Goal: Task Accomplishment & Management: Manage account settings

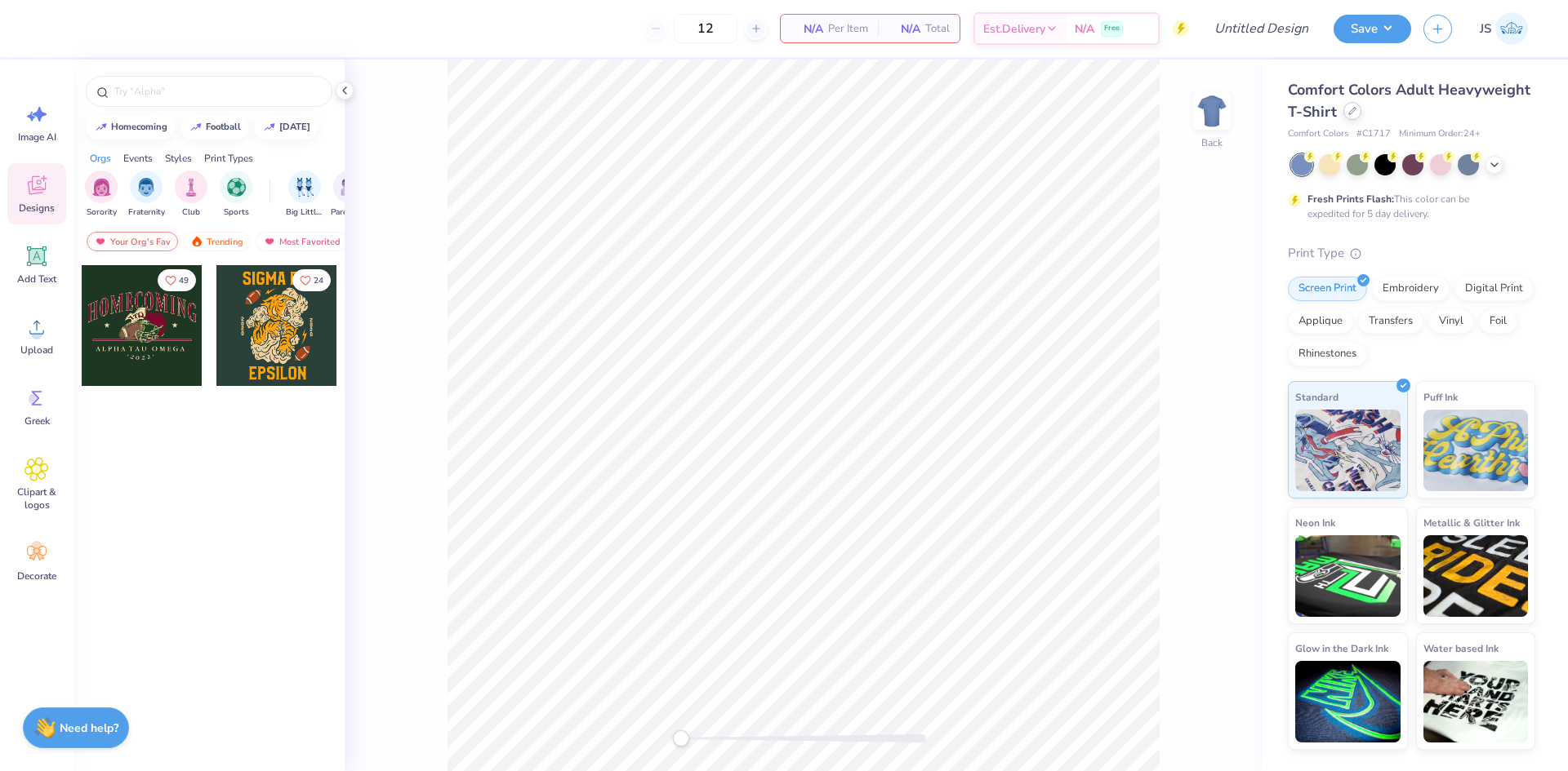
click at [1350, 119] on div at bounding box center [1352, 110] width 18 height 18
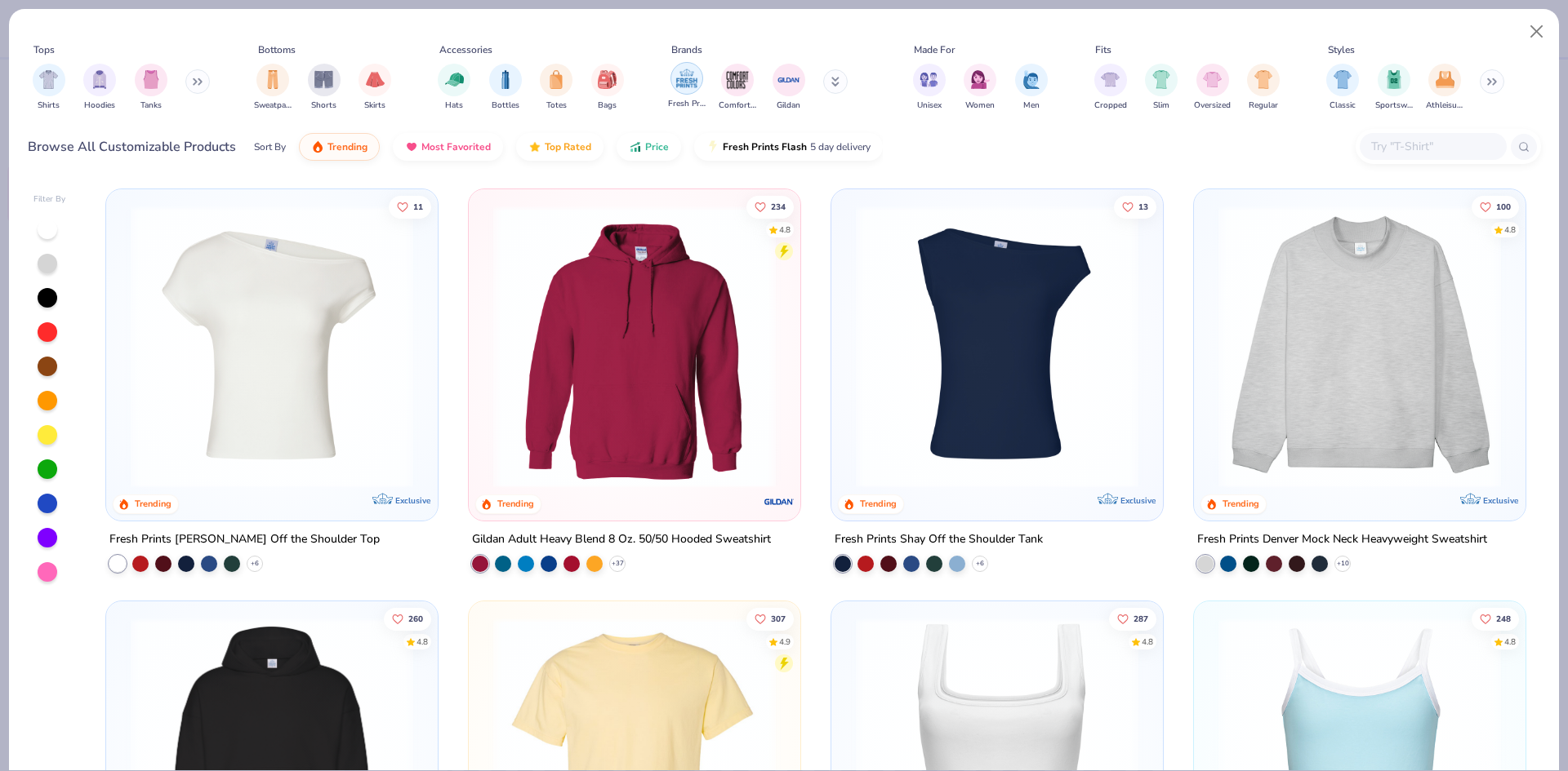
click at [683, 63] on div "filter for Fresh Prints" at bounding box center [686, 77] width 33 height 33
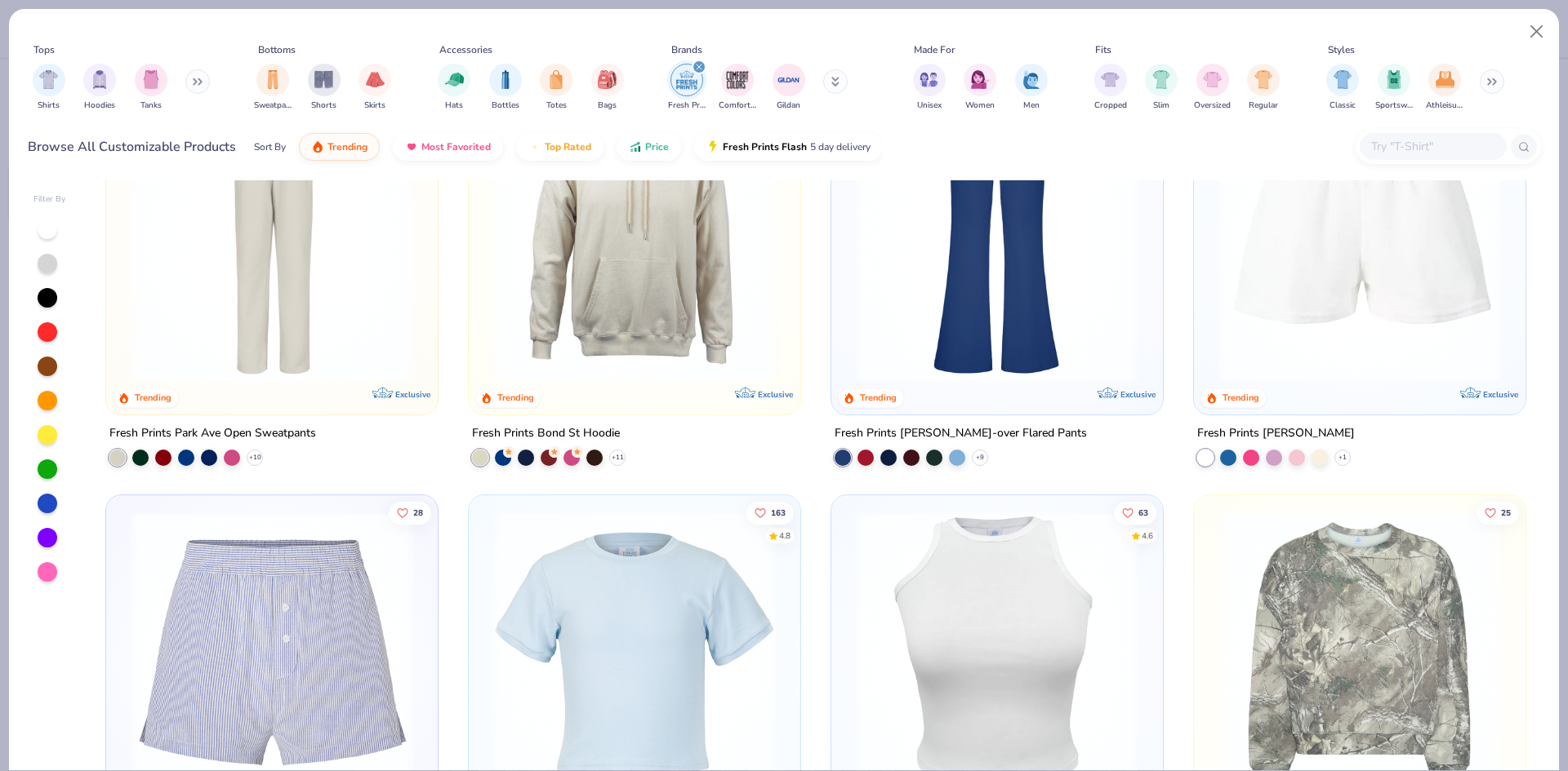
scroll to position [2123, 0]
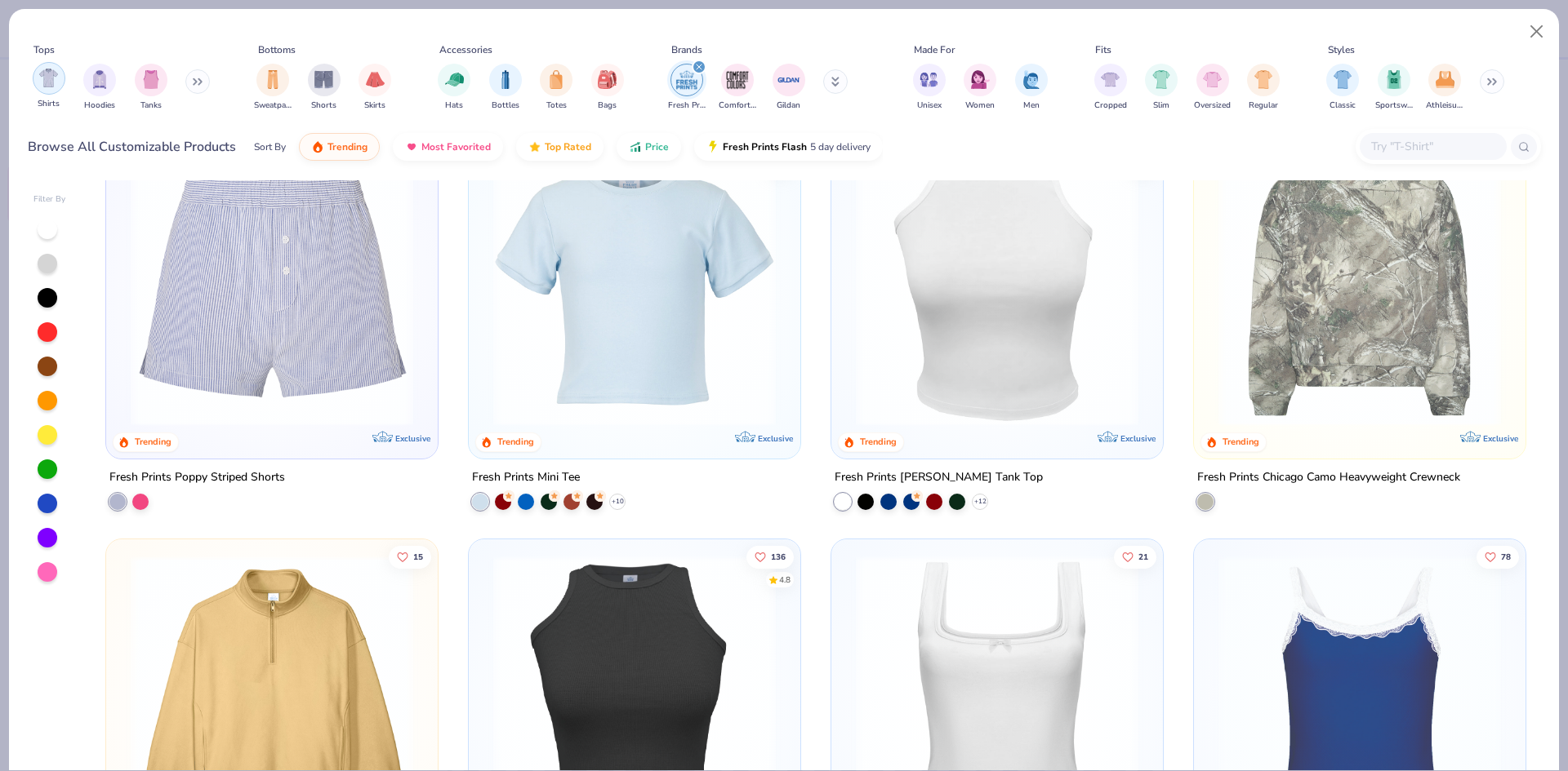
click at [54, 77] on img "filter for Shirts" at bounding box center [49, 77] width 19 height 19
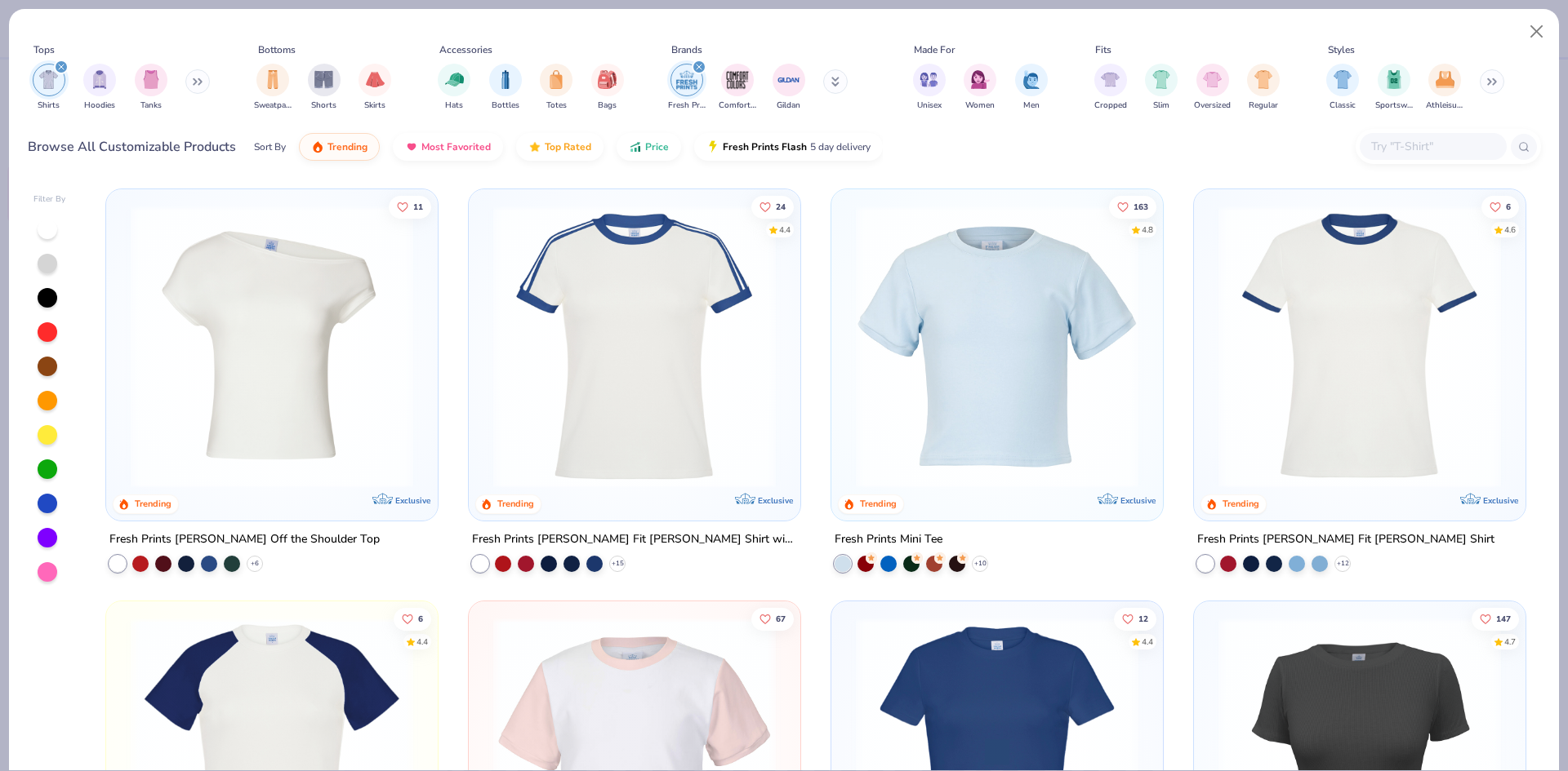
click at [62, 65] on icon "filter for Shirts" at bounding box center [61, 66] width 7 height 7
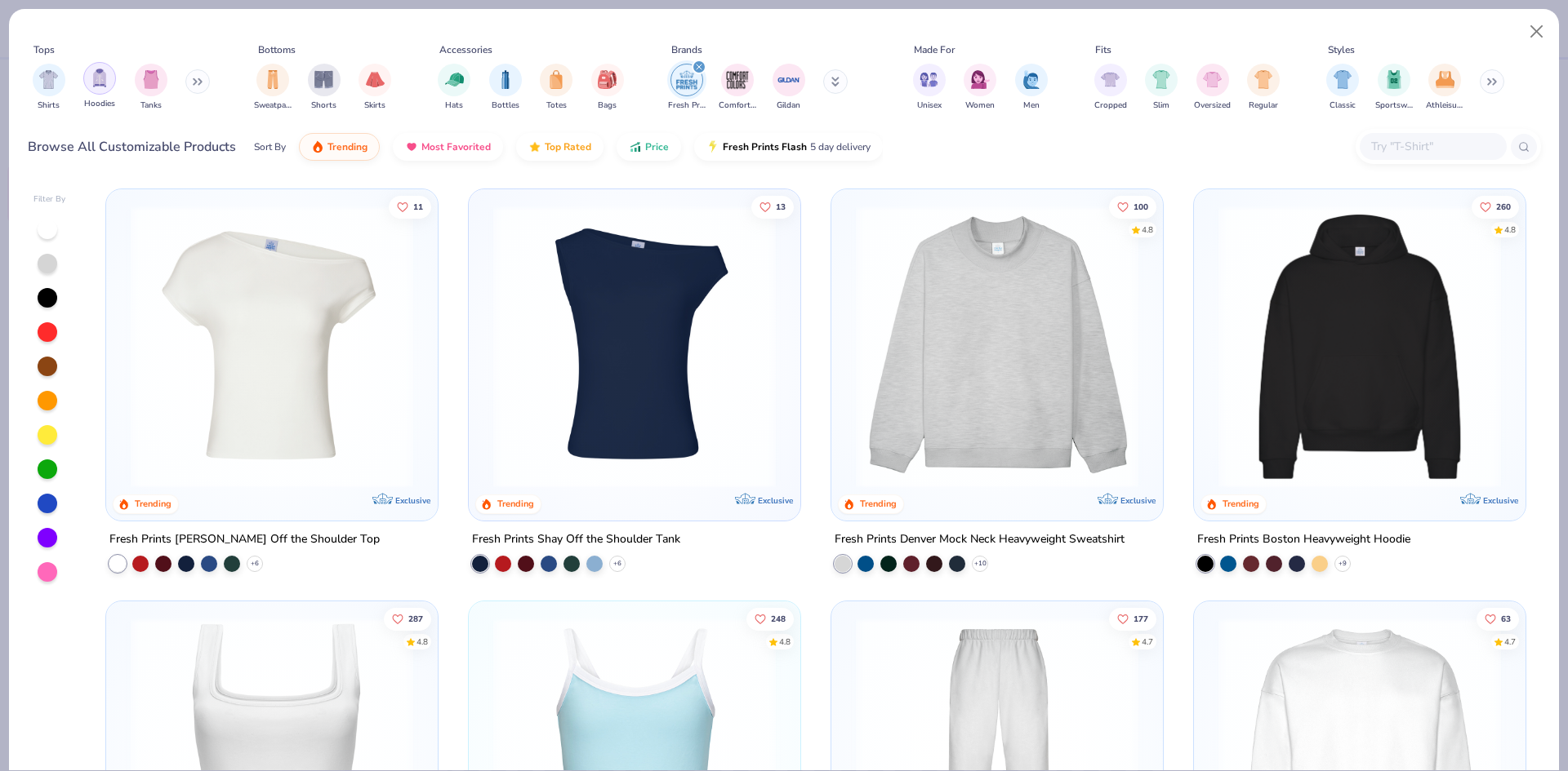
click at [101, 86] on img "filter for Hoodies" at bounding box center [99, 77] width 18 height 19
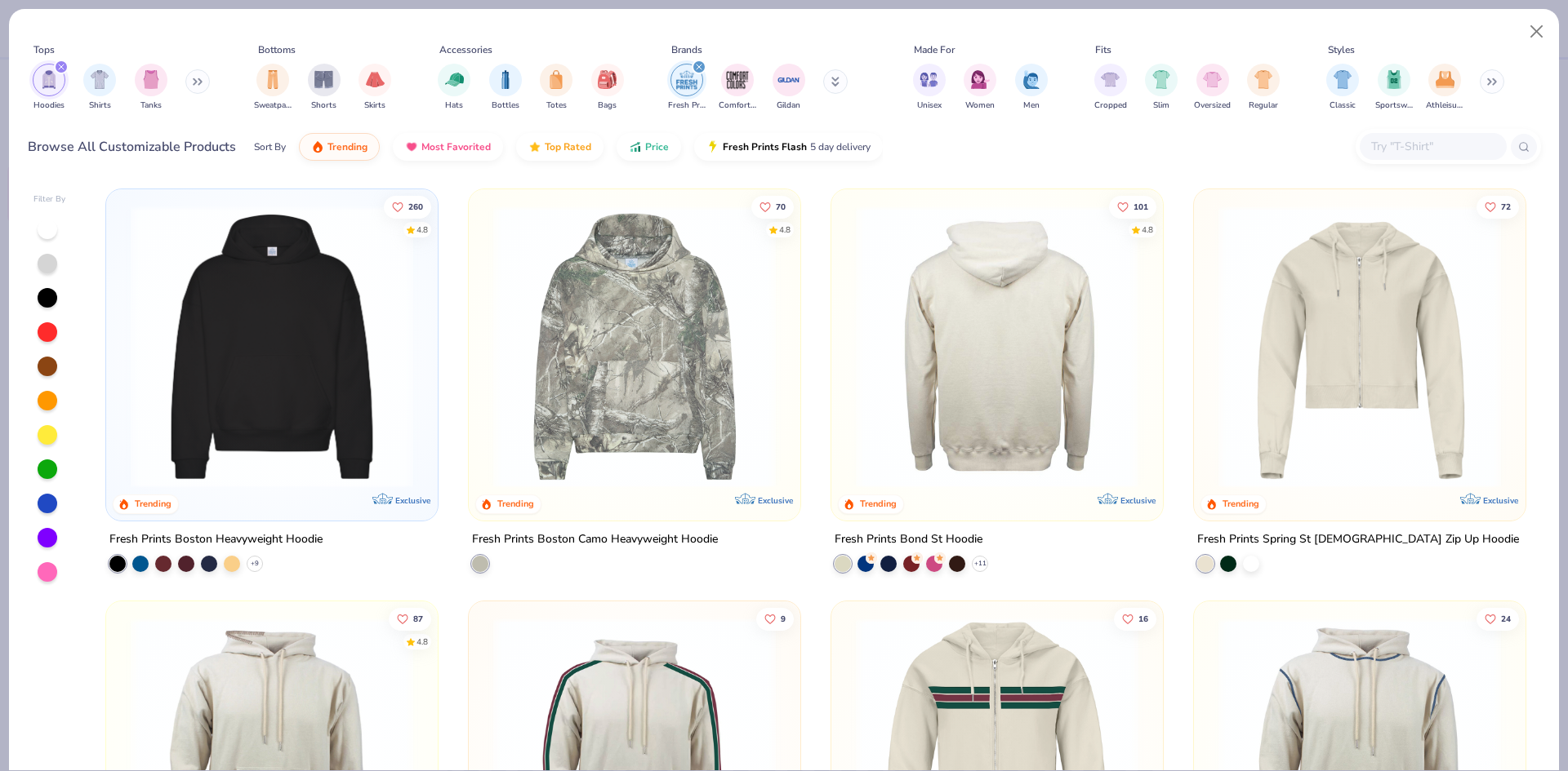
scroll to position [81, 0]
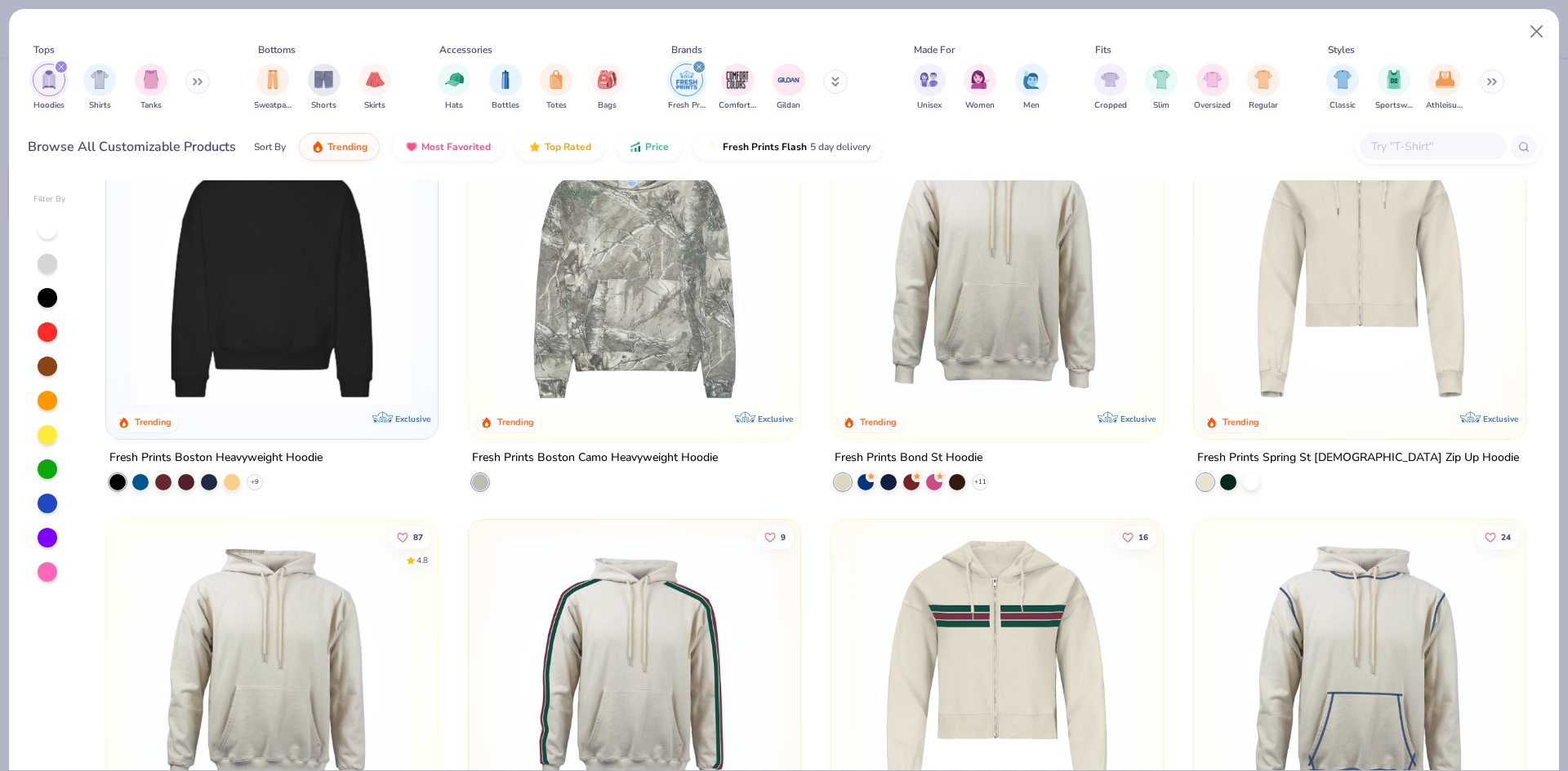
click at [697, 66] on icon "filter for Fresh Prints" at bounding box center [699, 66] width 7 height 7
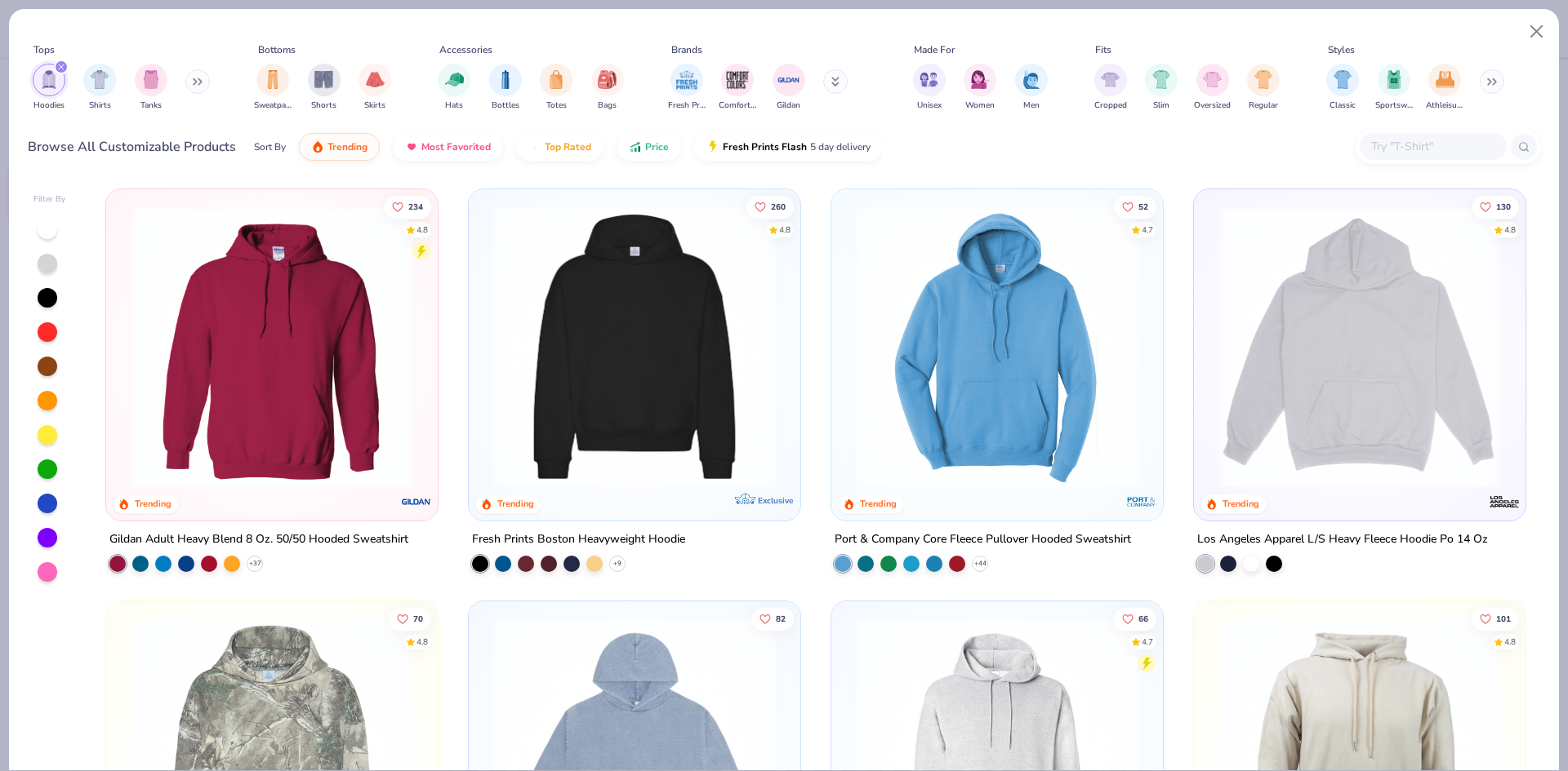
click at [1236, 341] on img at bounding box center [1360, 346] width 299 height 283
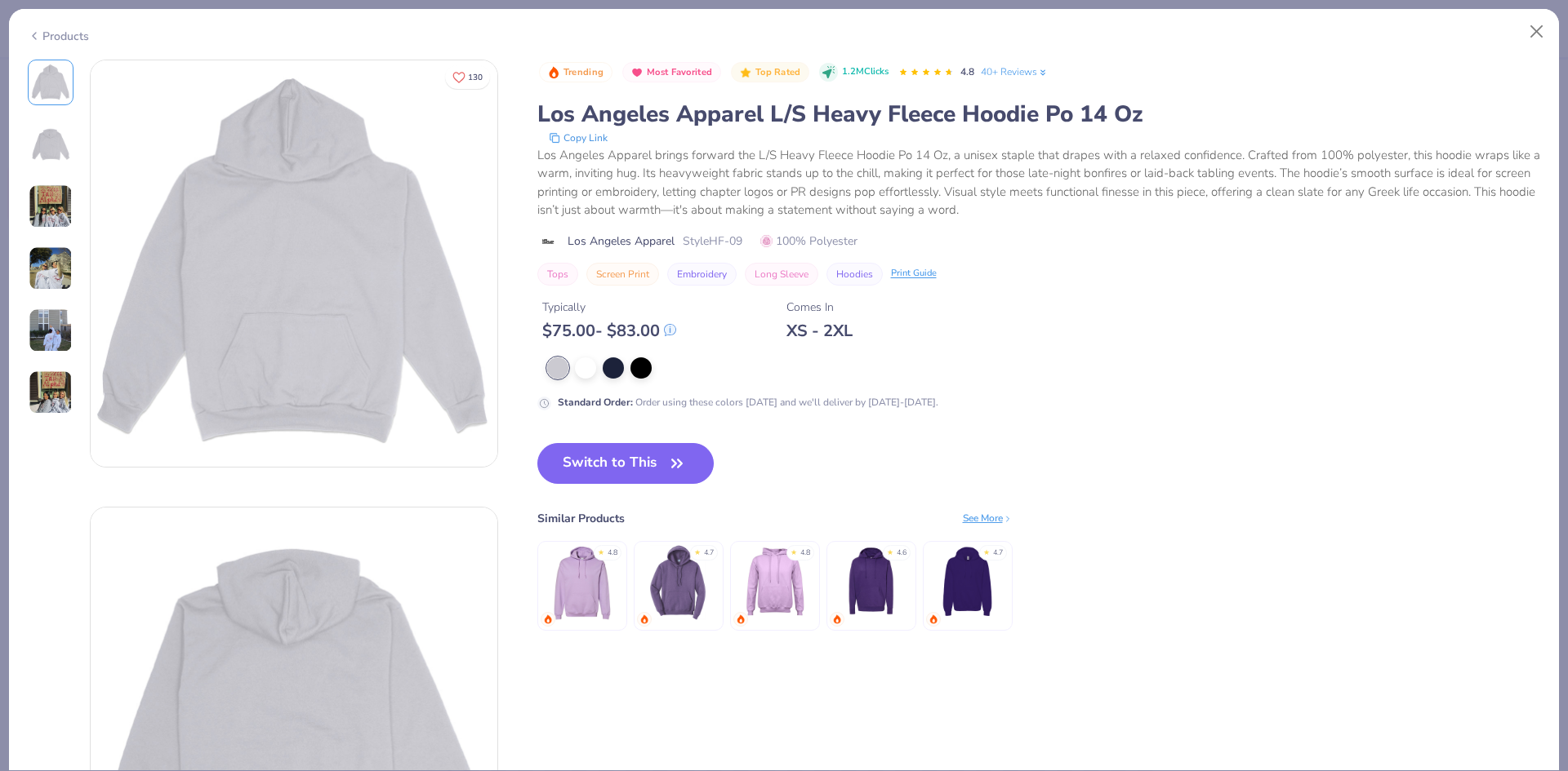
click at [713, 239] on span "Style HF-09" at bounding box center [713, 241] width 60 height 17
copy span "Style HF-09"
click at [1536, 26] on button "Close" at bounding box center [1536, 31] width 31 height 31
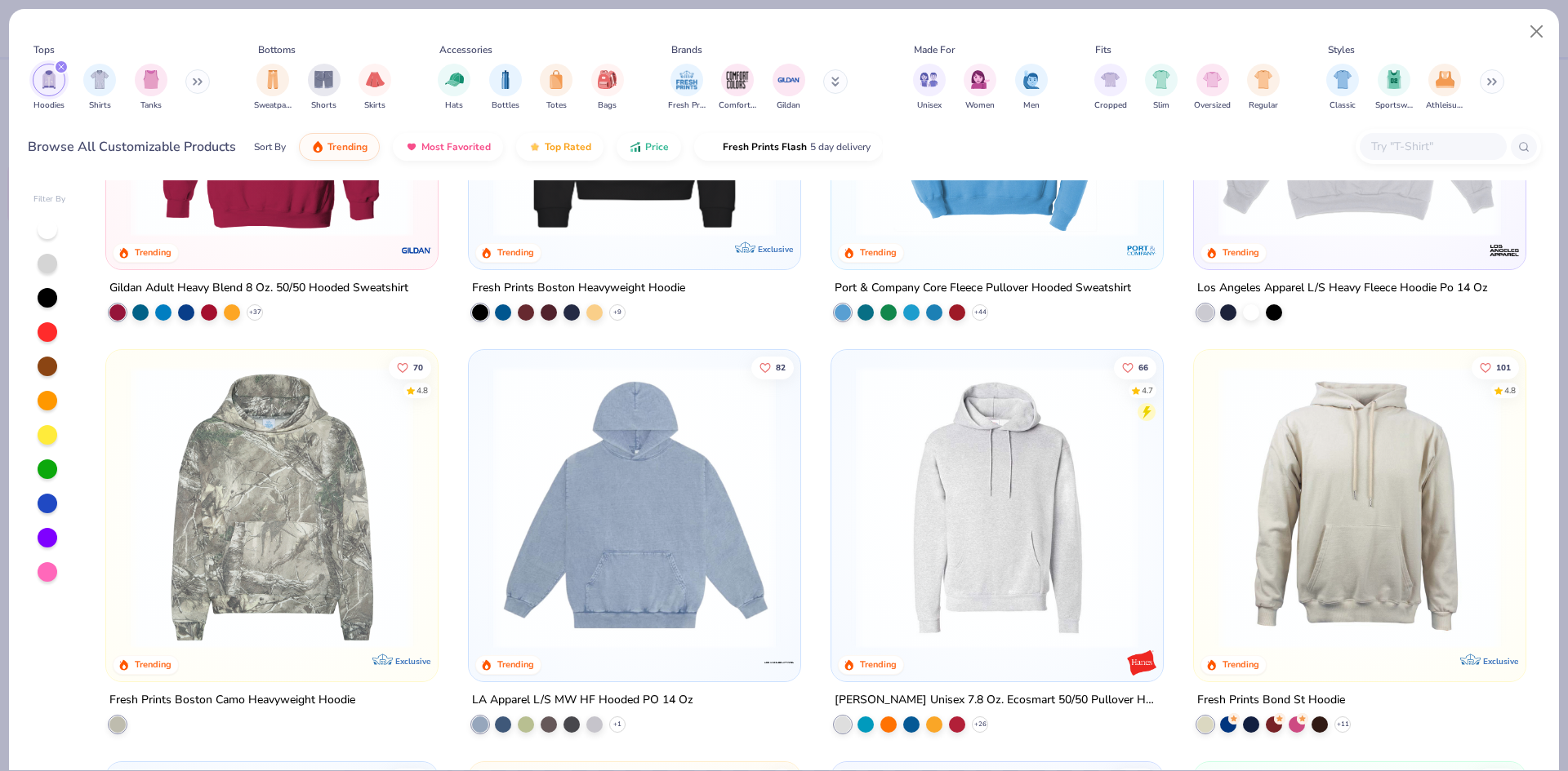
scroll to position [163, 0]
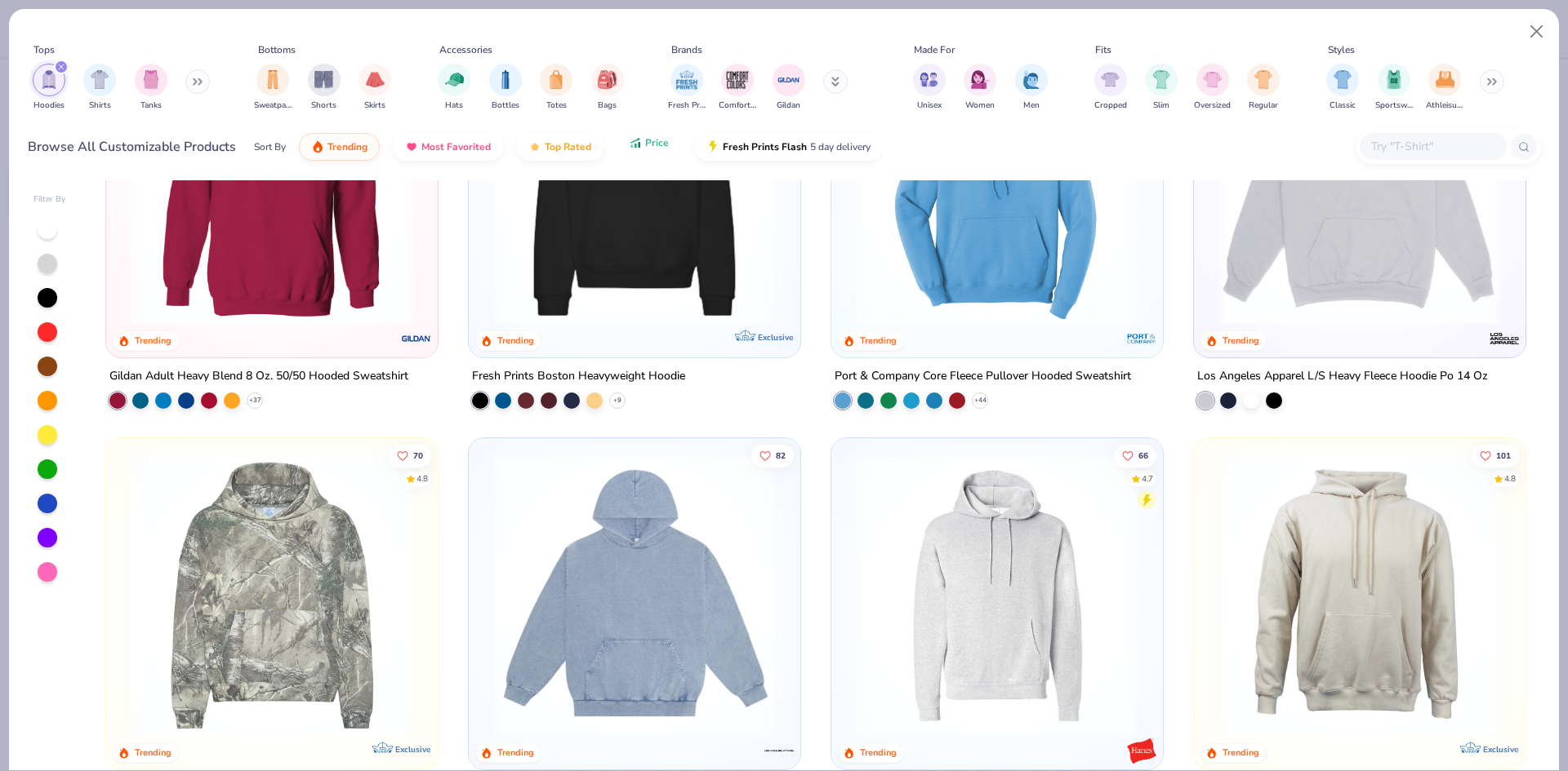
click at [642, 144] on button "Price" at bounding box center [648, 143] width 64 height 28
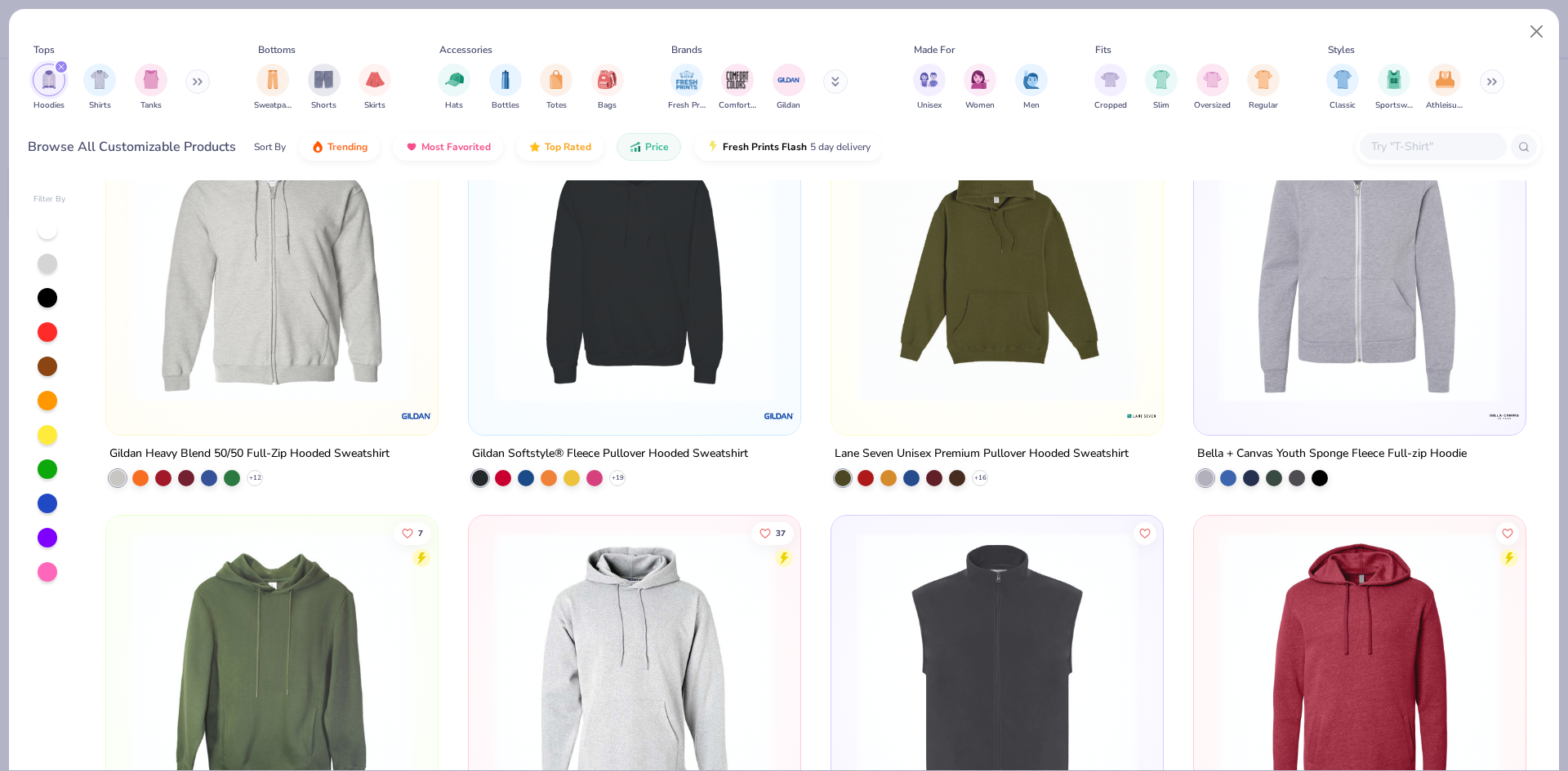
scroll to position [1306, 0]
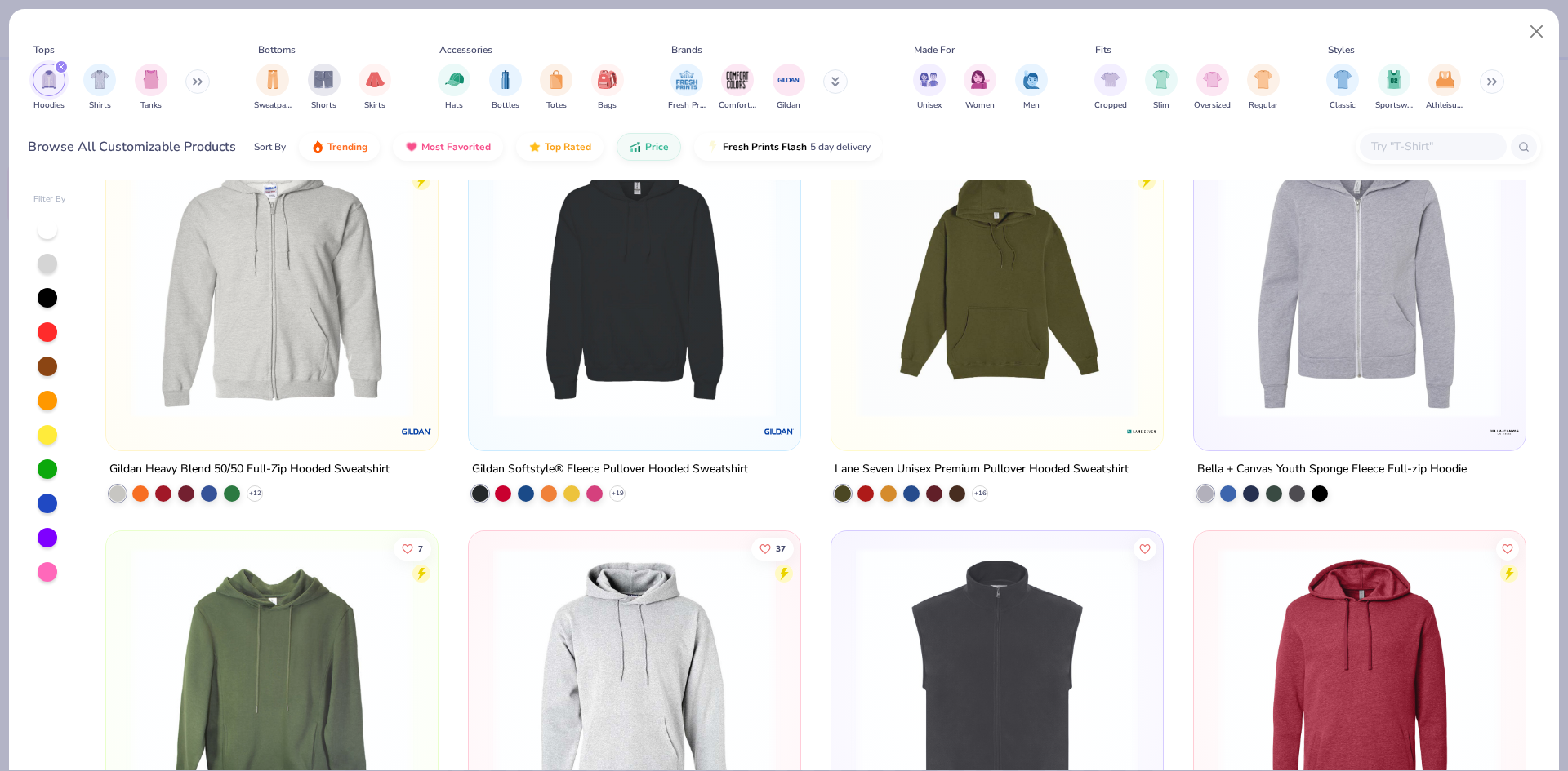
click at [995, 355] on img at bounding box center [997, 276] width 299 height 283
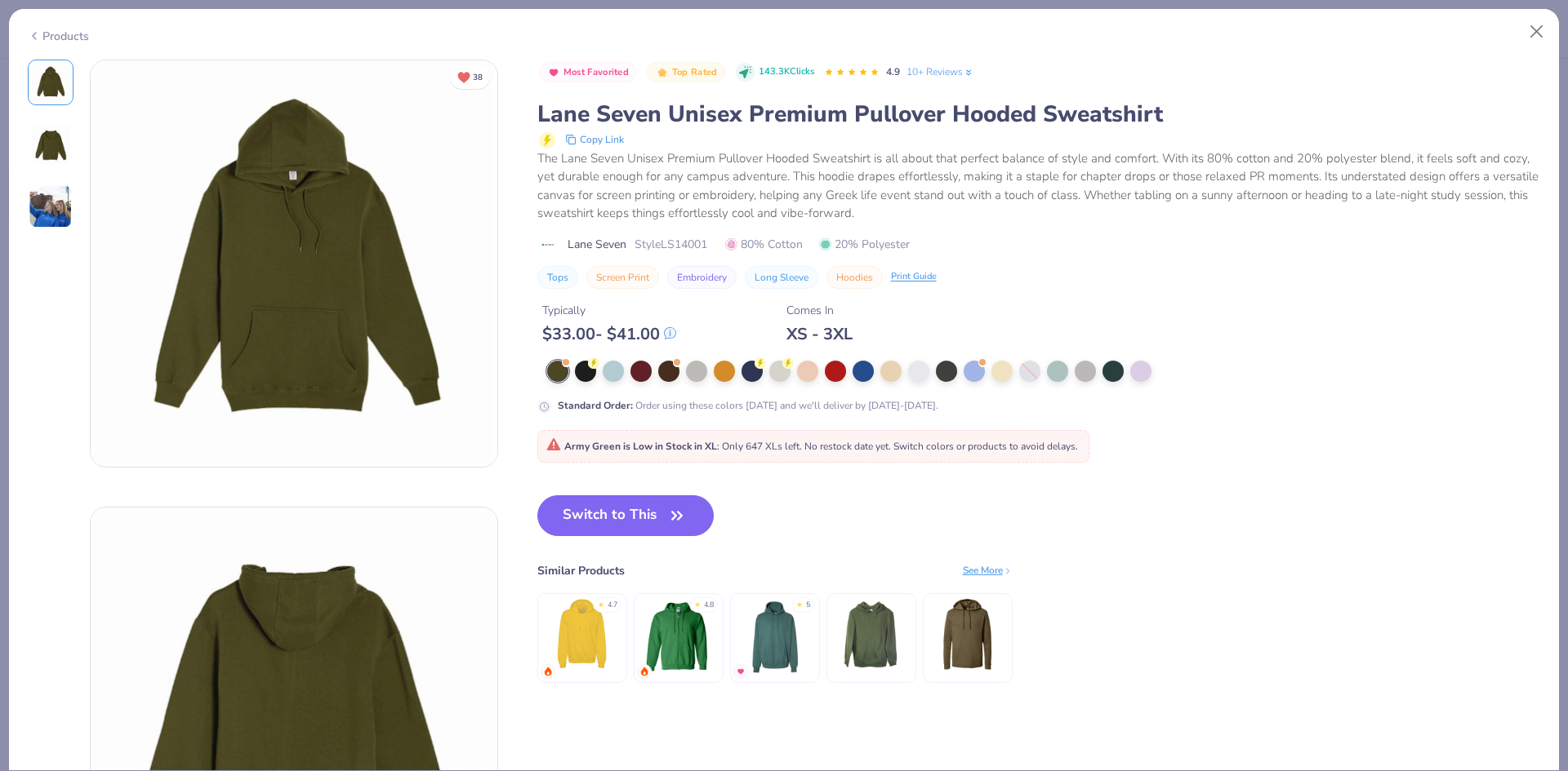
click at [684, 250] on span "Style LS14001" at bounding box center [671, 245] width 73 height 17
click at [1003, 371] on div at bounding box center [1002, 370] width 21 height 21
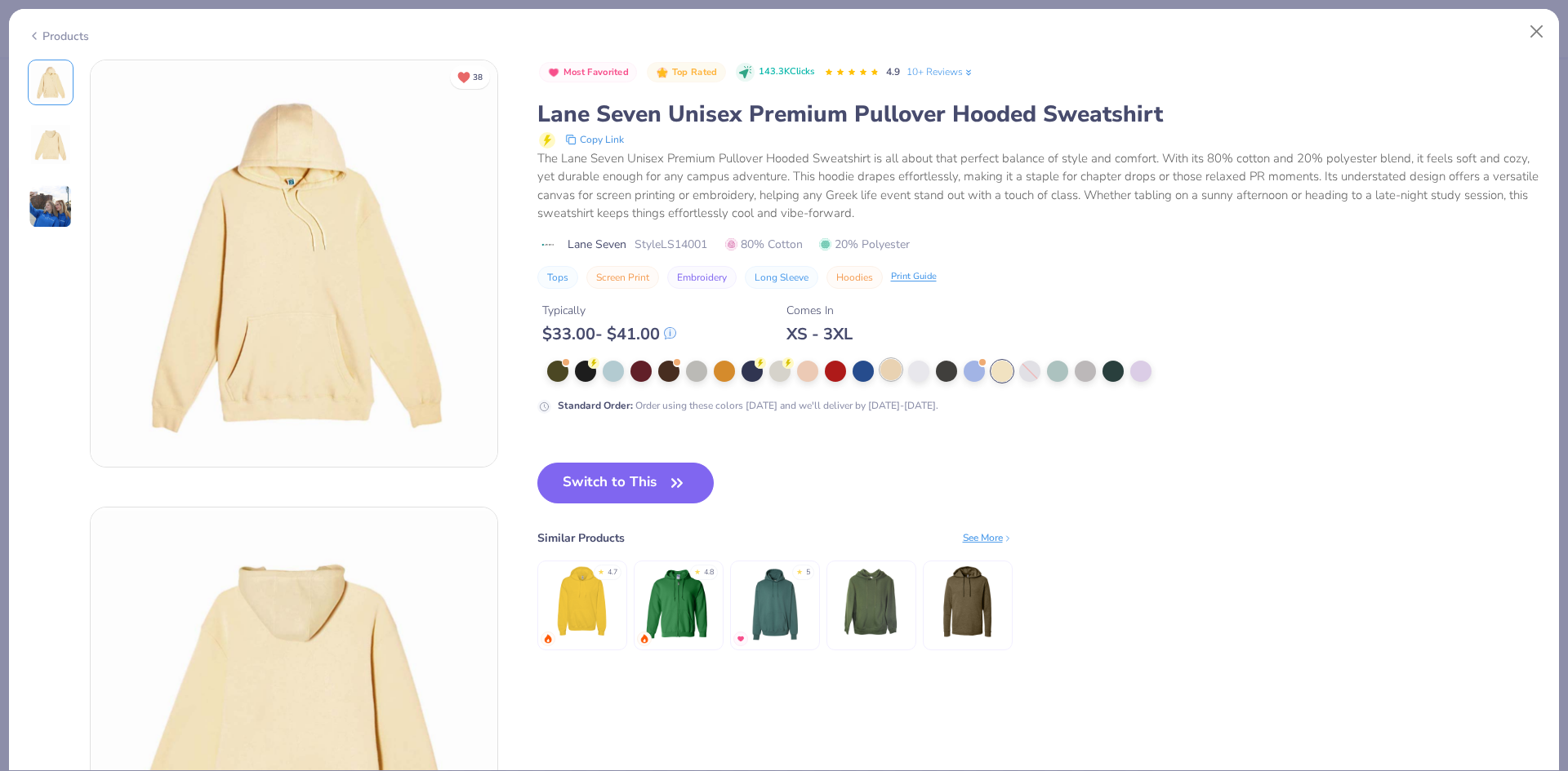
click at [892, 365] on div at bounding box center [891, 370] width 21 height 21
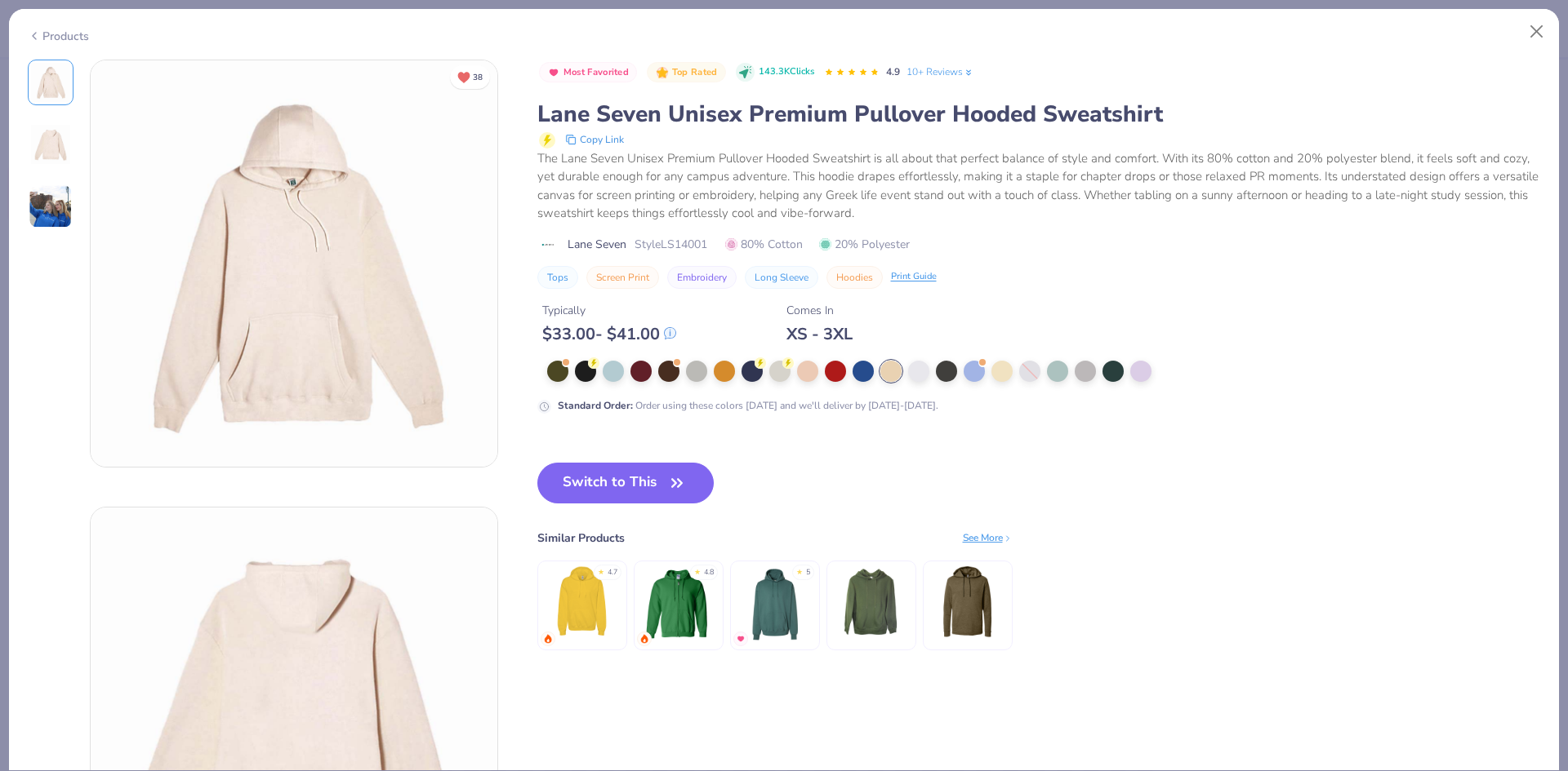
click at [679, 236] on span "Style LS14001" at bounding box center [671, 245] width 73 height 17
click at [681, 241] on span "Style LS14001" at bounding box center [671, 245] width 73 height 17
copy span "LS14001"
click at [1528, 22] on button "Close" at bounding box center [1536, 31] width 31 height 31
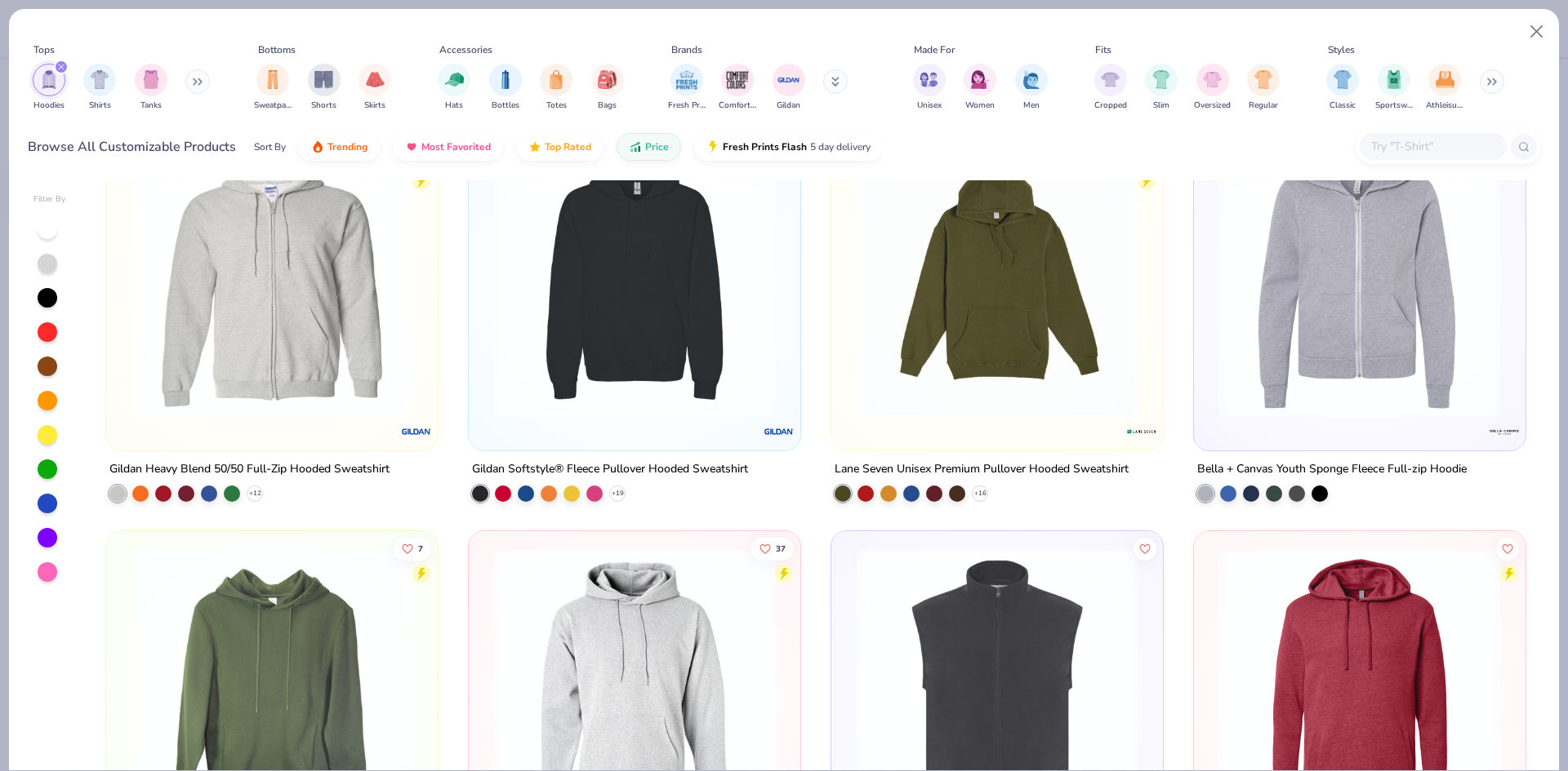
click at [61, 68] on icon "filter for Hoodies" at bounding box center [61, 66] width 5 height 5
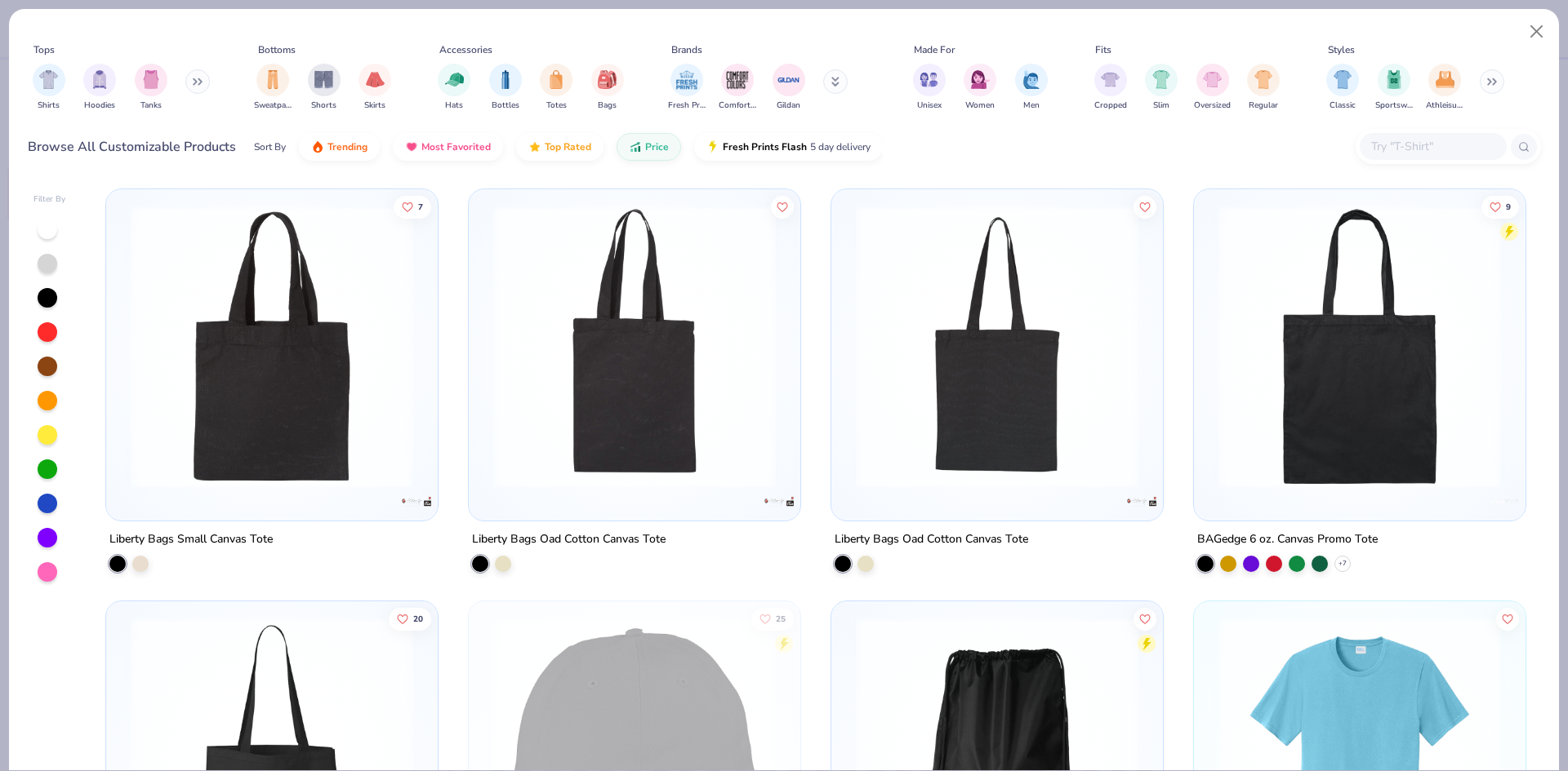
click at [831, 80] on icon at bounding box center [835, 81] width 8 height 9
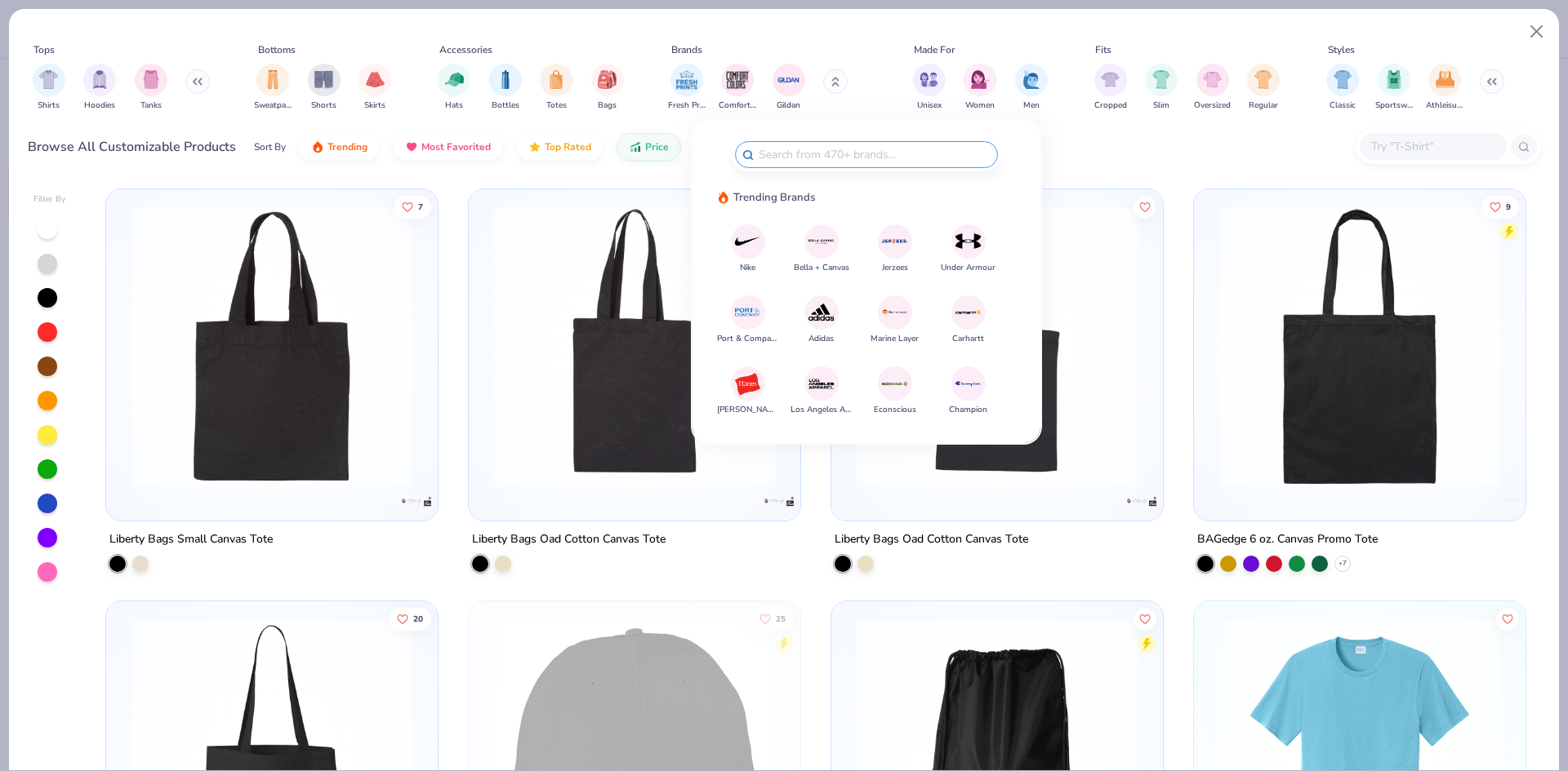
click at [876, 149] on input "text" at bounding box center [874, 155] width 233 height 19
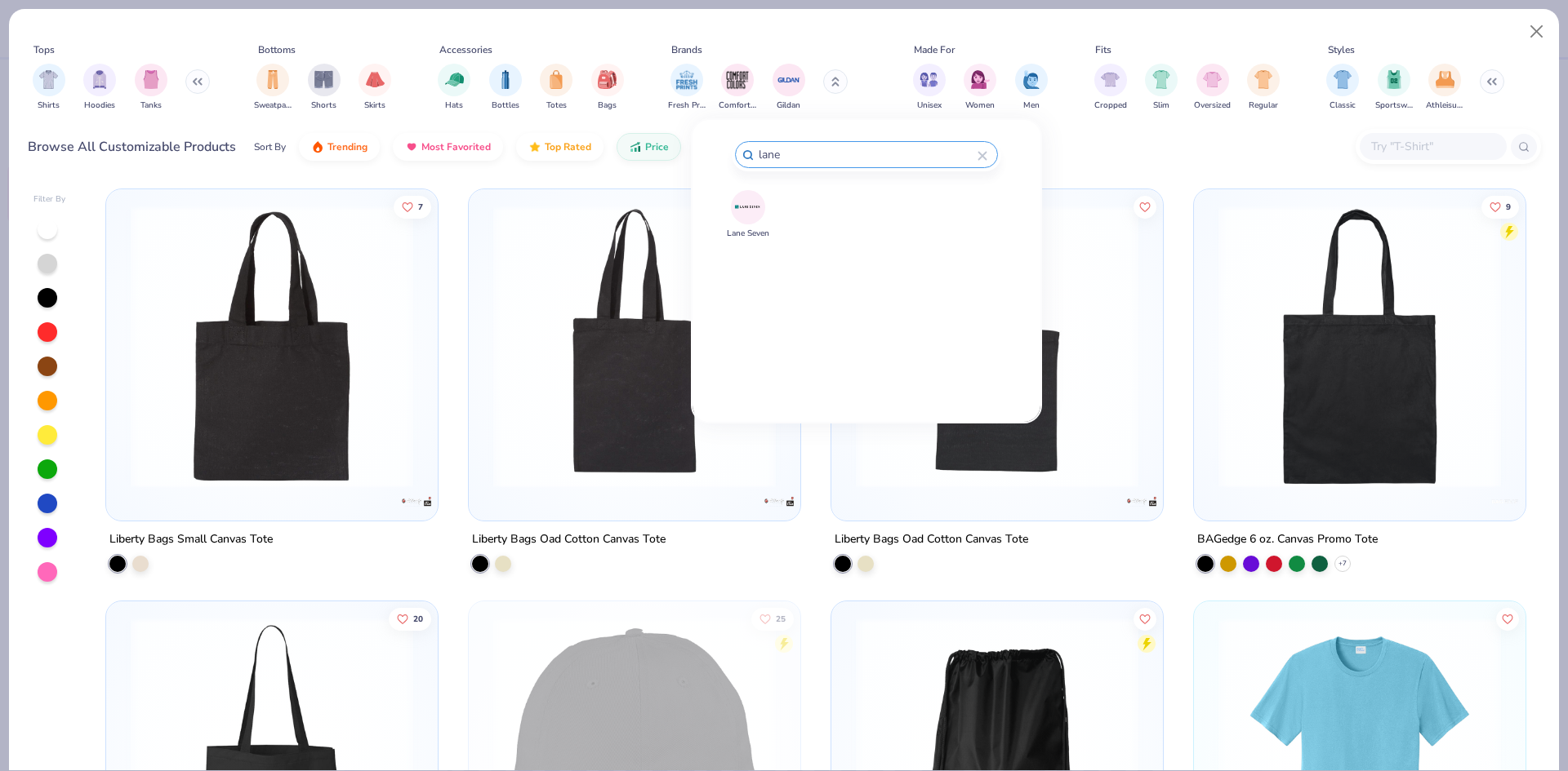
type input "lane"
click at [731, 207] on div at bounding box center [748, 207] width 35 height 35
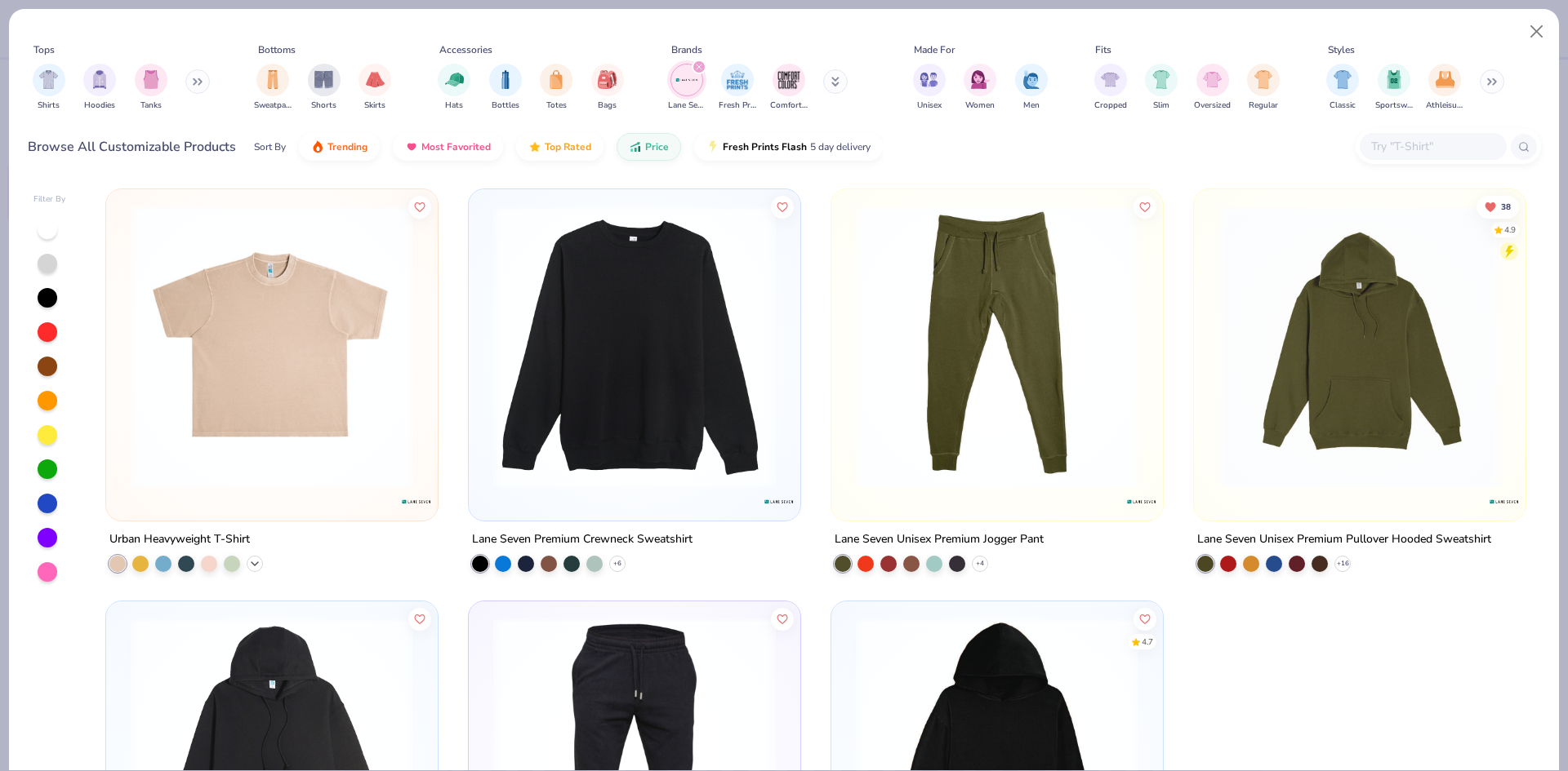
click at [253, 563] on icon at bounding box center [255, 564] width 13 height 13
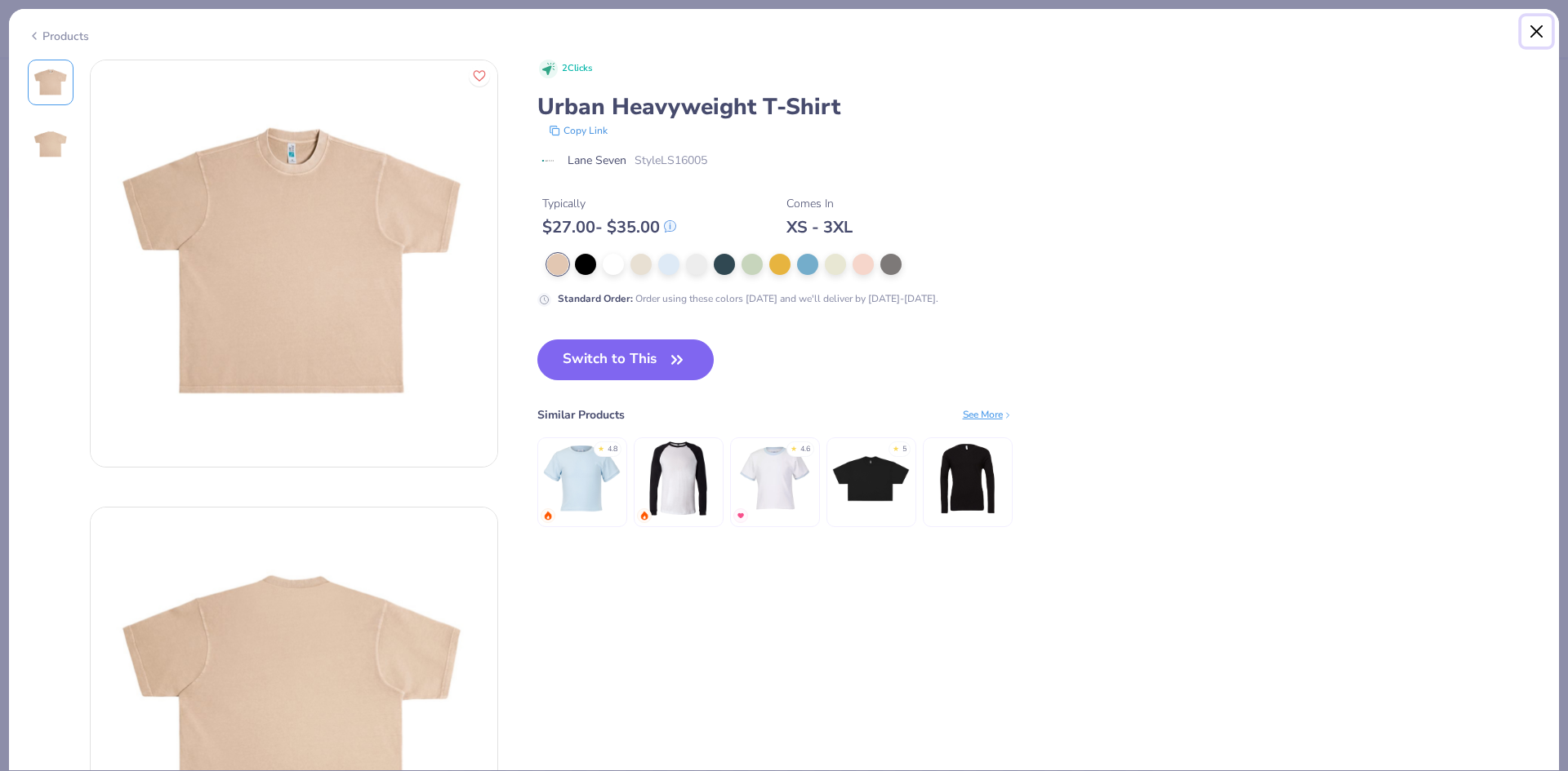
click at [1527, 35] on button "Close" at bounding box center [1536, 31] width 31 height 31
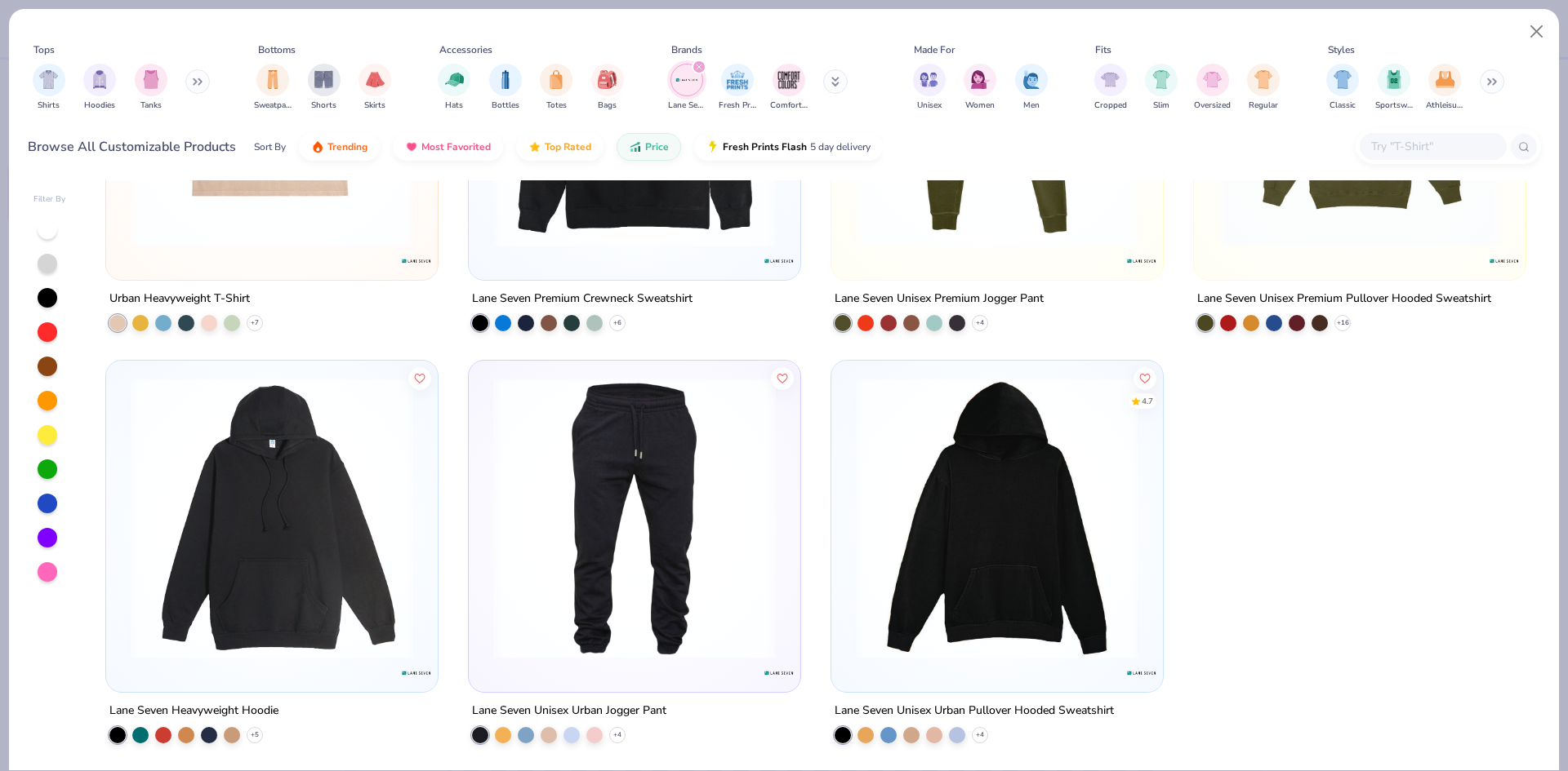
scroll to position [242, 0]
click at [614, 317] on icon at bounding box center [617, 322] width 13 height 13
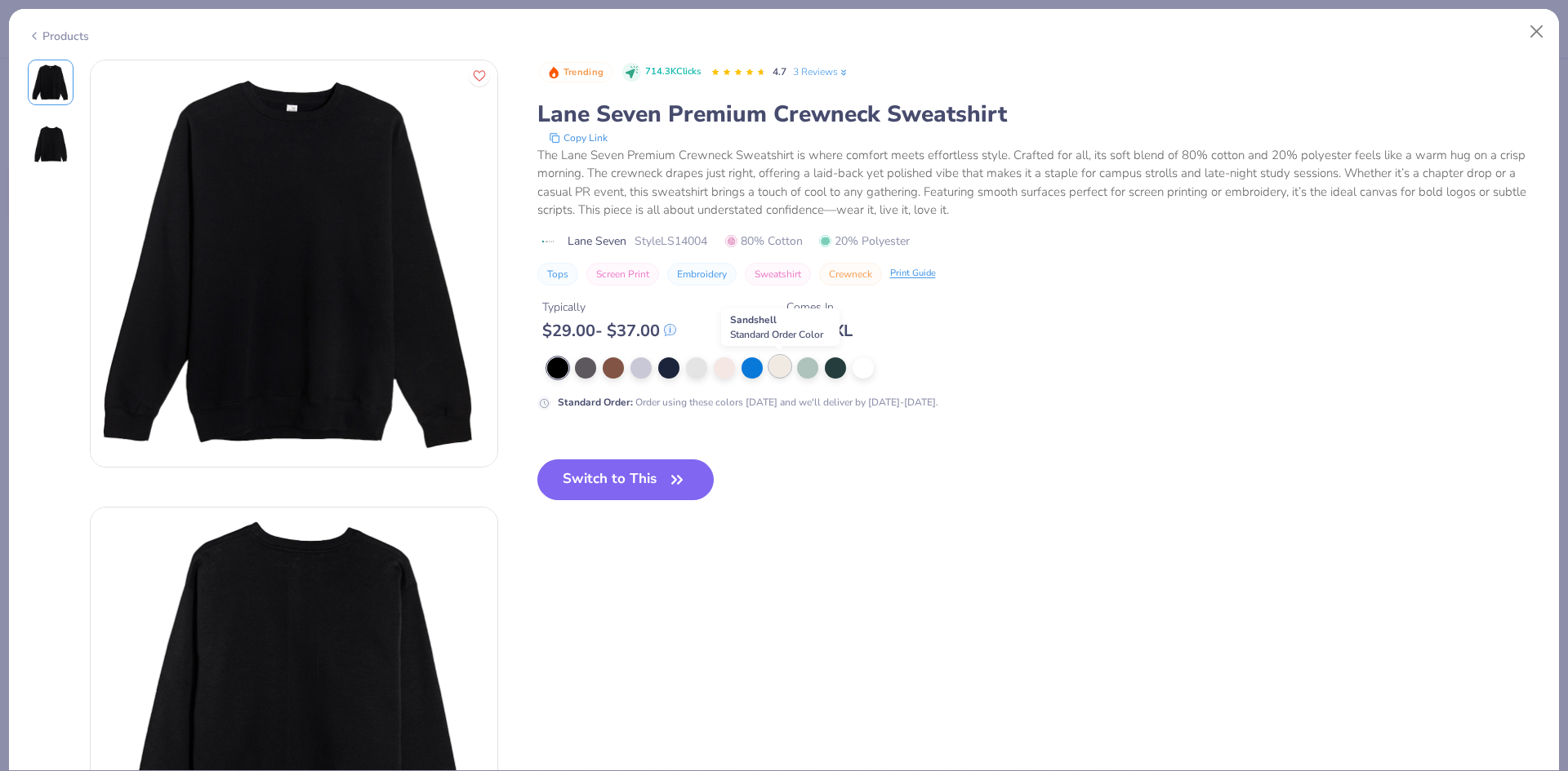
click at [784, 369] on div at bounding box center [780, 366] width 21 height 21
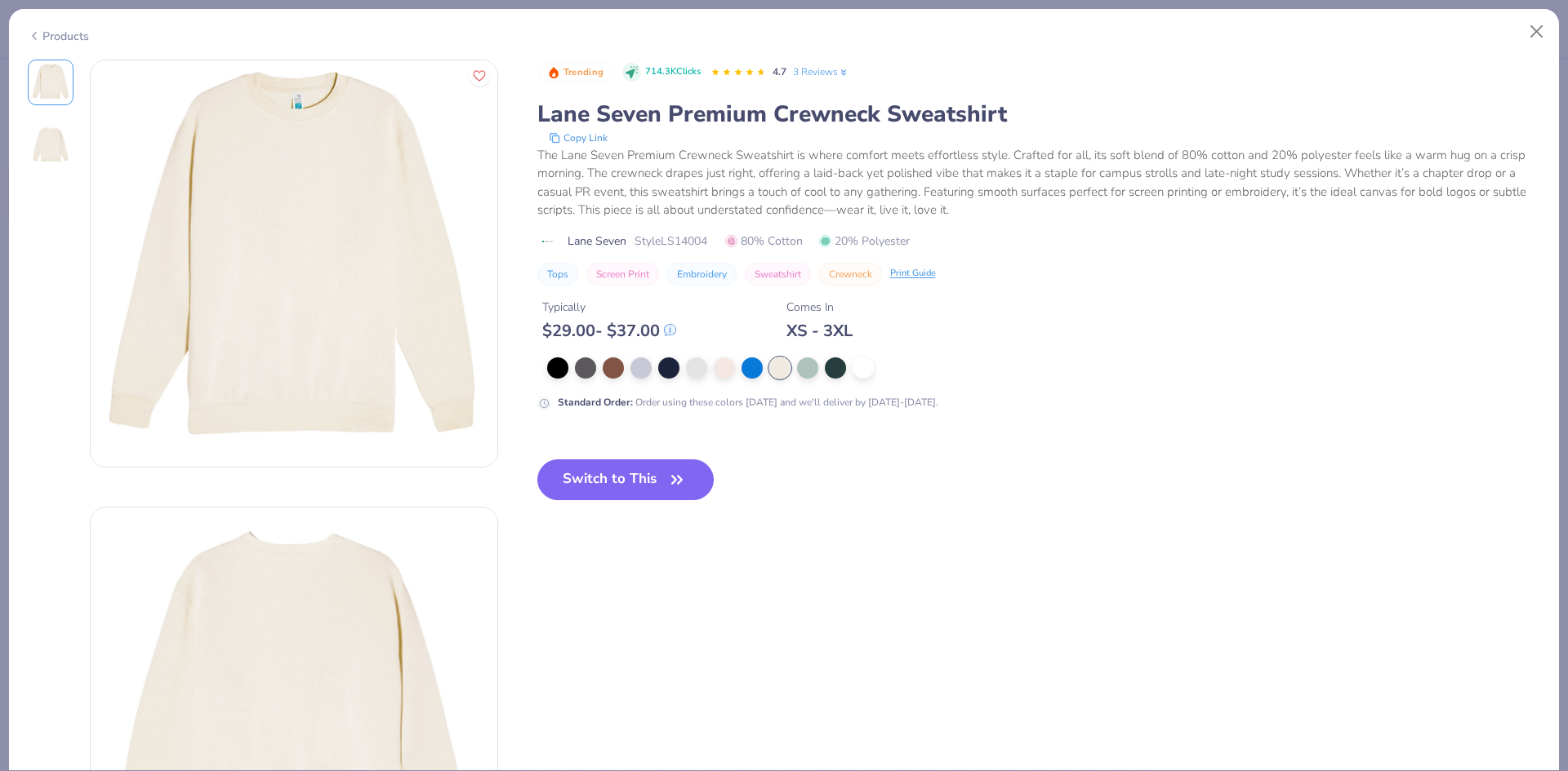
click at [678, 237] on span "Style LS14004" at bounding box center [671, 241] width 73 height 17
copy span "LS14004"
click at [1541, 29] on button "Close" at bounding box center [1536, 31] width 31 height 31
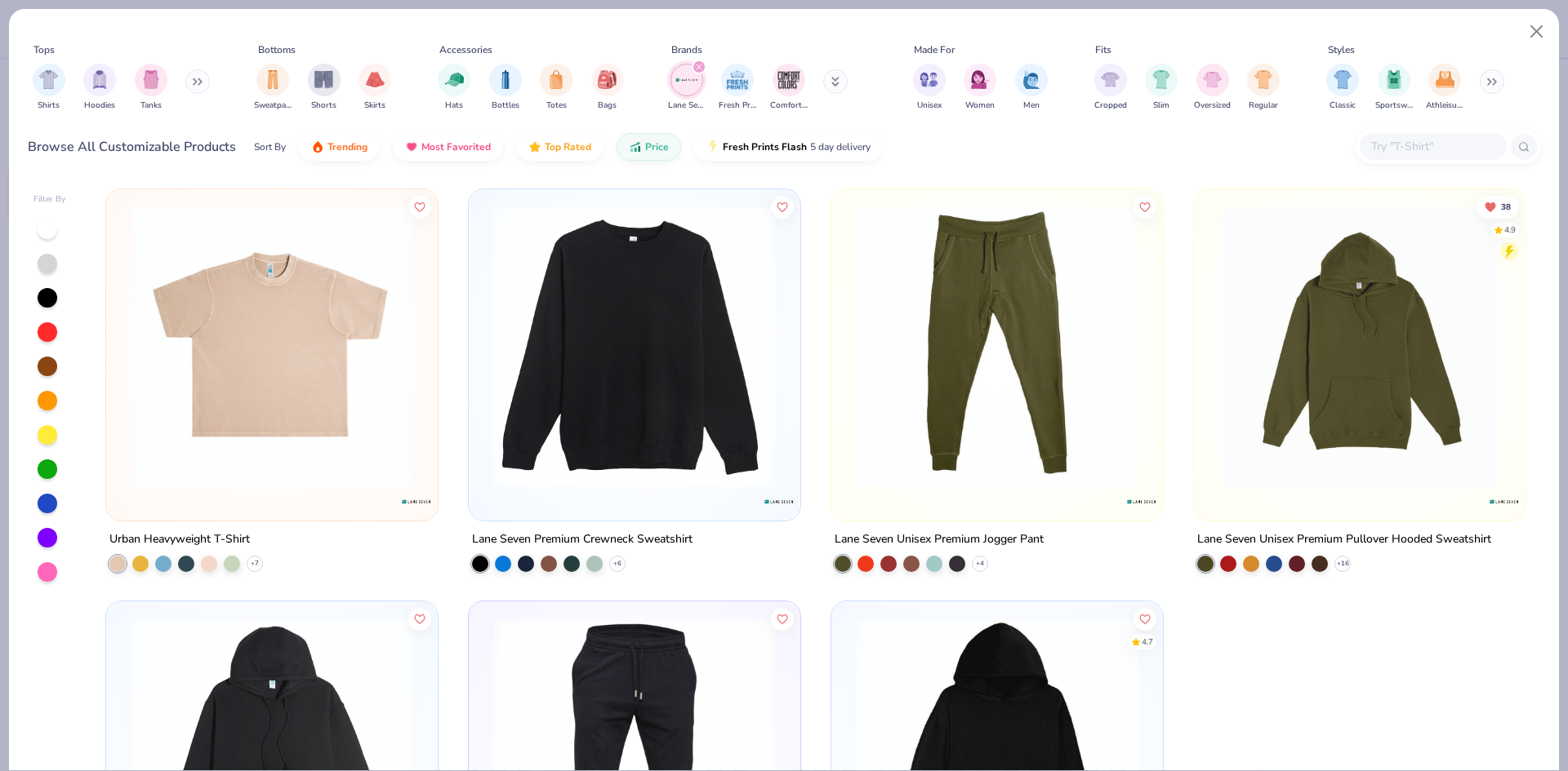
click at [308, 324] on img at bounding box center [272, 346] width 299 height 283
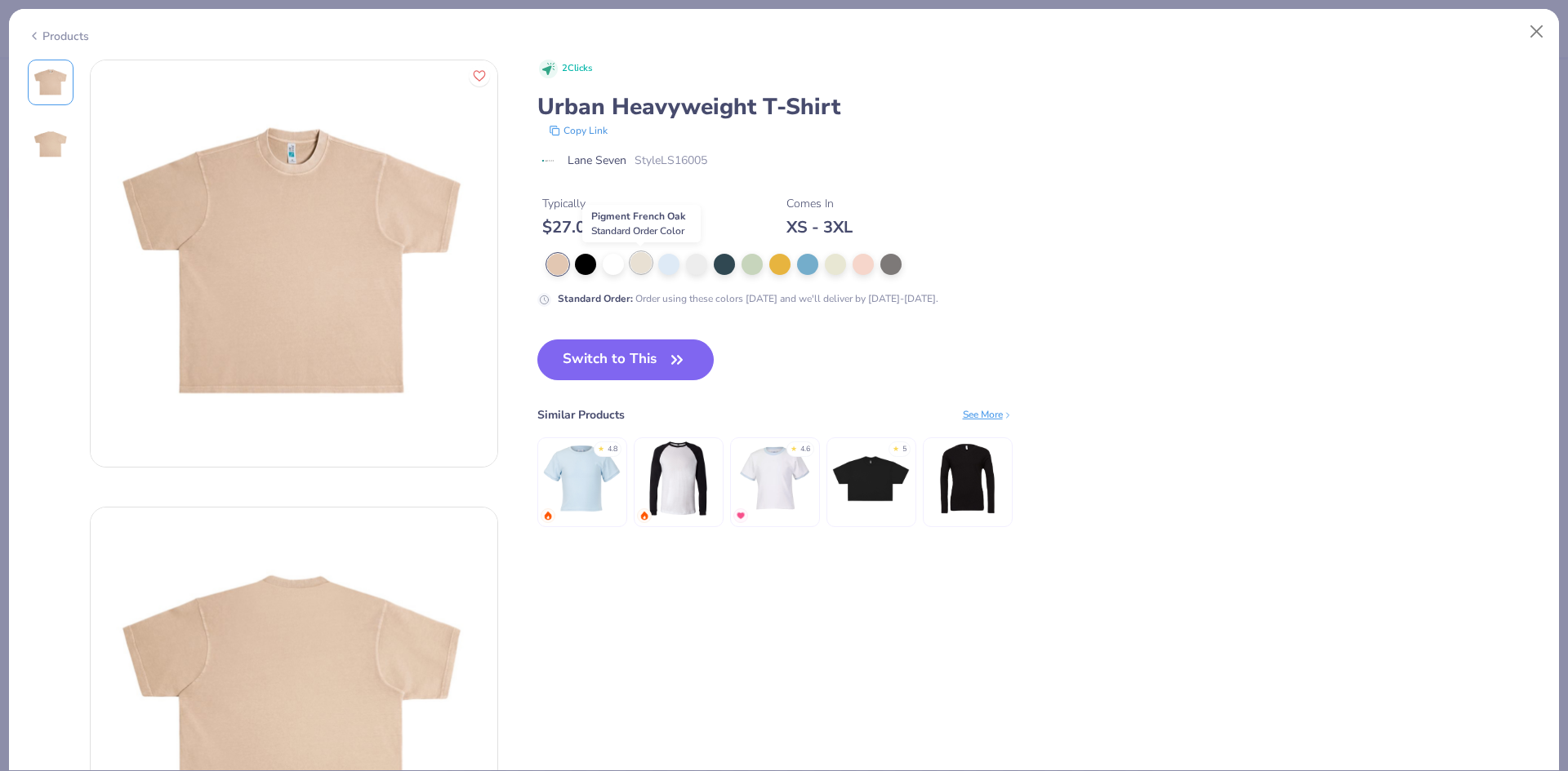
click at [643, 267] on div at bounding box center [641, 262] width 21 height 21
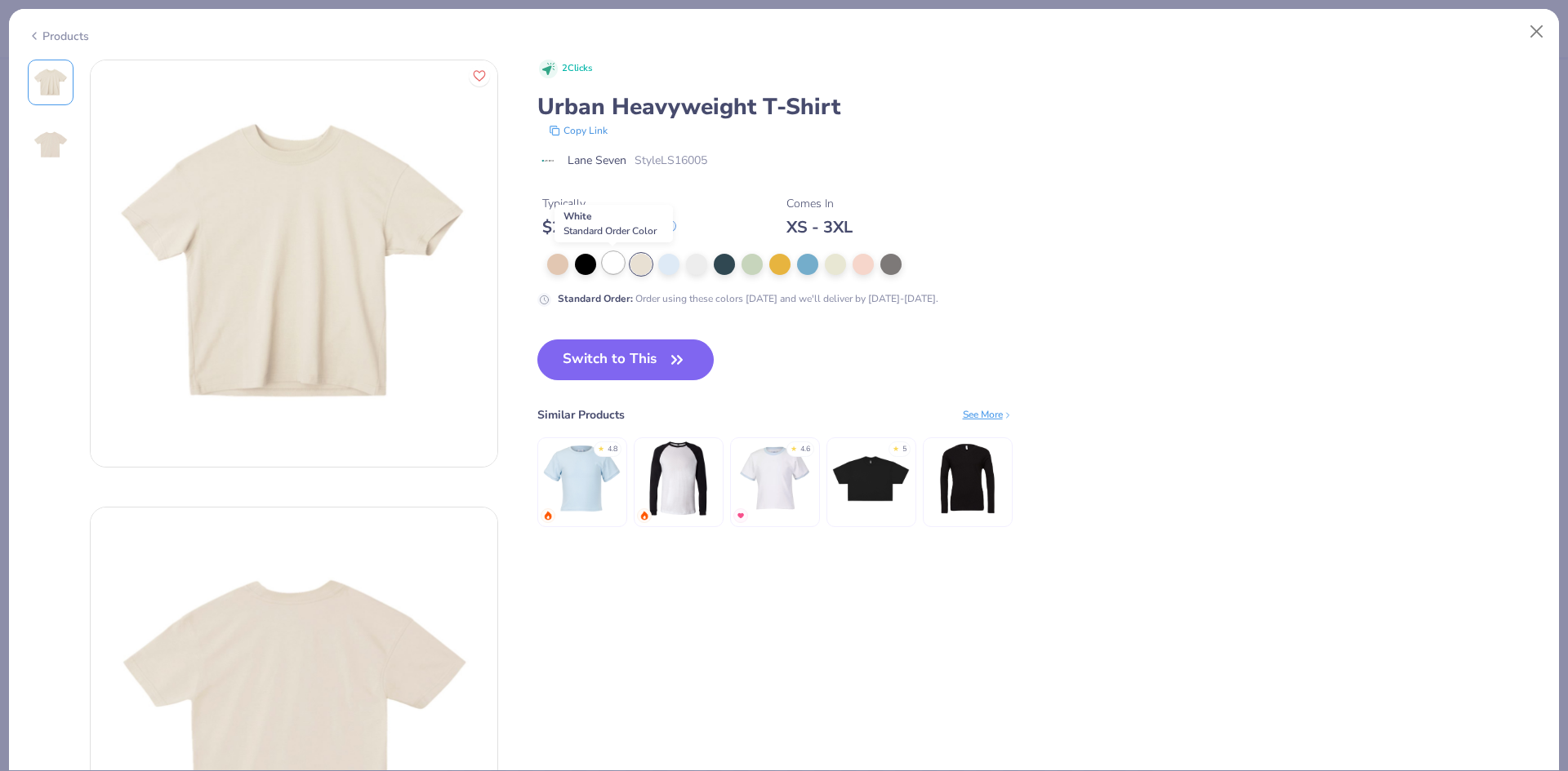
click at [613, 266] on div at bounding box center [613, 262] width 21 height 21
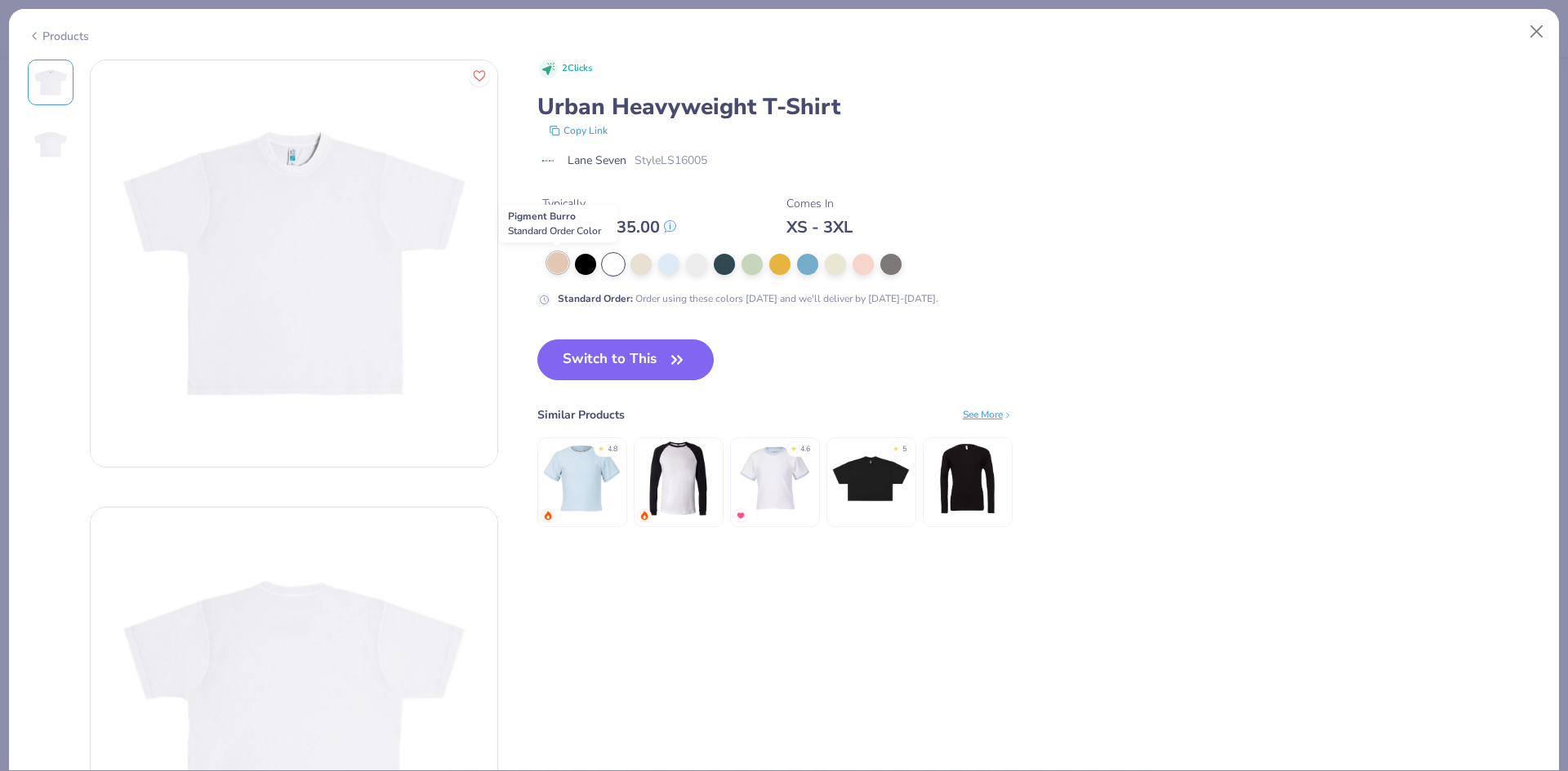
click at [557, 266] on div at bounding box center [558, 262] width 21 height 21
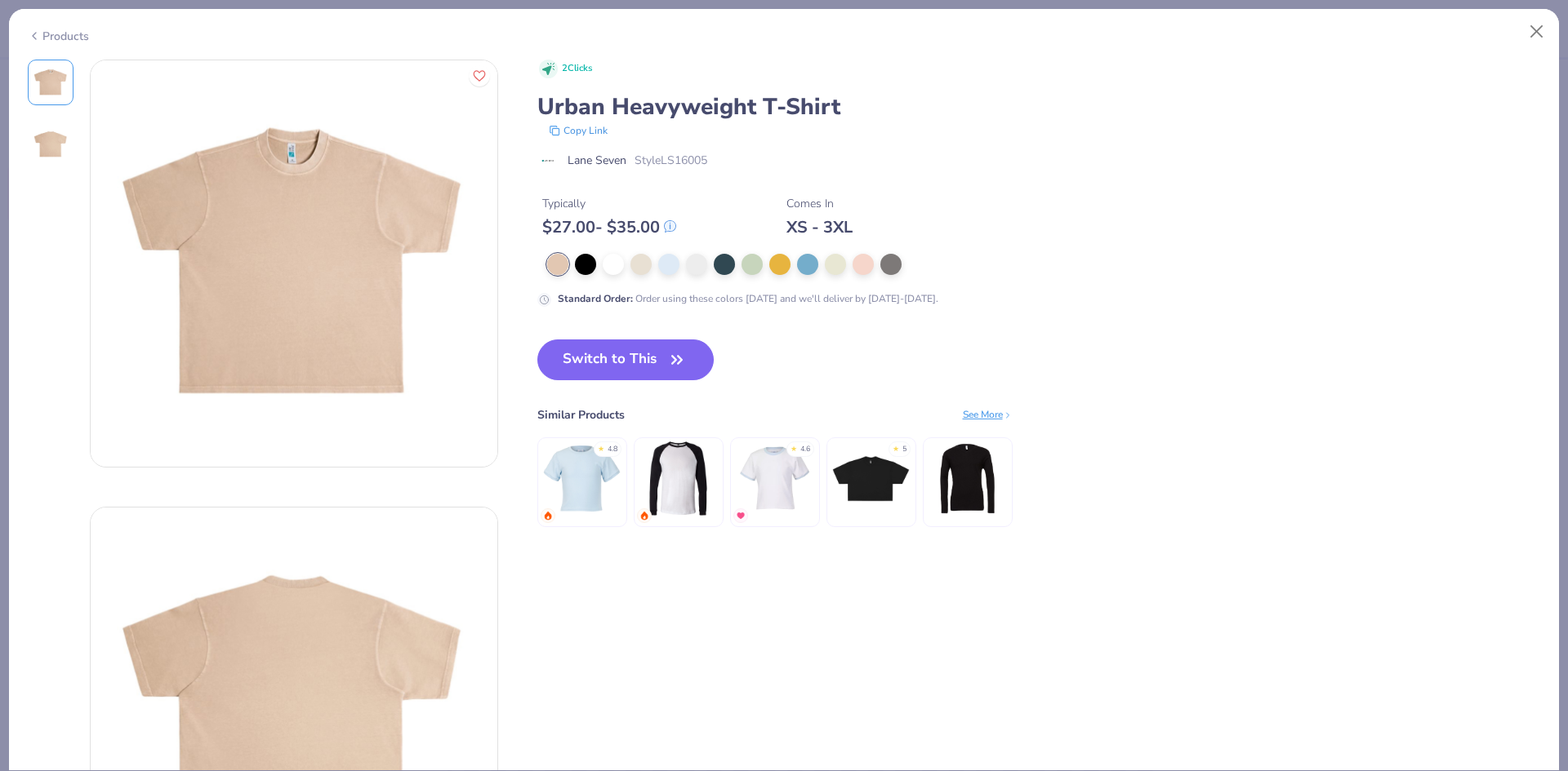
click at [685, 160] on span "Style LS16005" at bounding box center [671, 161] width 73 height 17
click at [685, 160] on span "Style LS16005" at bounding box center [671, 161] width 73 height 17
click at [699, 157] on span "Style LS16005" at bounding box center [671, 161] width 73 height 17
copy span "LS16005"
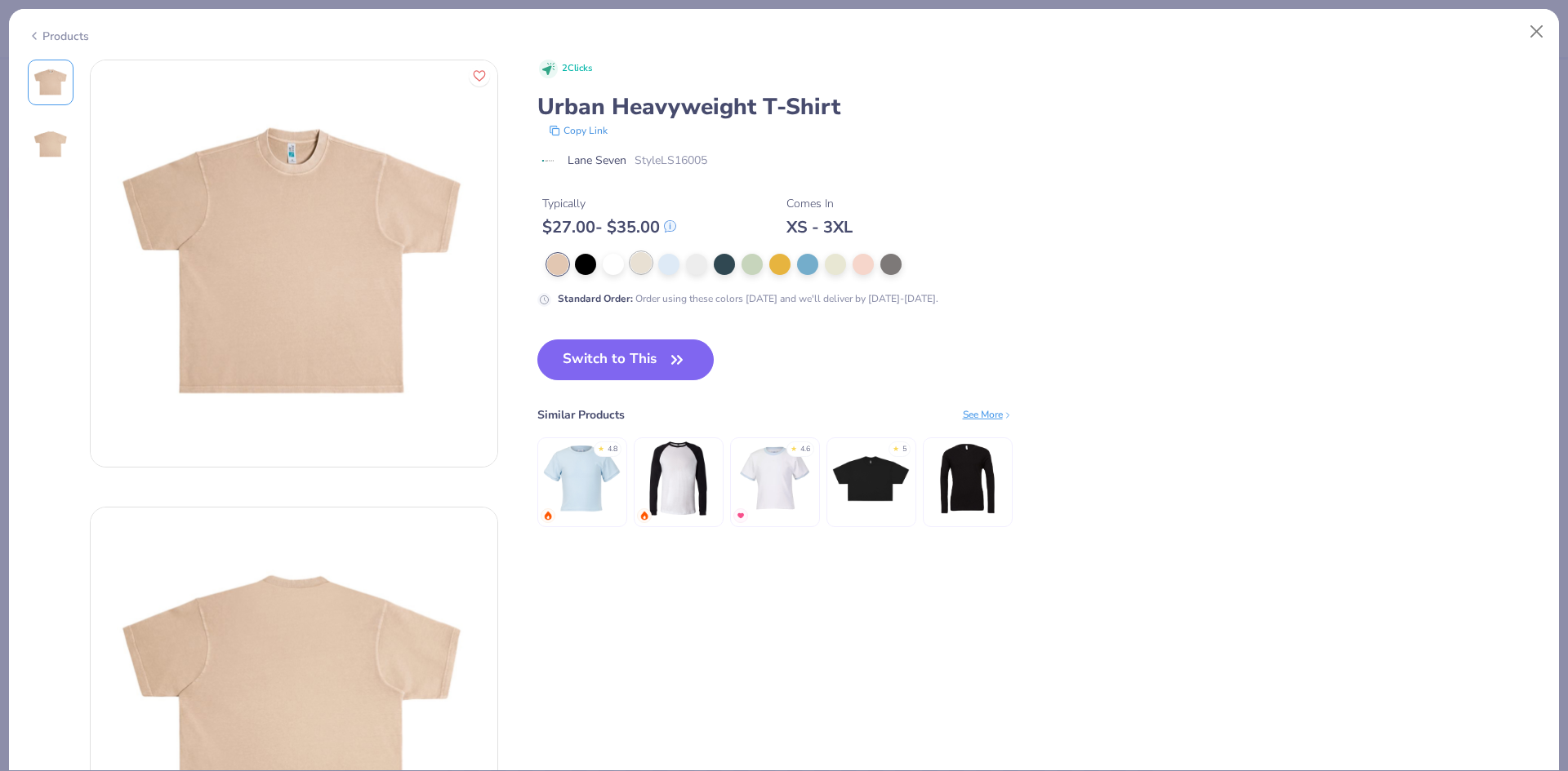
click at [643, 265] on div at bounding box center [641, 262] width 21 height 21
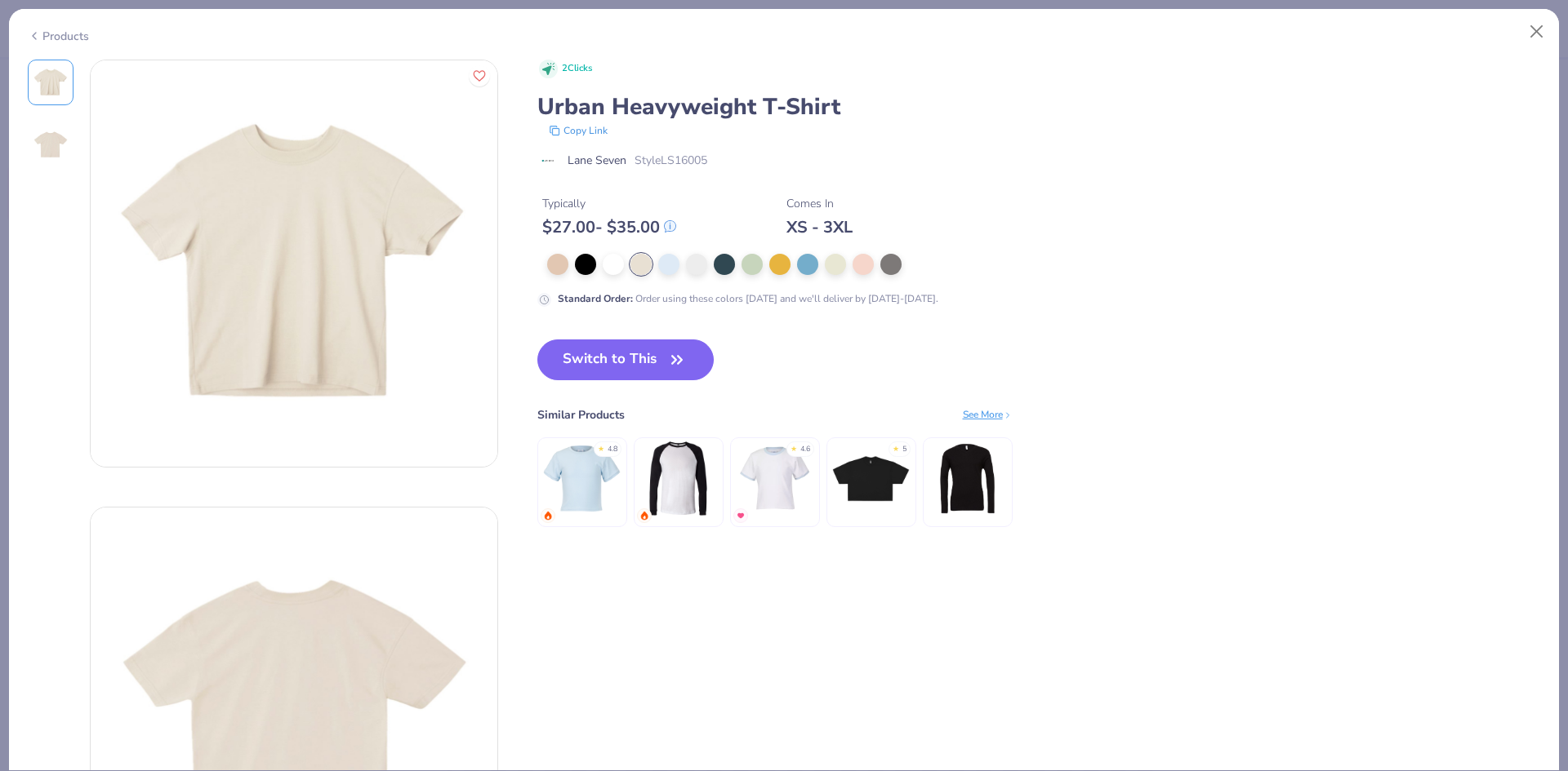
click at [42, 152] on img at bounding box center [50, 145] width 39 height 39
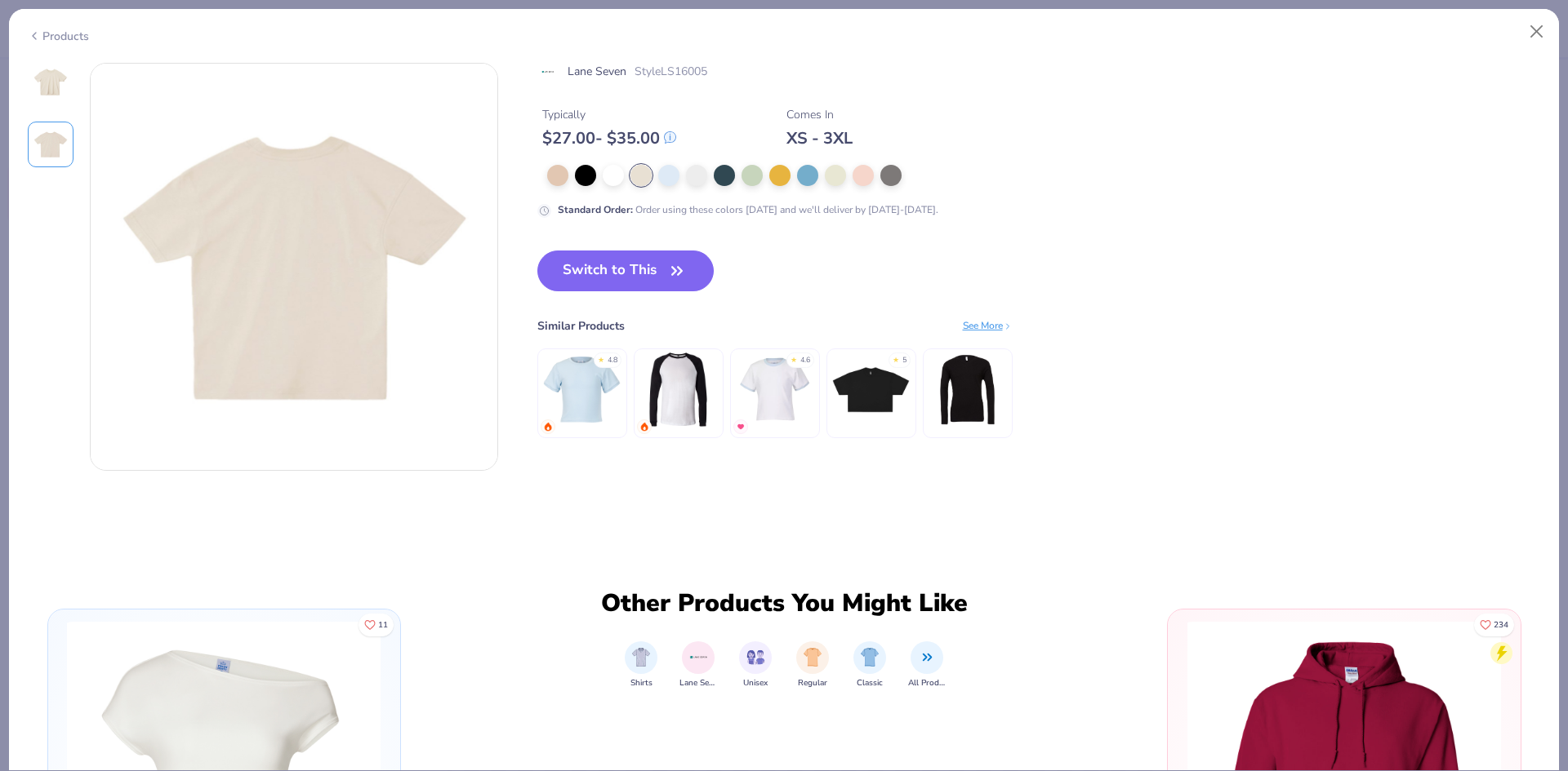
scroll to position [447, 0]
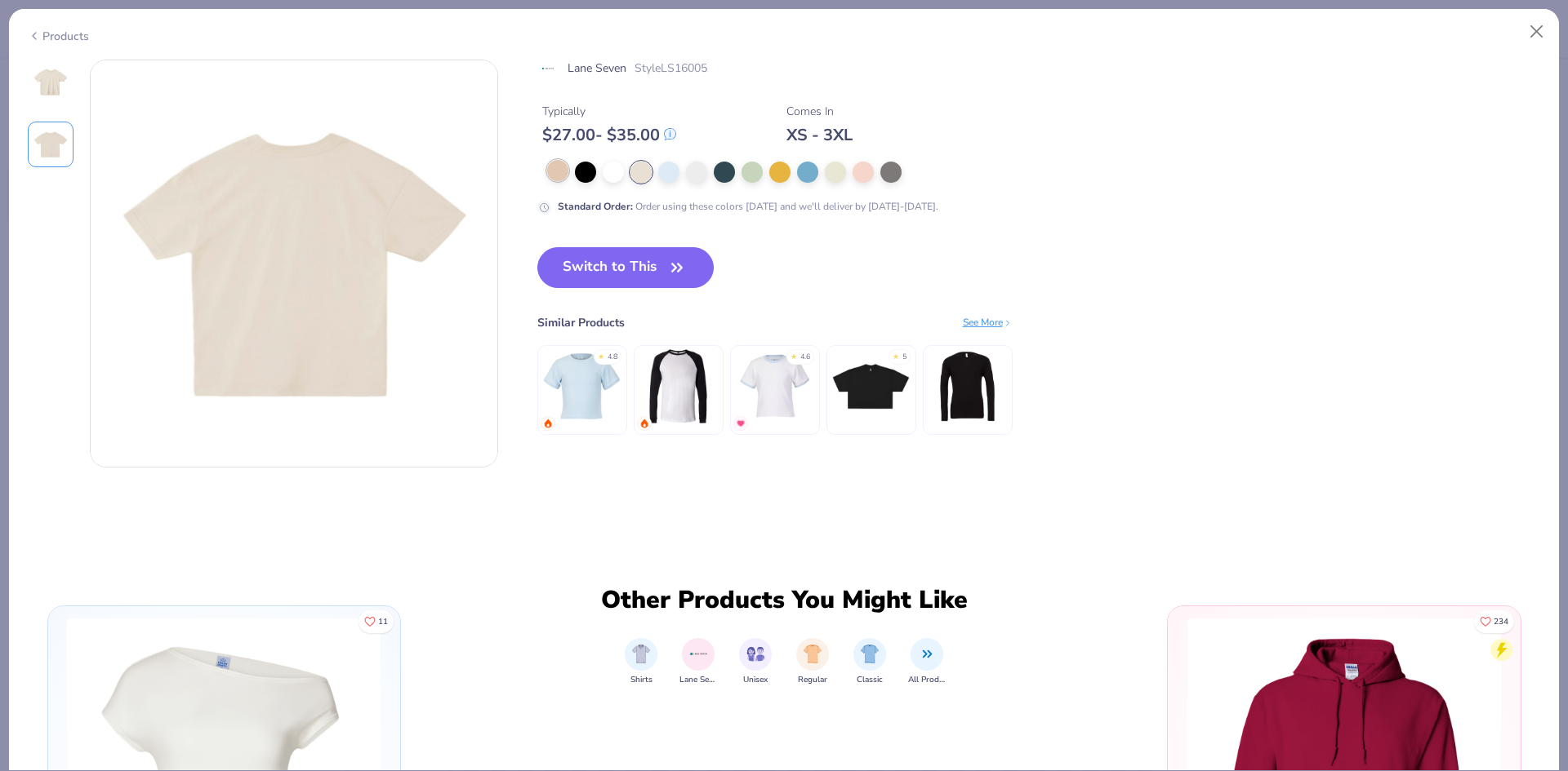
click at [565, 174] on div at bounding box center [558, 170] width 21 height 21
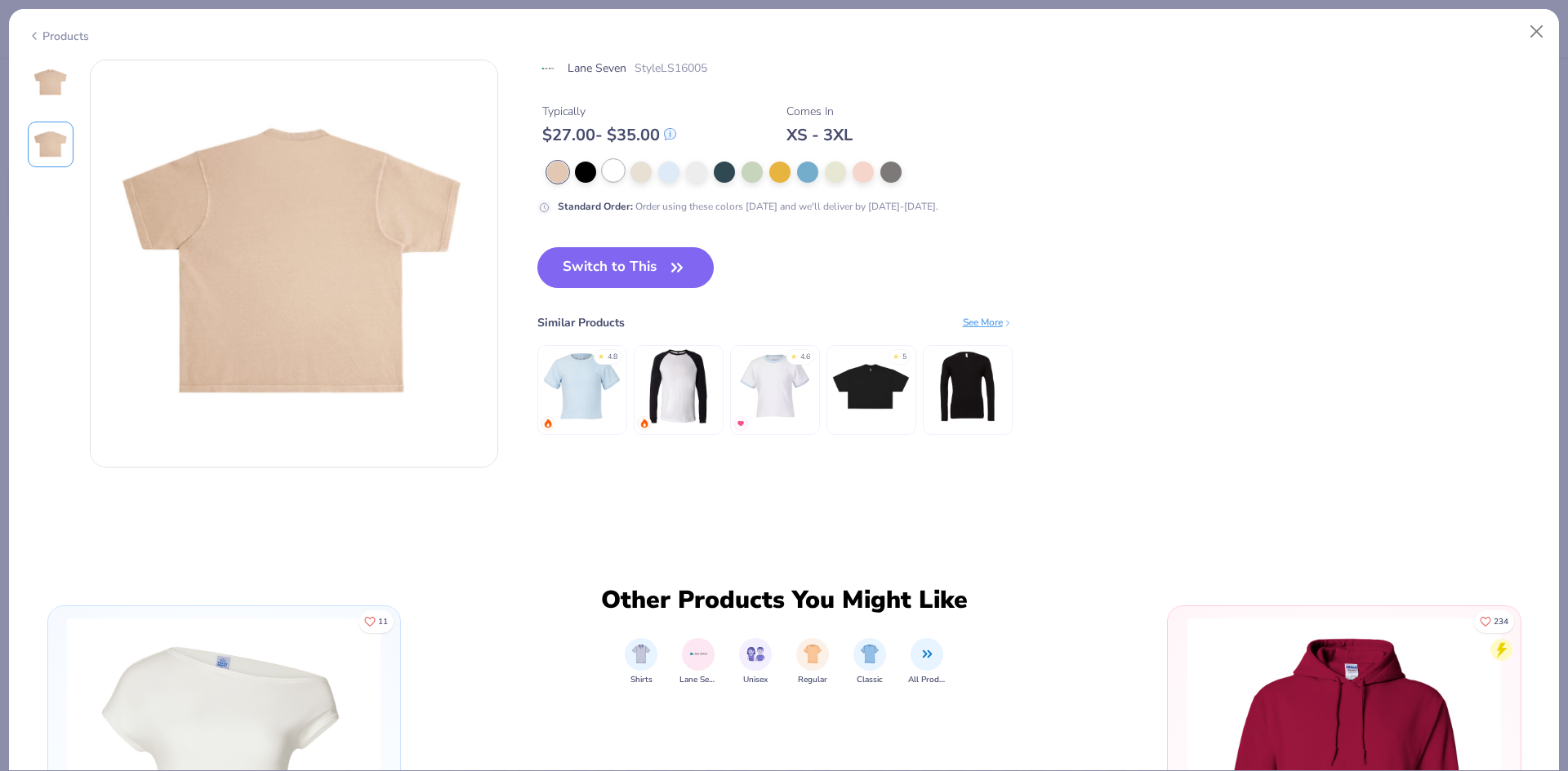
click at [604, 178] on div at bounding box center [613, 170] width 21 height 21
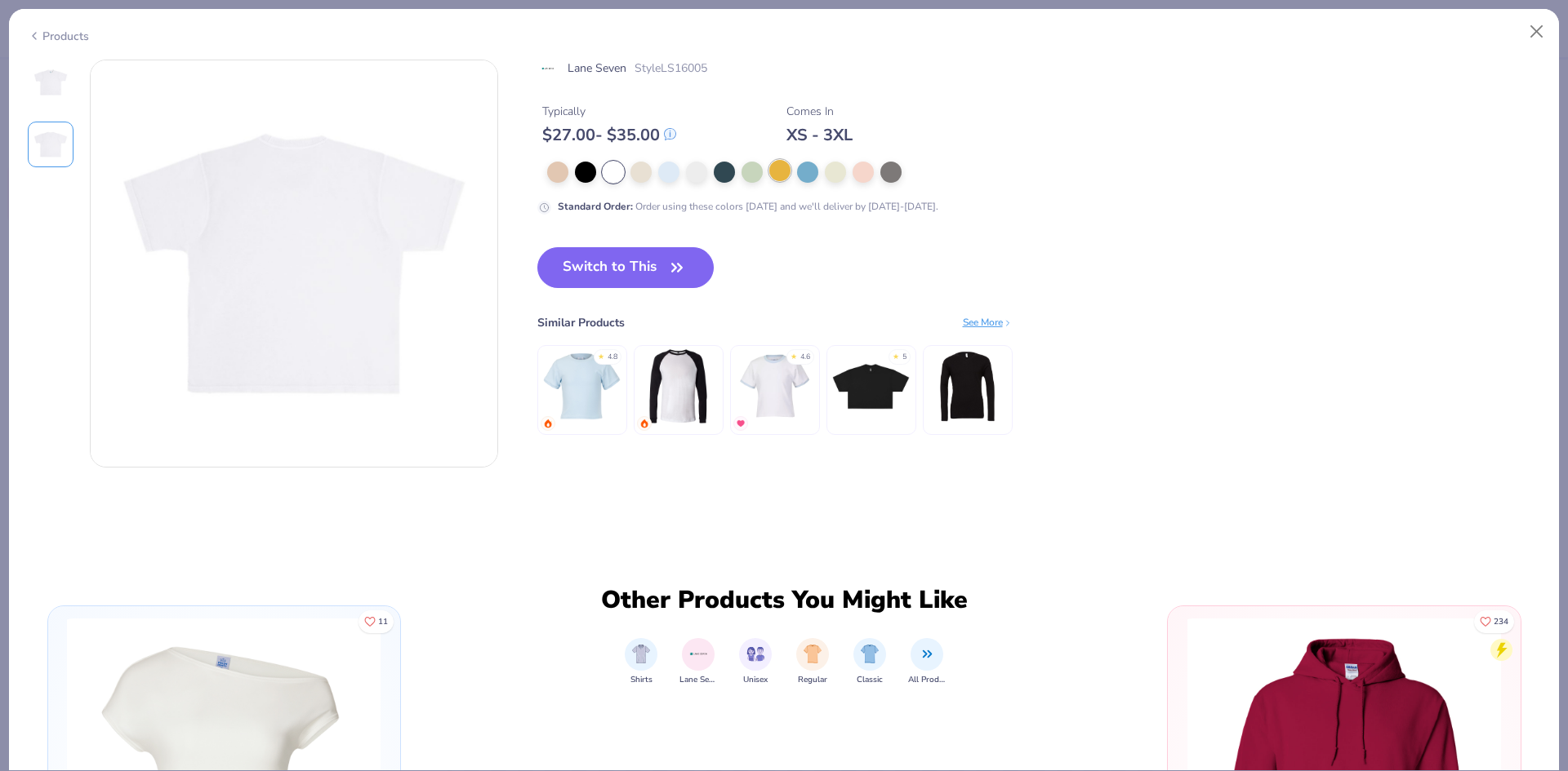
click at [786, 176] on div at bounding box center [780, 170] width 21 height 21
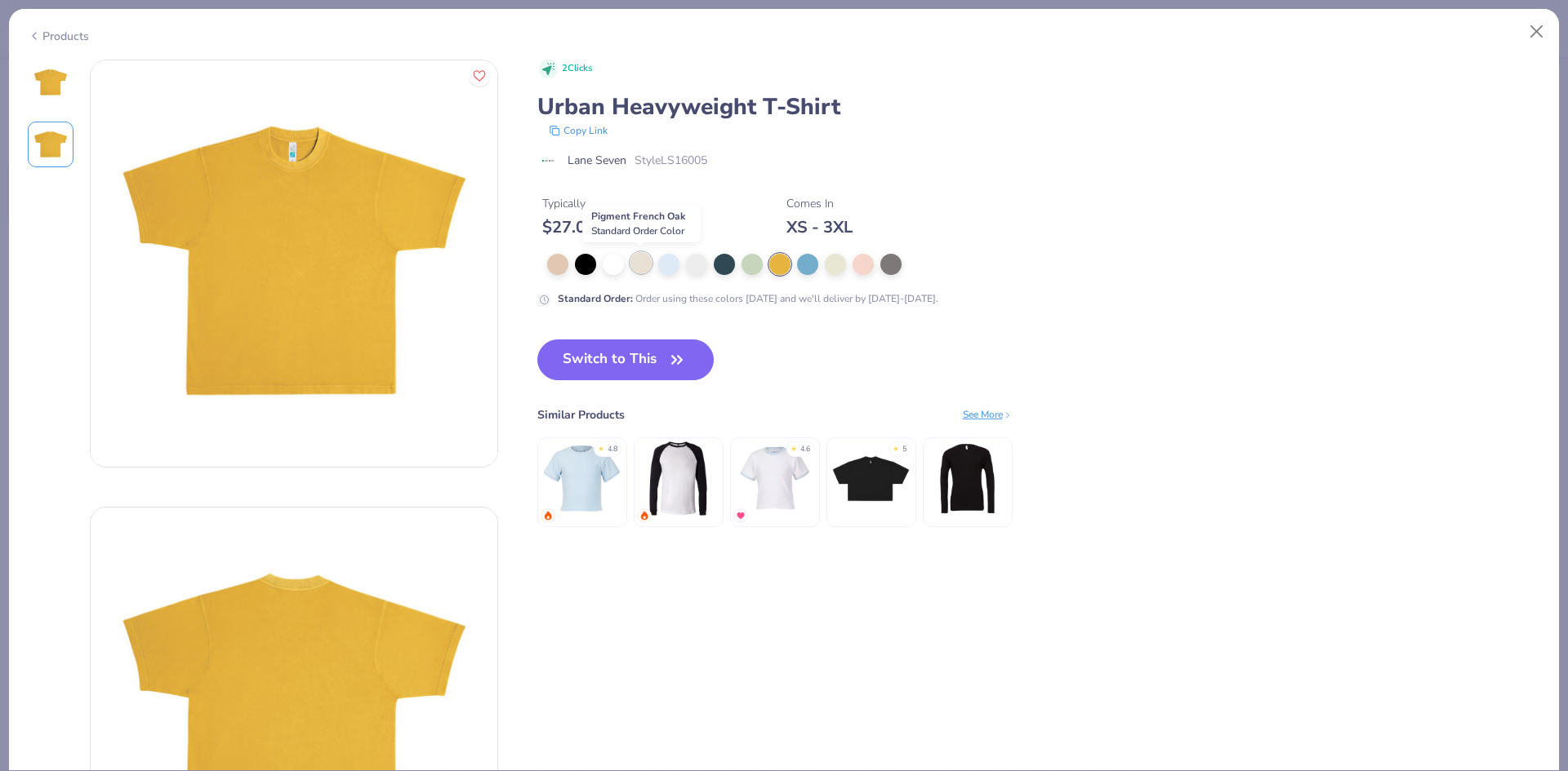
click at [642, 263] on div at bounding box center [641, 262] width 21 height 21
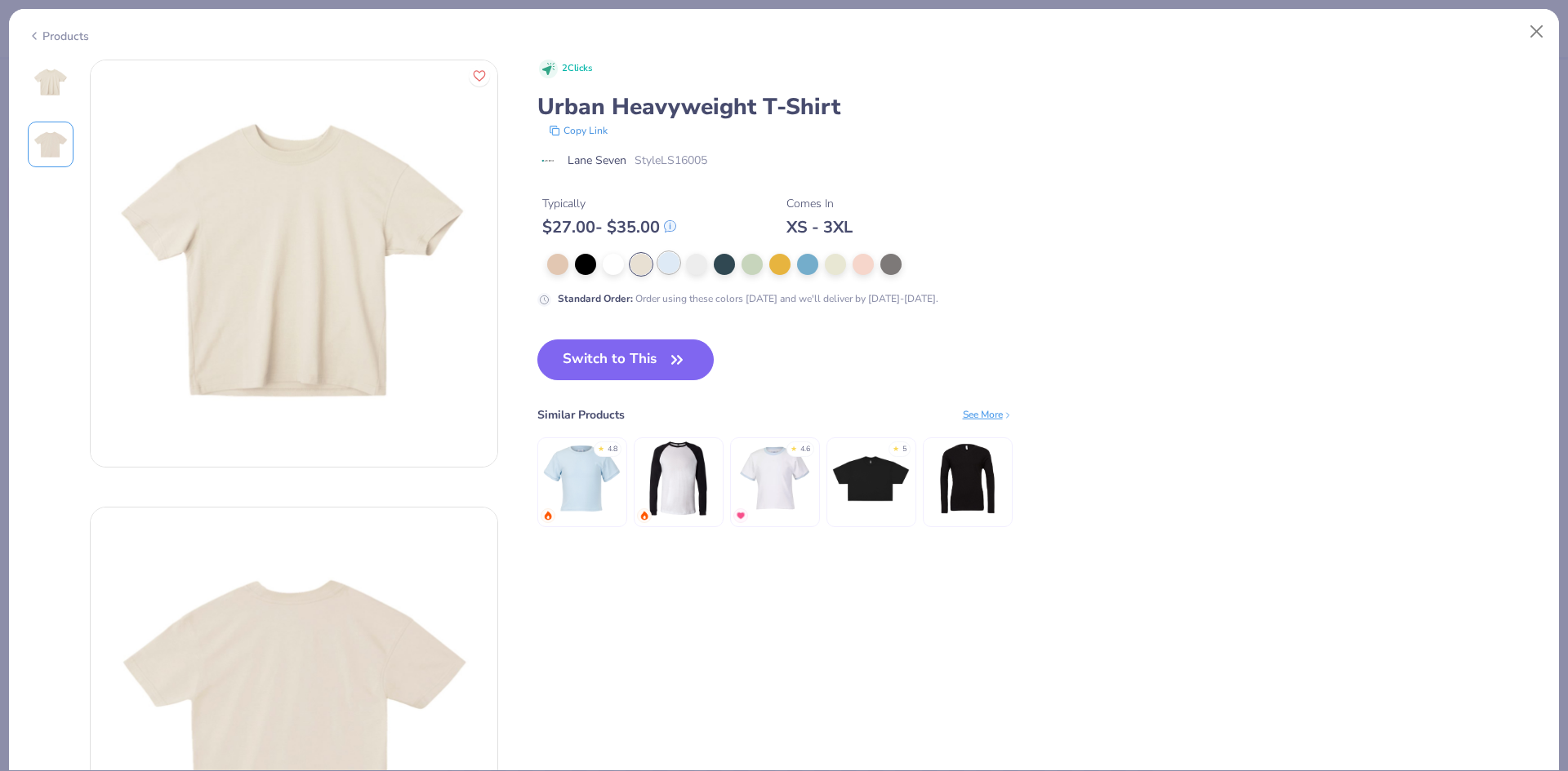
click at [660, 271] on div at bounding box center [669, 262] width 21 height 21
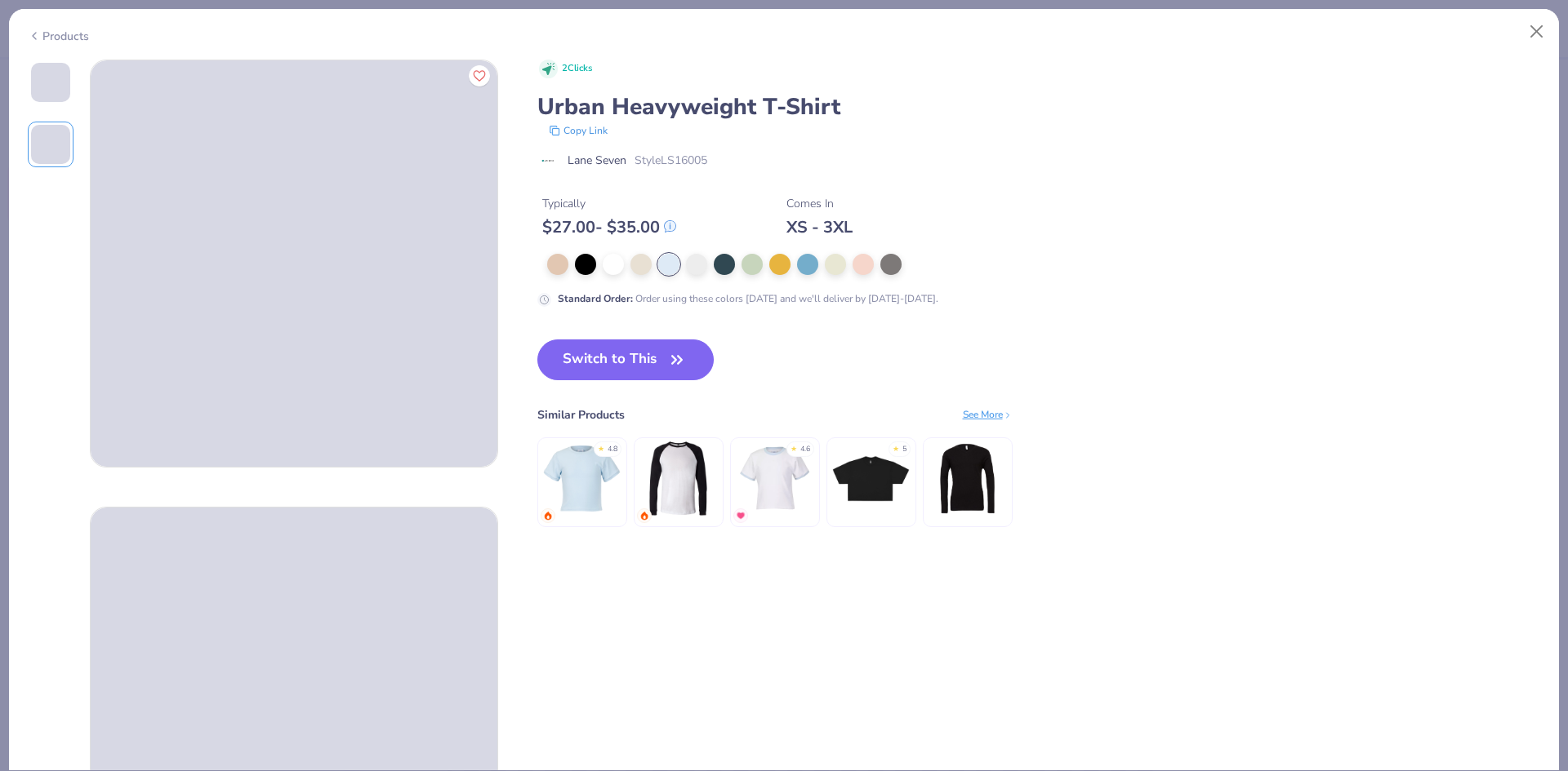
click at [635, 276] on div "Standard Order : Order using these colors today and we'll deliver by Oct 6-9." at bounding box center [864, 280] width 654 height 53
click at [641, 256] on div at bounding box center [641, 262] width 21 height 21
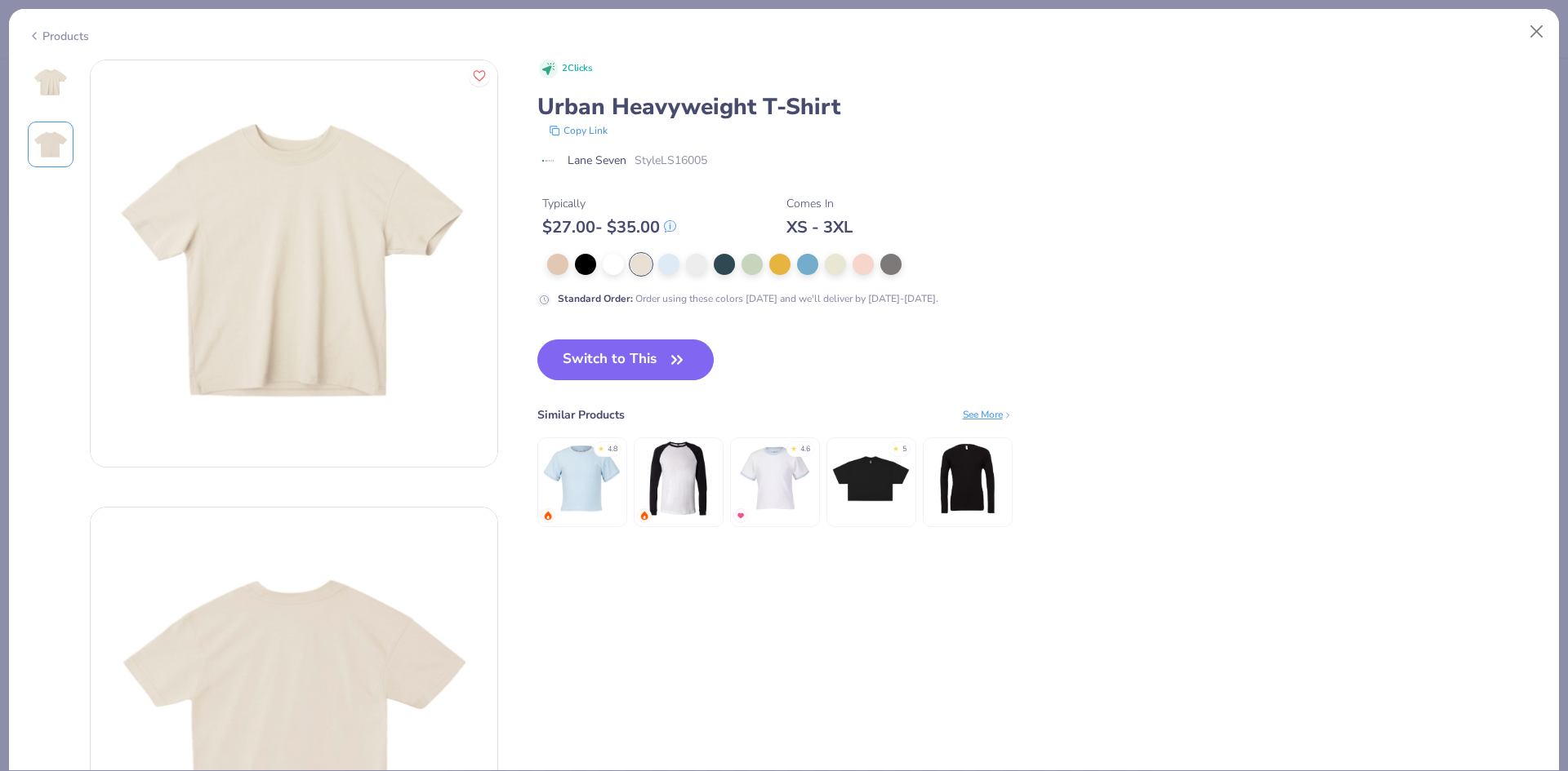
click at [570, 63] on span "2 Clicks" at bounding box center [577, 68] width 30 height 14
click at [548, 65] on icon at bounding box center [548, 68] width 12 height 12
click at [1533, 12] on div "Products" at bounding box center [784, 30] width 1550 height 42
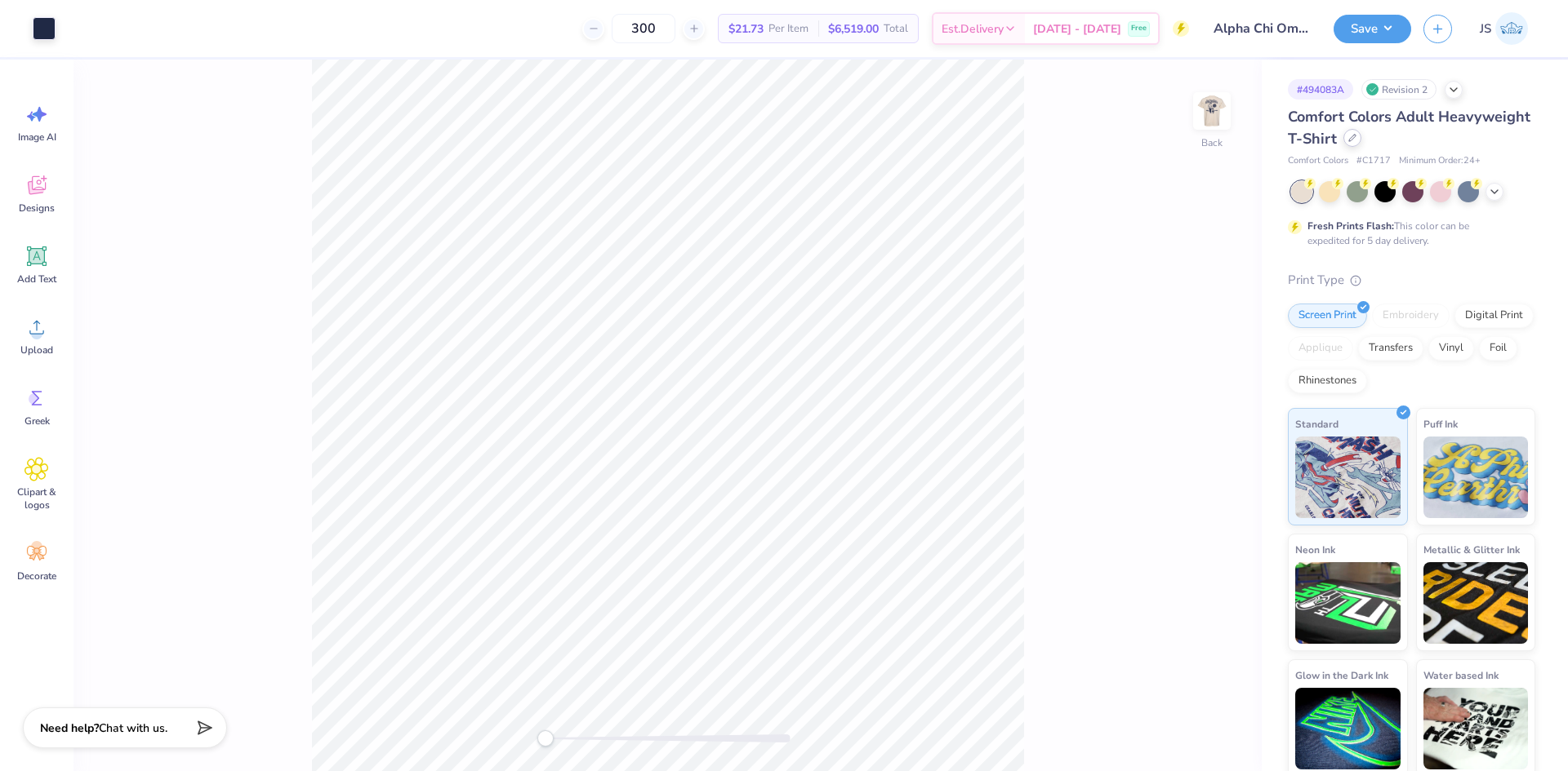
click at [1362, 140] on div at bounding box center [1352, 137] width 18 height 18
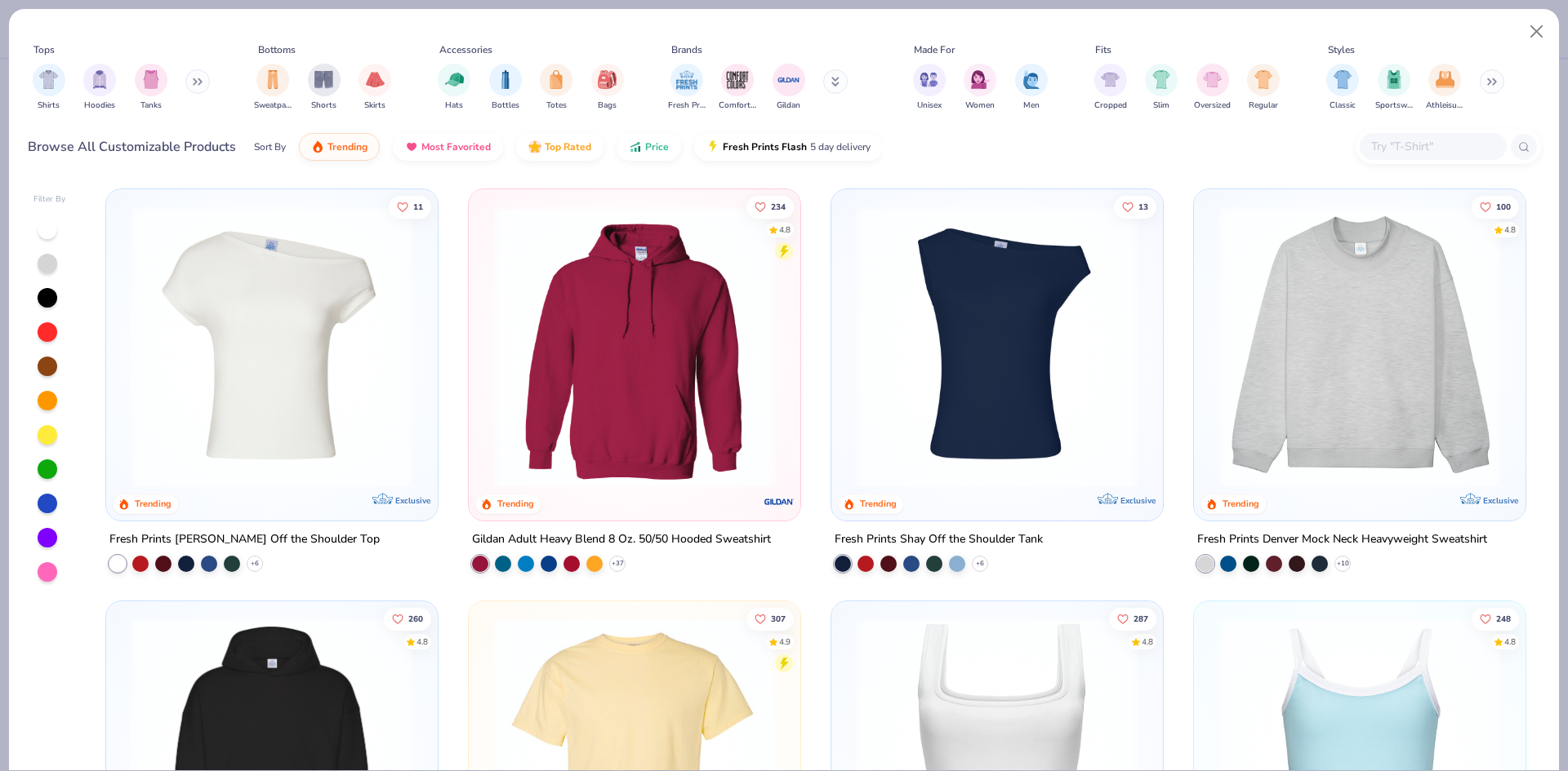
click at [833, 90] on button at bounding box center [836, 81] width 24 height 24
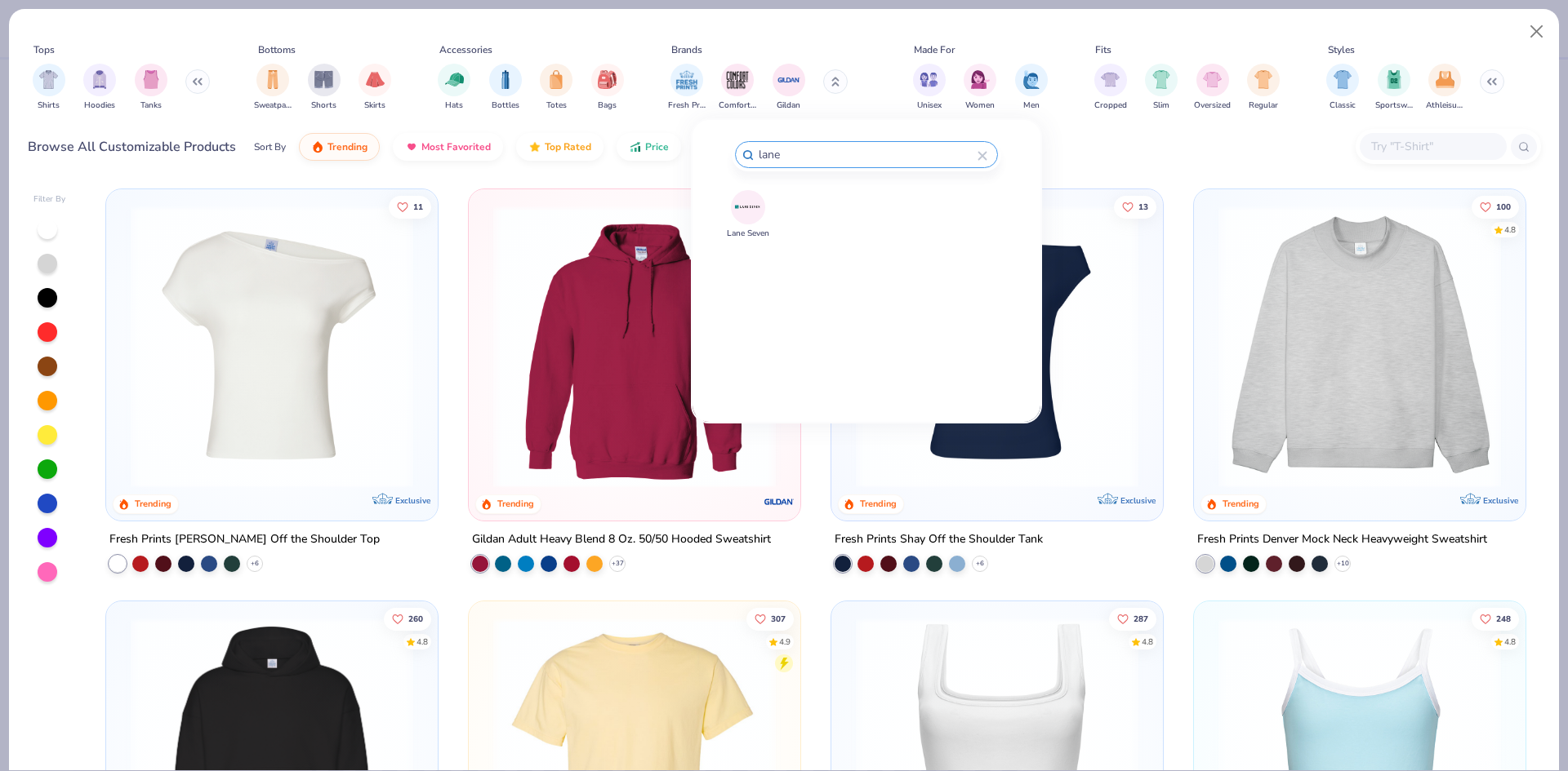
type input "lane"
click at [745, 214] on img at bounding box center [747, 206] width 29 height 29
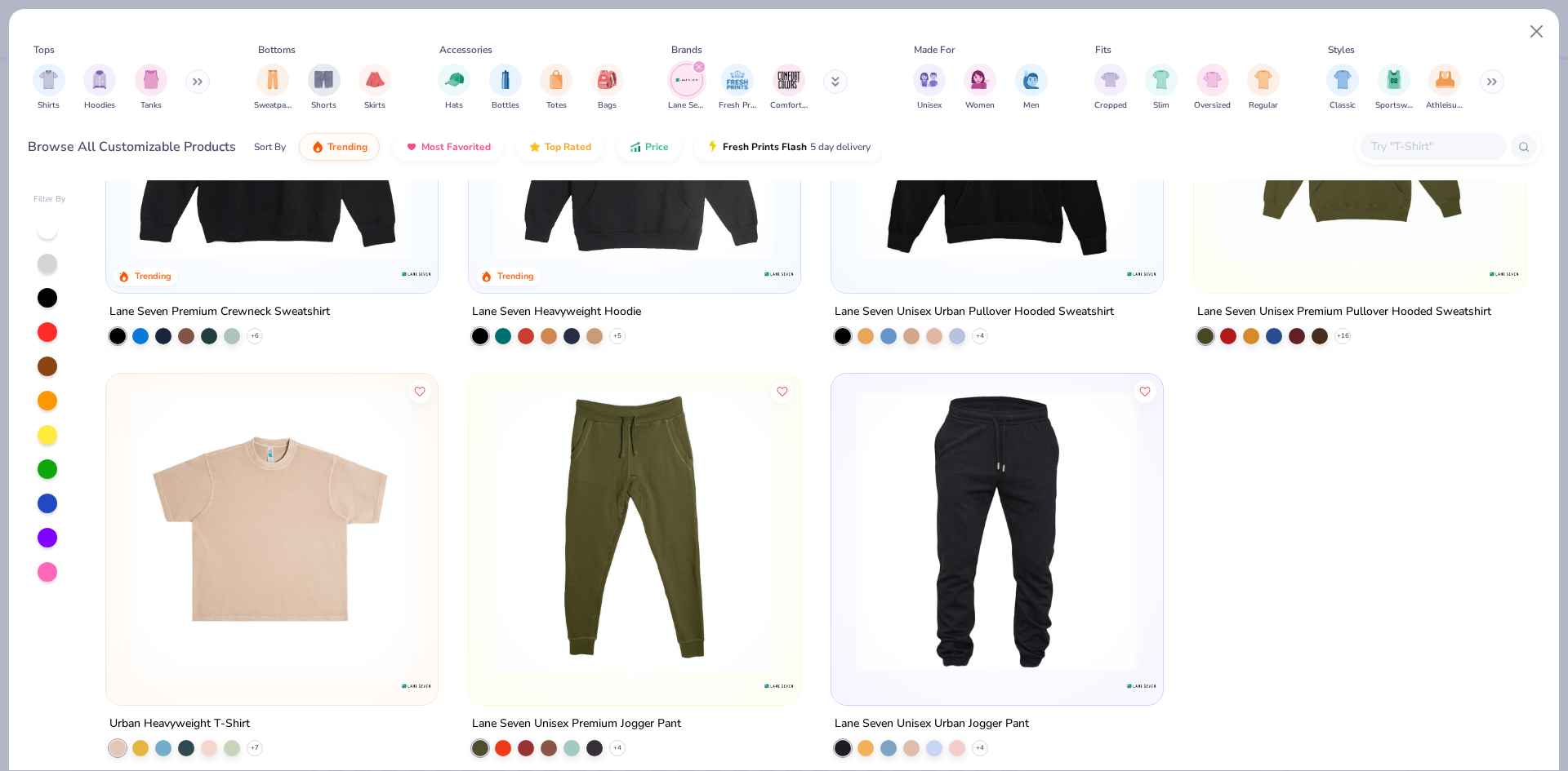
scroll to position [242, 0]
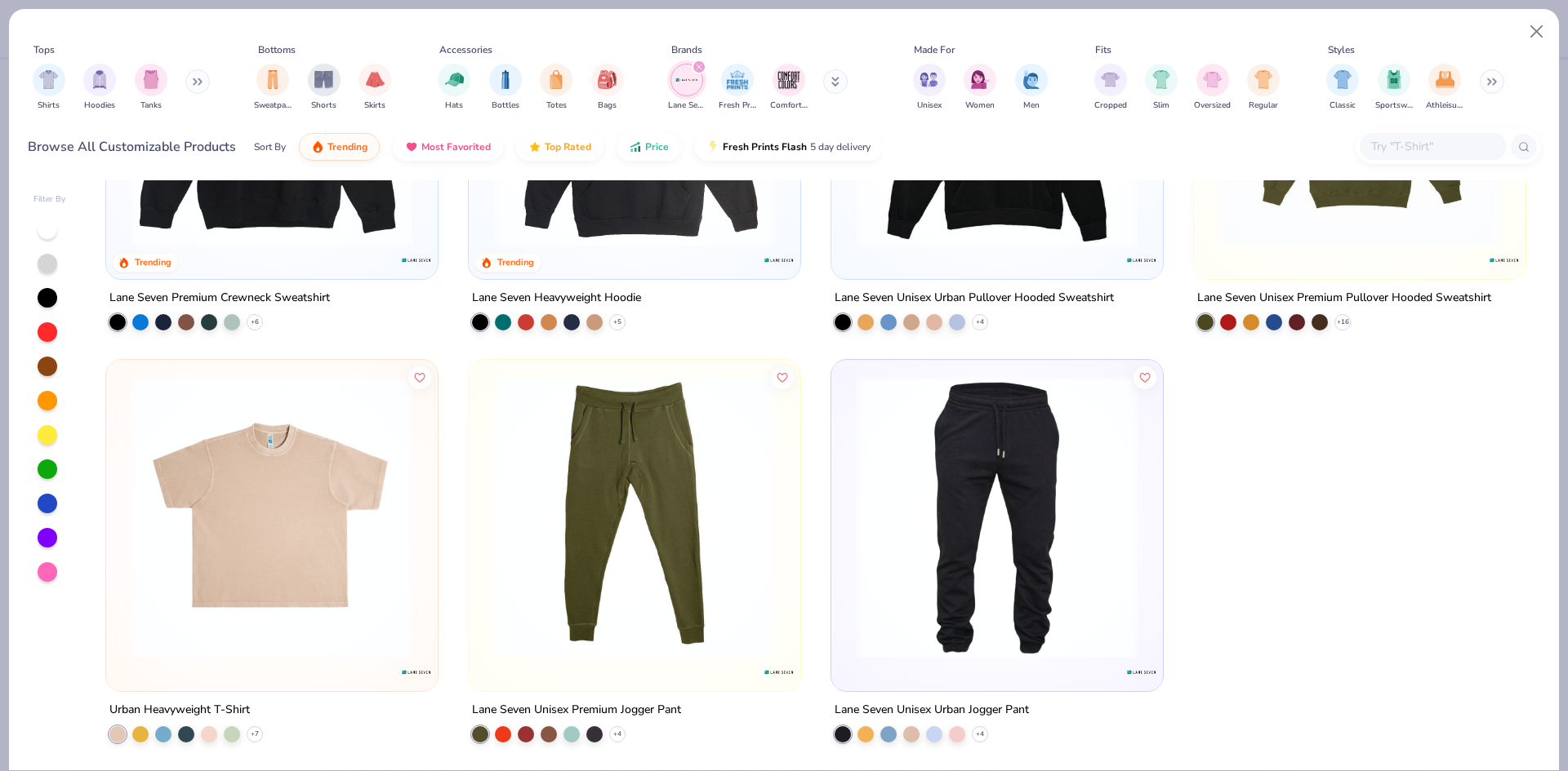
click at [272, 558] on img at bounding box center [272, 517] width 299 height 283
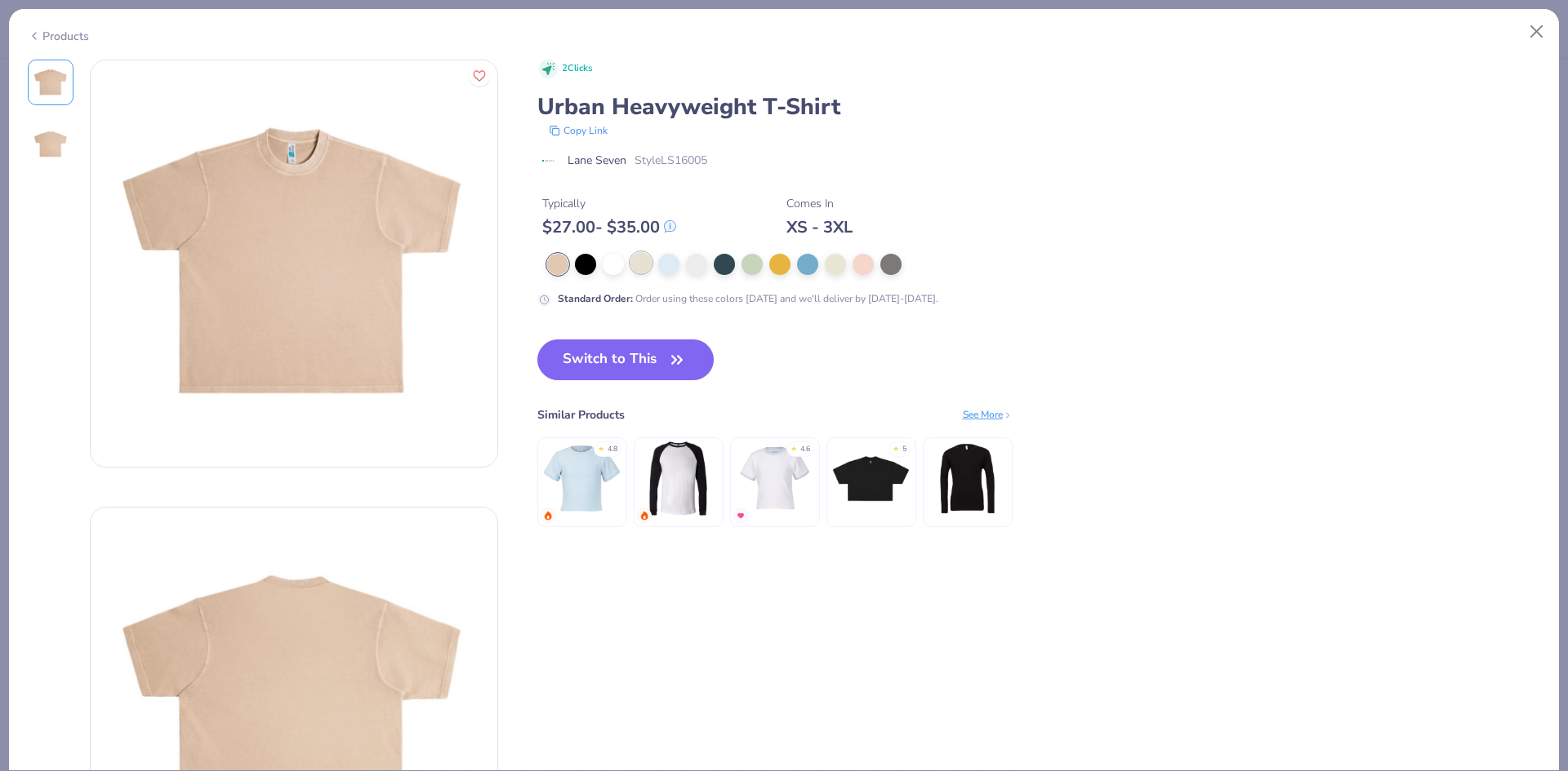
click at [635, 265] on div at bounding box center [641, 262] width 21 height 21
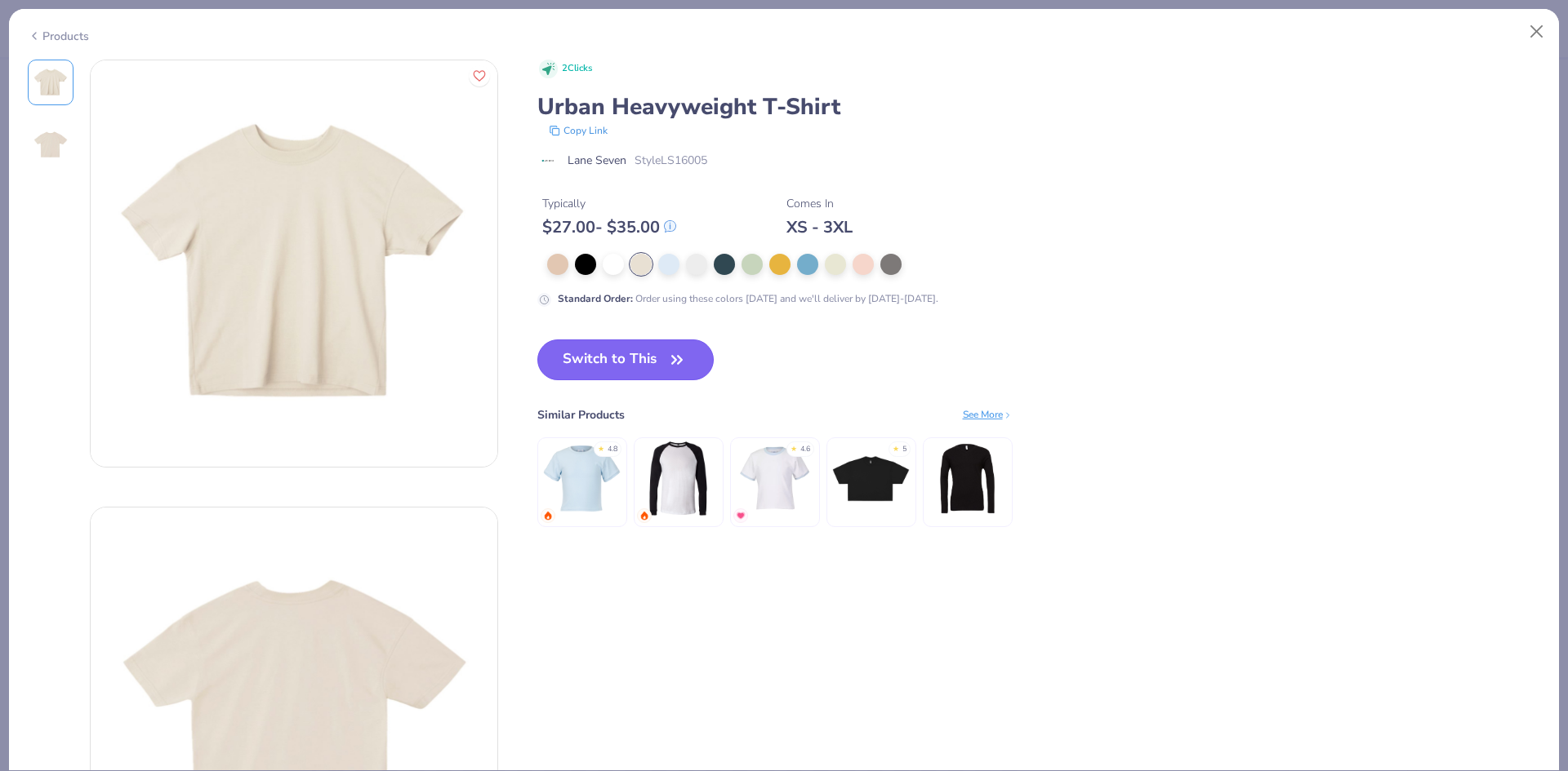
click at [628, 371] on button "Switch to This" at bounding box center [626, 360] width 177 height 41
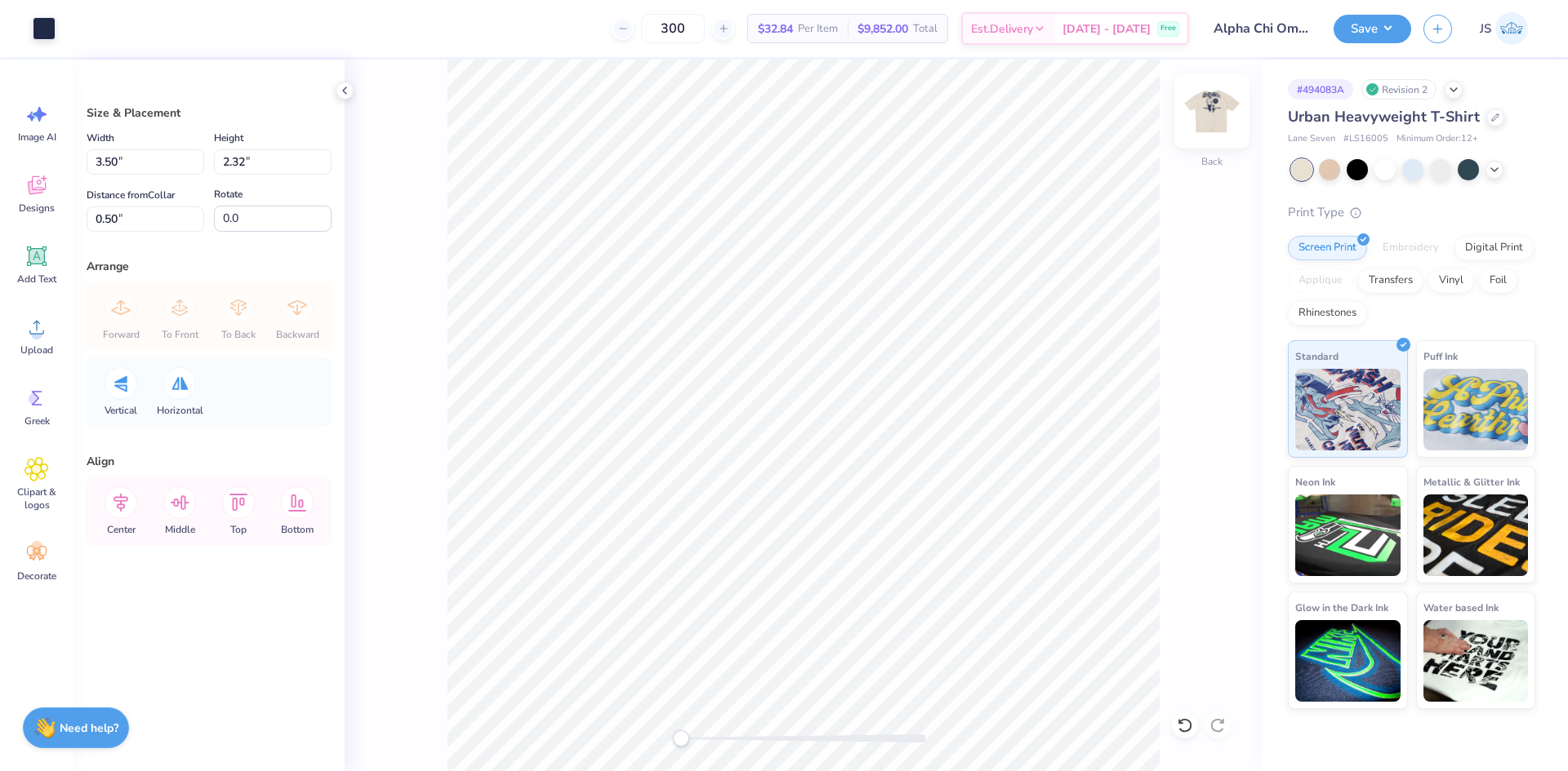
click at [1202, 106] on img at bounding box center [1212, 111] width 65 height 65
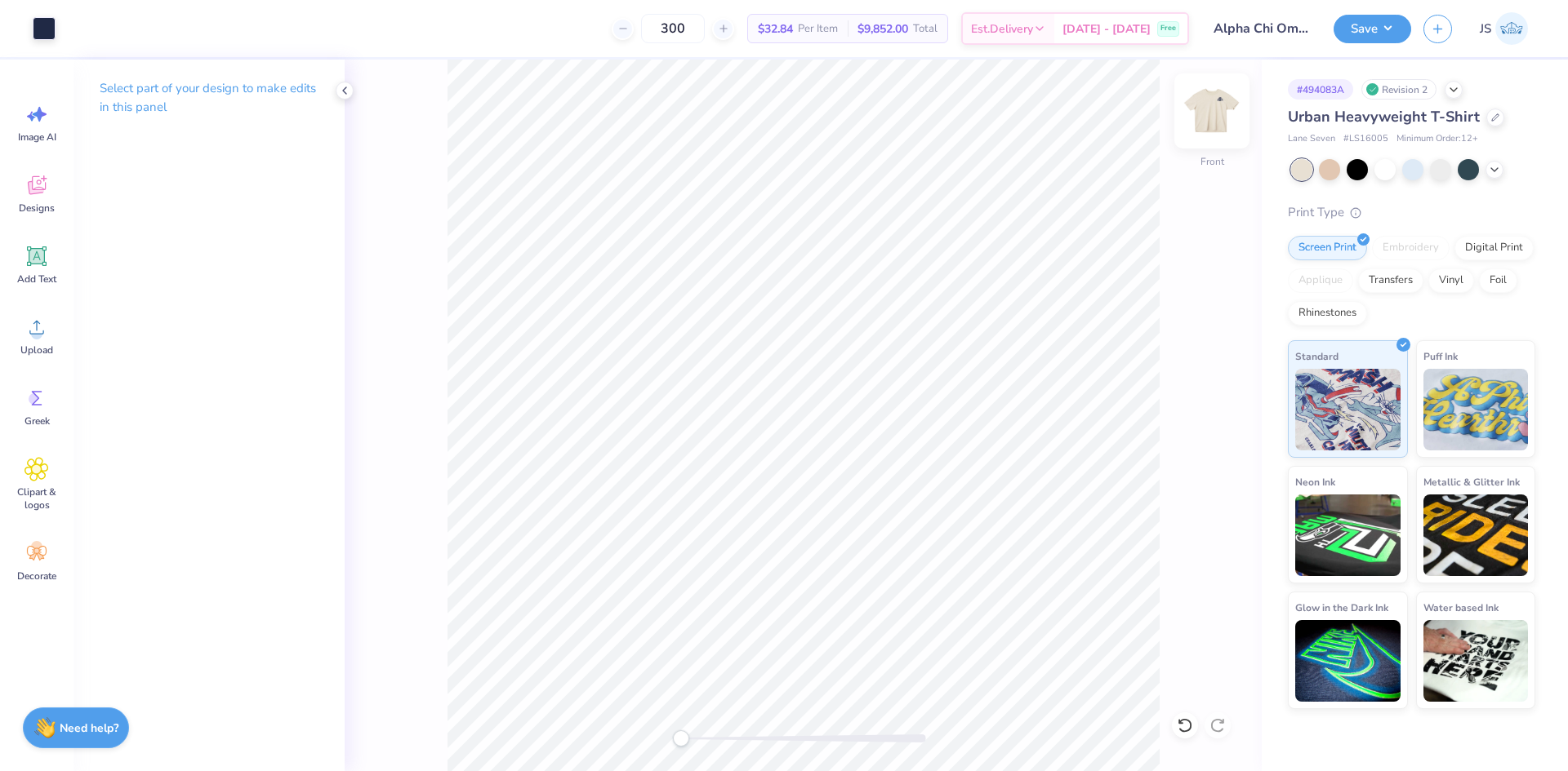
click at [1225, 105] on img at bounding box center [1212, 111] width 65 height 65
click at [1349, 33] on button "Save" at bounding box center [1372, 26] width 78 height 29
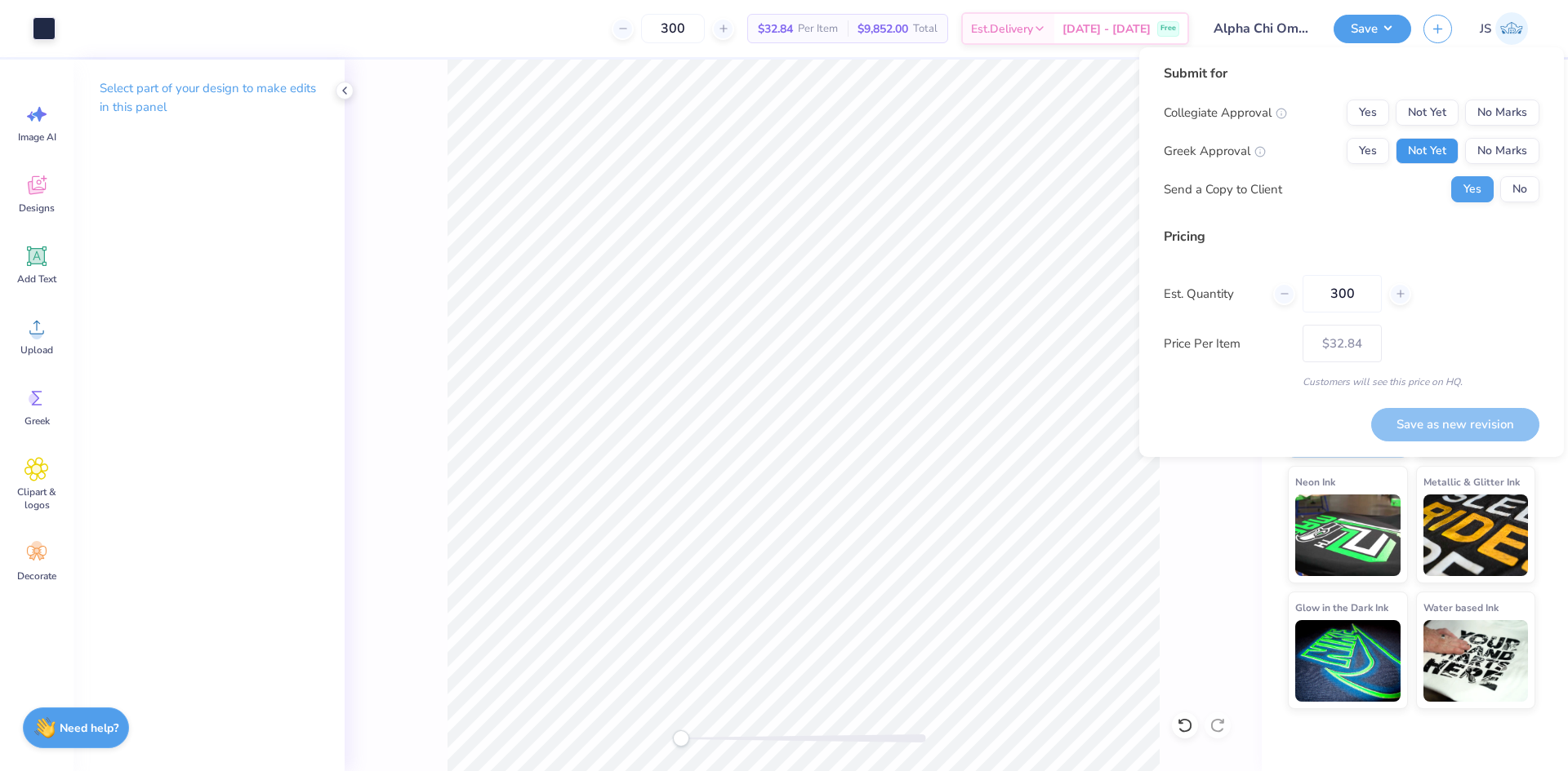
click at [1418, 143] on button "Not Yet" at bounding box center [1427, 151] width 63 height 26
click at [1492, 113] on button "No Marks" at bounding box center [1503, 113] width 75 height 26
click at [1400, 429] on button "Save as new revision" at bounding box center [1455, 425] width 168 height 34
type input "$32.84"
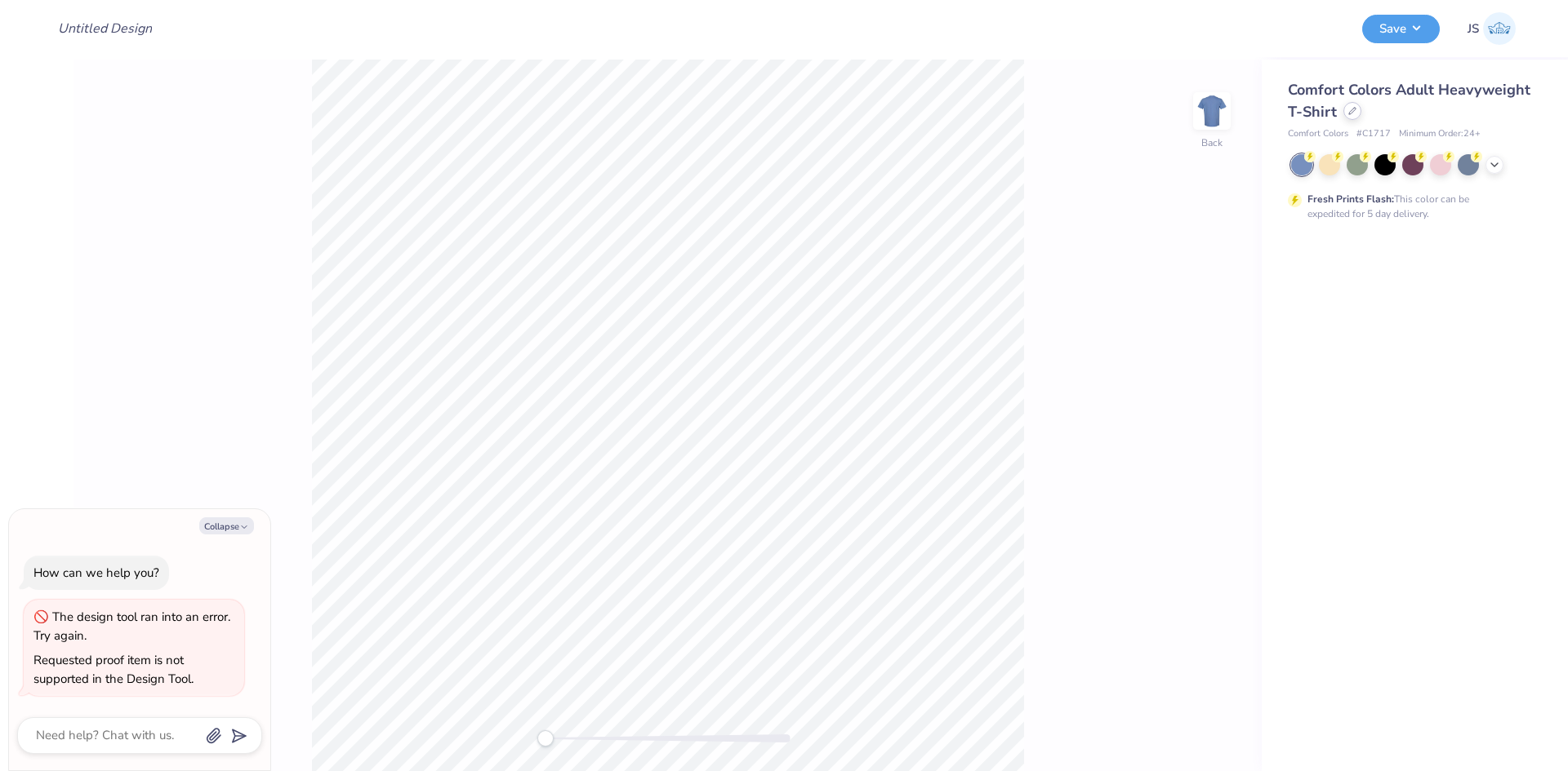
click at [1353, 110] on icon at bounding box center [1352, 110] width 7 height 7
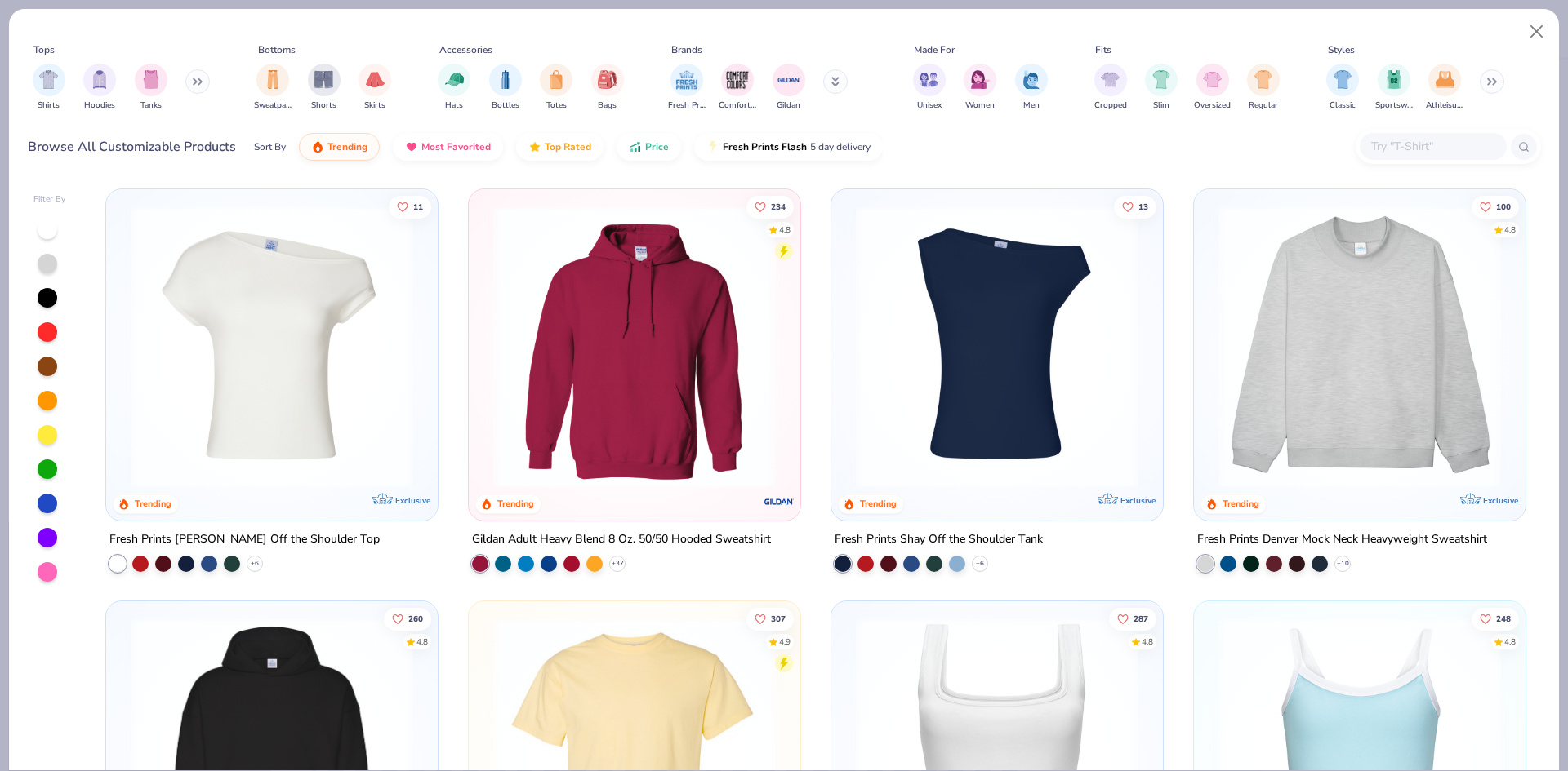
click at [827, 80] on button at bounding box center [836, 81] width 24 height 24
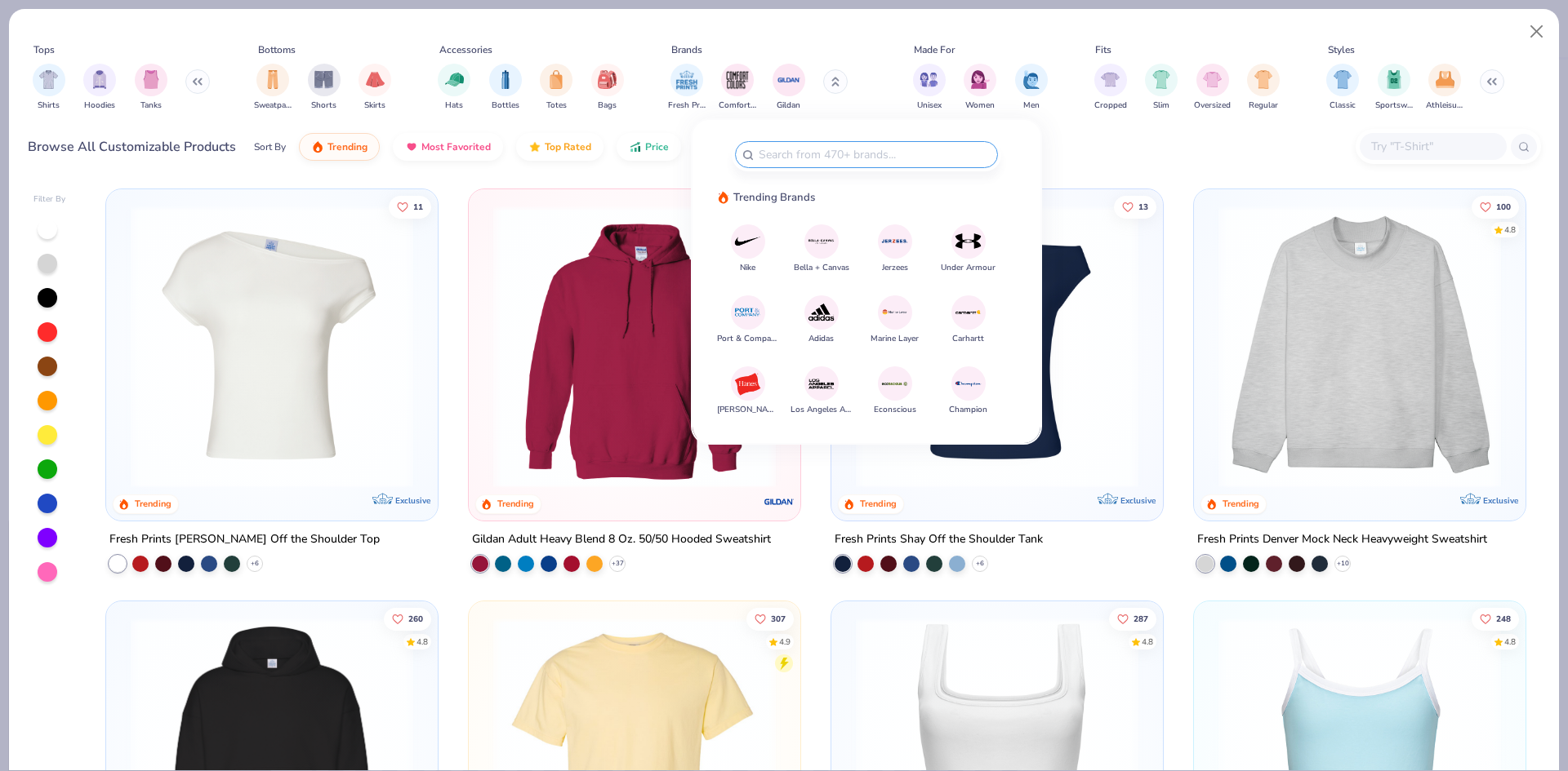
click at [784, 145] on div at bounding box center [867, 154] width 263 height 27
type textarea "x"
click at [817, 140] on div at bounding box center [867, 156] width 269 height 34
click at [812, 158] on input "text" at bounding box center [874, 155] width 233 height 19
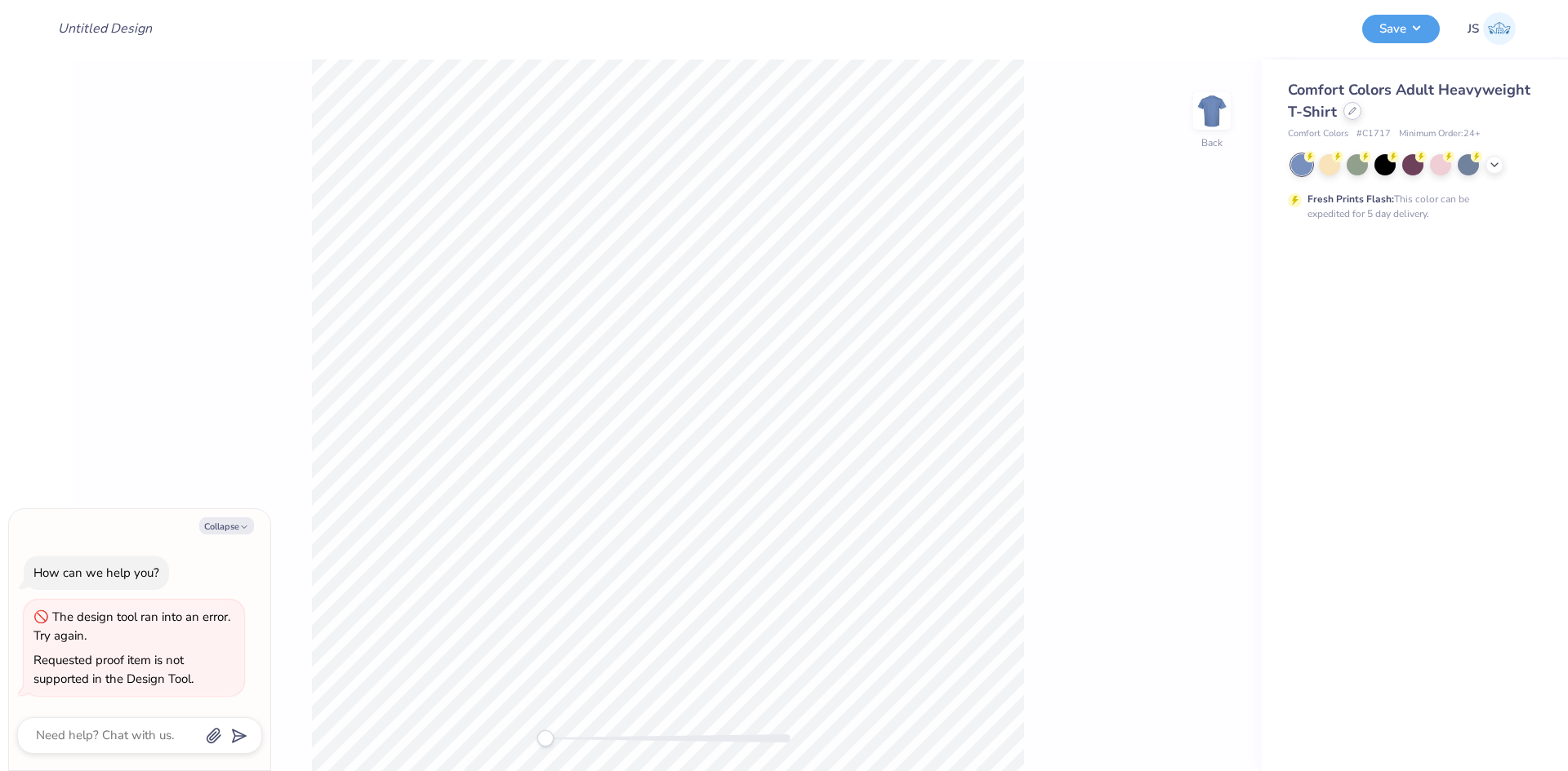
click at [1353, 110] on icon at bounding box center [1352, 111] width 8 height 8
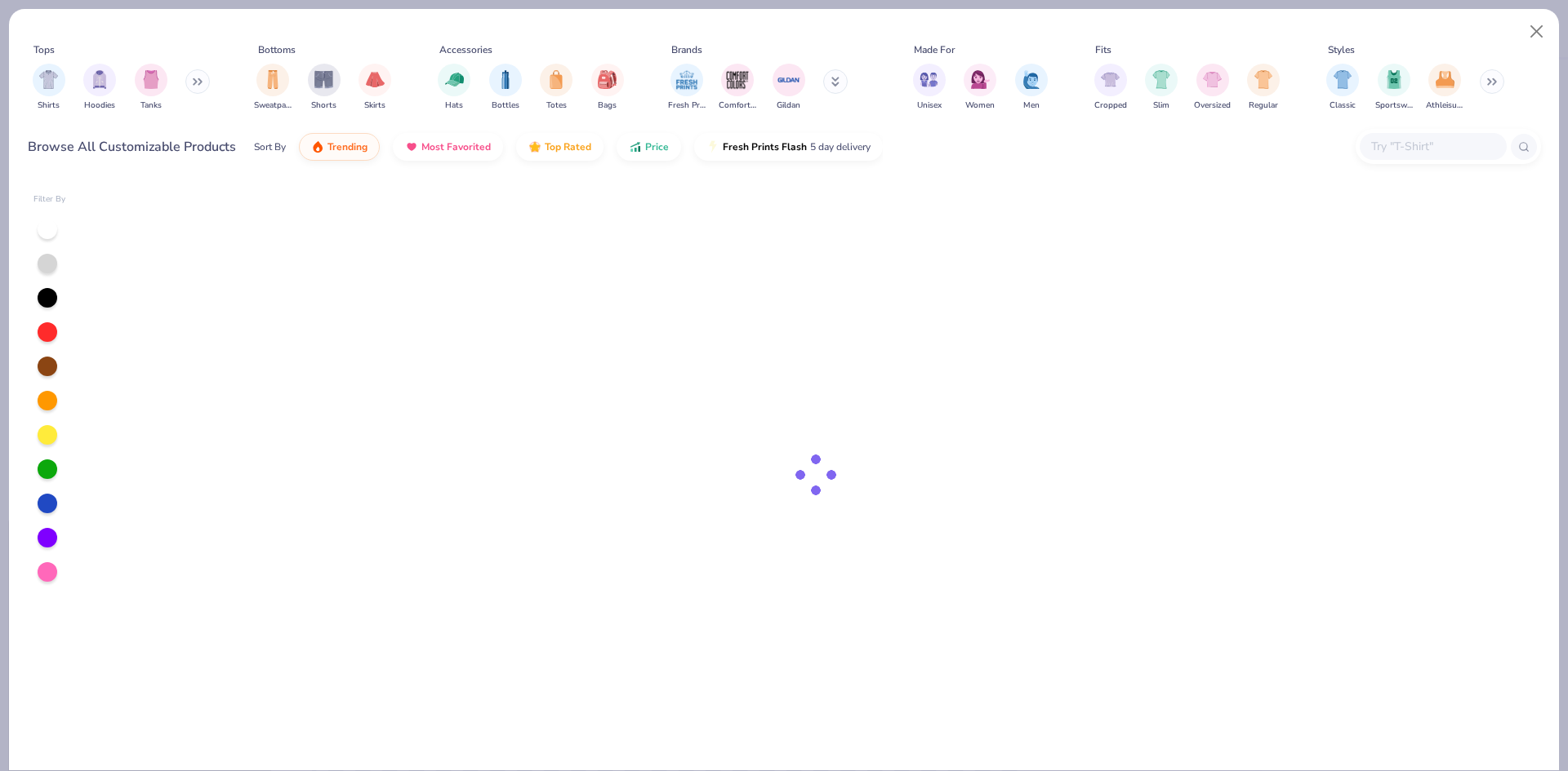
type textarea "x"
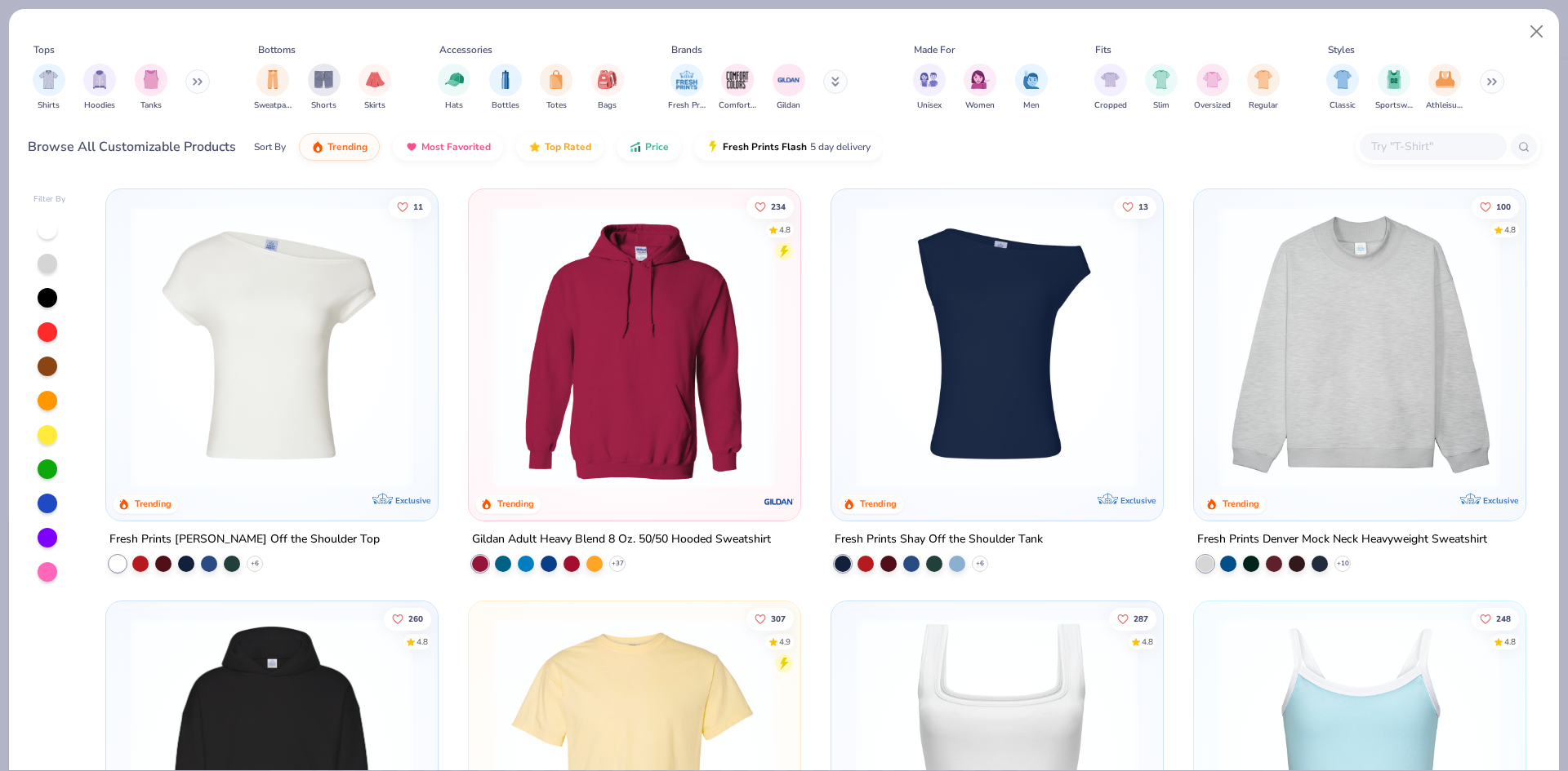
click at [833, 80] on icon at bounding box center [835, 81] width 8 height 9
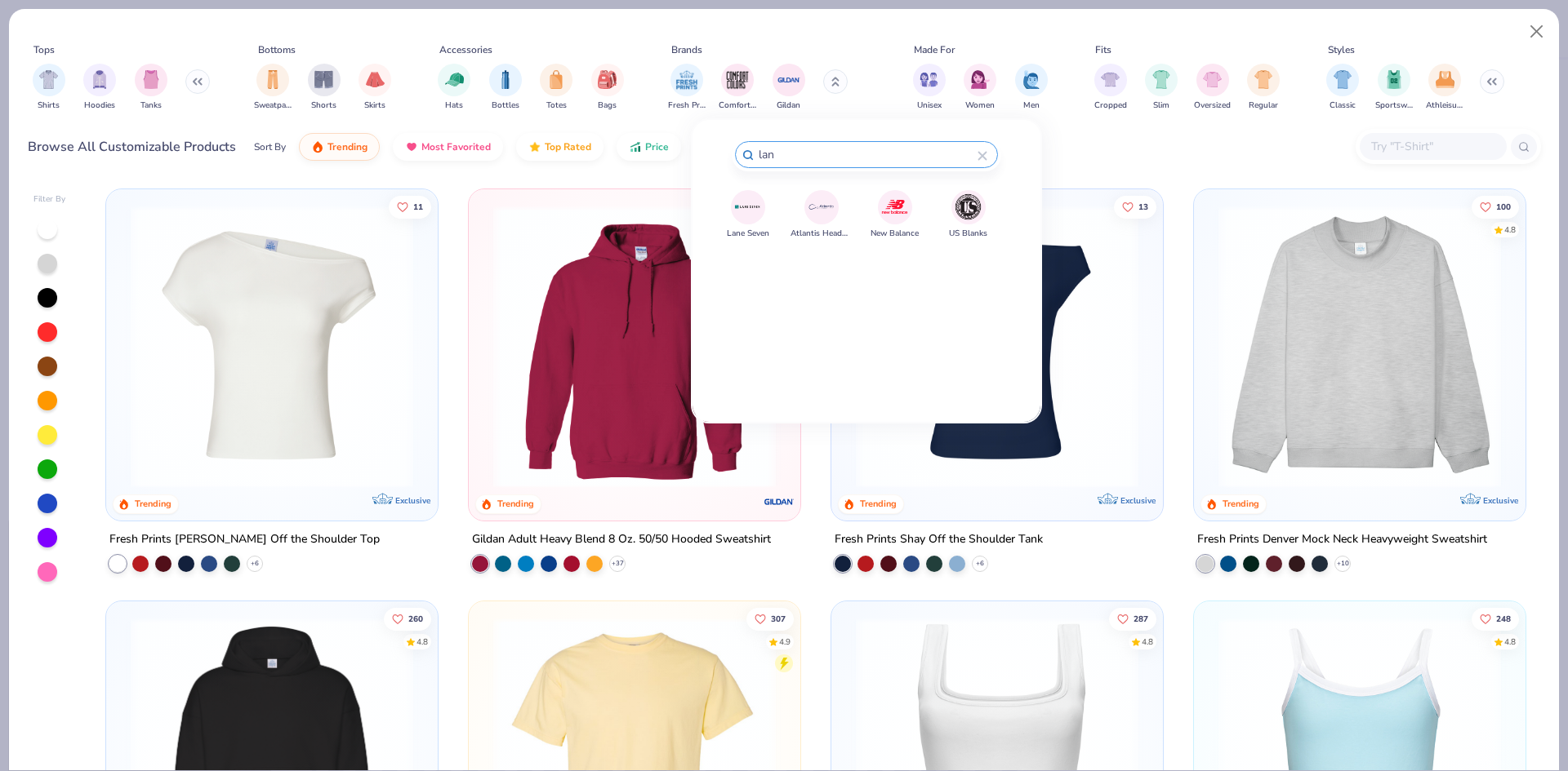
type input "lan"
click at [753, 201] on img at bounding box center [747, 206] width 29 height 29
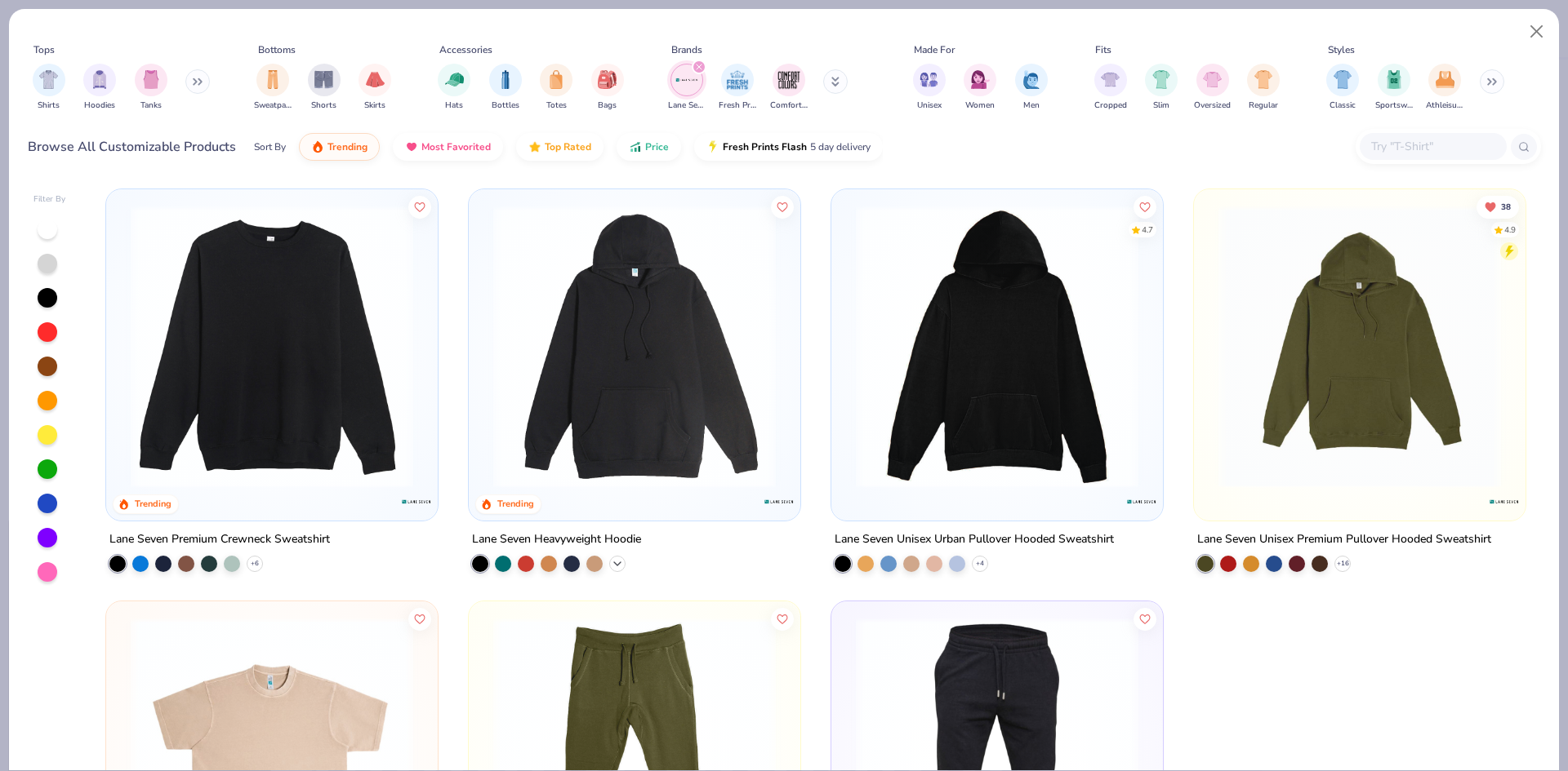
click at [611, 557] on icon at bounding box center [617, 564] width 13 height 13
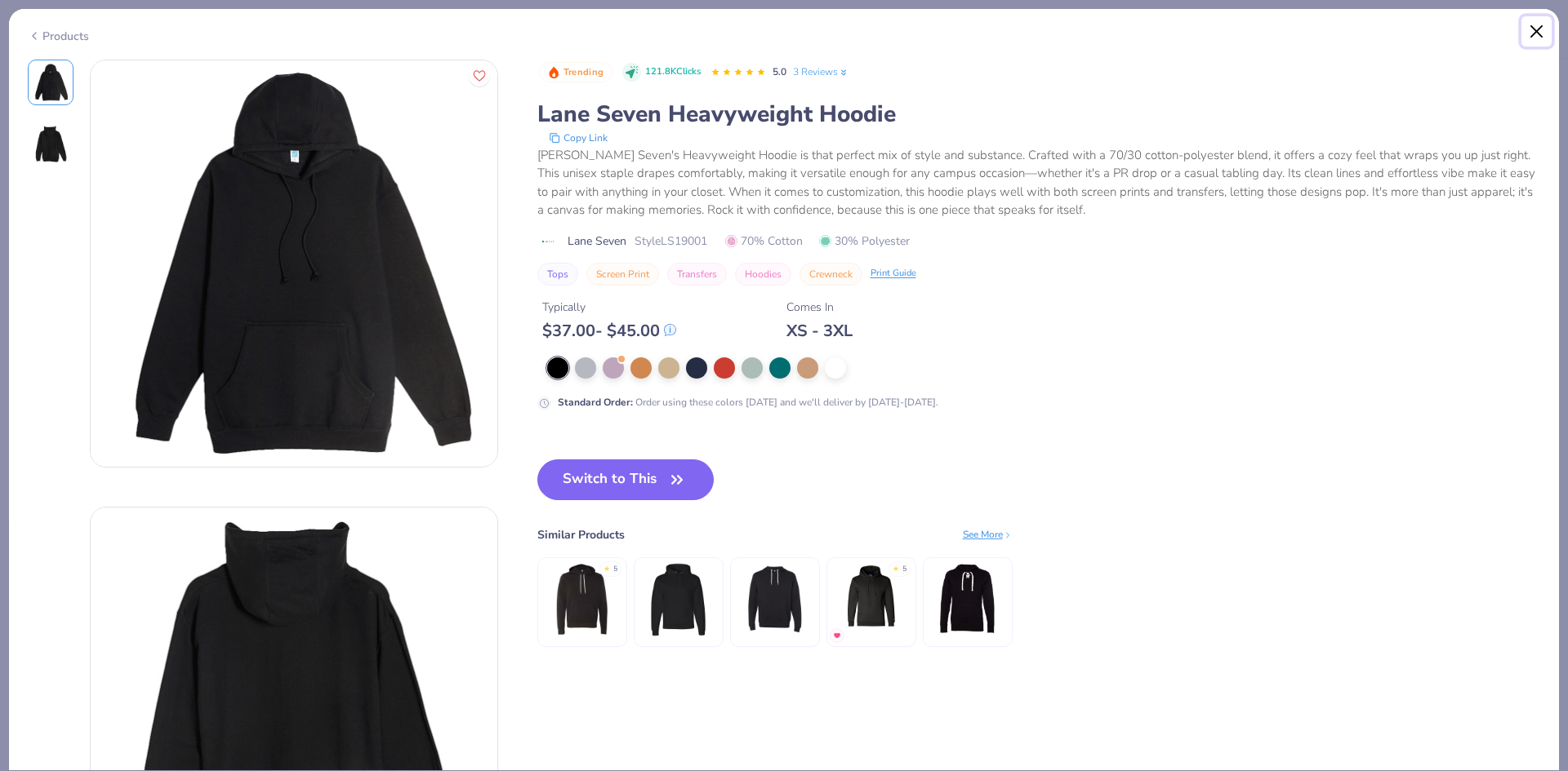
click at [1528, 32] on button "Close" at bounding box center [1536, 31] width 31 height 31
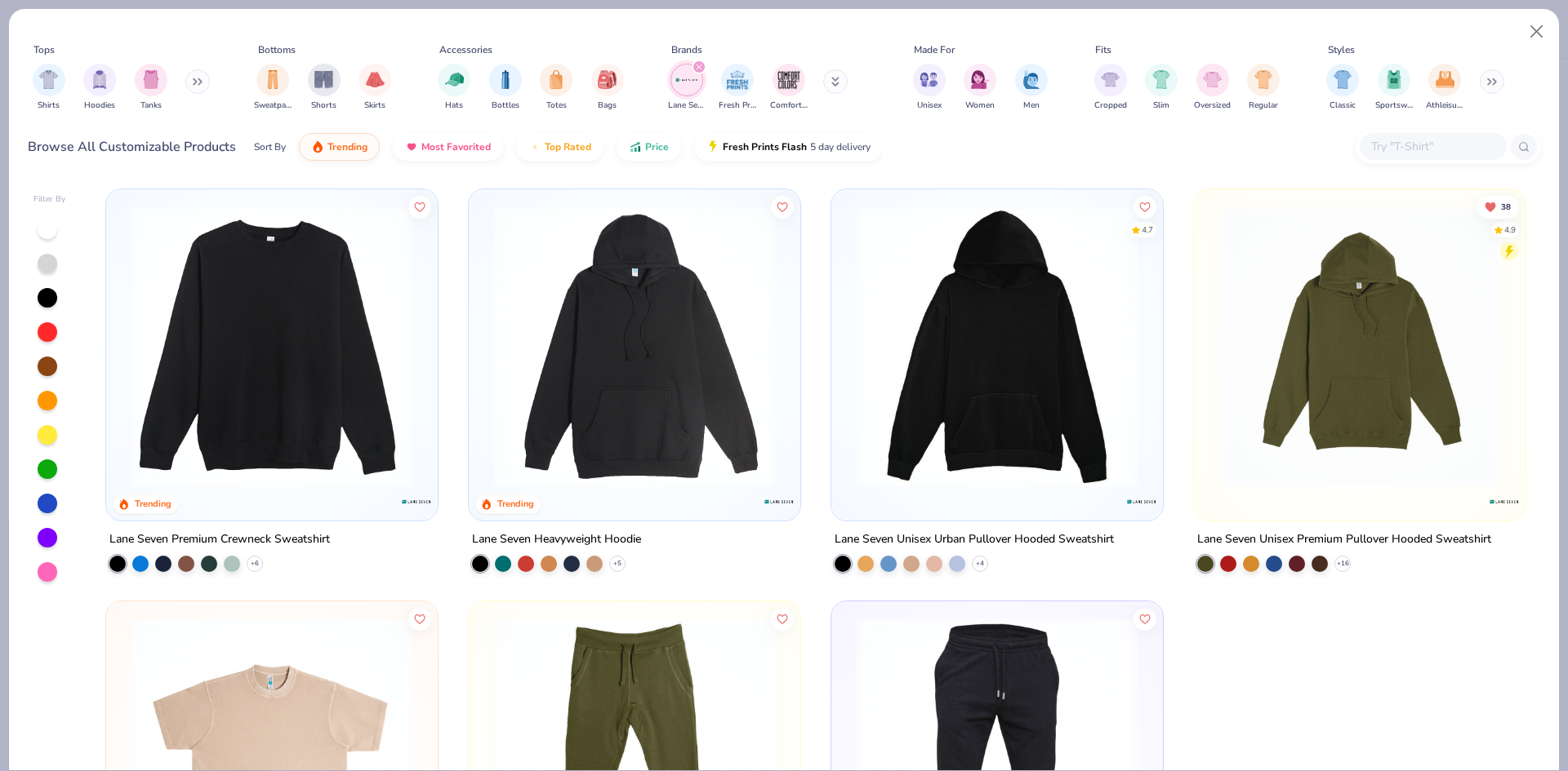
click at [941, 347] on img at bounding box center [997, 346] width 299 height 283
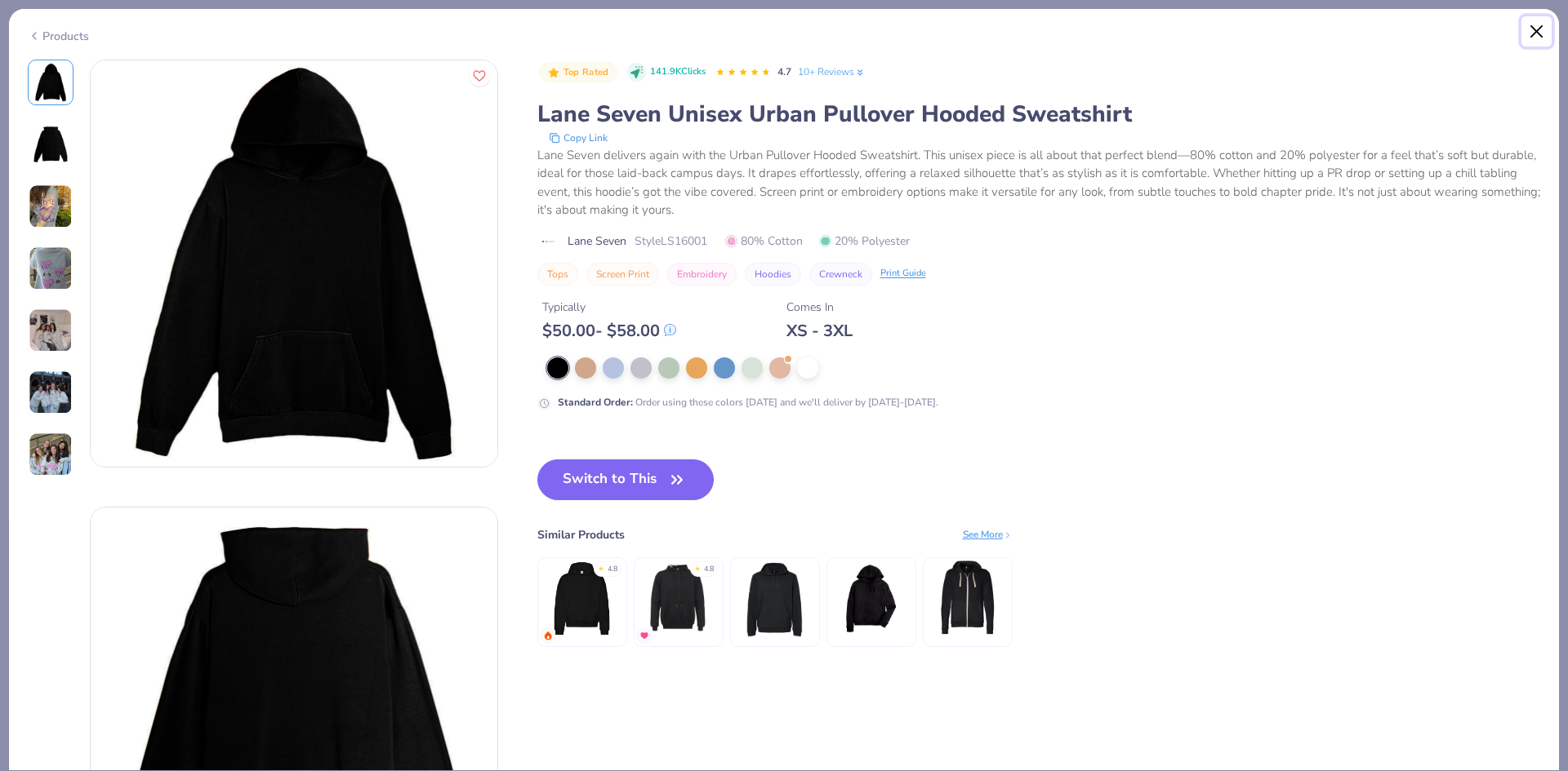
click at [1522, 37] on button "Close" at bounding box center [1536, 31] width 31 height 31
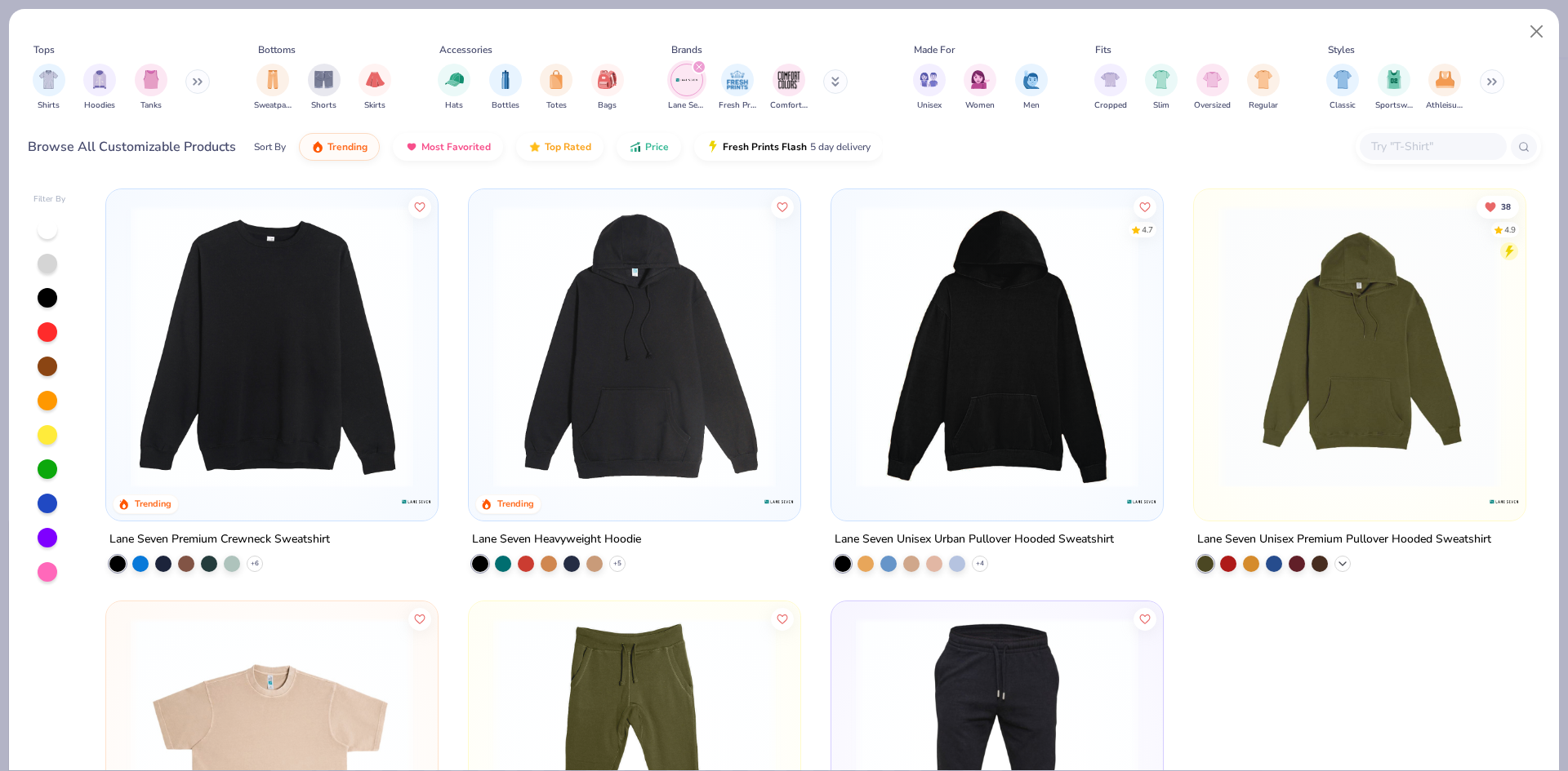
click at [1336, 562] on icon at bounding box center [1343, 564] width 13 height 13
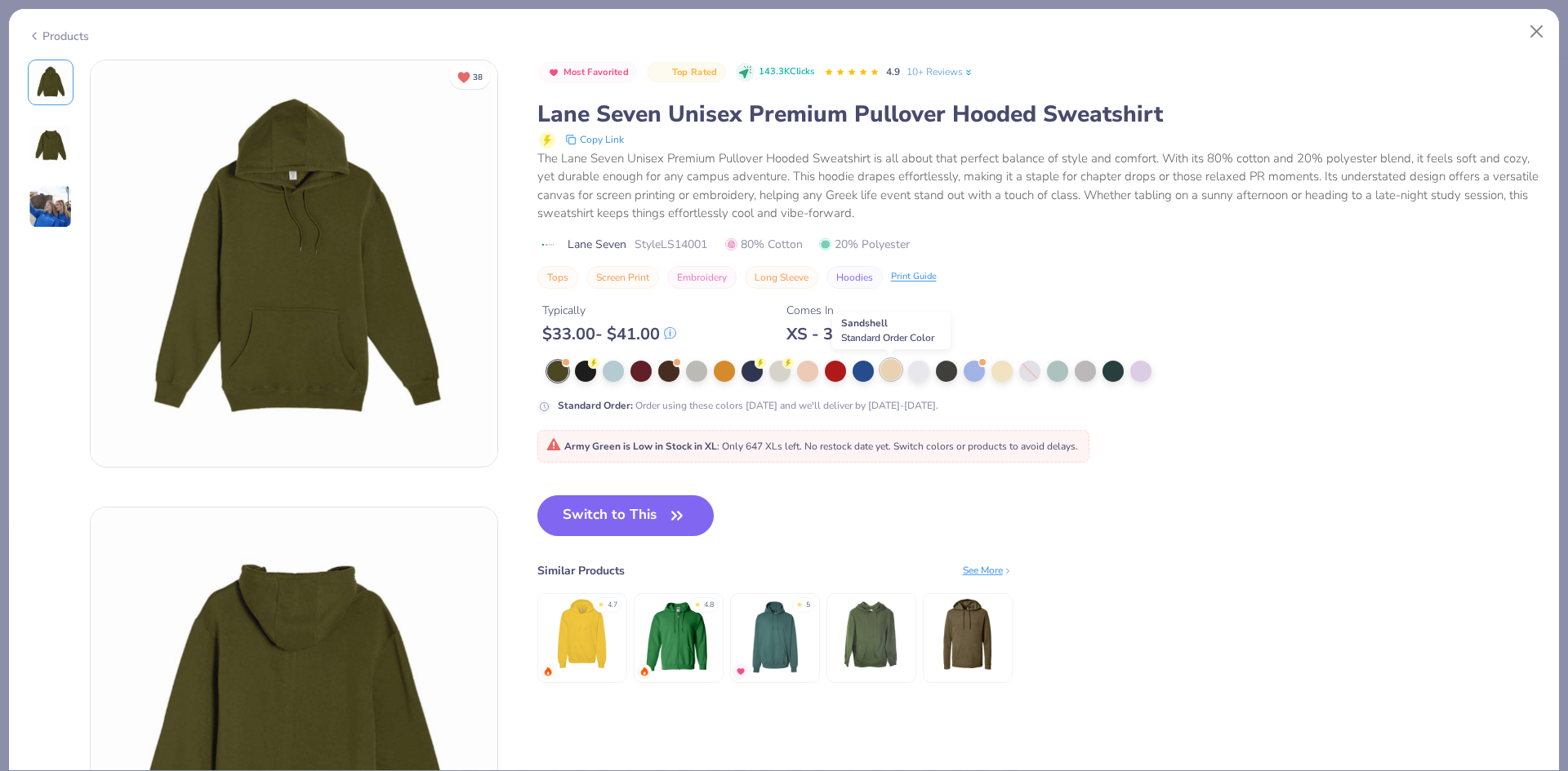
click at [900, 368] on div at bounding box center [891, 370] width 21 height 21
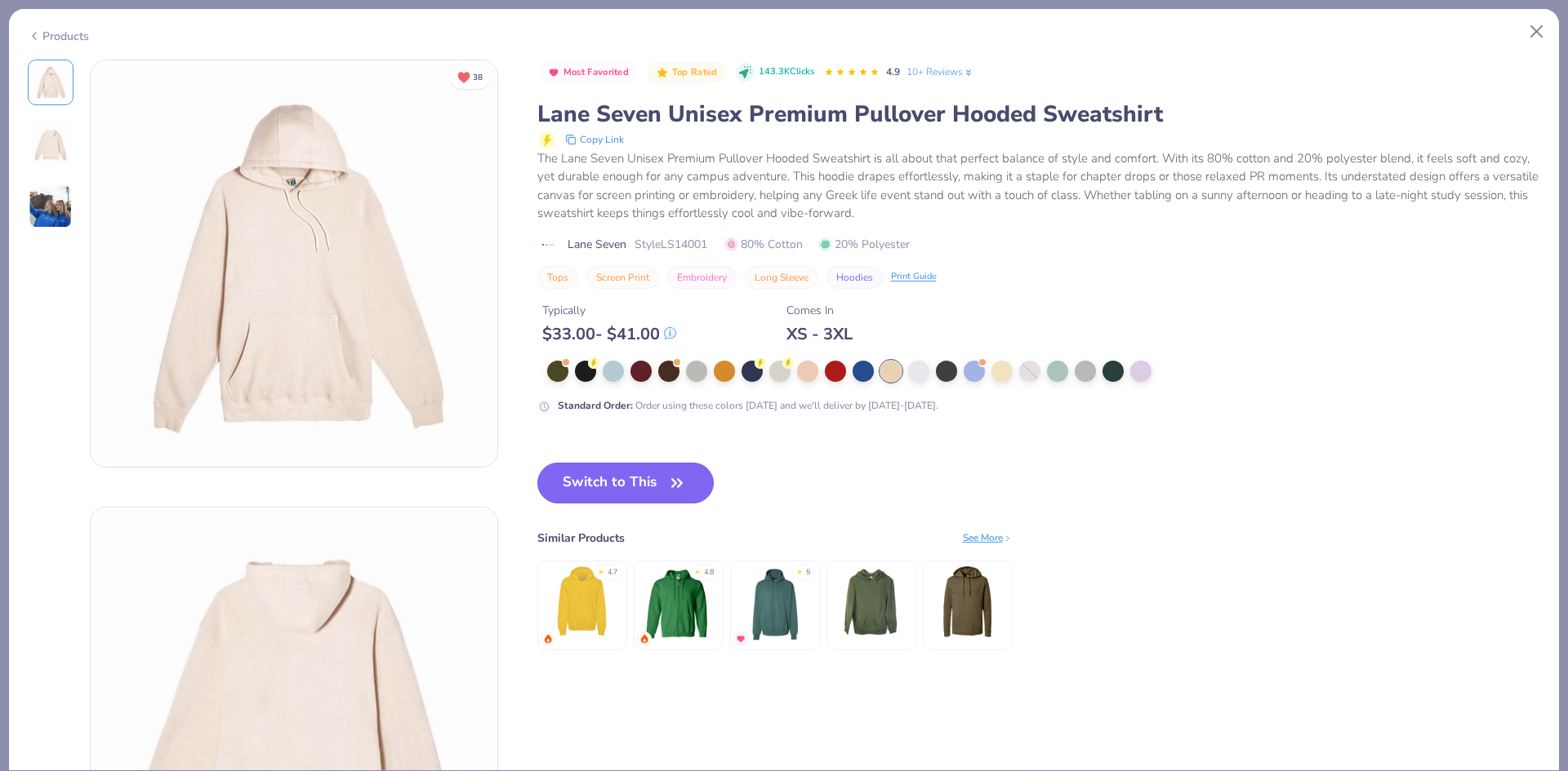
click at [656, 488] on button "Switch to This" at bounding box center [626, 484] width 177 height 41
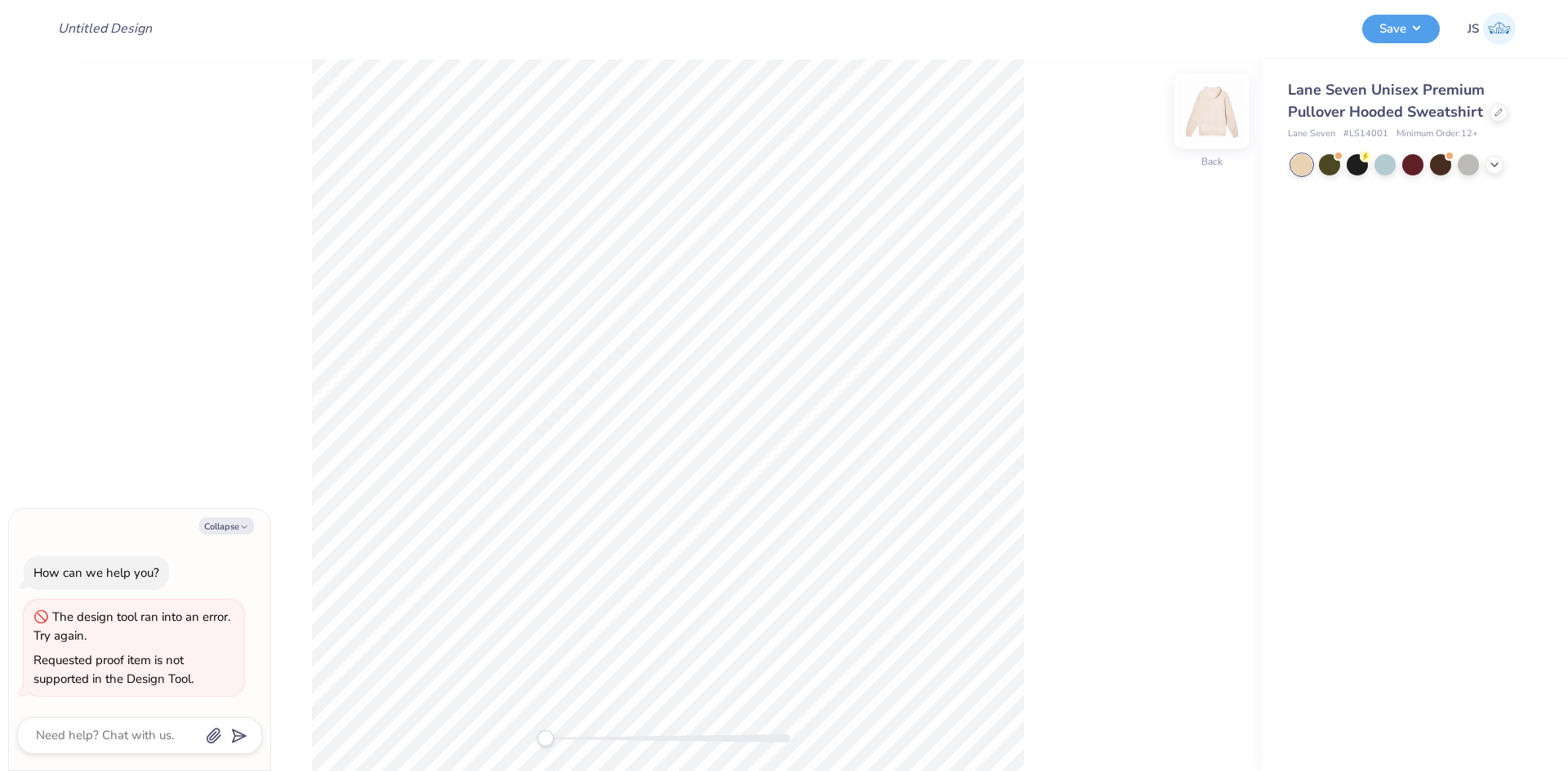
click at [1216, 126] on img at bounding box center [1212, 111] width 65 height 65
type textarea "x"
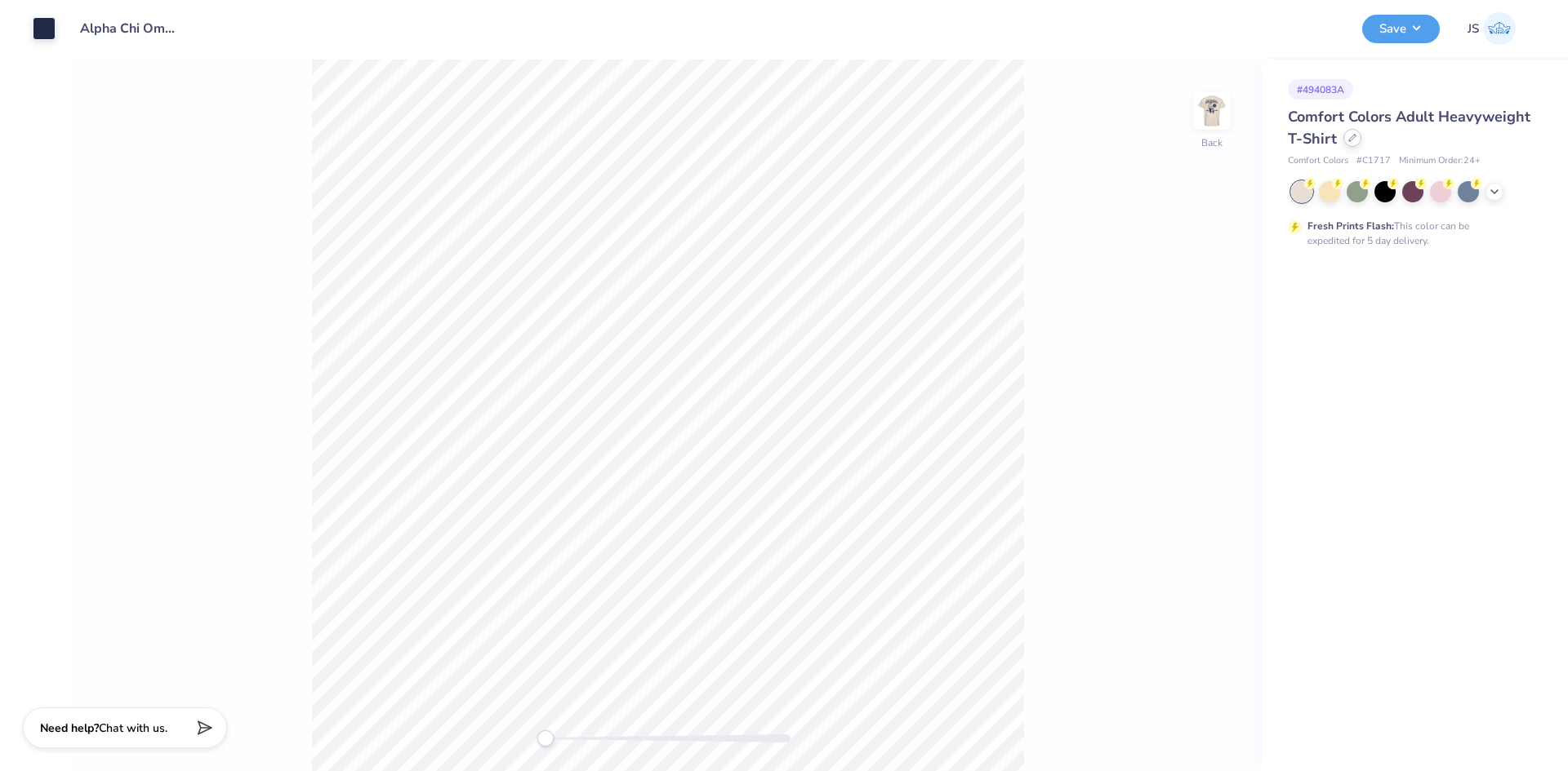
click at [1355, 143] on div at bounding box center [1352, 137] width 18 height 18
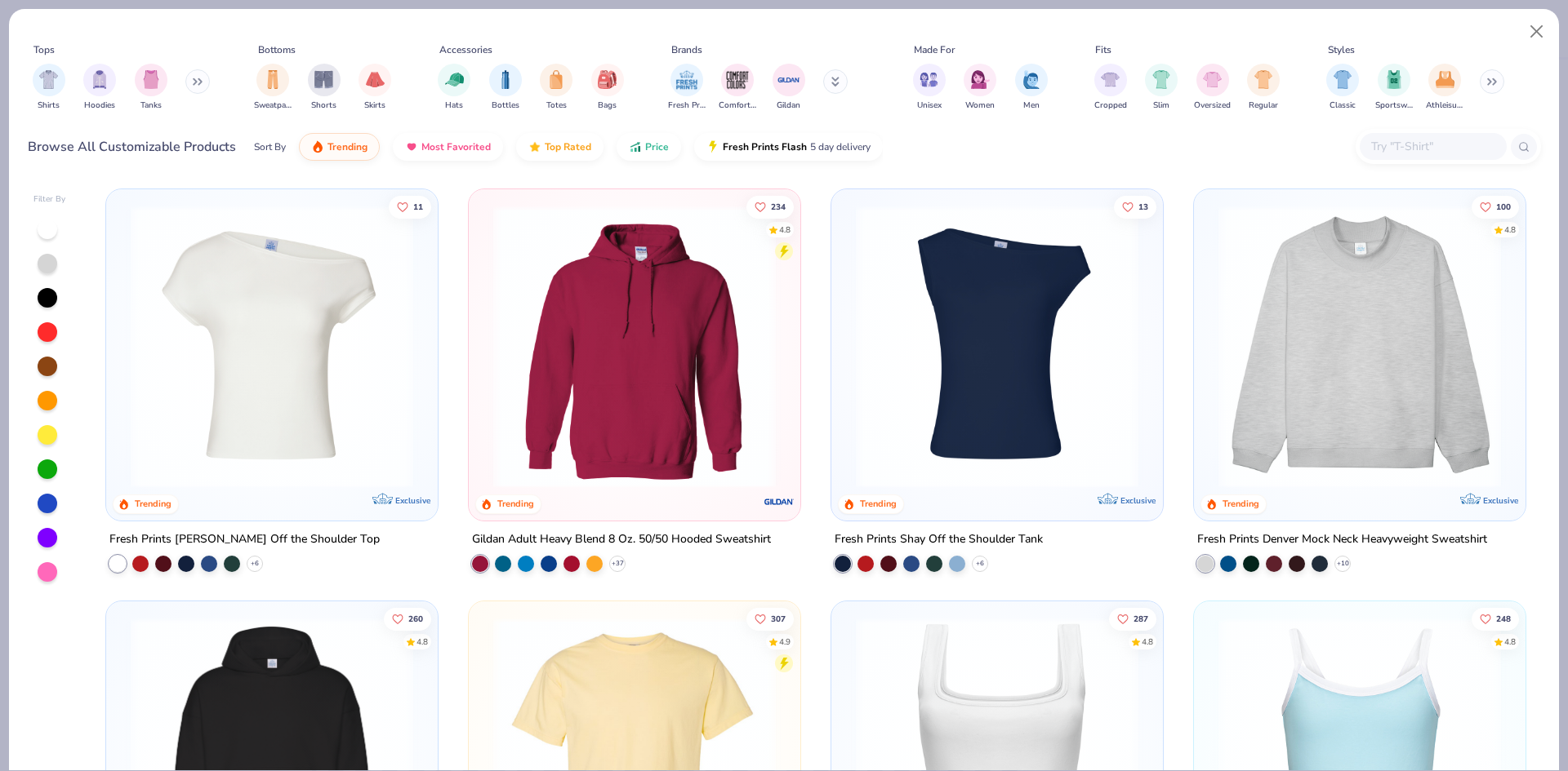
click at [839, 80] on icon at bounding box center [835, 81] width 8 height 9
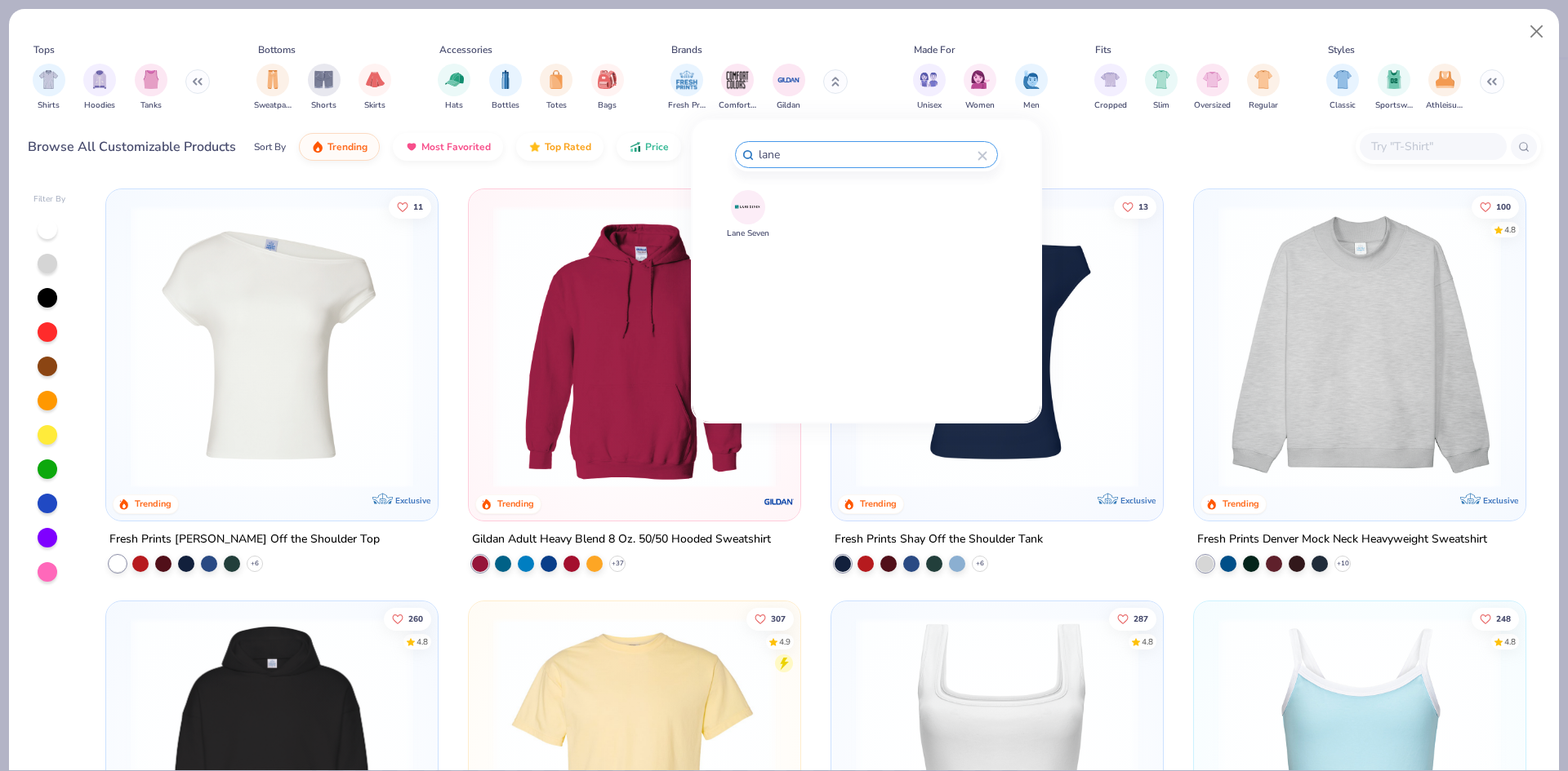
type input "lane"
click at [766, 199] on button "Lane Seven" at bounding box center [747, 215] width 42 height 49
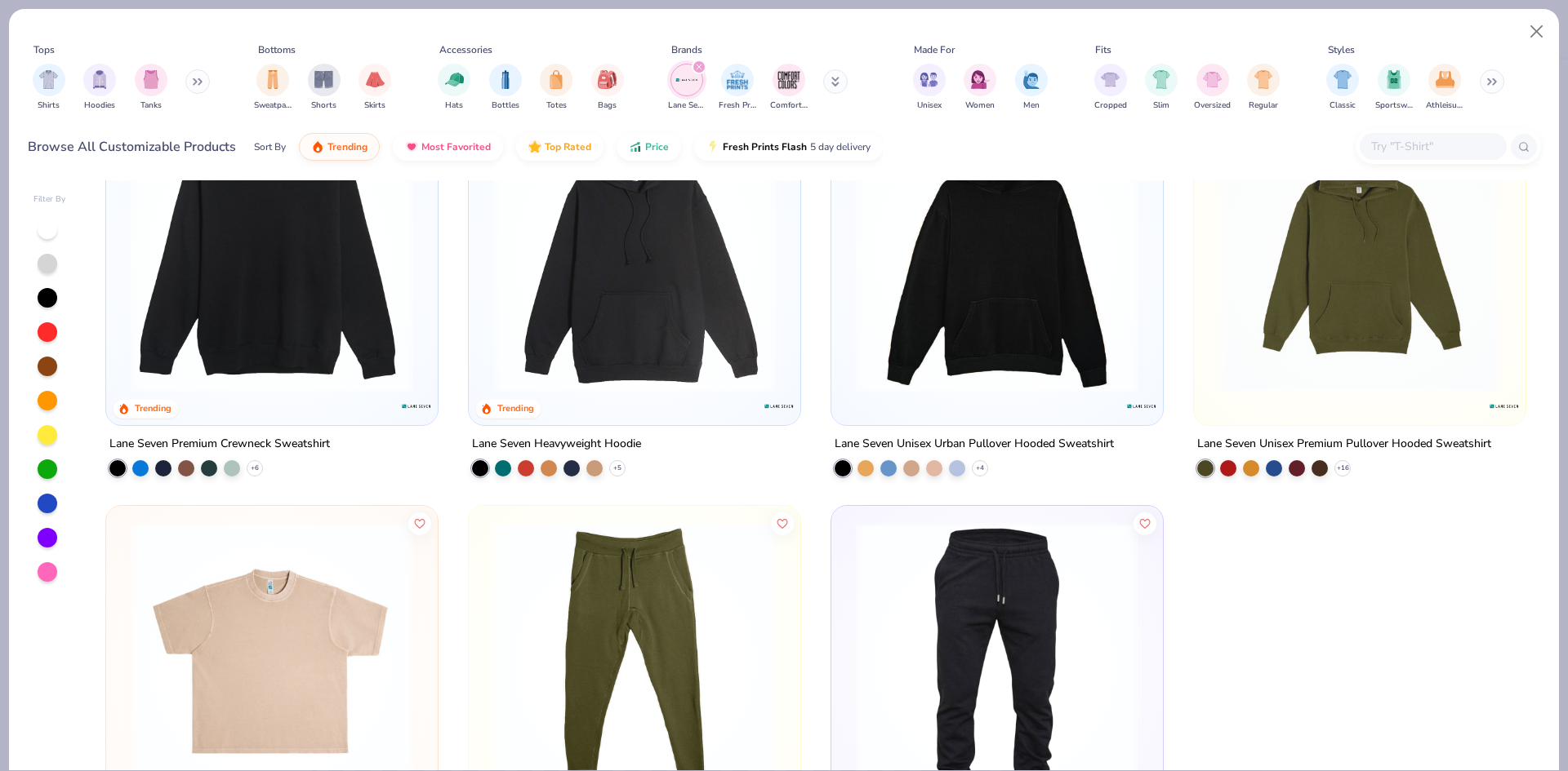
scroll to position [163, 0]
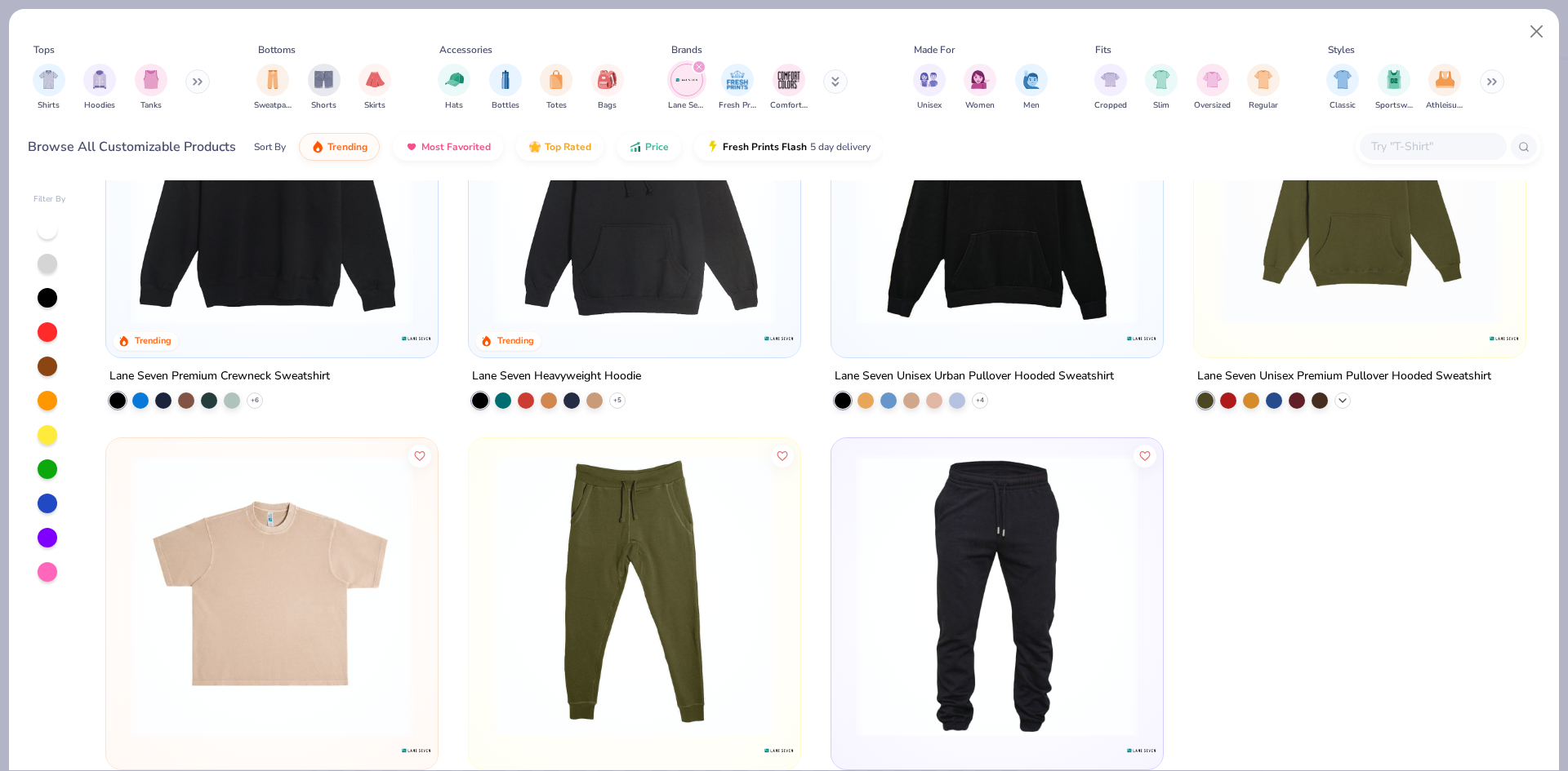
click at [1336, 398] on icon at bounding box center [1343, 400] width 13 height 13
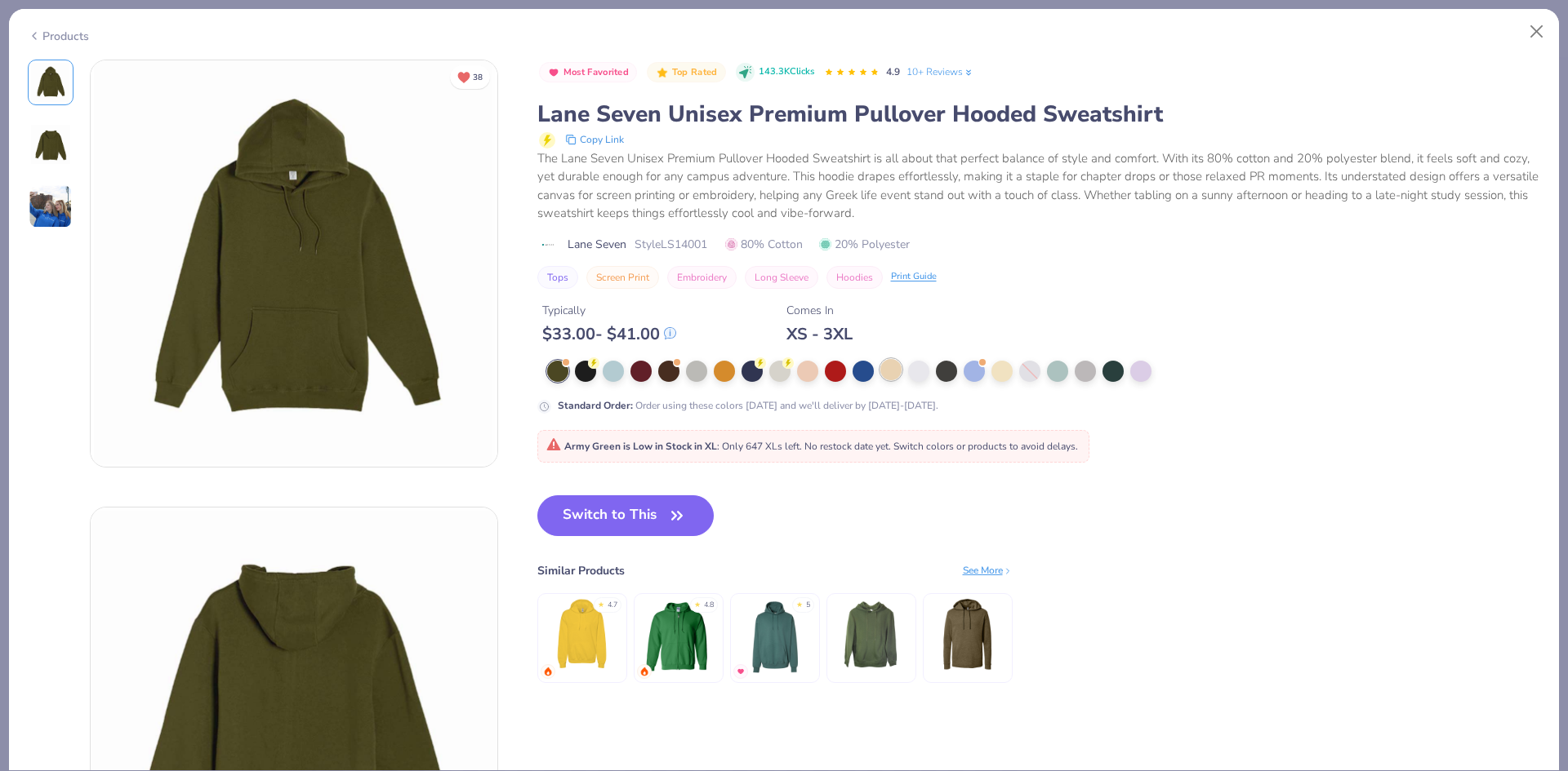
click at [898, 371] on div at bounding box center [891, 370] width 21 height 21
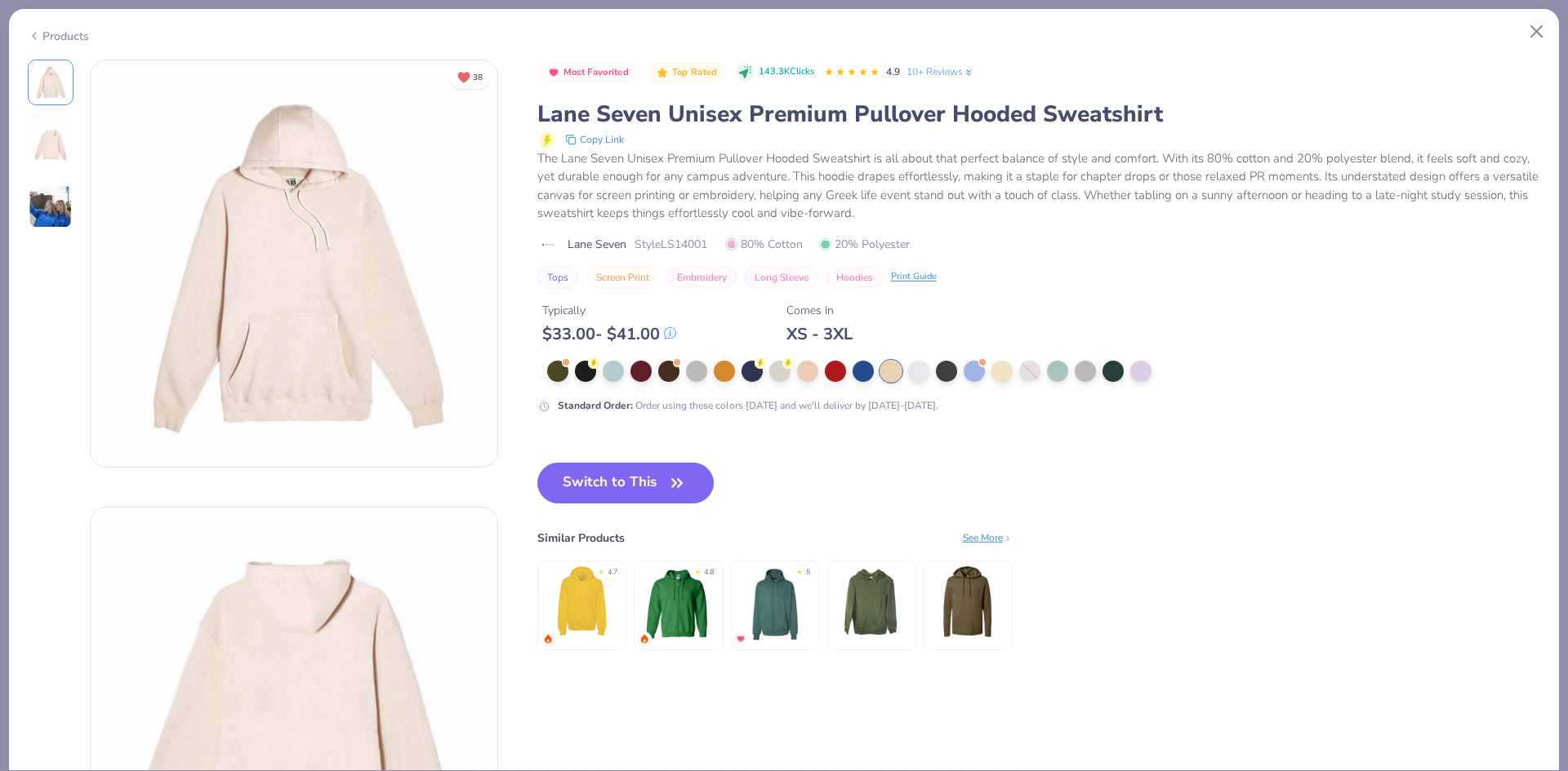
click at [48, 192] on img at bounding box center [50, 206] width 44 height 44
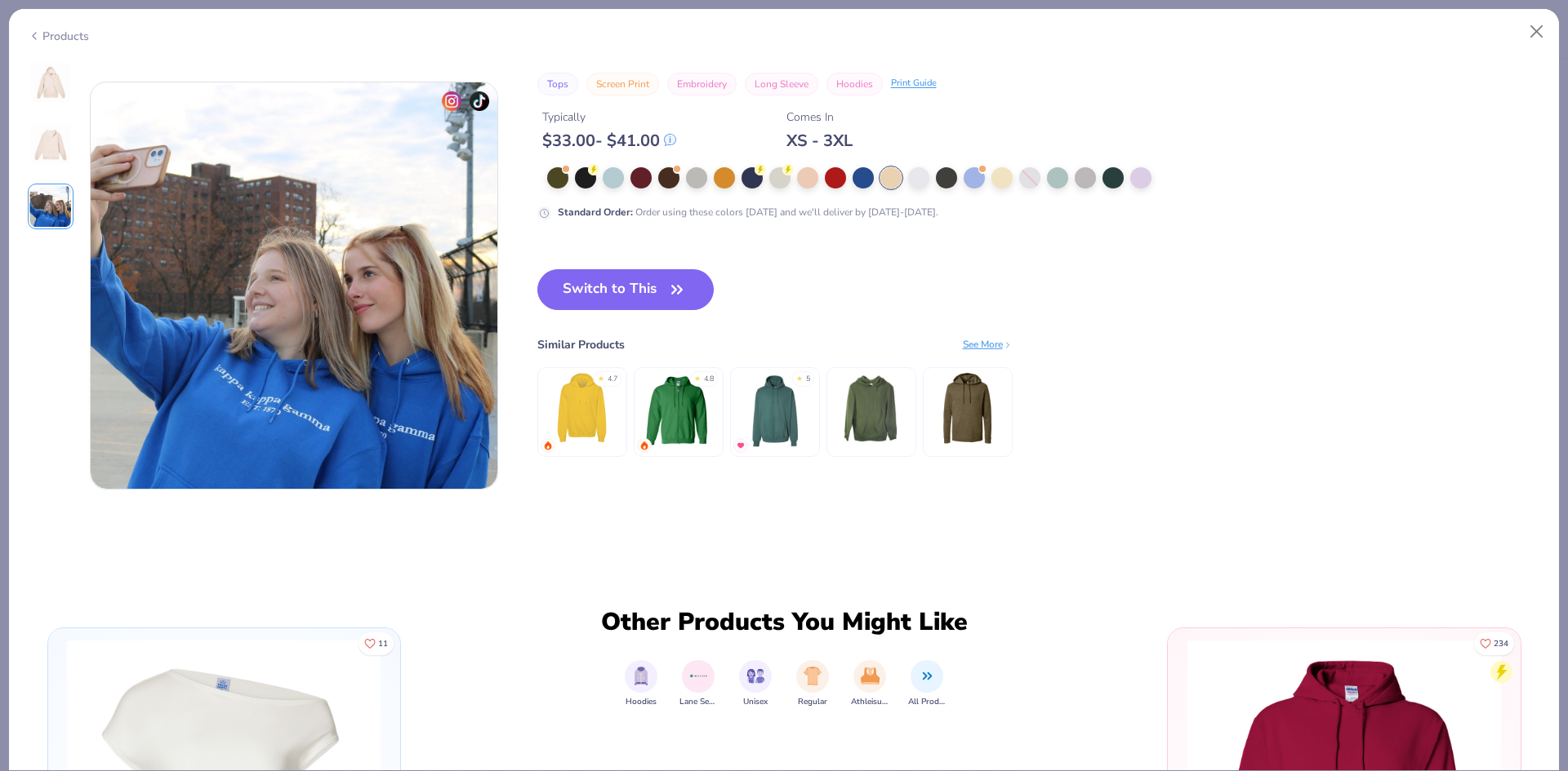
scroll to position [895, 0]
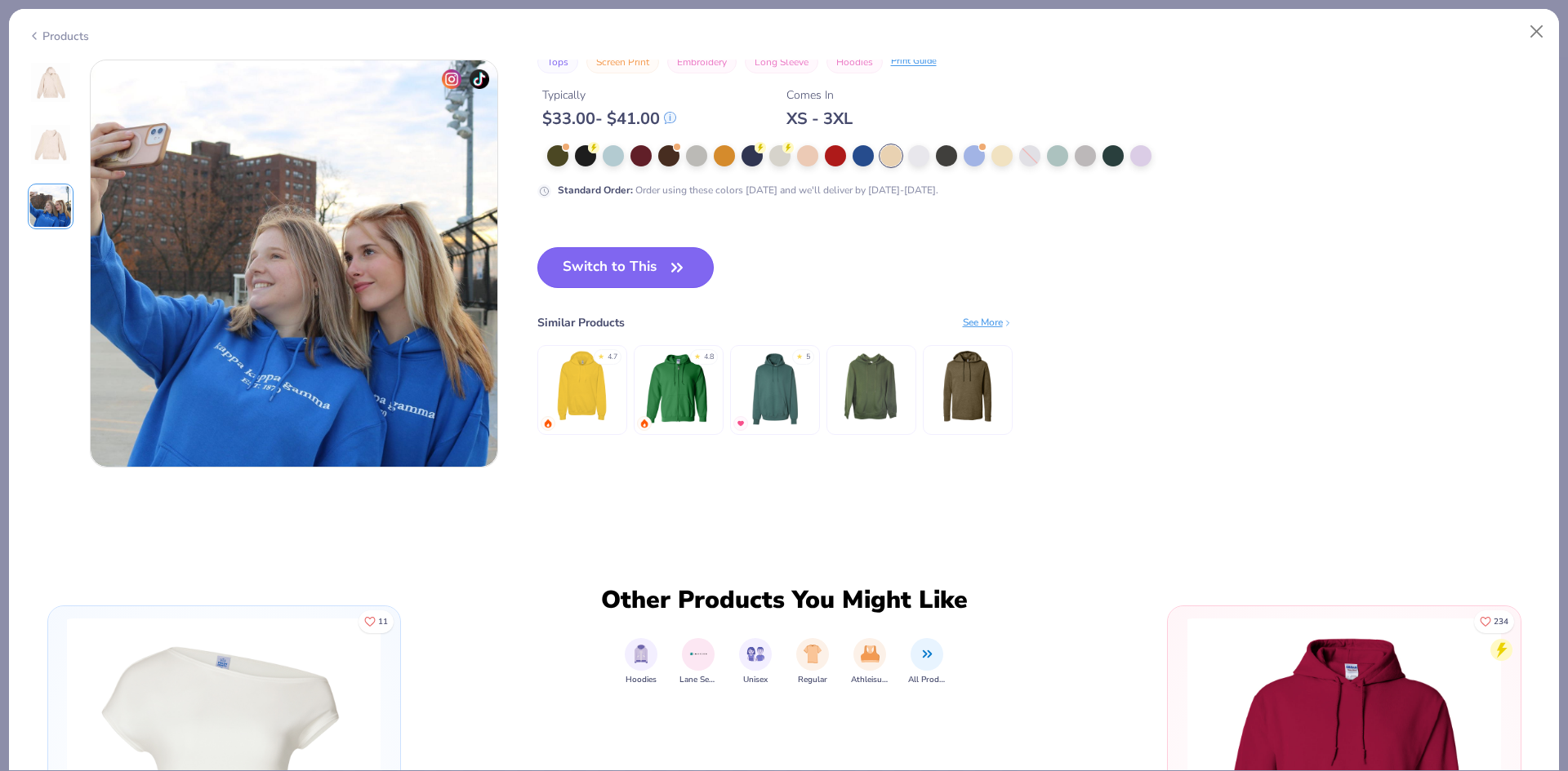
click at [607, 263] on button "Switch to This" at bounding box center [626, 268] width 177 height 41
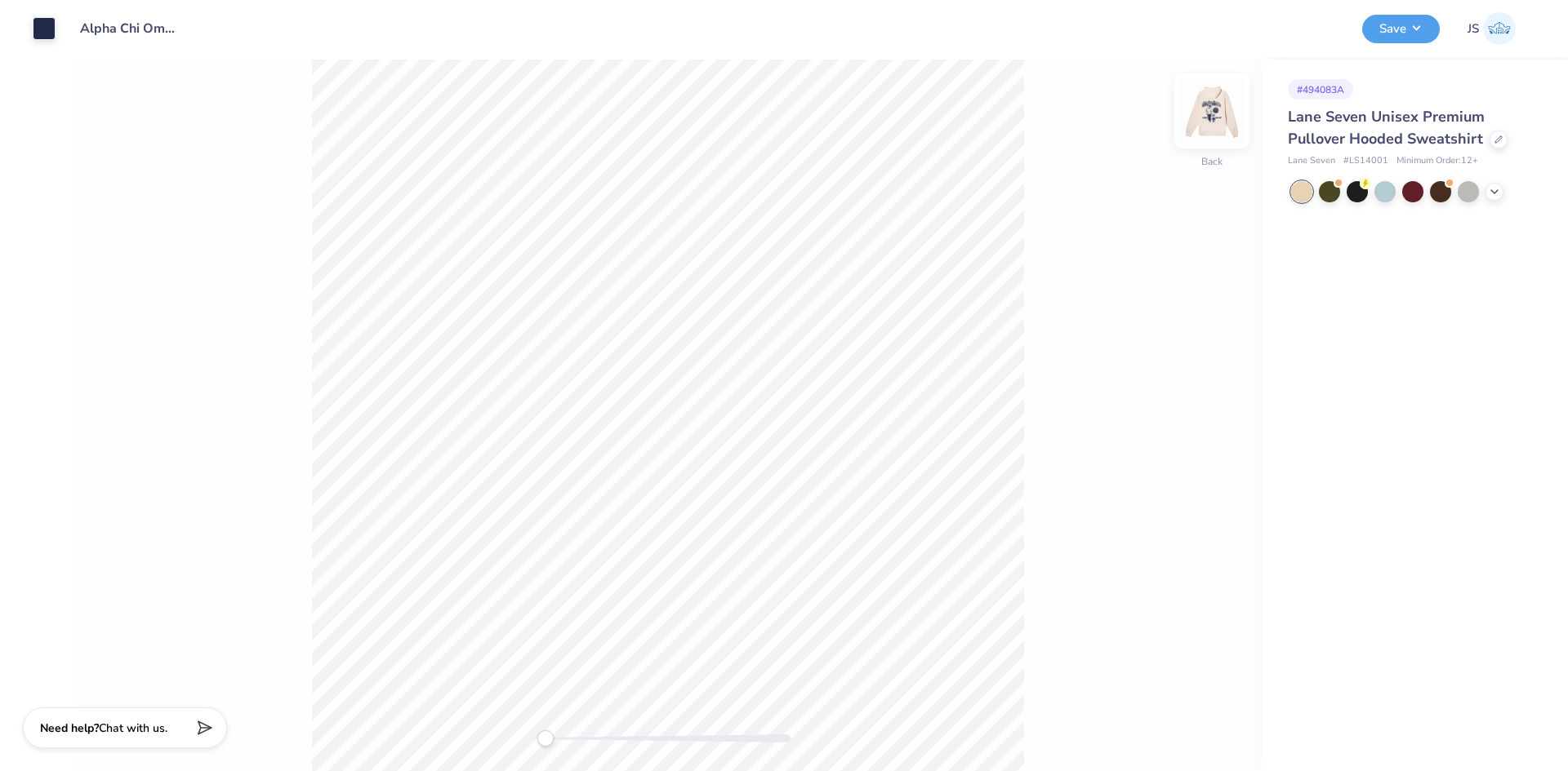
click at [1199, 114] on img at bounding box center [1212, 111] width 65 height 65
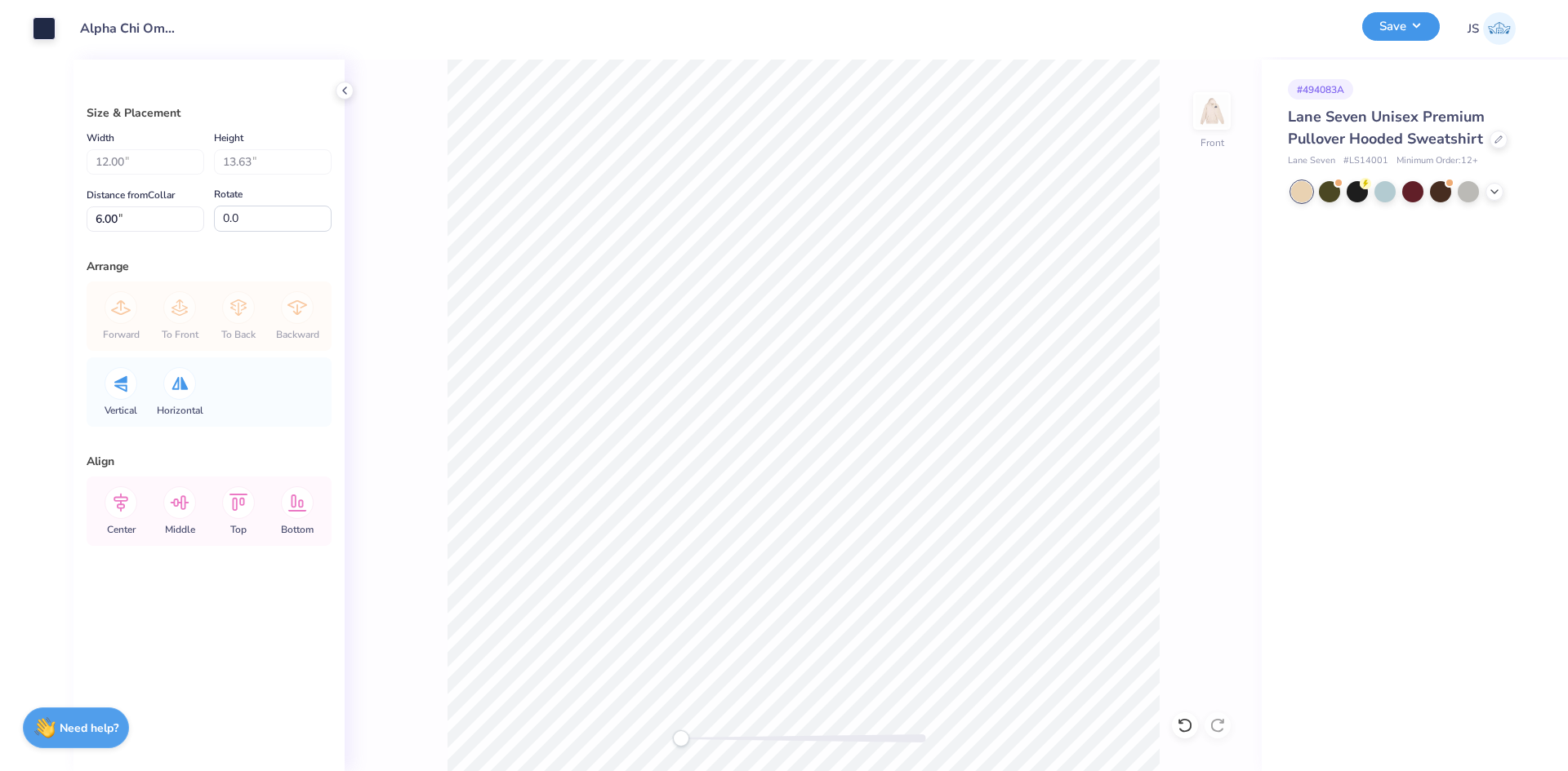
click at [1410, 29] on button "Save" at bounding box center [1401, 26] width 78 height 29
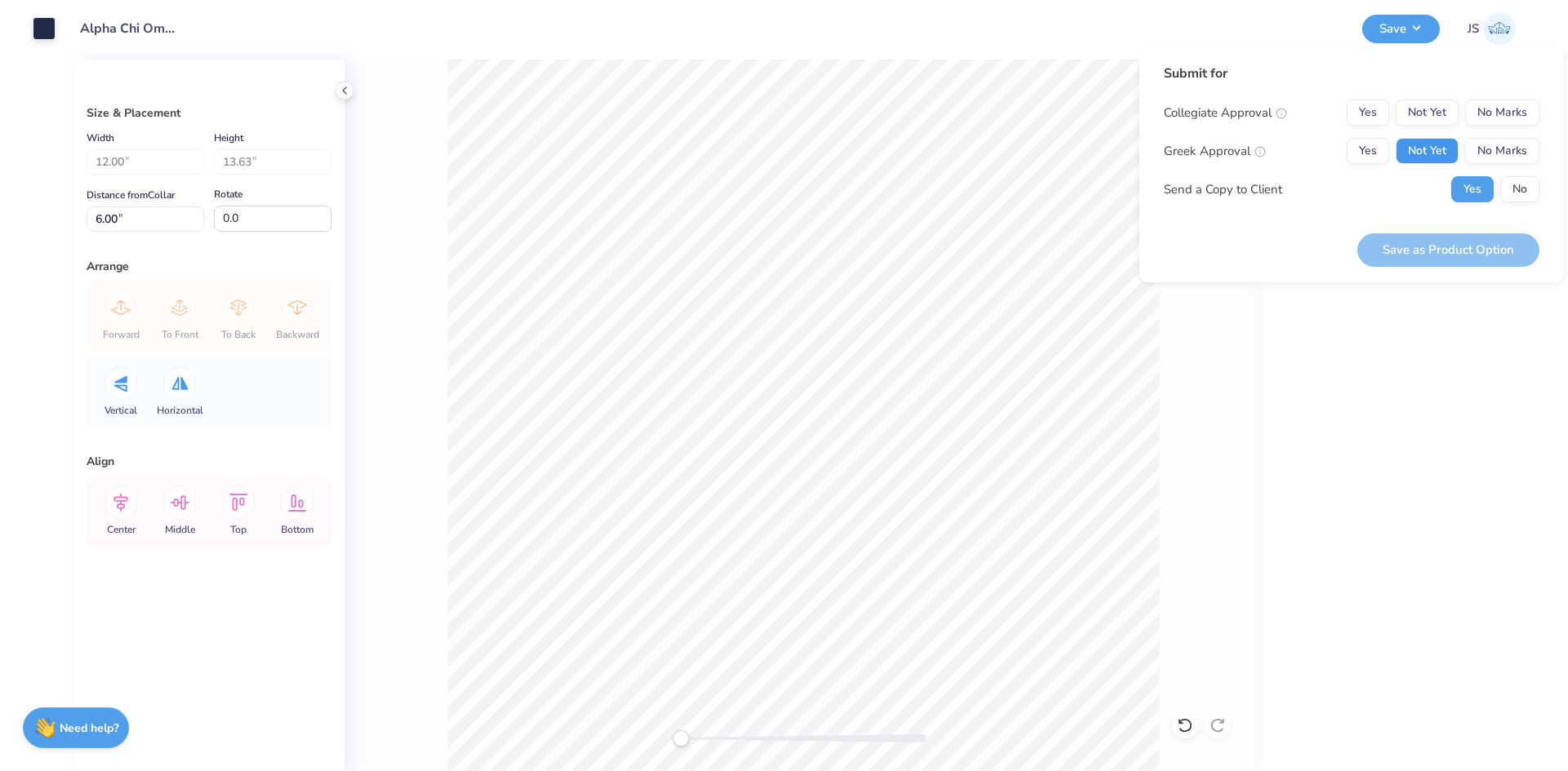
click at [1436, 139] on button "Not Yet" at bounding box center [1427, 151] width 63 height 26
click at [1488, 117] on button "No Marks" at bounding box center [1503, 113] width 75 height 26
click at [1462, 238] on button "Save as Product Option" at bounding box center [1448, 250] width 182 height 34
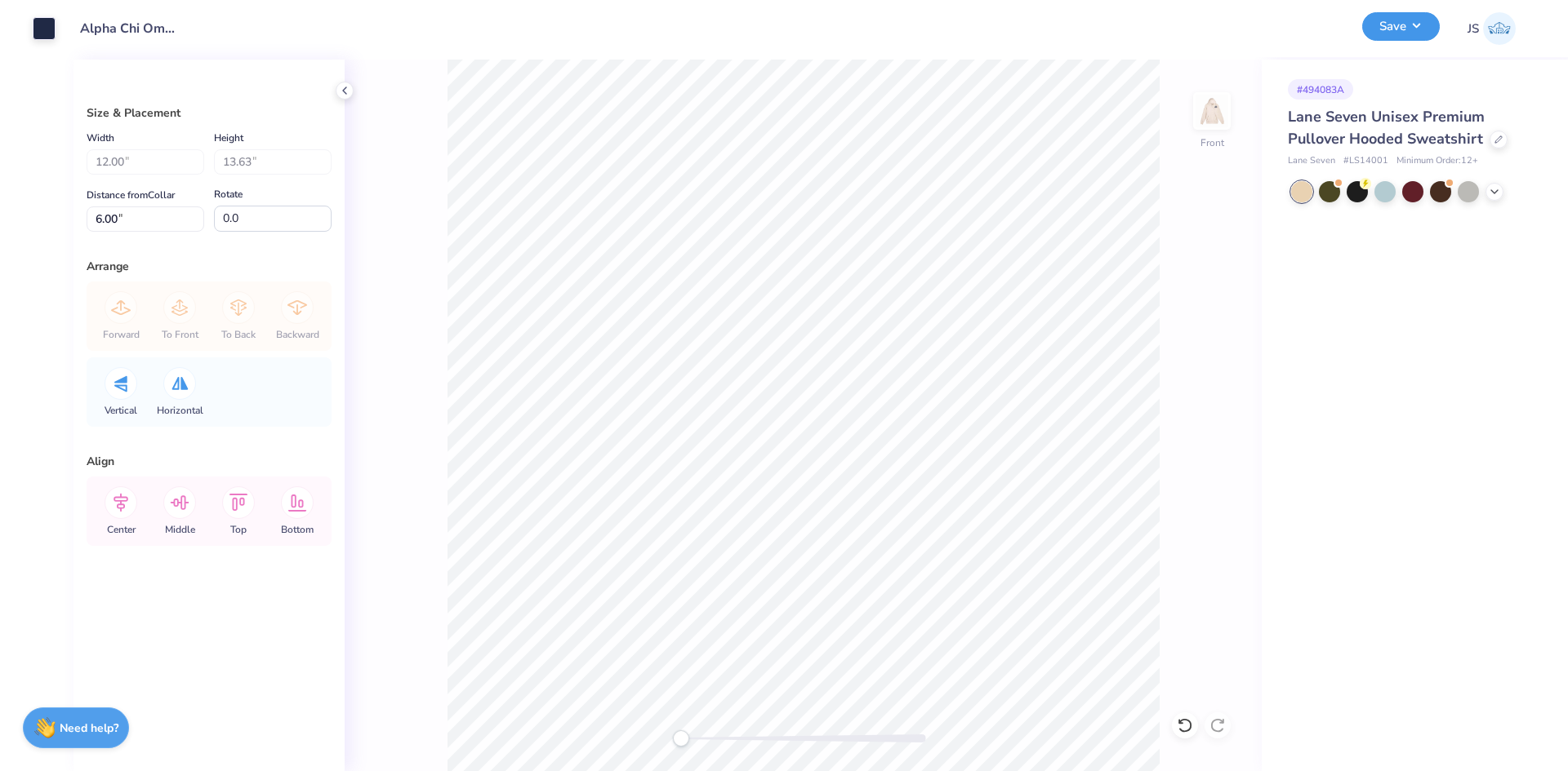
click at [1410, 39] on button "Save" at bounding box center [1401, 26] width 78 height 29
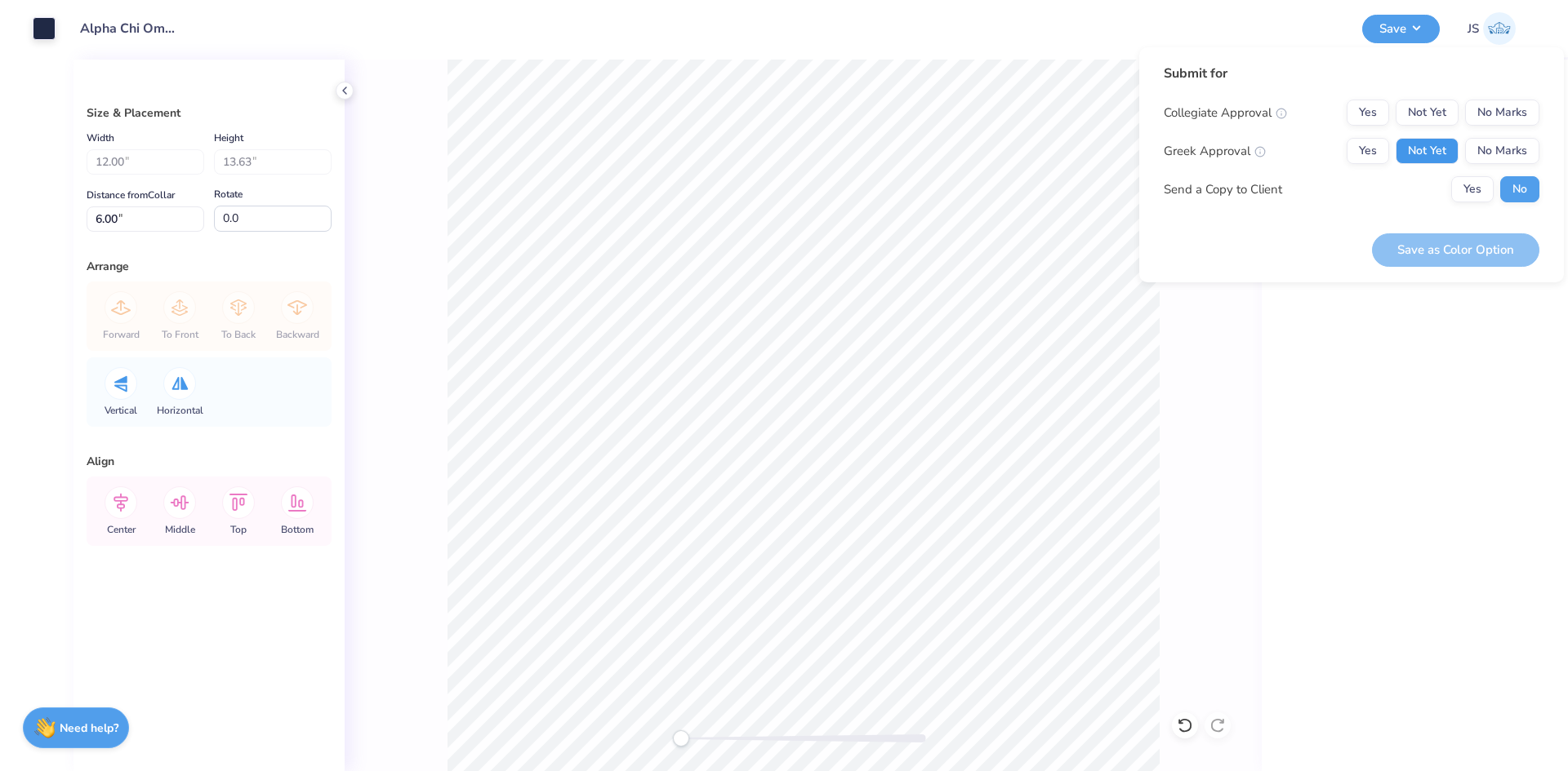
click at [1435, 153] on button "Not Yet" at bounding box center [1427, 151] width 63 height 26
click at [1508, 121] on button "No Marks" at bounding box center [1503, 113] width 75 height 26
click at [1455, 244] on button "Save as Color Option" at bounding box center [1455, 250] width 167 height 34
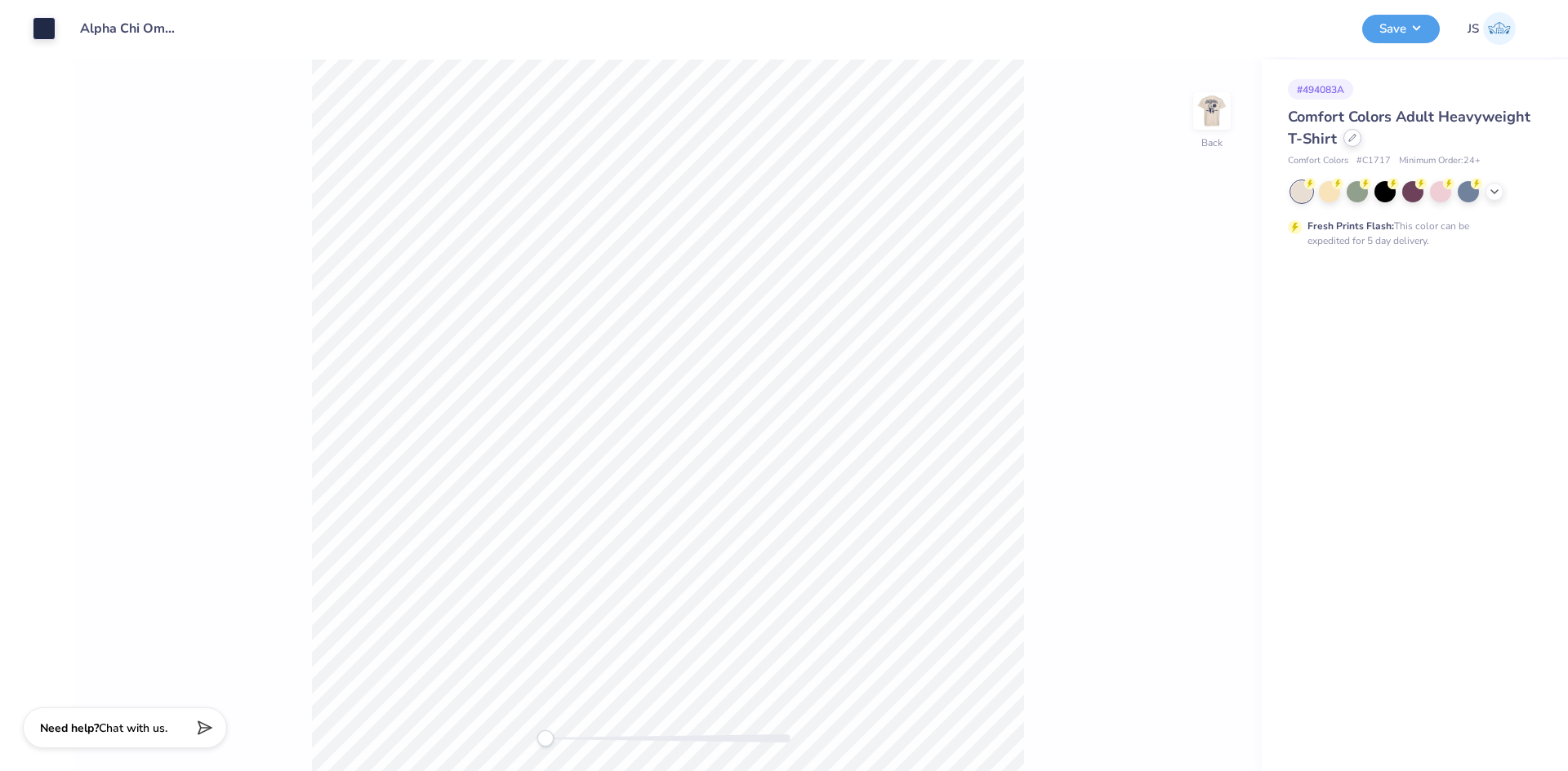
click at [1346, 147] on div "Comfort Colors Adult Heavyweight T-Shirt" at bounding box center [1411, 128] width 247 height 44
click at [1351, 144] on div at bounding box center [1352, 137] width 18 height 18
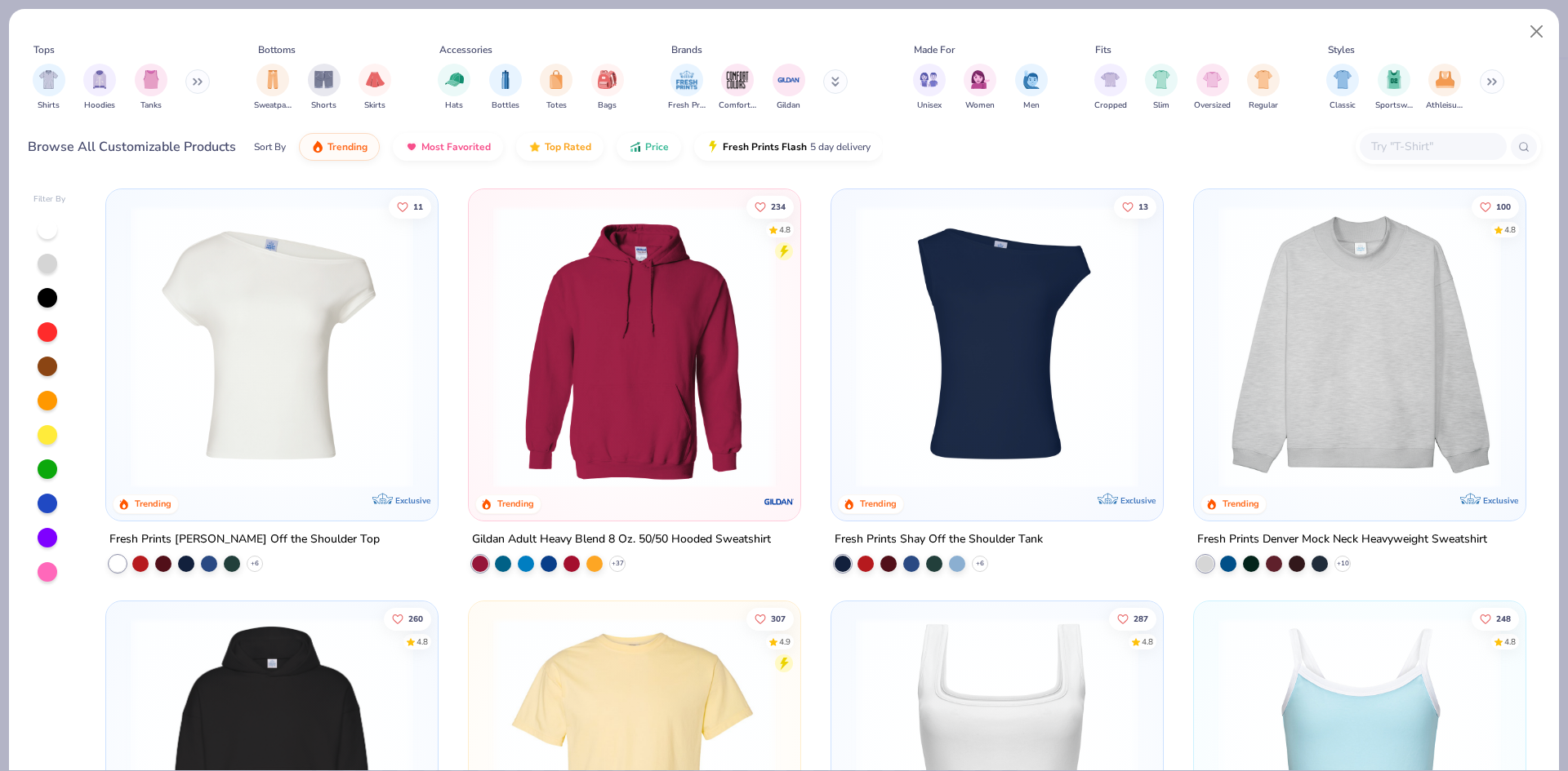
click at [843, 85] on button at bounding box center [836, 81] width 24 height 24
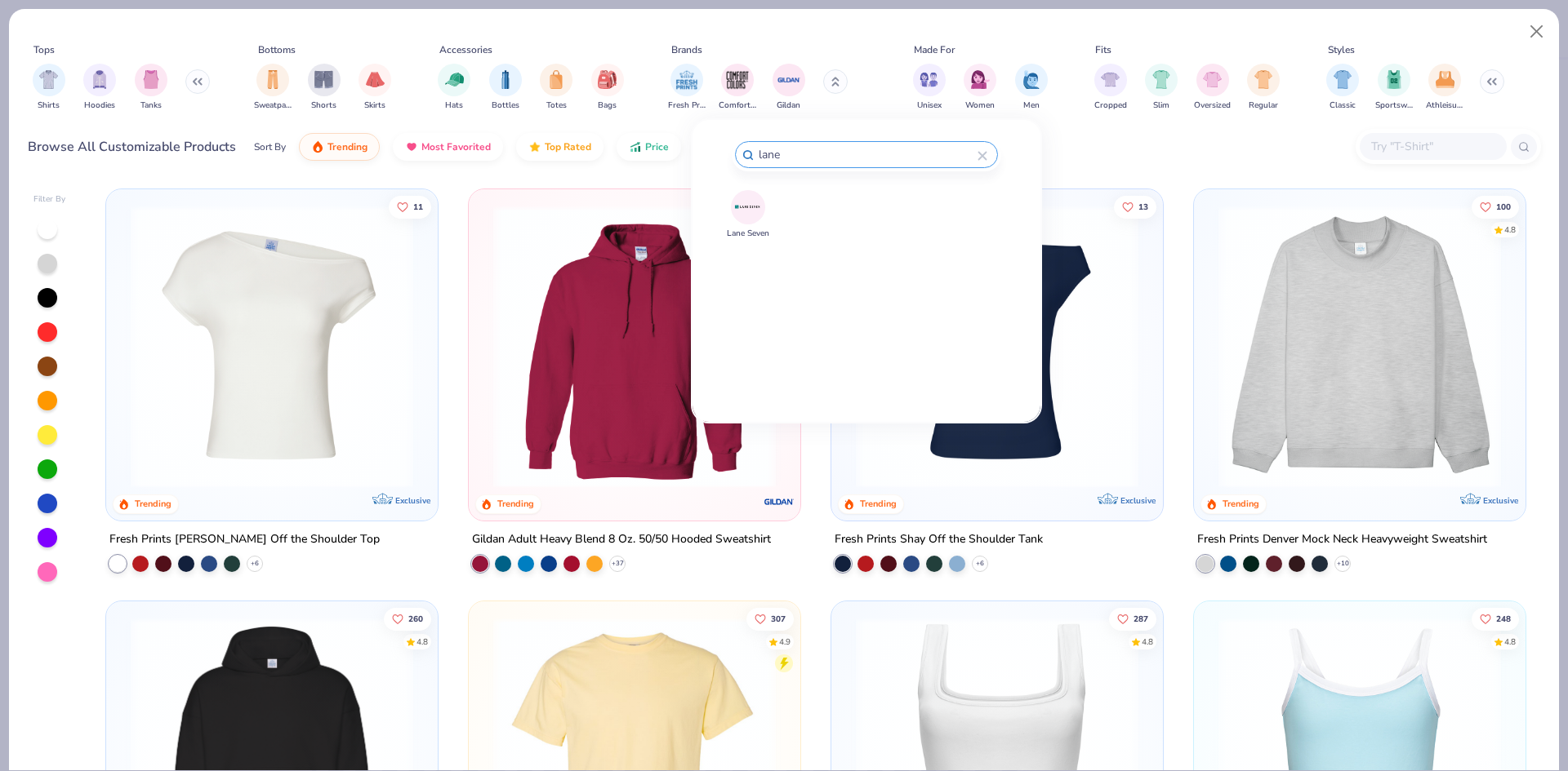
type input "lane"
click at [729, 218] on button "Lane Seven" at bounding box center [747, 215] width 42 height 49
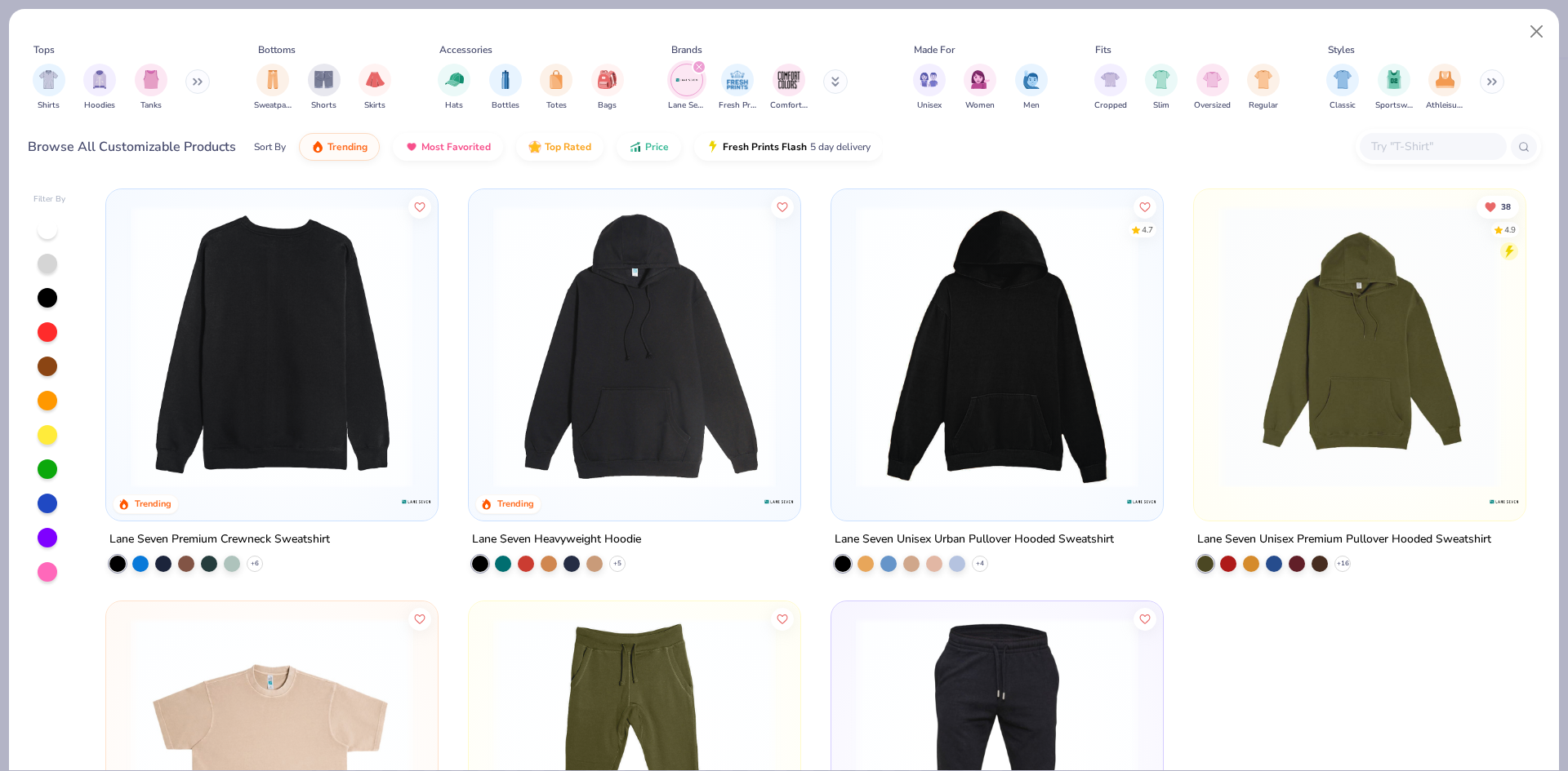
click at [292, 443] on img at bounding box center [272, 346] width 299 height 283
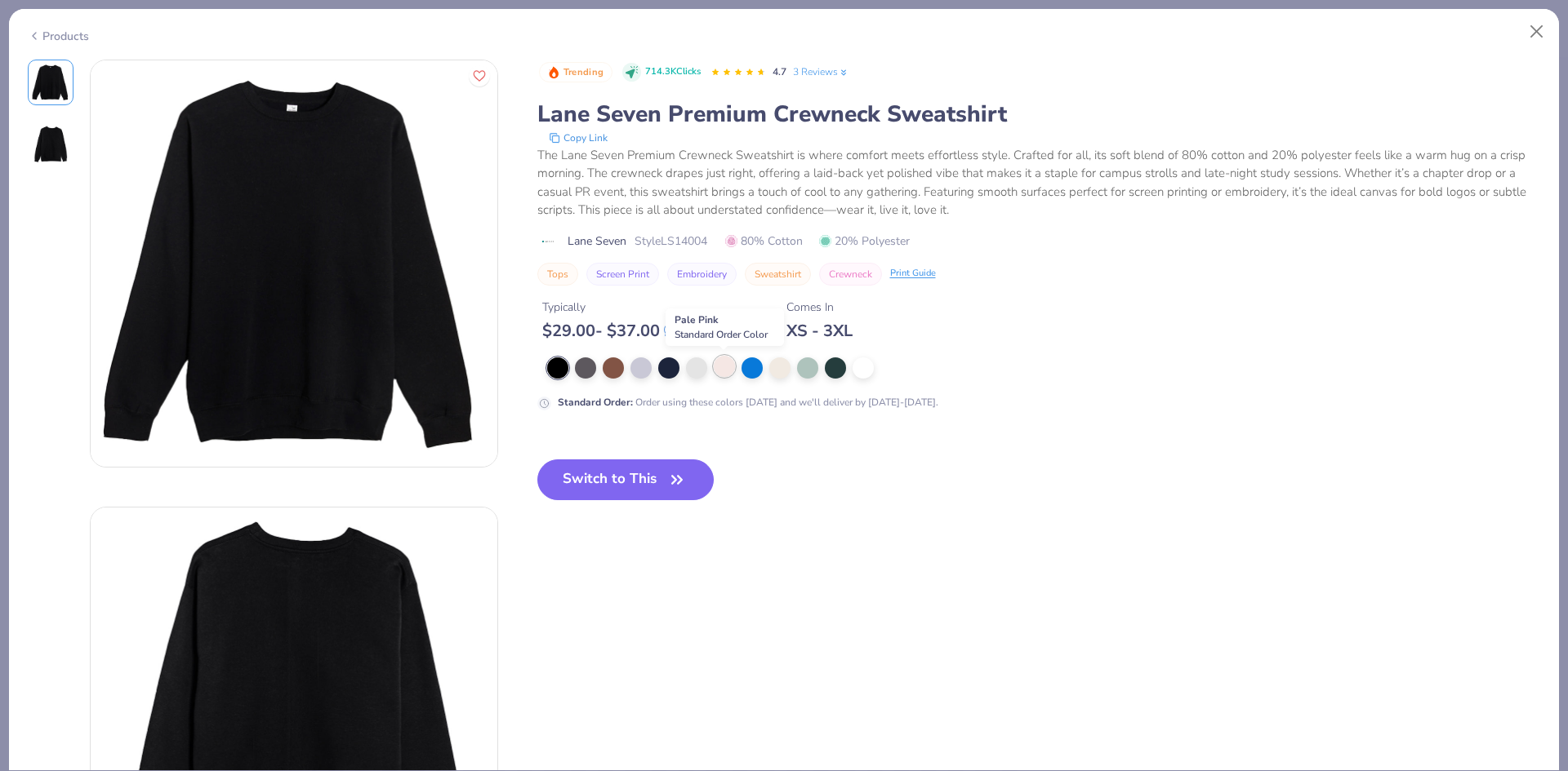
click at [733, 371] on div at bounding box center [724, 366] width 21 height 21
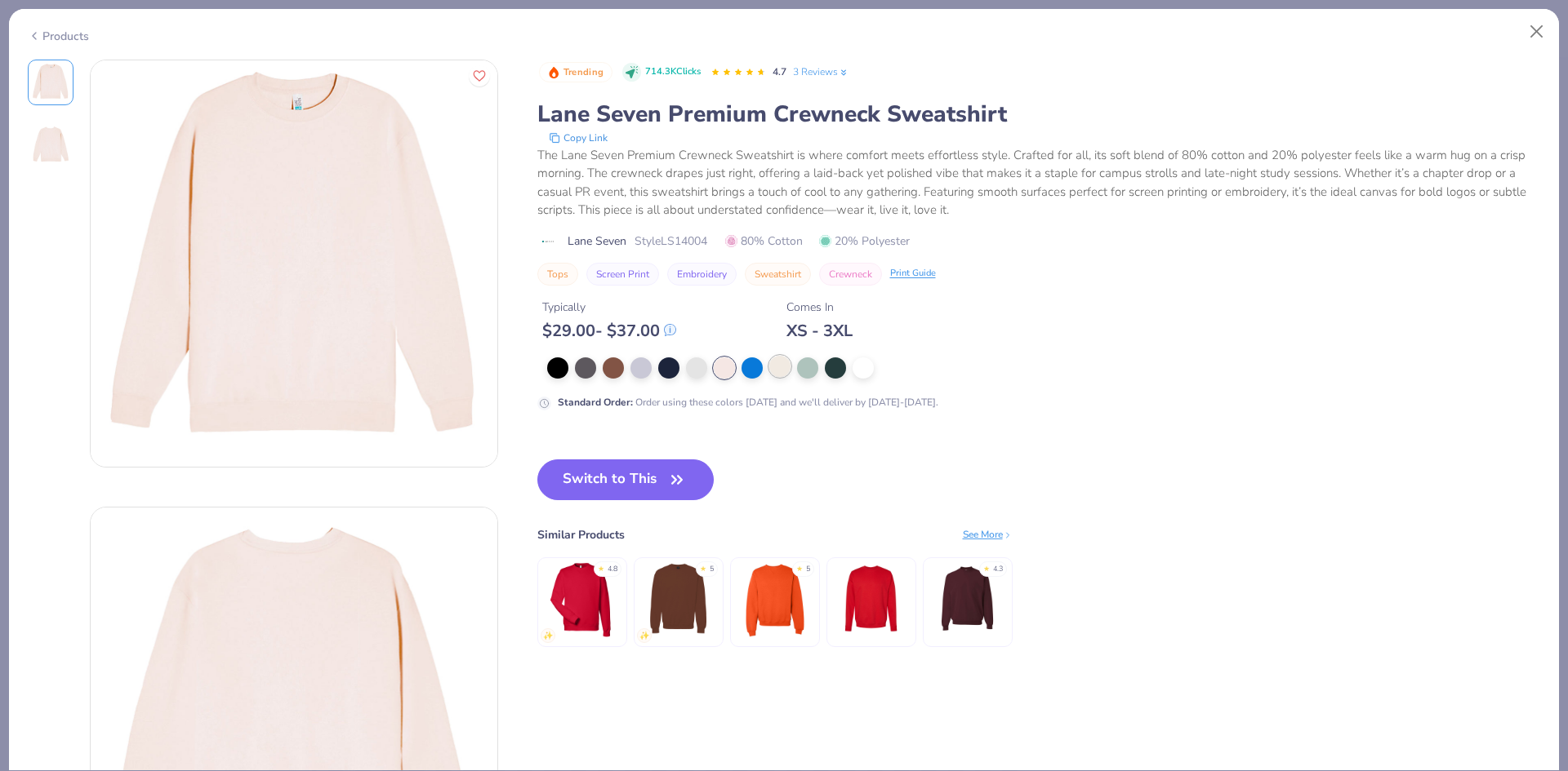
click at [784, 361] on div at bounding box center [780, 366] width 21 height 21
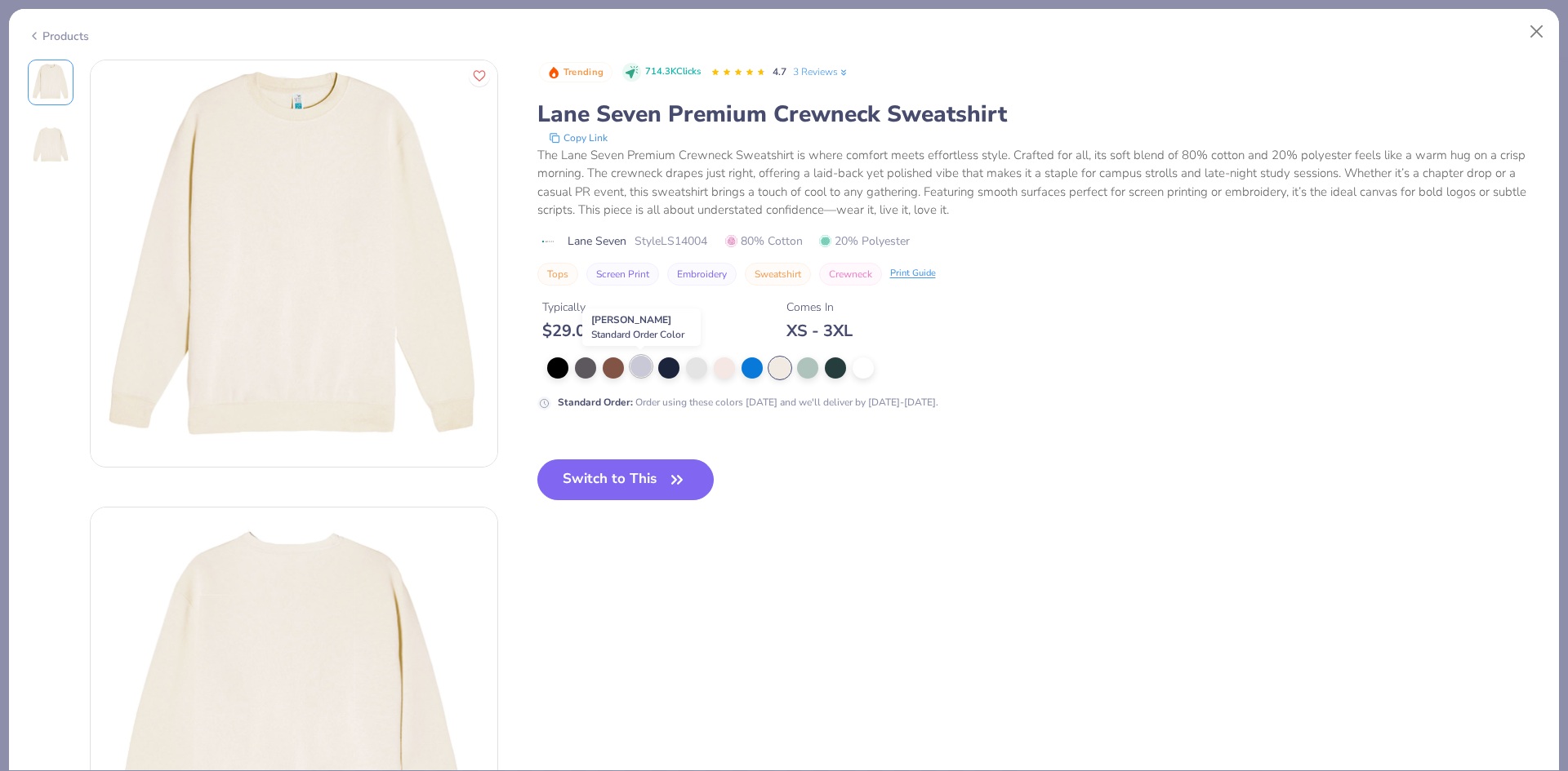
click at [633, 371] on div at bounding box center [641, 366] width 21 height 21
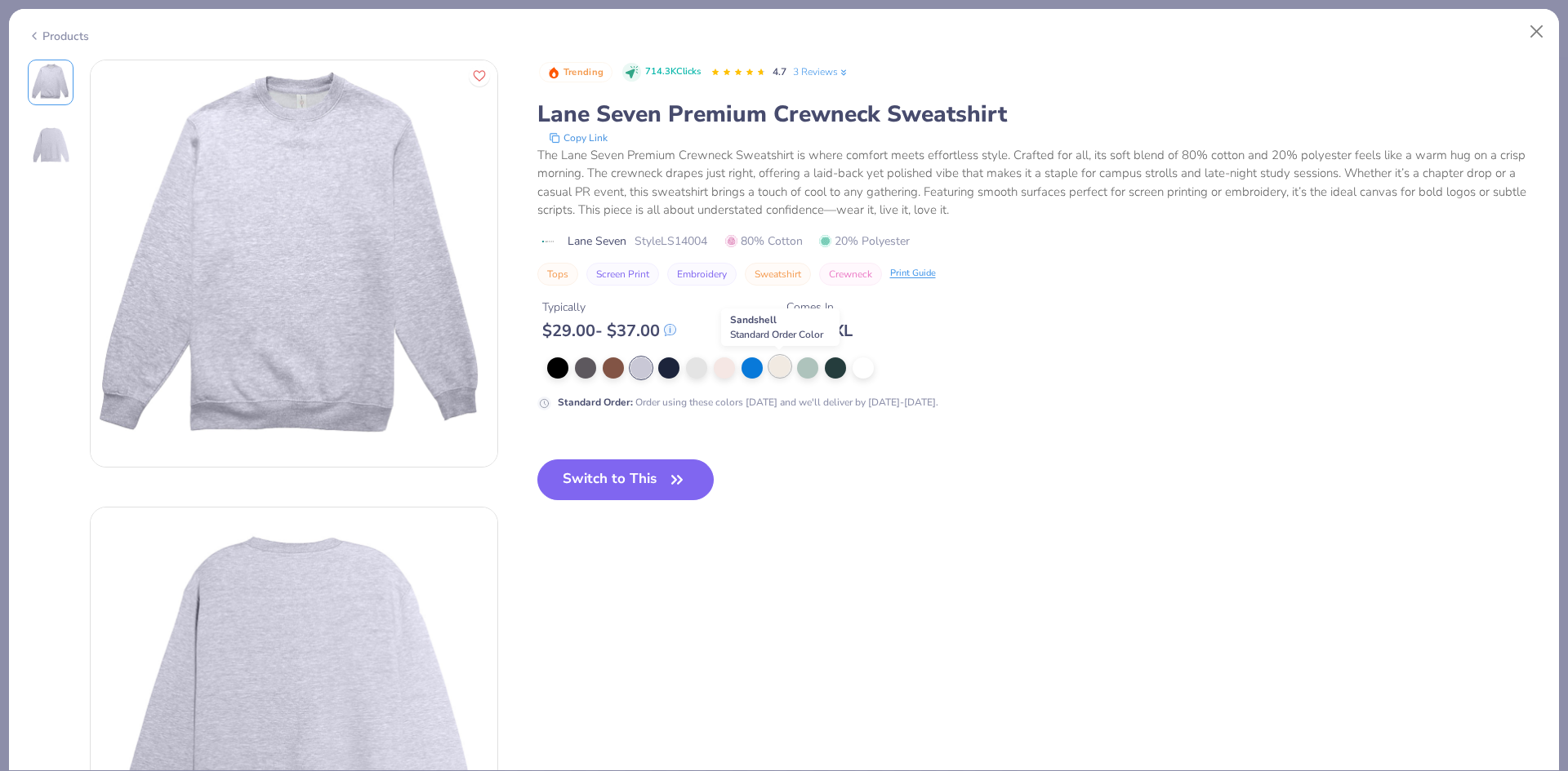
click at [782, 363] on div at bounding box center [780, 366] width 21 height 21
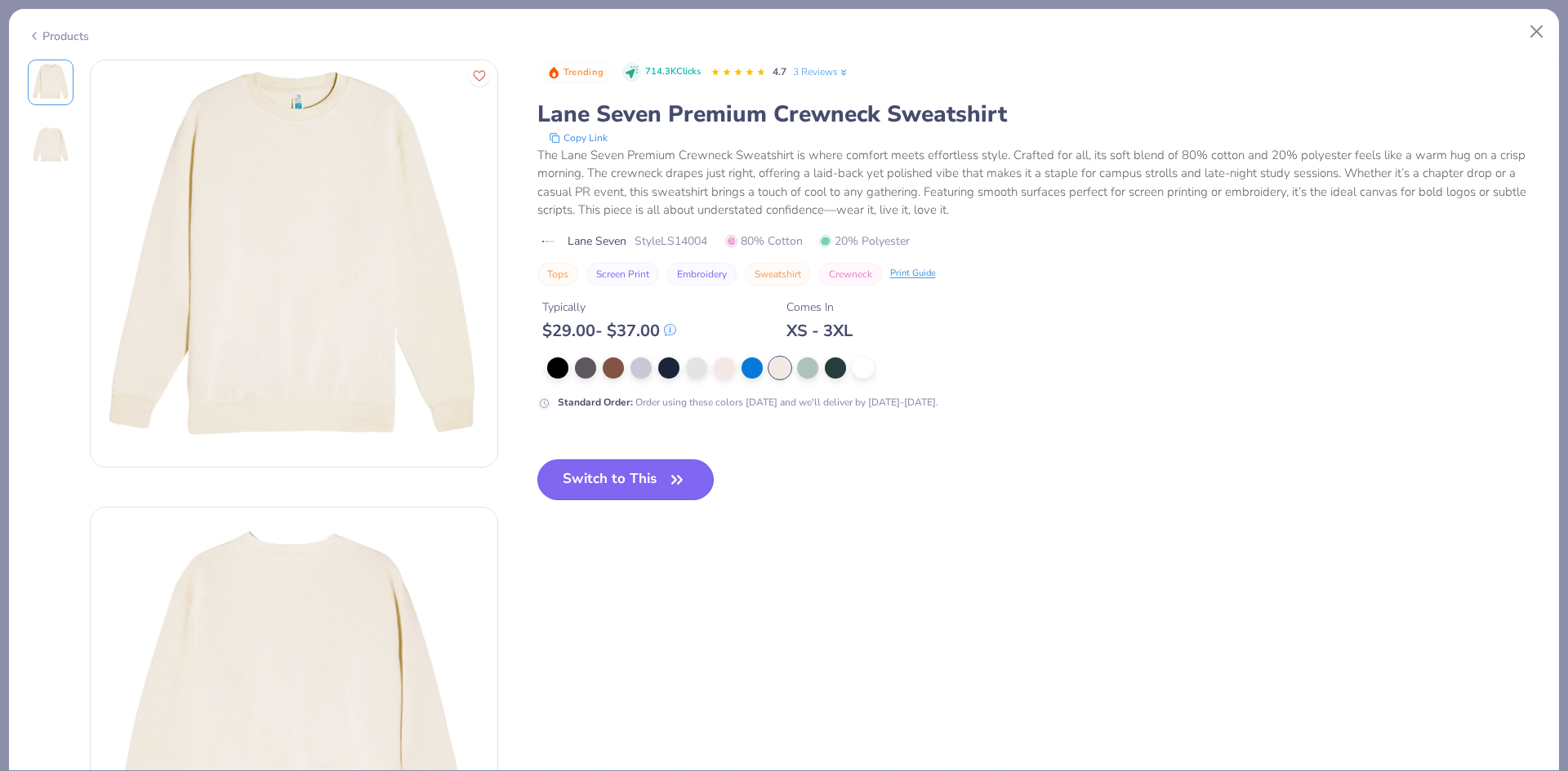
click at [563, 489] on button "Switch to This" at bounding box center [626, 480] width 177 height 41
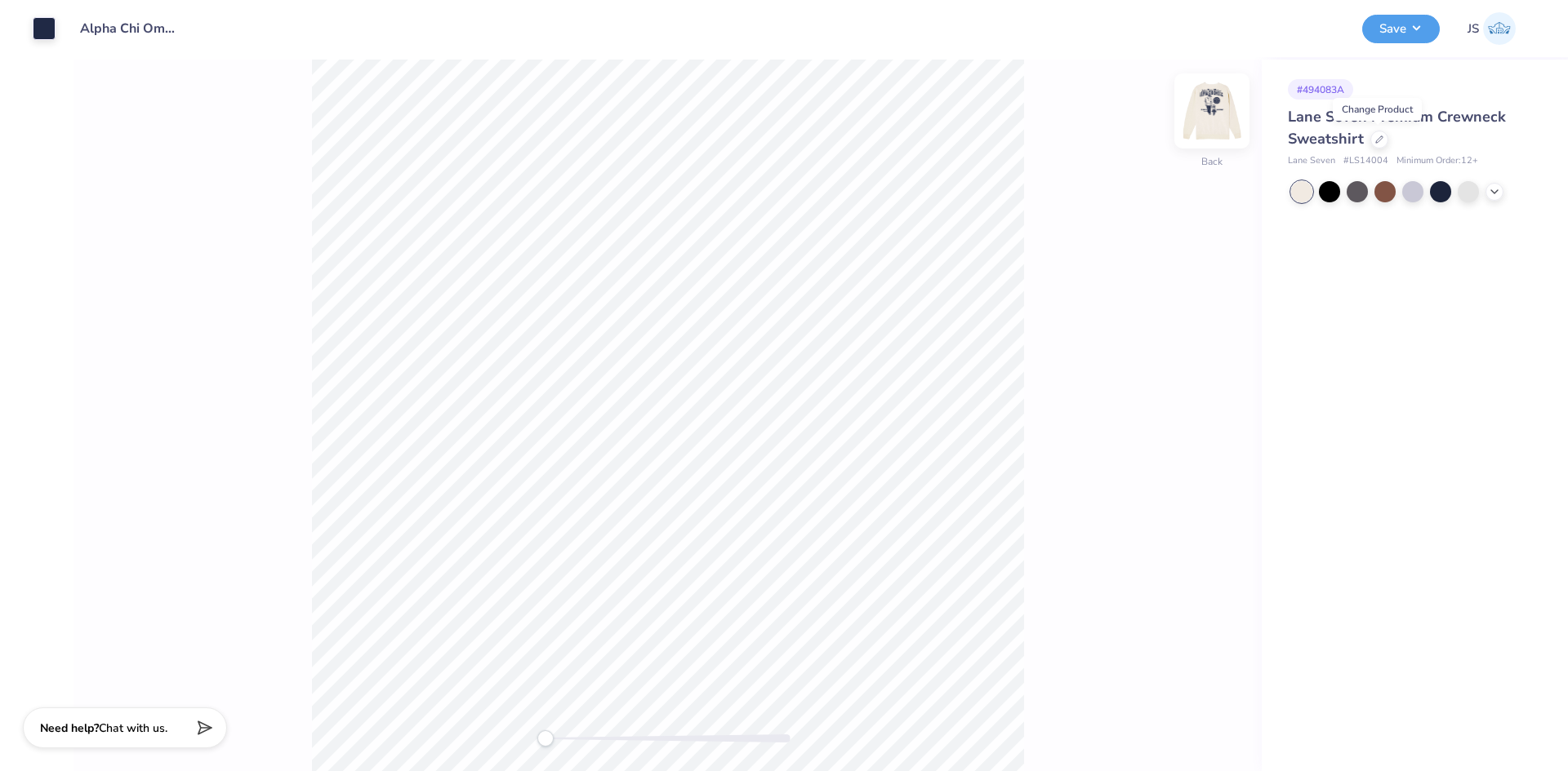
click at [1216, 112] on img at bounding box center [1212, 111] width 65 height 65
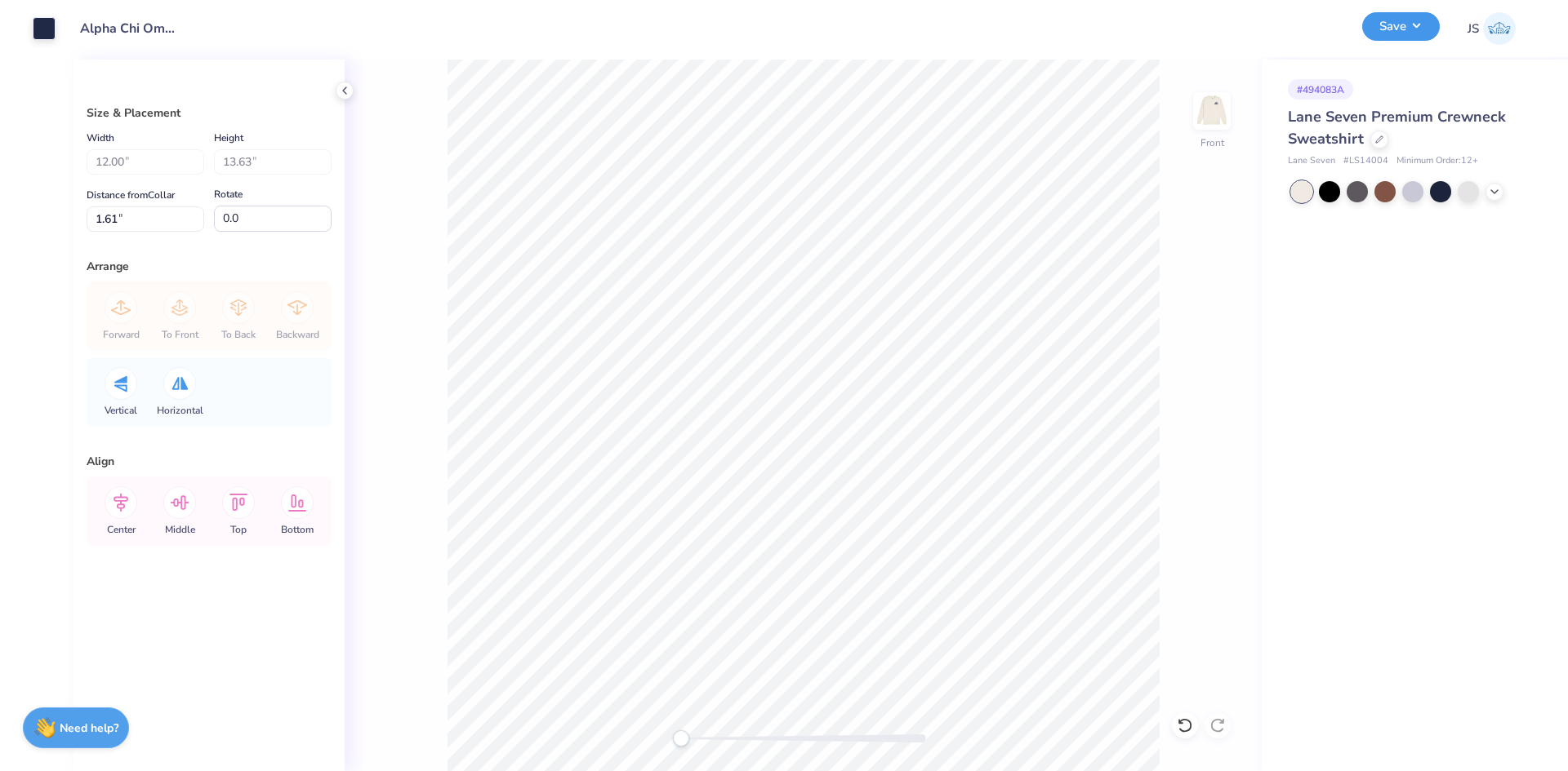
click at [1416, 21] on button "Save" at bounding box center [1401, 26] width 78 height 29
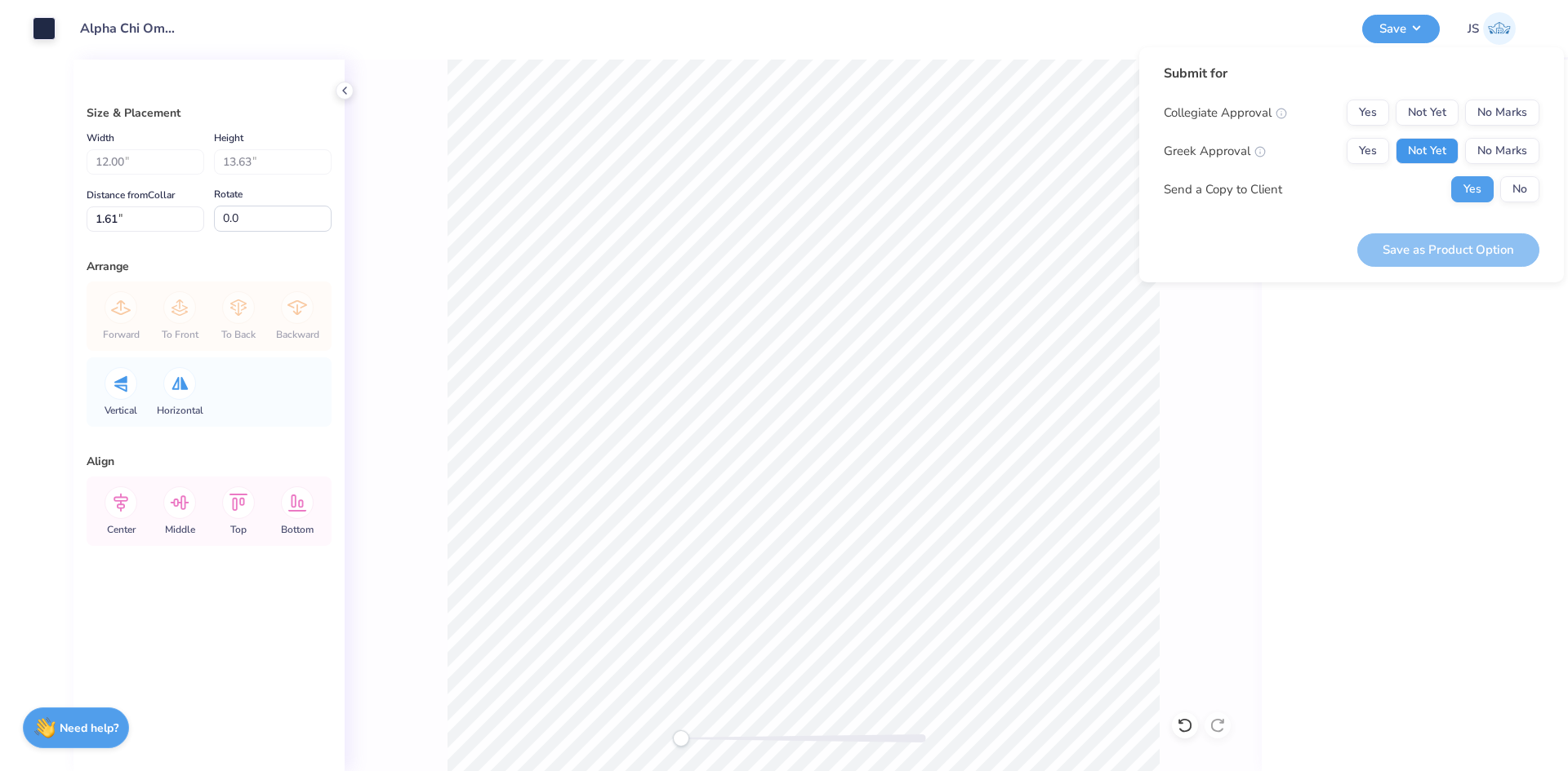
click at [1443, 147] on button "Not Yet" at bounding box center [1427, 151] width 63 height 26
click at [1513, 112] on button "No Marks" at bounding box center [1503, 113] width 75 height 26
click at [1448, 246] on button "Save as Product Option" at bounding box center [1448, 250] width 182 height 34
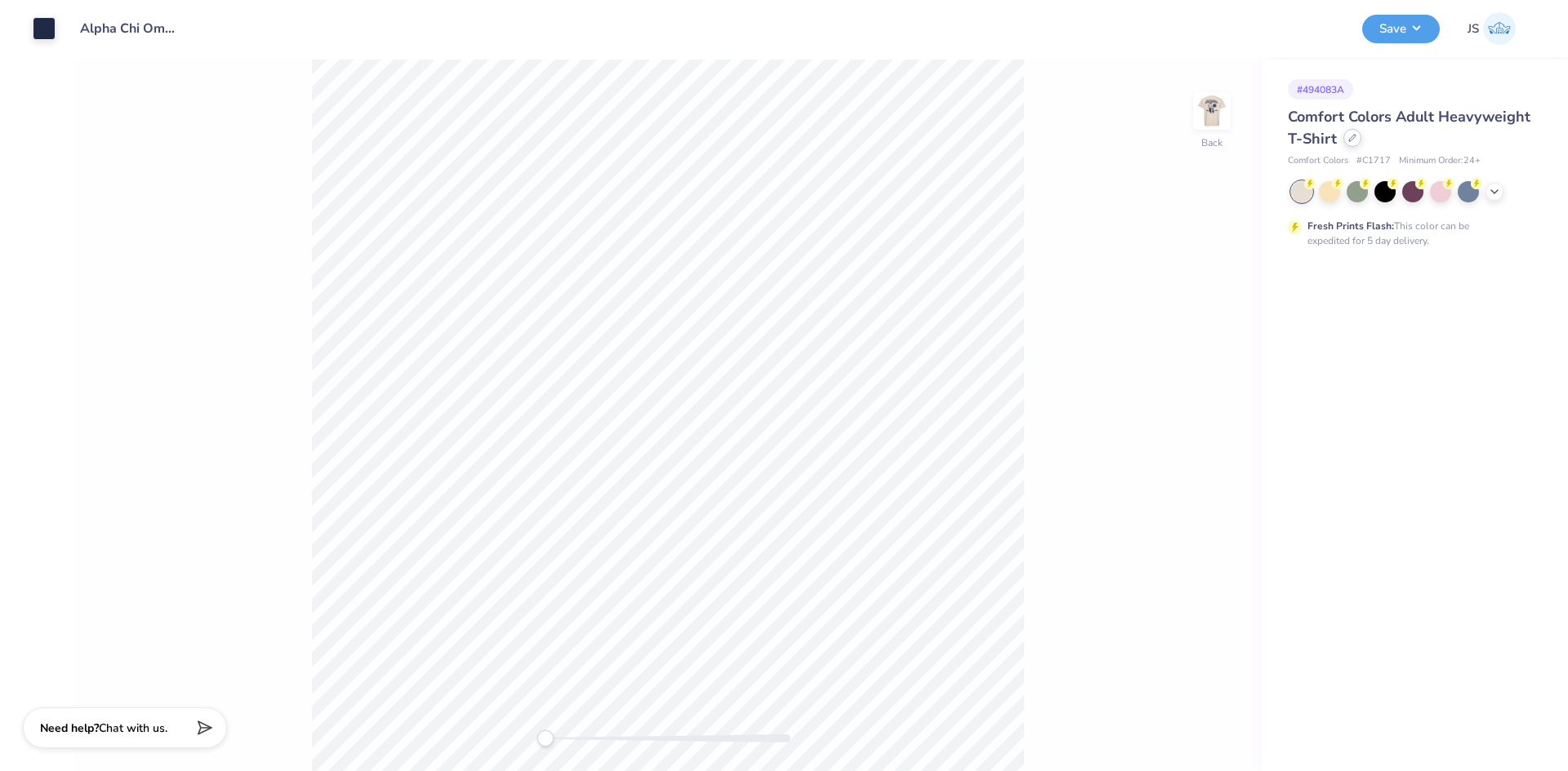
click at [1362, 134] on div "Comfort Colors Adult Heavyweight T-Shirt" at bounding box center [1411, 128] width 247 height 44
click at [1356, 139] on div at bounding box center [1352, 137] width 18 height 18
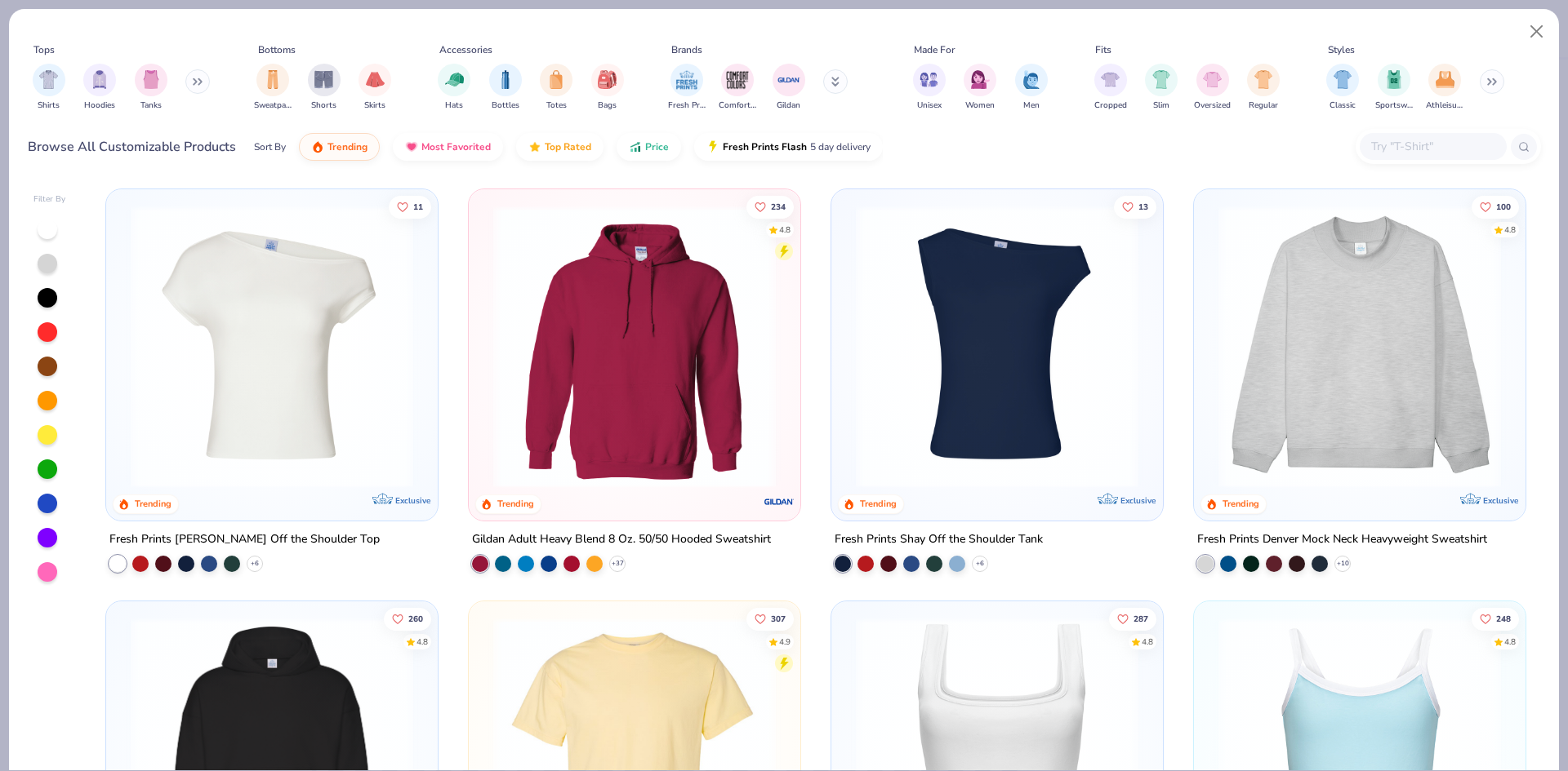
click at [837, 87] on icon at bounding box center [835, 81] width 8 height 9
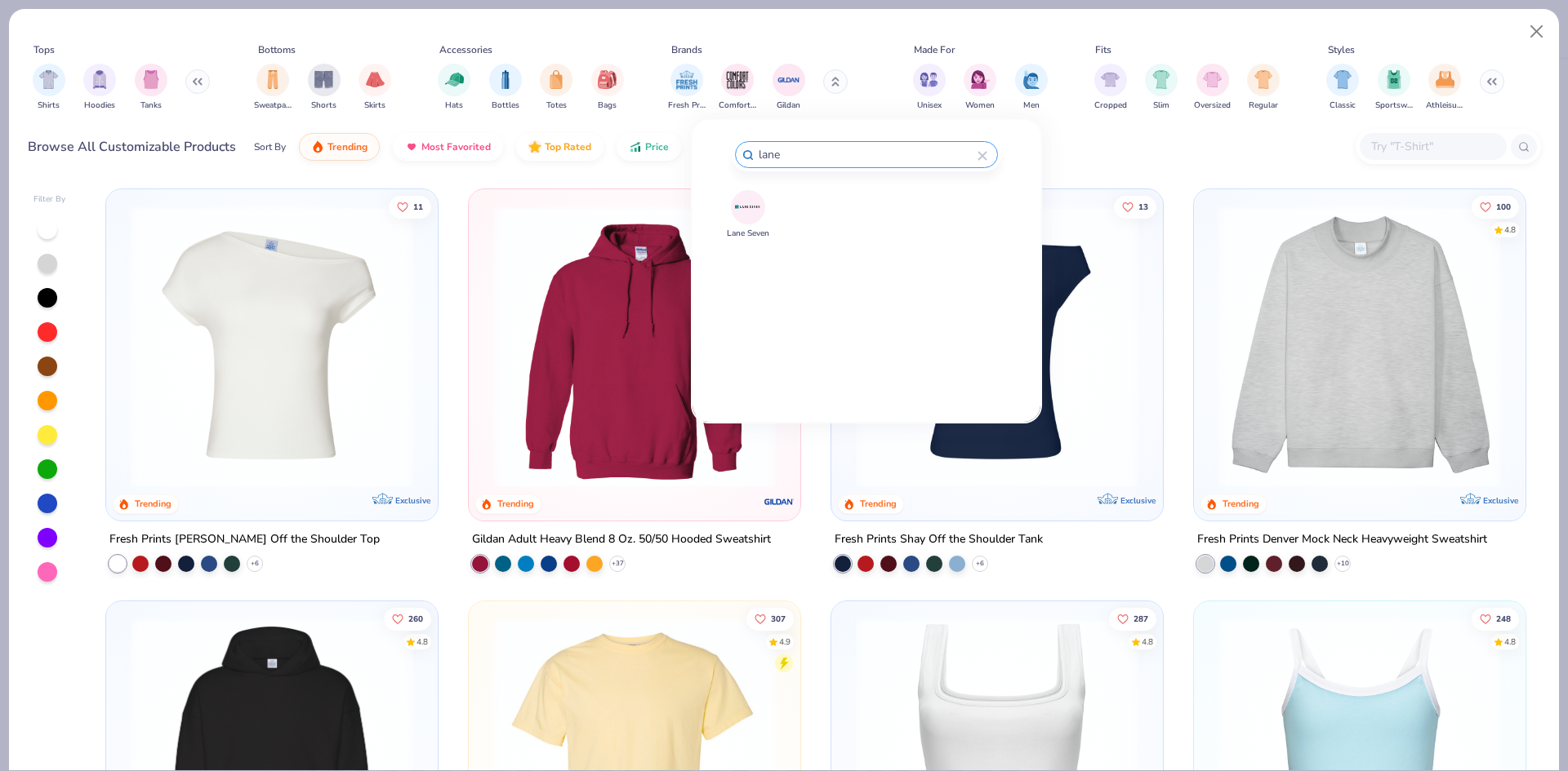
type input "lane"
click at [741, 205] on img at bounding box center [747, 206] width 29 height 29
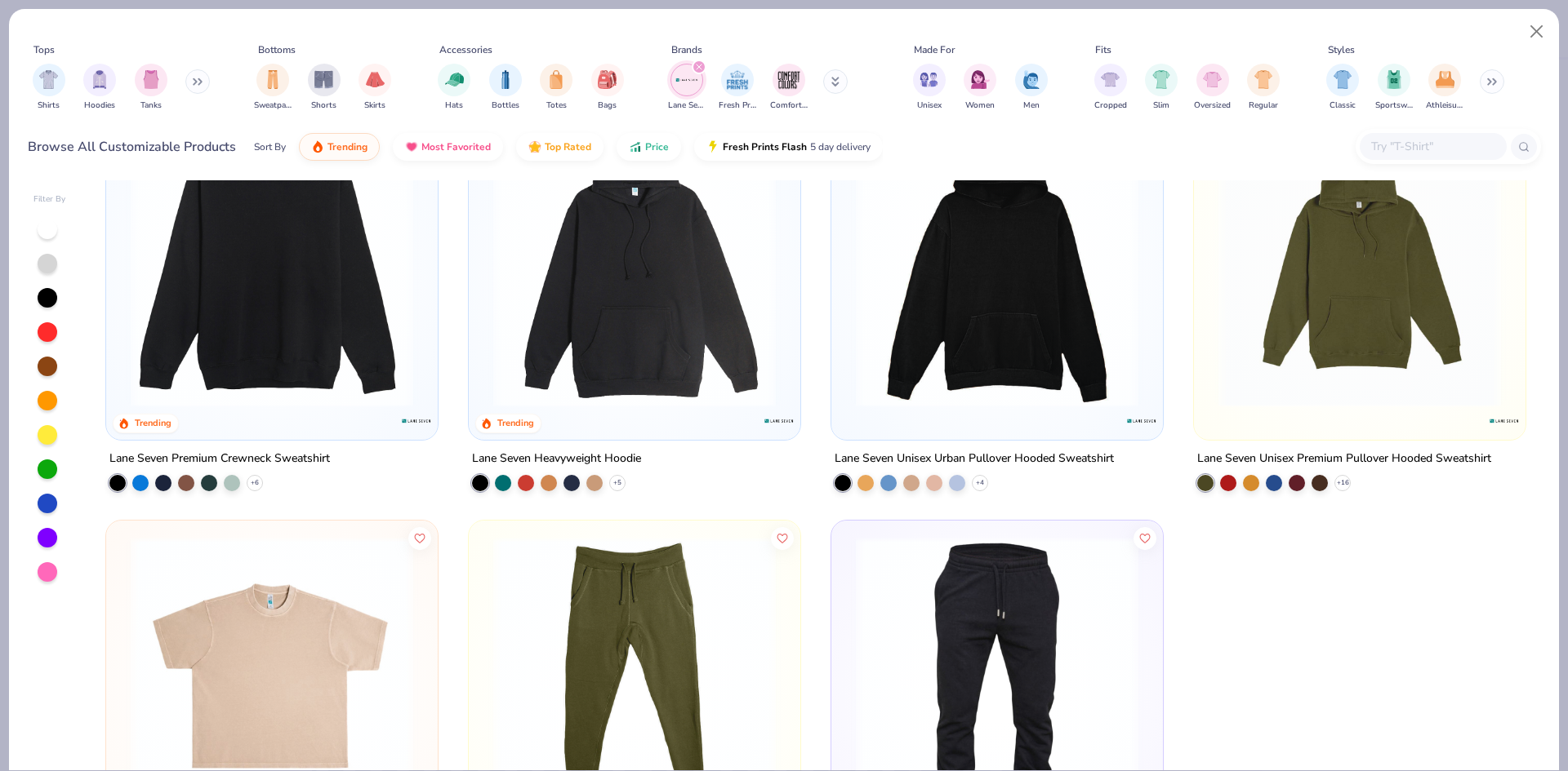
scroll to position [78, 0]
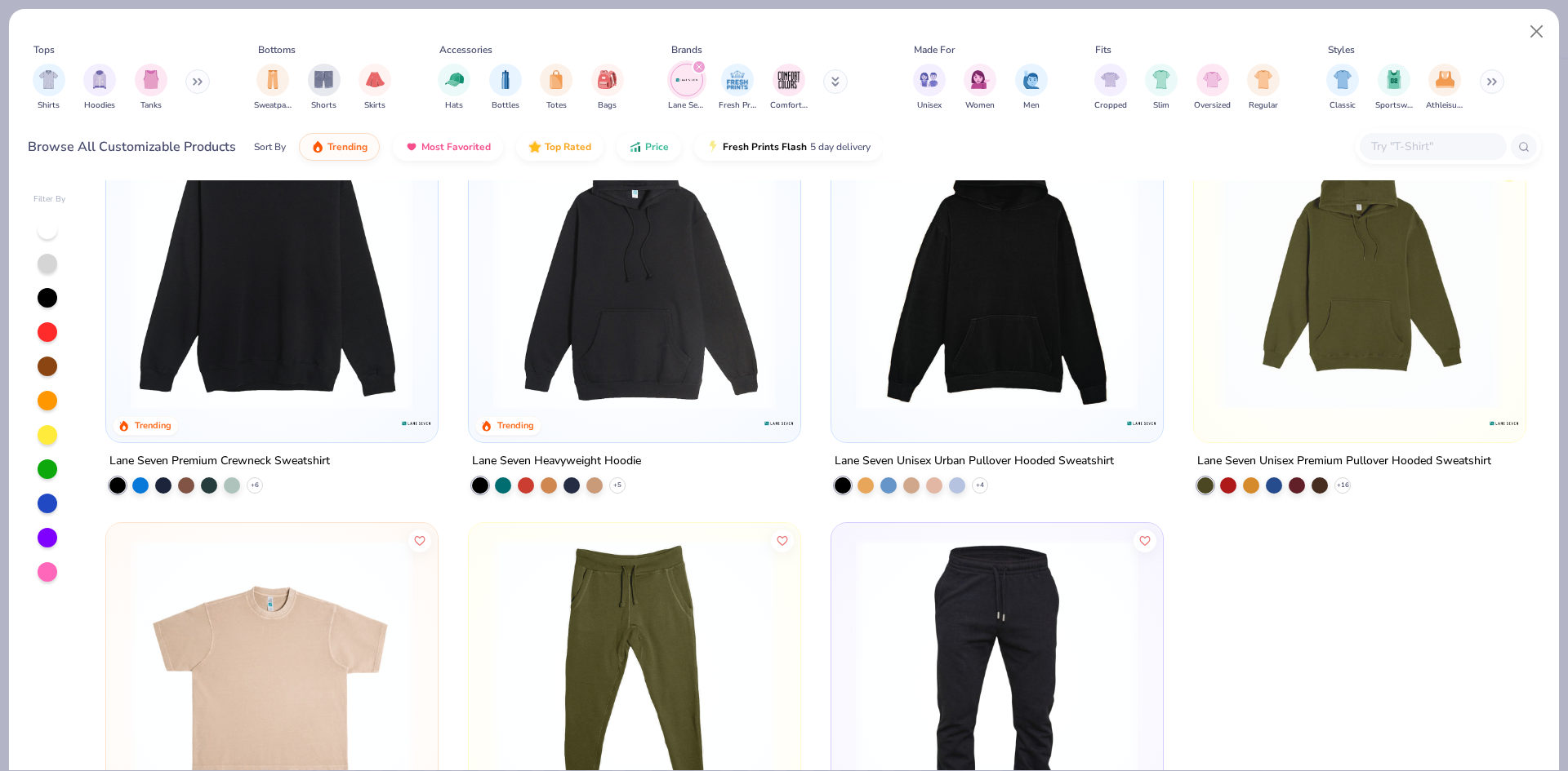
click at [1345, 482] on div "Lane Seven Unisex Premium Pullover Hooded Sweatshirt + 16" at bounding box center [1360, 472] width 333 height 42
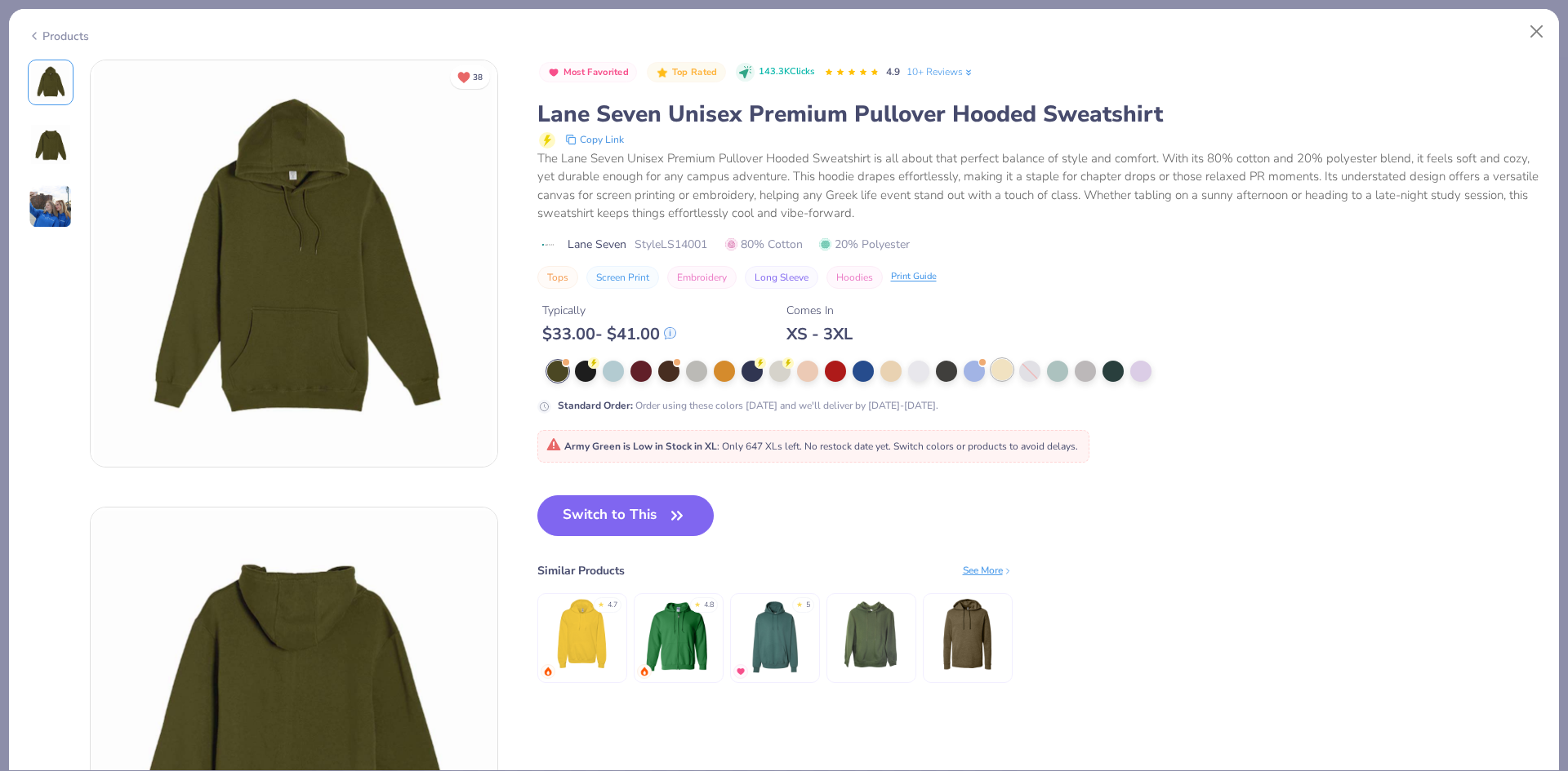
click at [1010, 371] on div at bounding box center [1002, 370] width 21 height 21
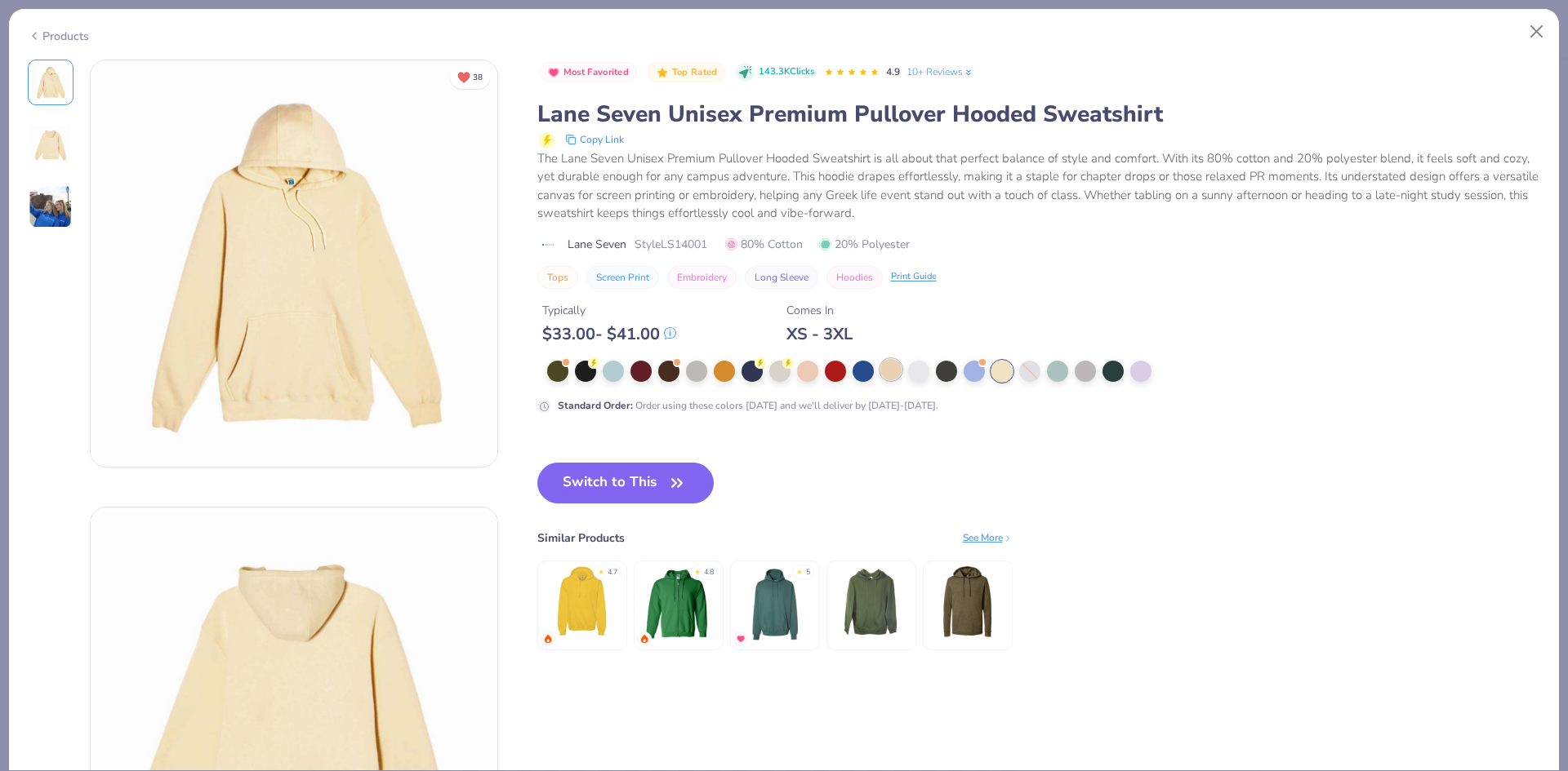
click at [897, 369] on div at bounding box center [891, 370] width 21 height 21
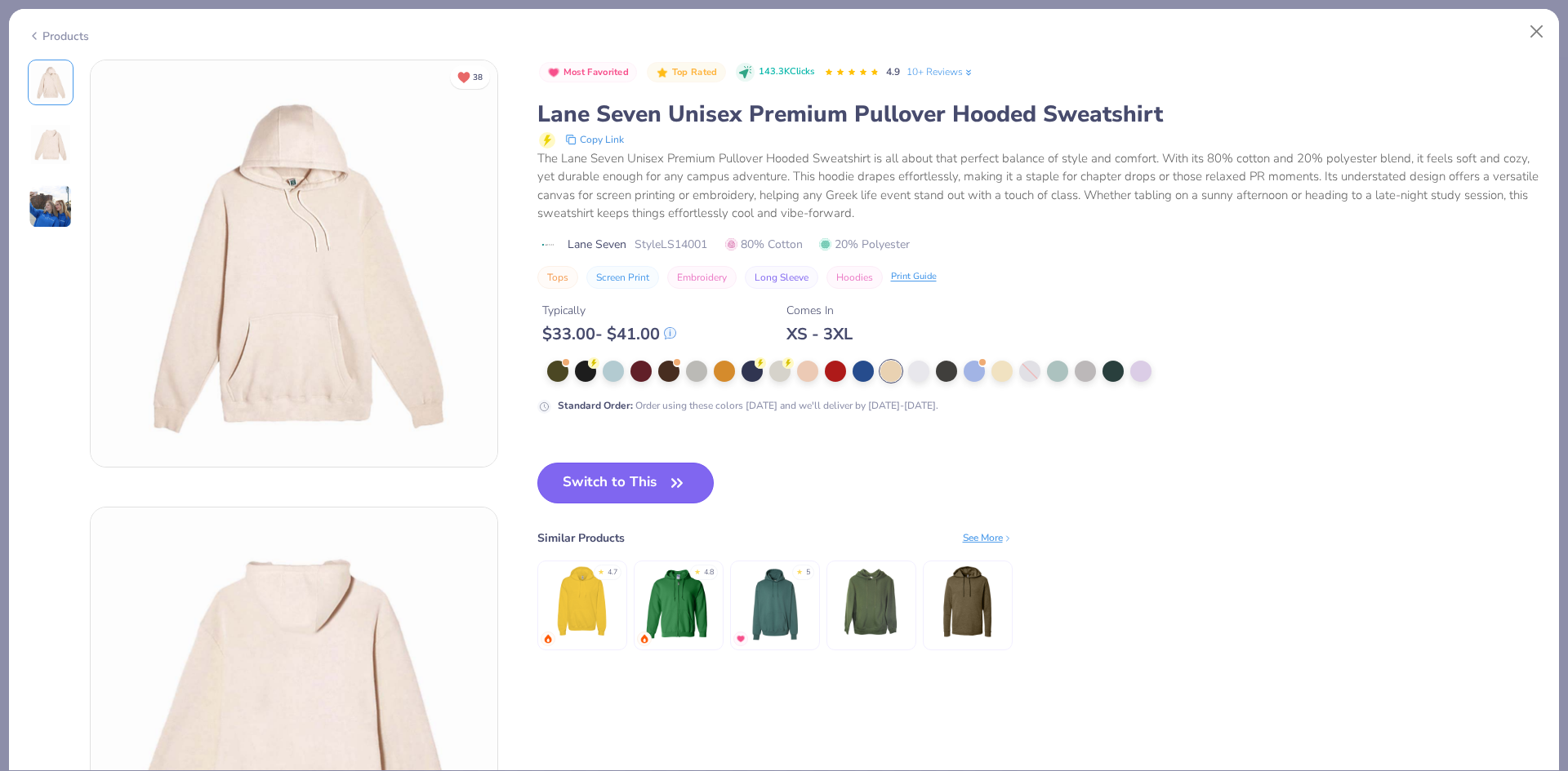
click at [613, 482] on button "Switch to This" at bounding box center [626, 484] width 177 height 41
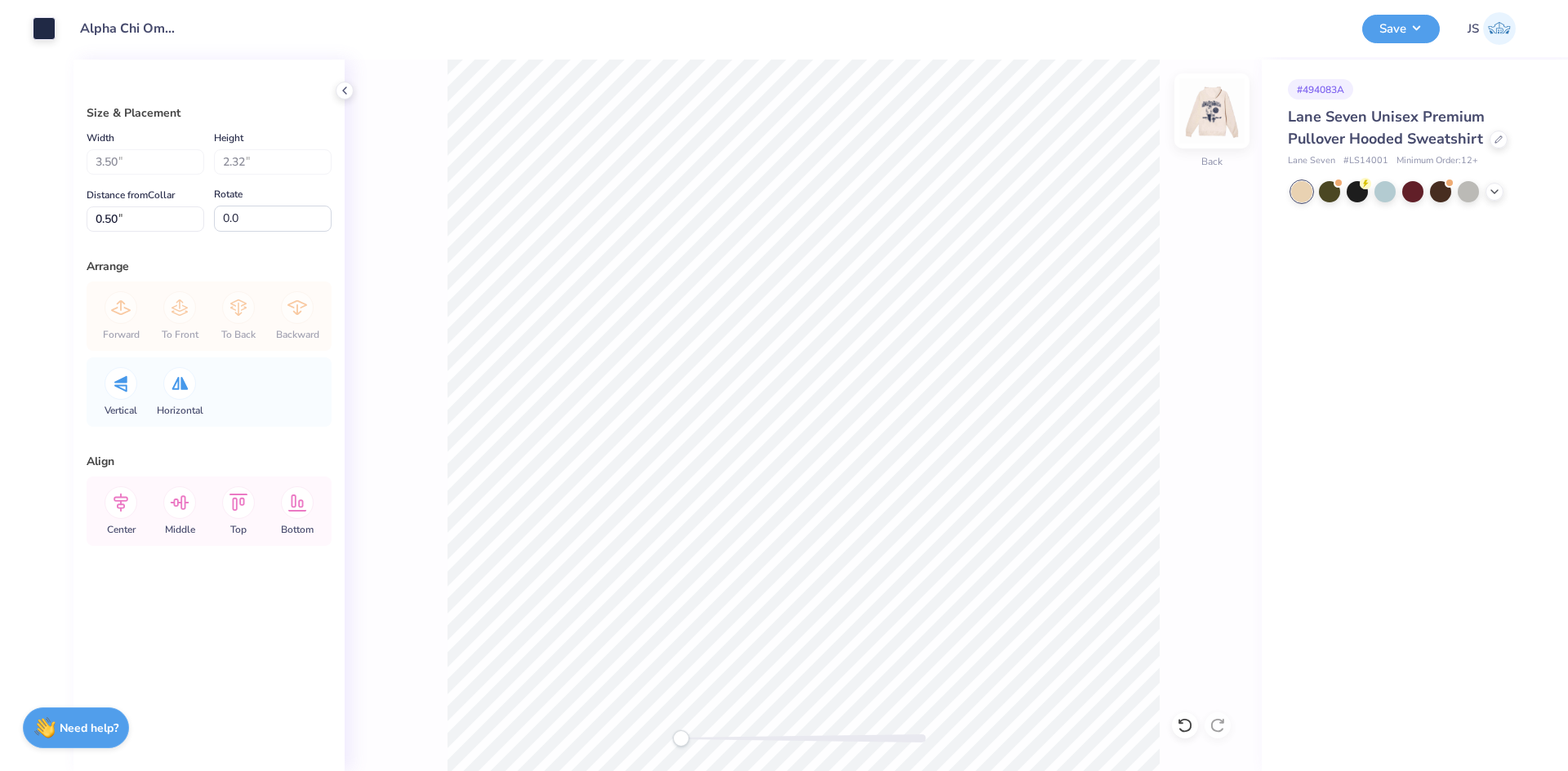
click at [1204, 111] on img at bounding box center [1212, 111] width 65 height 65
click at [1374, 24] on button "Save" at bounding box center [1401, 26] width 78 height 29
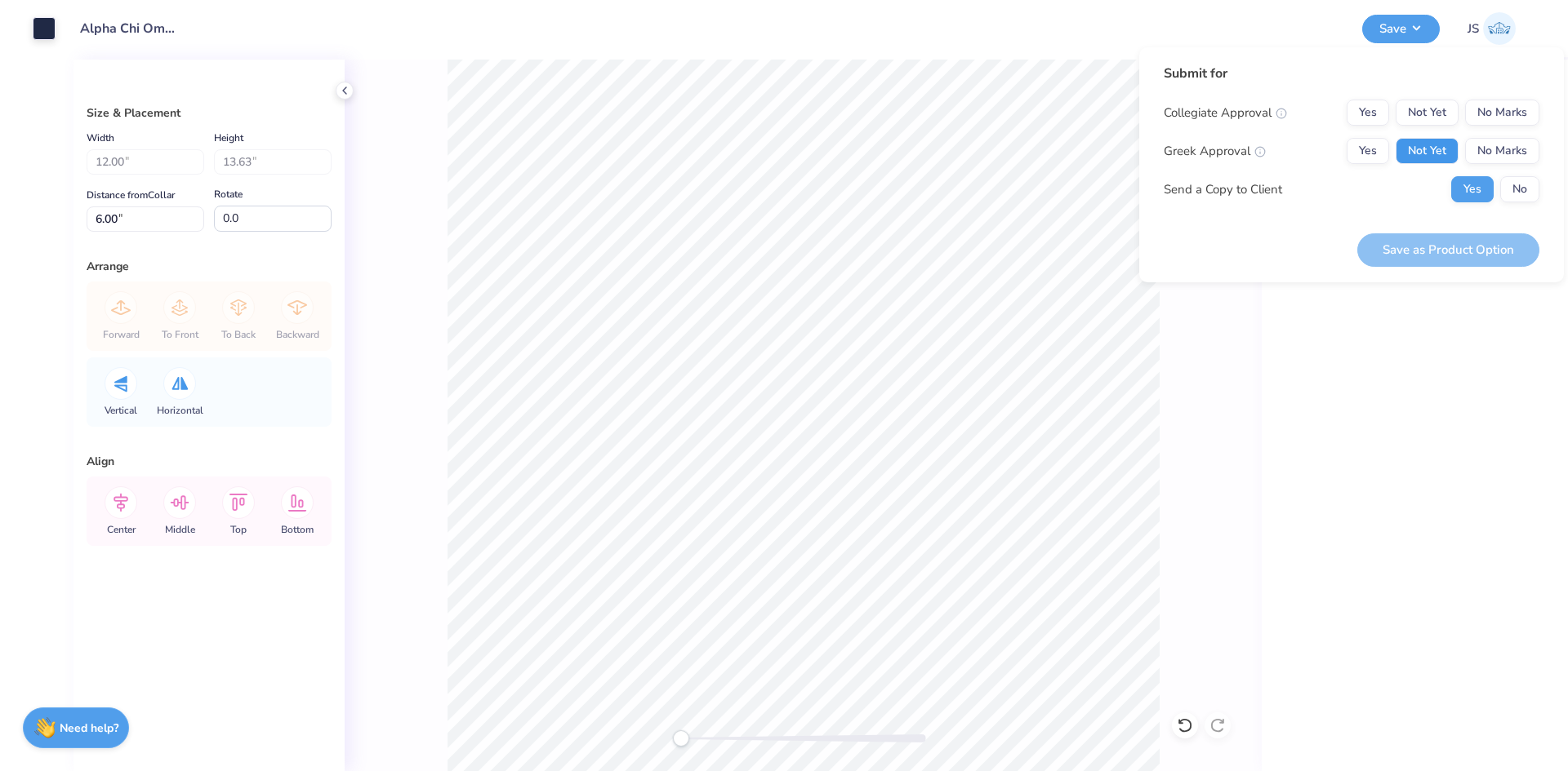
click at [1437, 153] on button "Not Yet" at bounding box center [1427, 151] width 63 height 26
click at [1486, 116] on button "No Marks" at bounding box center [1503, 113] width 75 height 26
click at [1438, 254] on button "Save as Product Option" at bounding box center [1448, 250] width 182 height 34
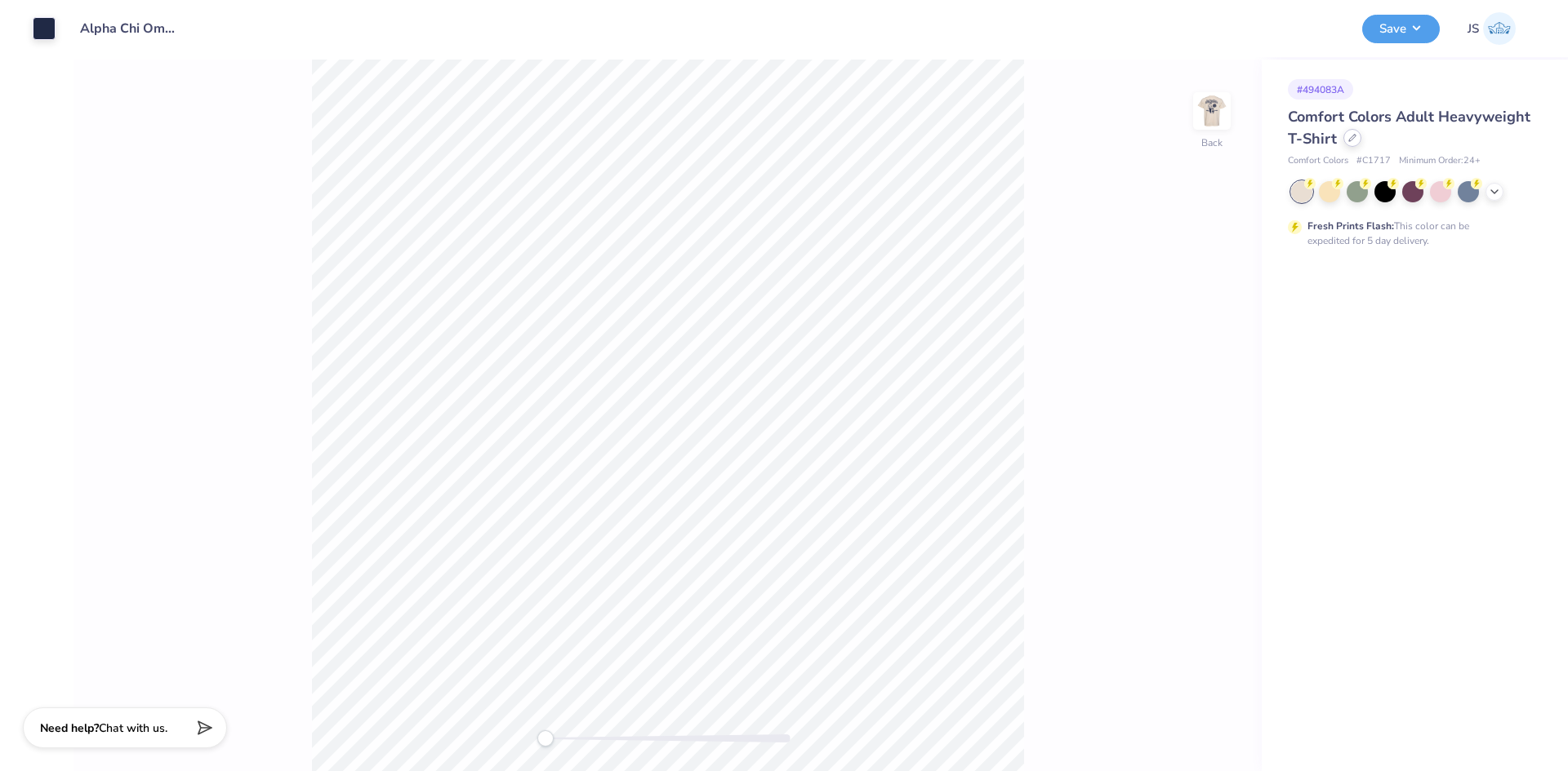
click at [1354, 140] on icon at bounding box center [1352, 137] width 8 height 8
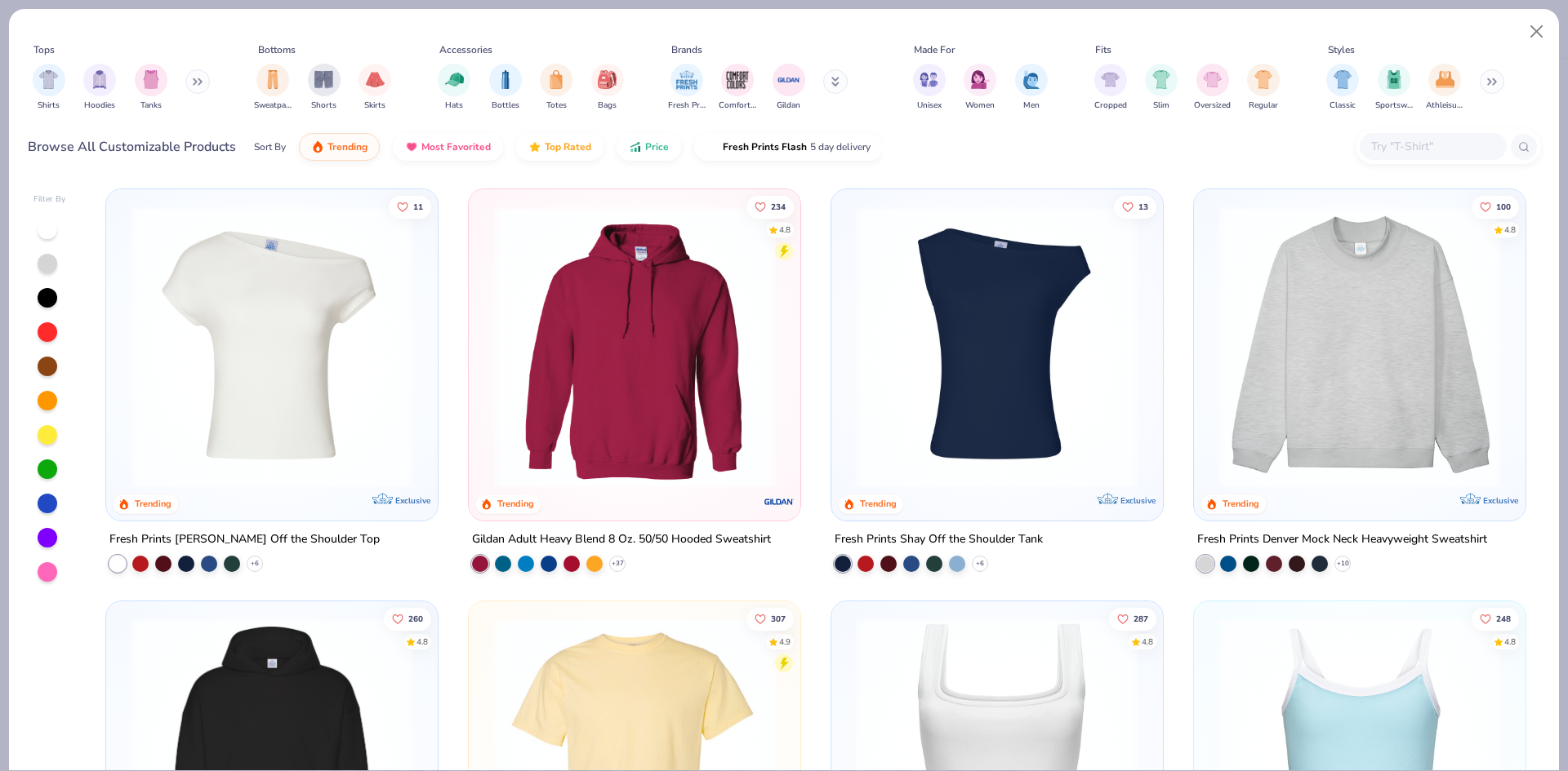
click at [841, 83] on button at bounding box center [836, 81] width 24 height 24
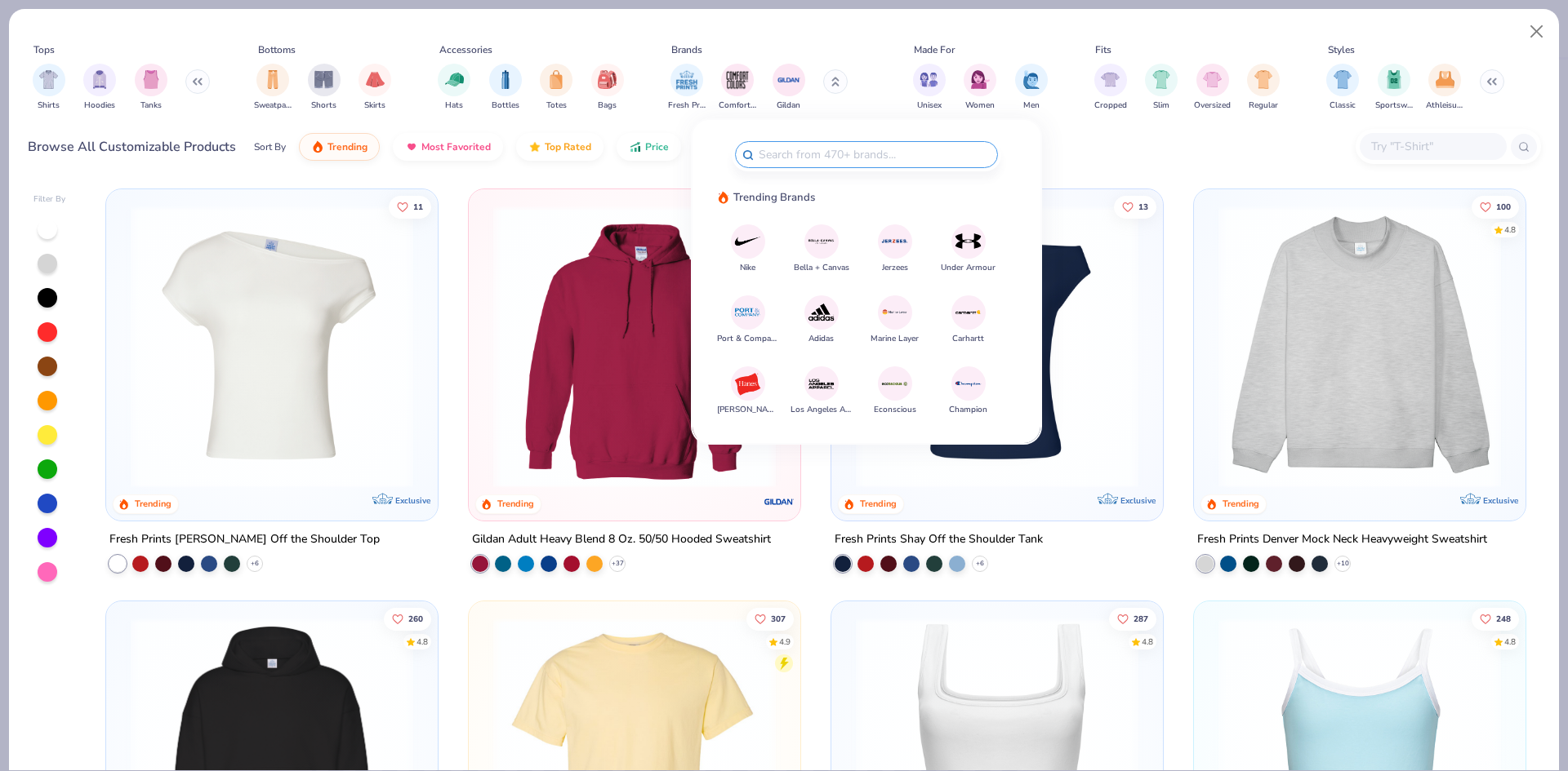
click at [836, 155] on input "text" at bounding box center [874, 155] width 233 height 19
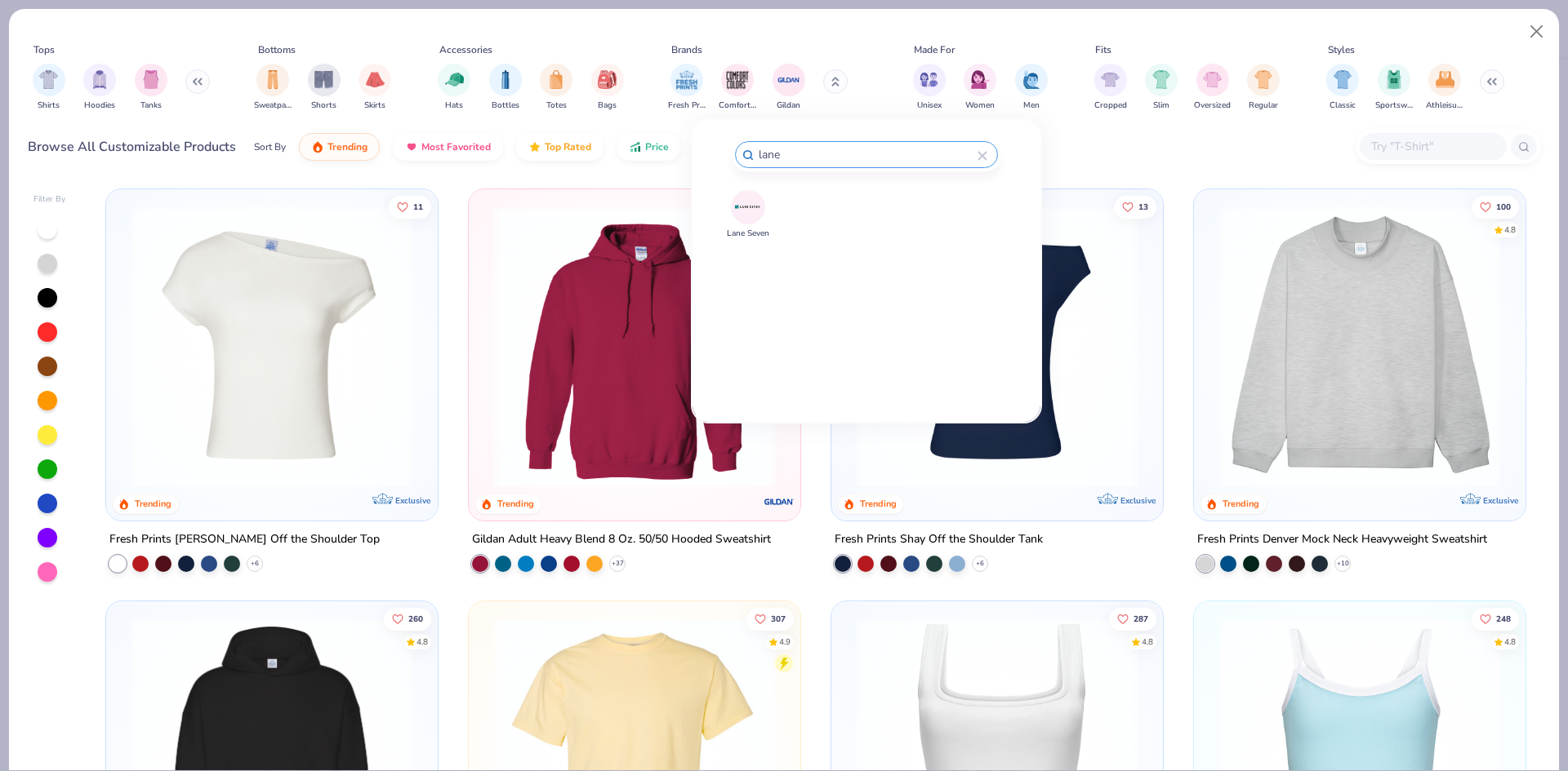
type input "lane"
click at [759, 210] on img at bounding box center [747, 206] width 29 height 29
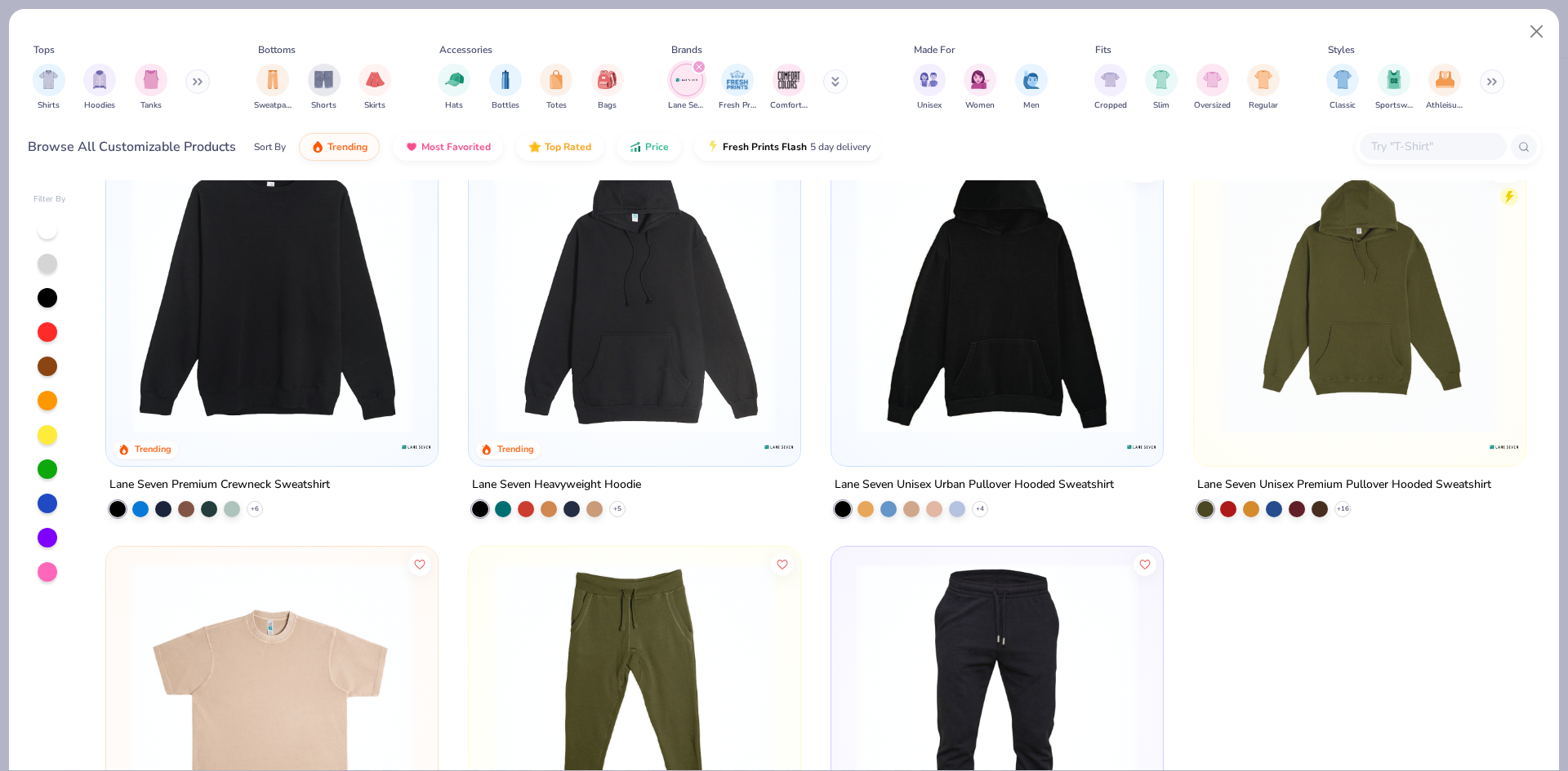
scroll to position [81, 0]
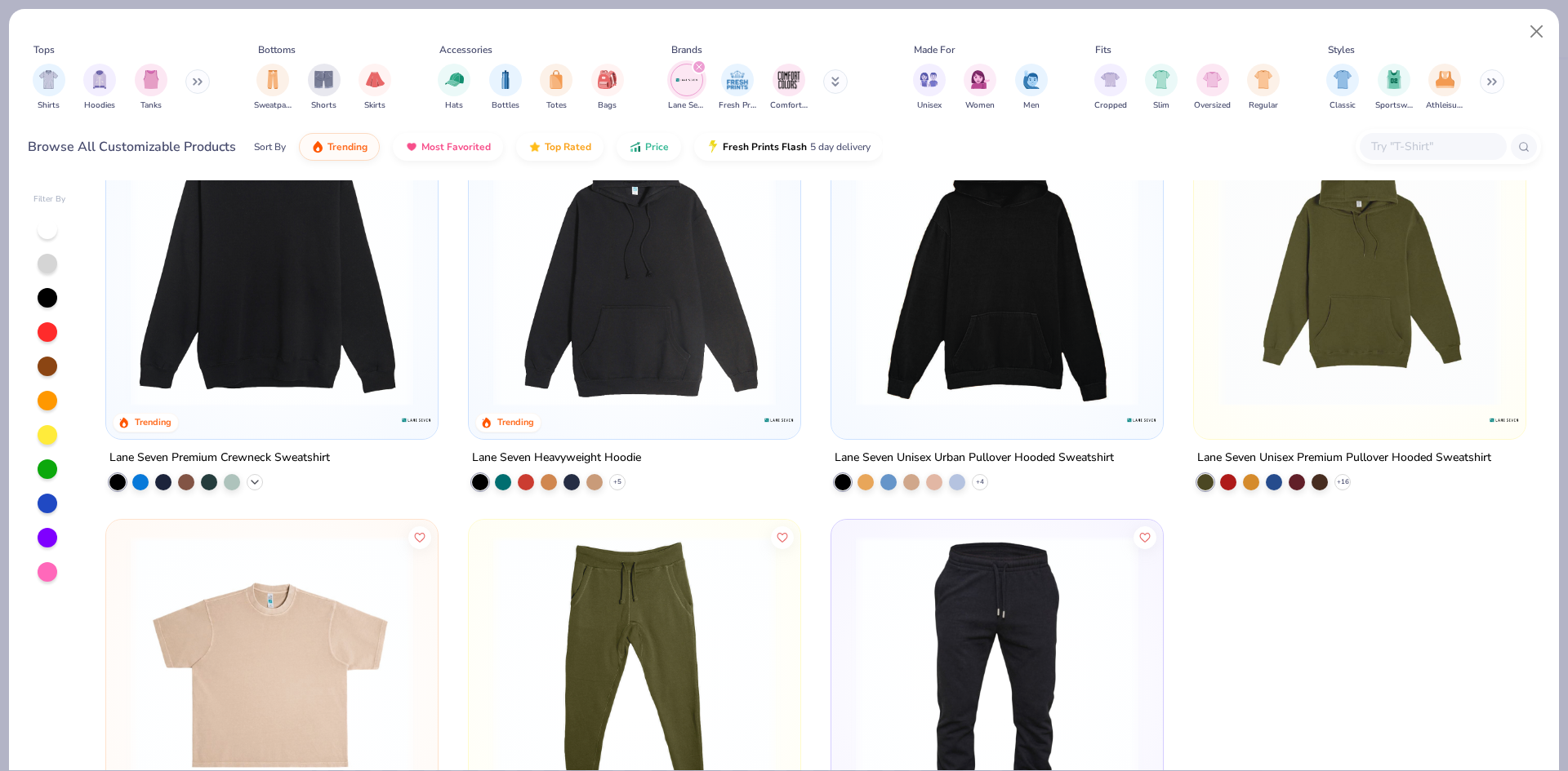
click at [250, 485] on icon at bounding box center [255, 483] width 13 height 13
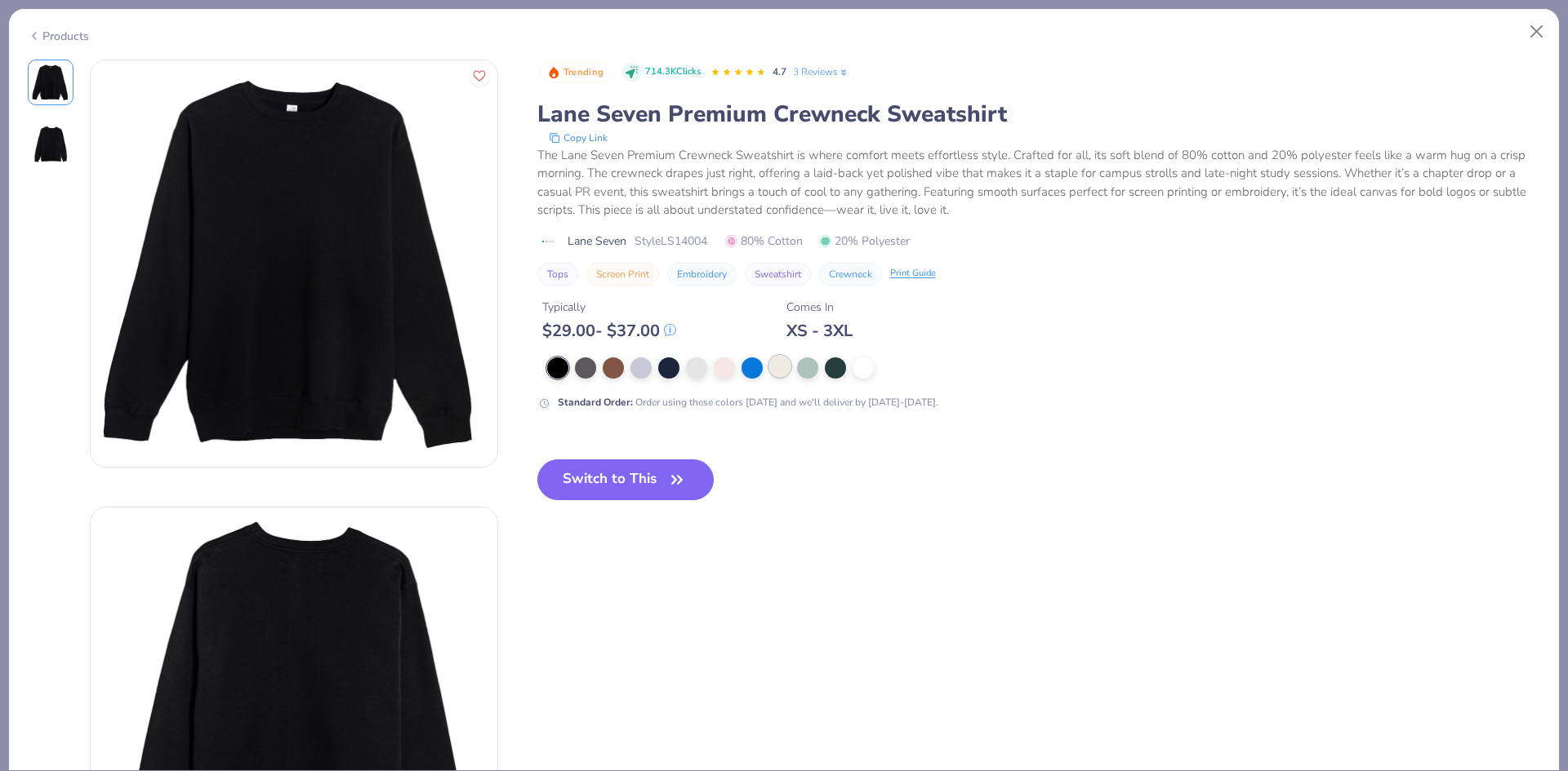
click at [773, 364] on div at bounding box center [780, 366] width 21 height 21
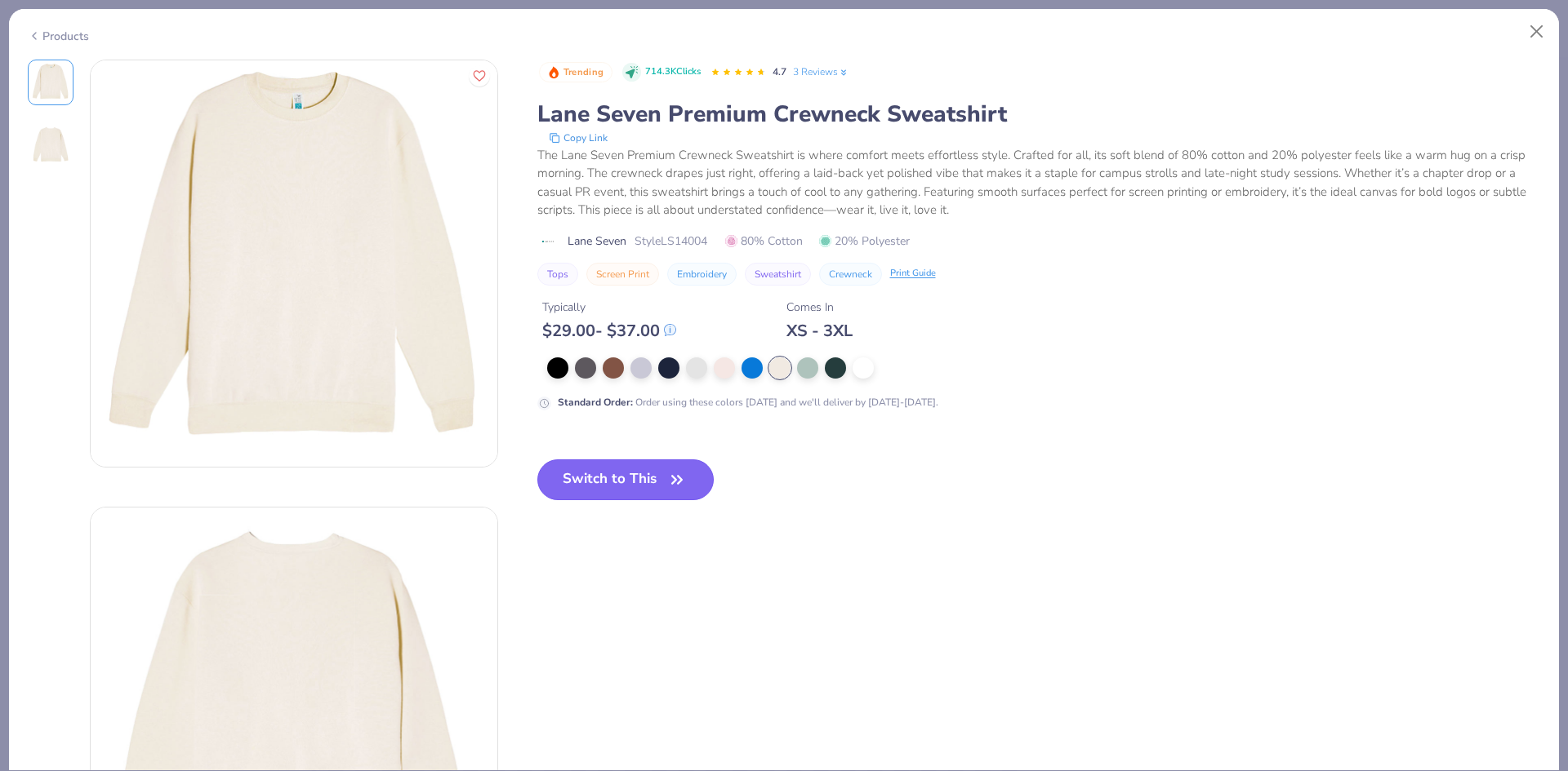
click at [623, 470] on button "Switch to This" at bounding box center [626, 480] width 177 height 41
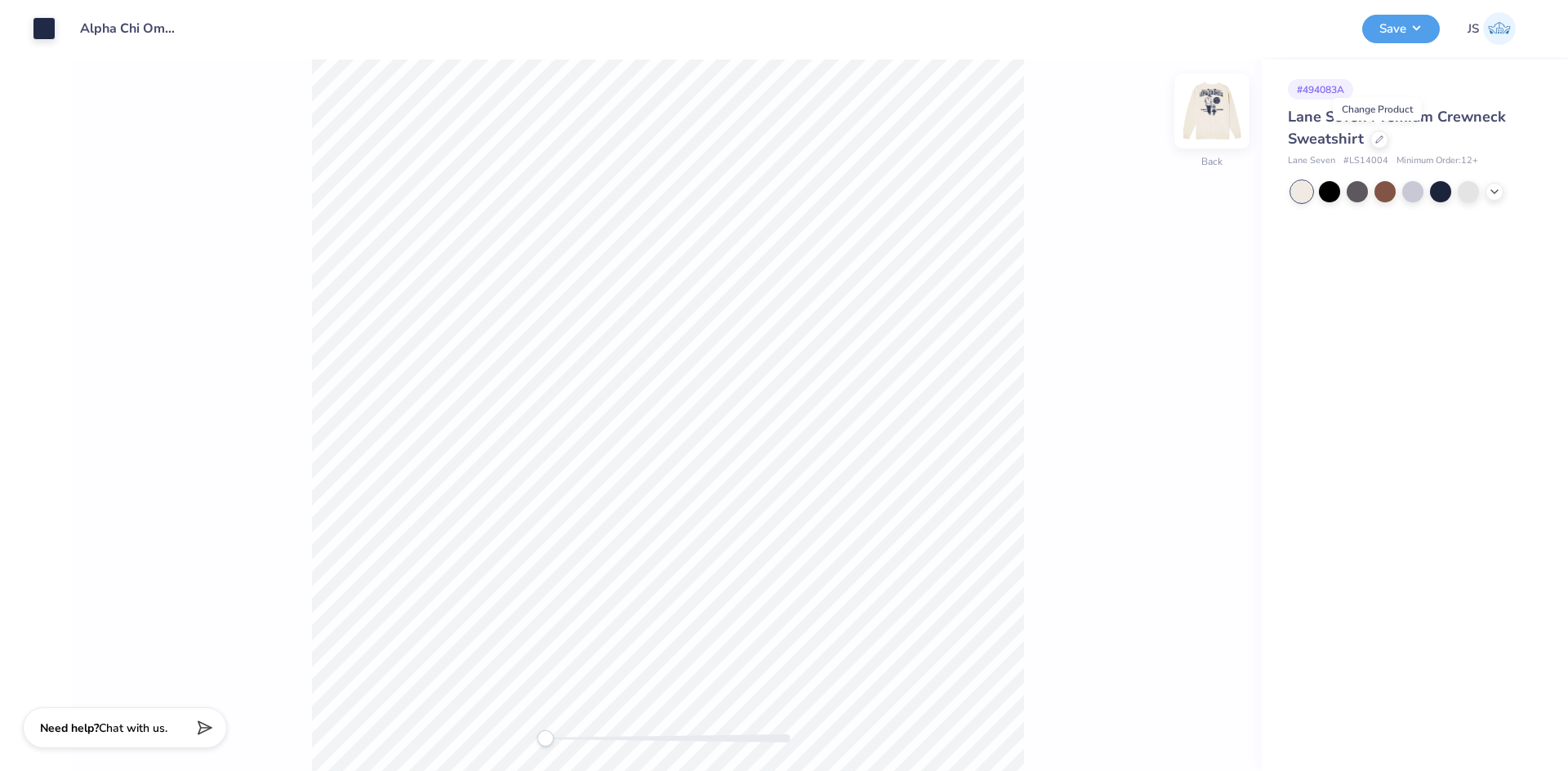
click at [1211, 119] on img at bounding box center [1212, 111] width 65 height 65
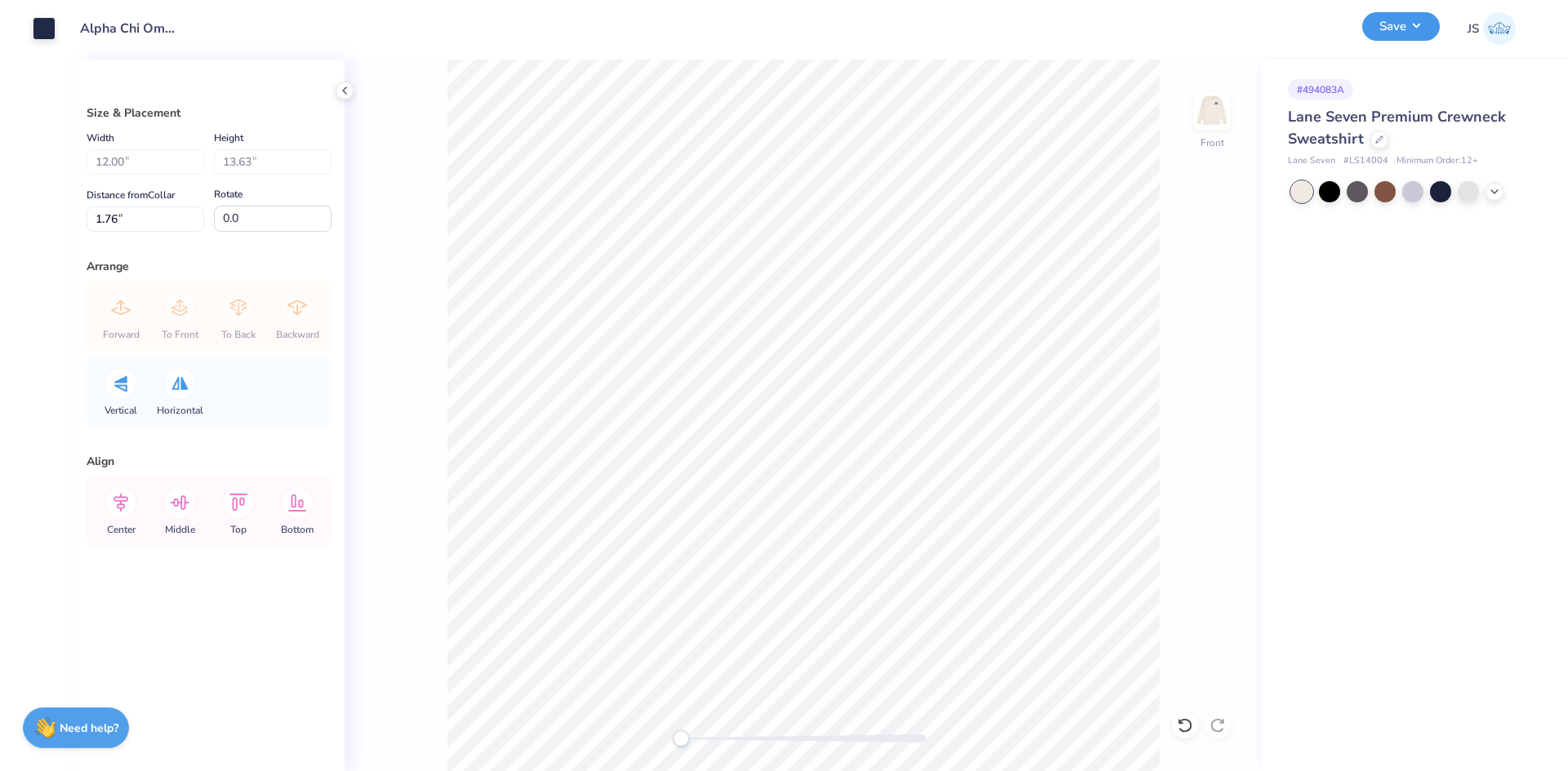
click at [1399, 20] on button "Save" at bounding box center [1401, 26] width 78 height 29
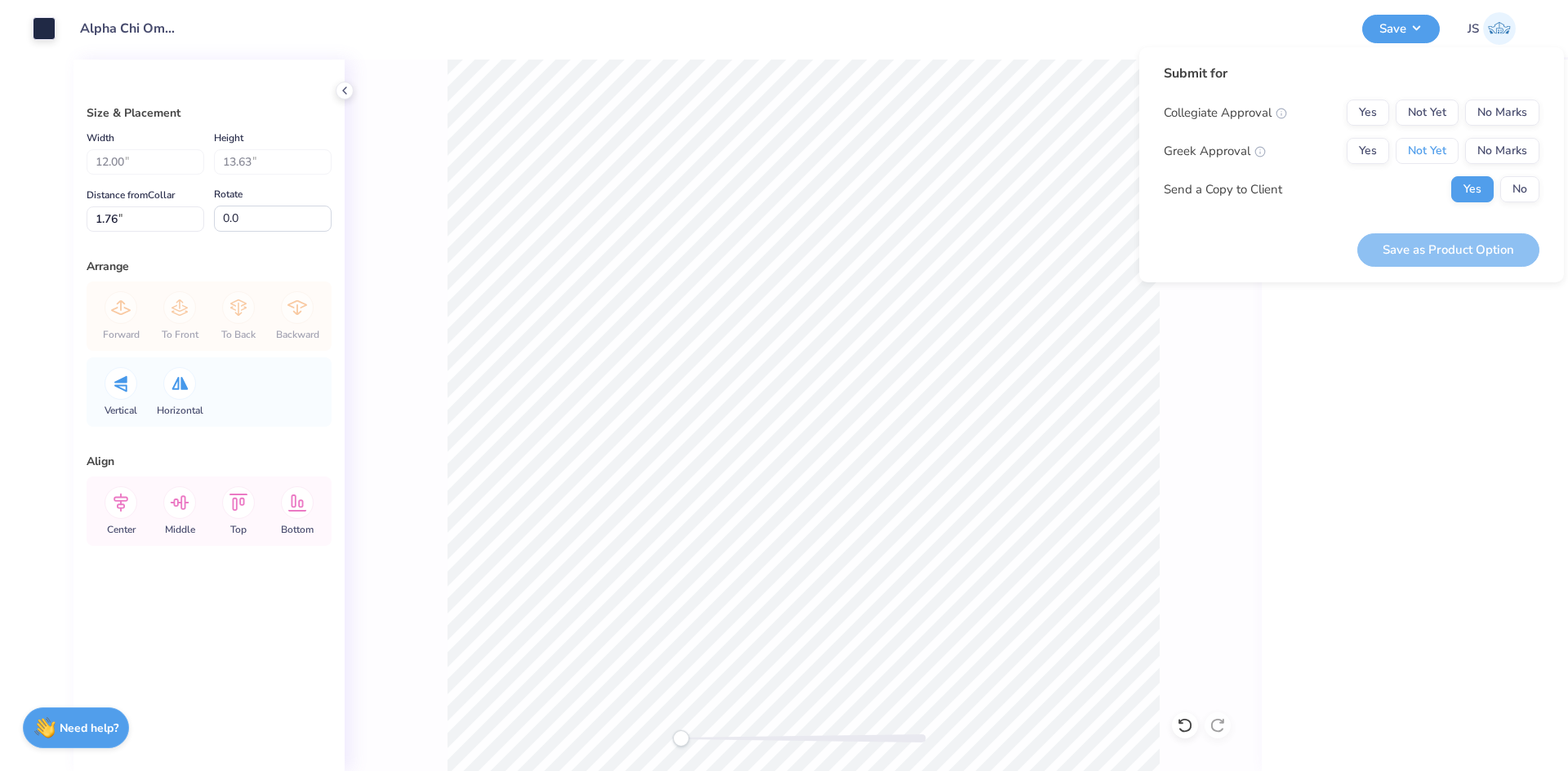
drag, startPoint x: 1422, startPoint y: 153, endPoint x: 1440, endPoint y: 132, distance: 27.7
click at [1423, 148] on button "Not Yet" at bounding box center [1427, 151] width 63 height 26
click at [1509, 106] on button "No Marks" at bounding box center [1503, 113] width 75 height 26
click at [1404, 245] on button "Save as Product Option" at bounding box center [1448, 250] width 182 height 34
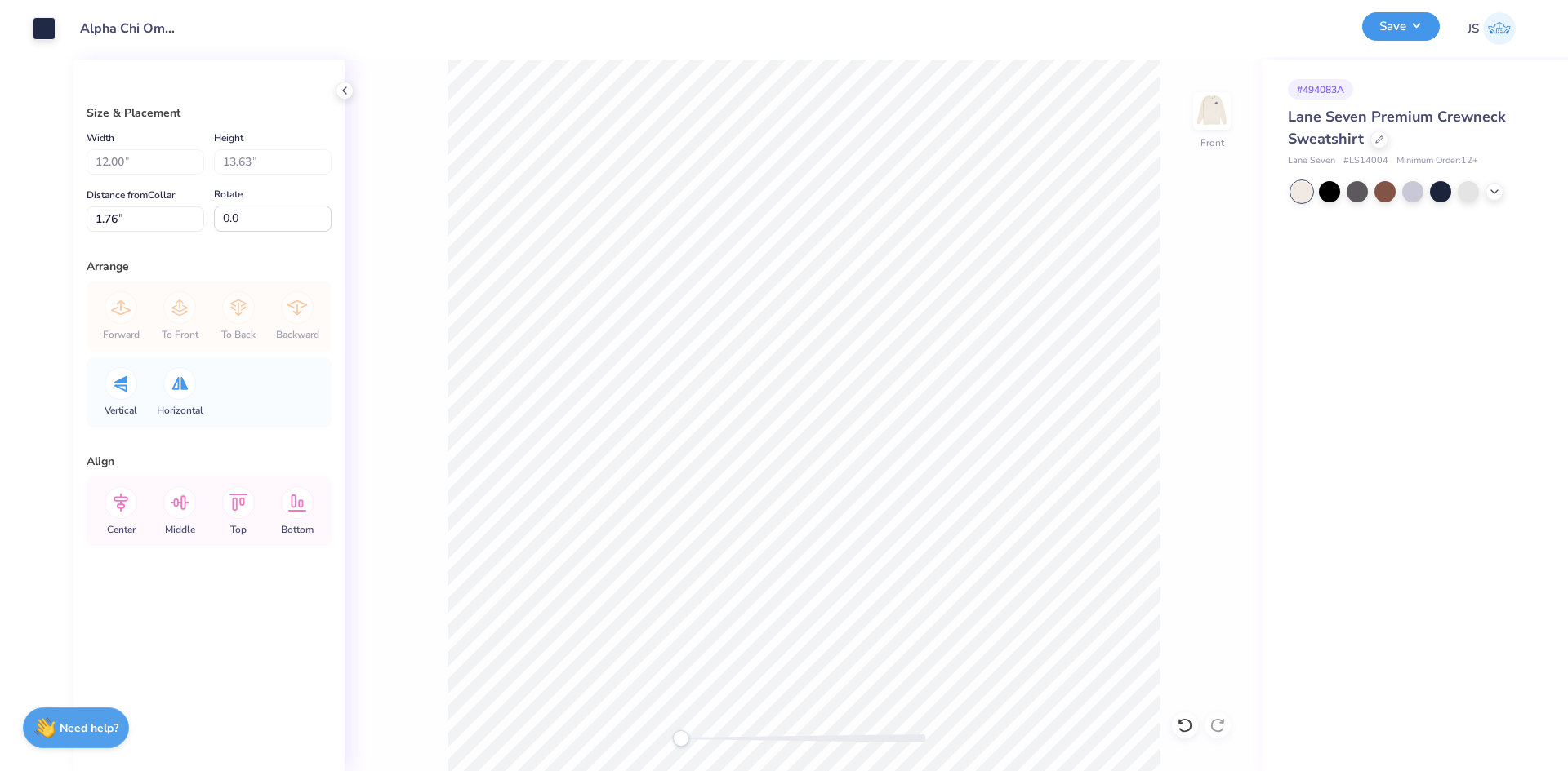
click at [1416, 35] on button "Save" at bounding box center [1401, 26] width 78 height 29
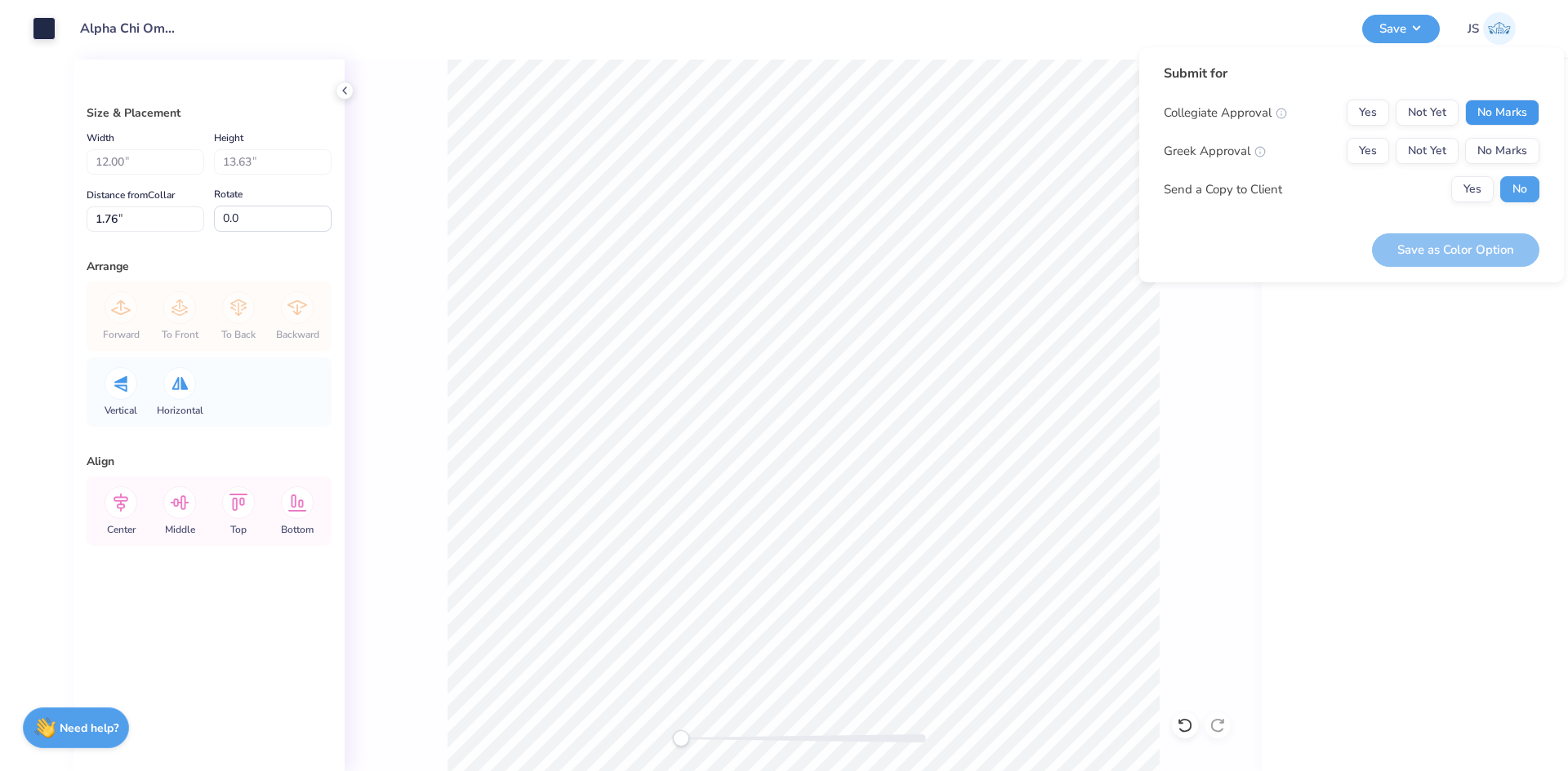
click at [1482, 111] on button "No Marks" at bounding box center [1503, 113] width 75 height 26
click at [1417, 149] on button "Not Yet" at bounding box center [1427, 151] width 63 height 26
click at [1423, 248] on button "Save as Color Option" at bounding box center [1455, 250] width 167 height 34
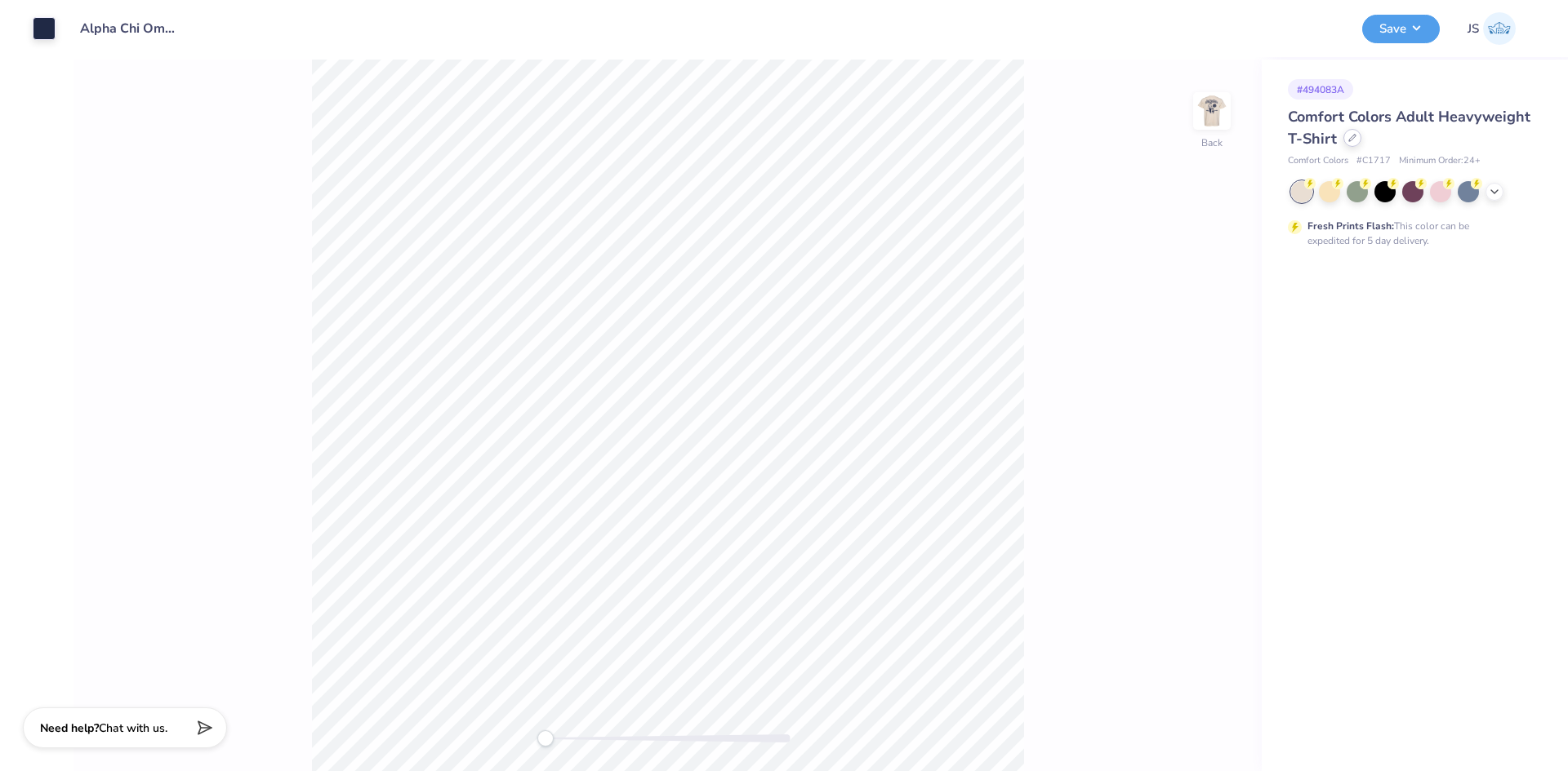
click at [1352, 140] on icon at bounding box center [1352, 137] width 8 height 8
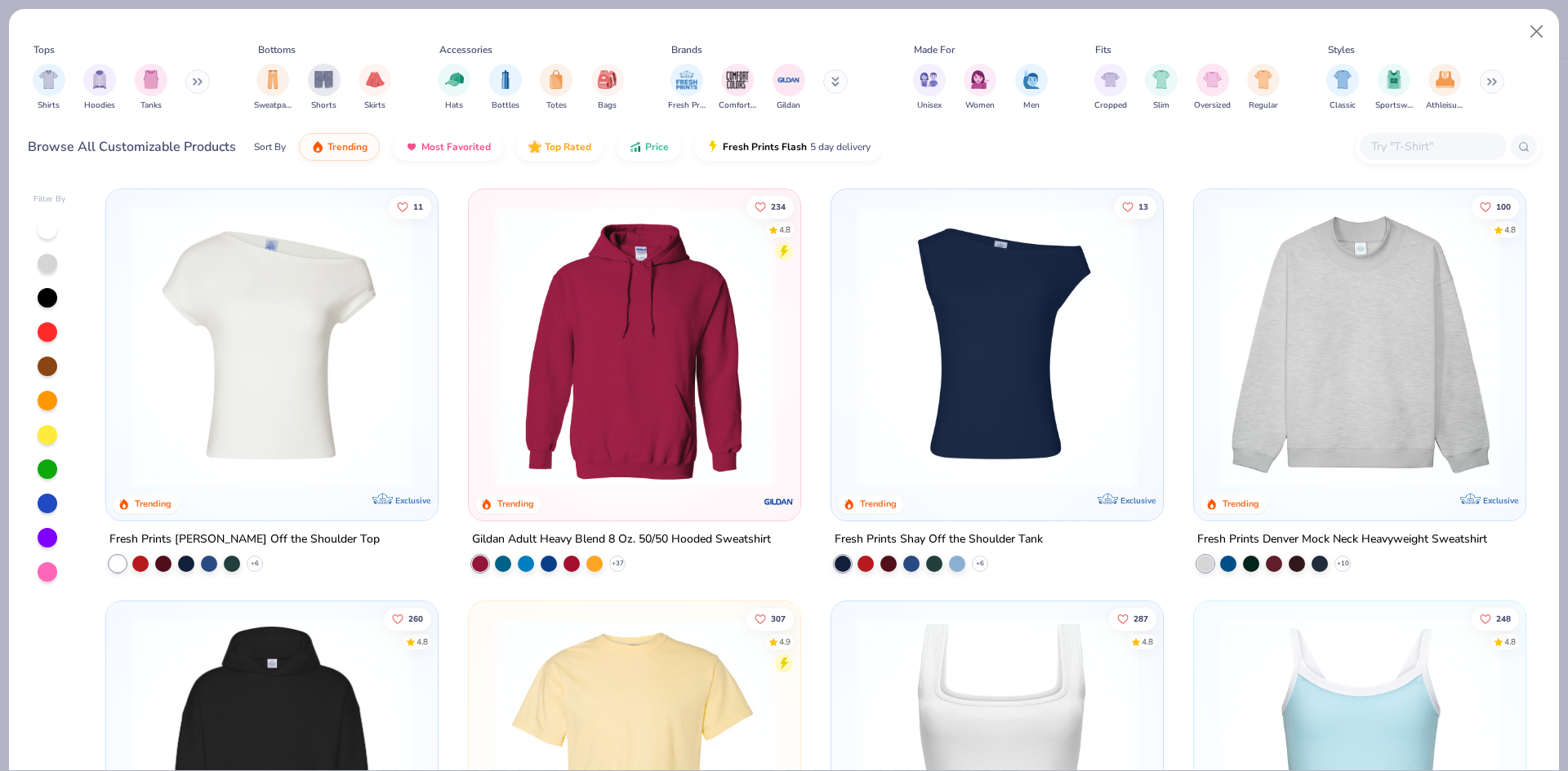
click at [826, 87] on button at bounding box center [836, 81] width 24 height 24
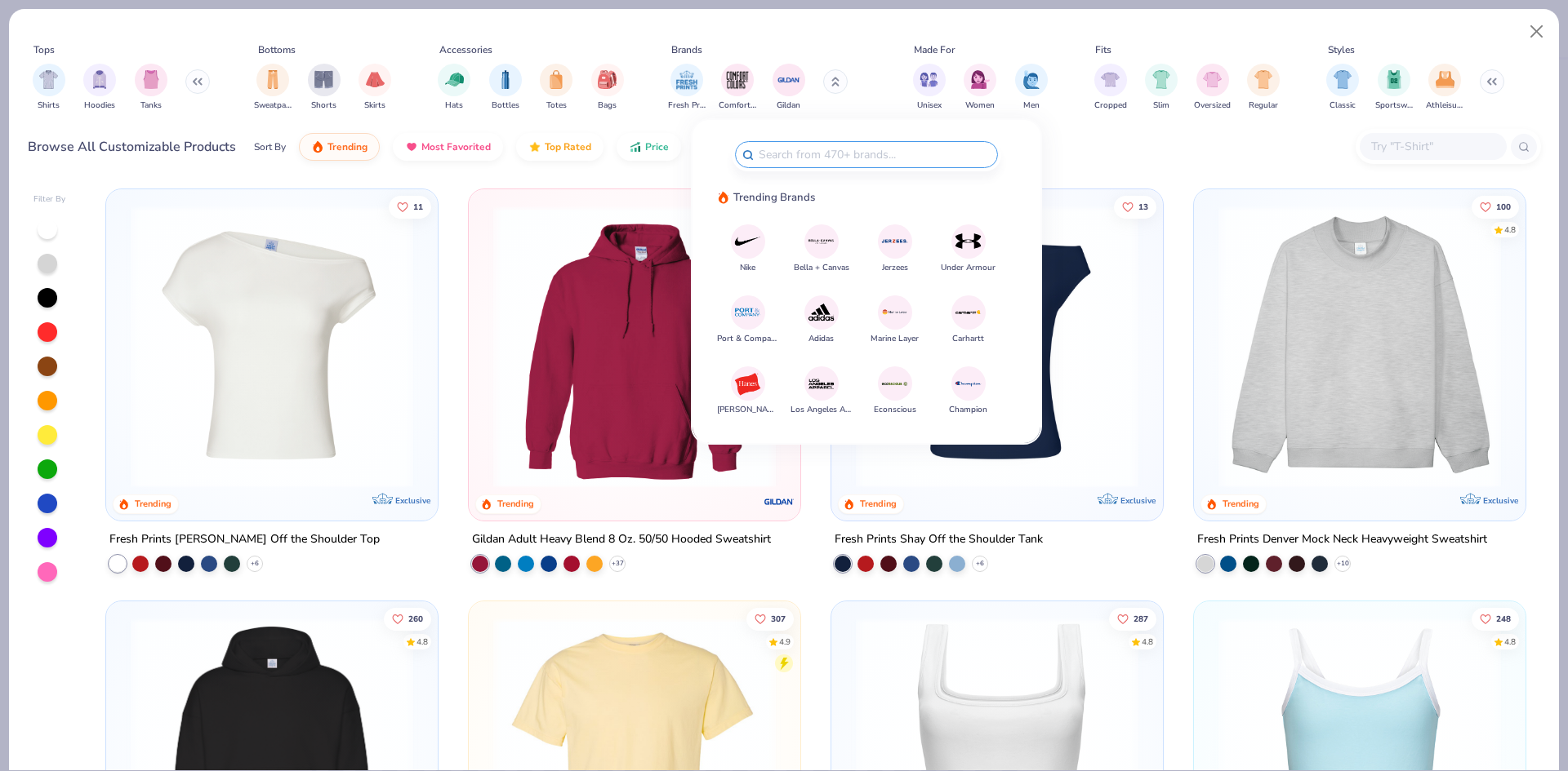
click at [805, 141] on div at bounding box center [867, 154] width 263 height 27
click at [798, 152] on input "text" at bounding box center [874, 155] width 233 height 19
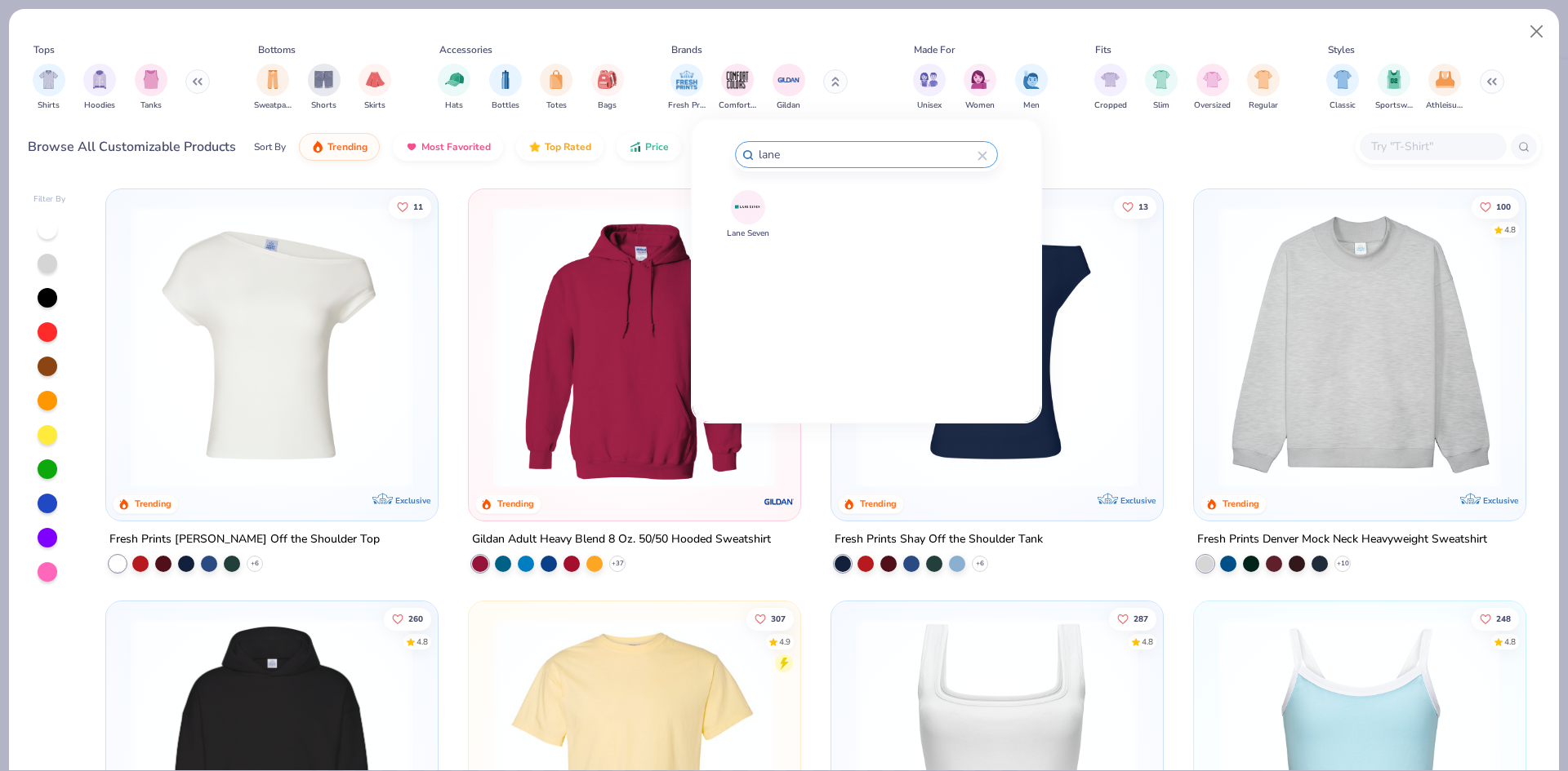
type input "lane"
click at [735, 209] on img at bounding box center [747, 206] width 29 height 29
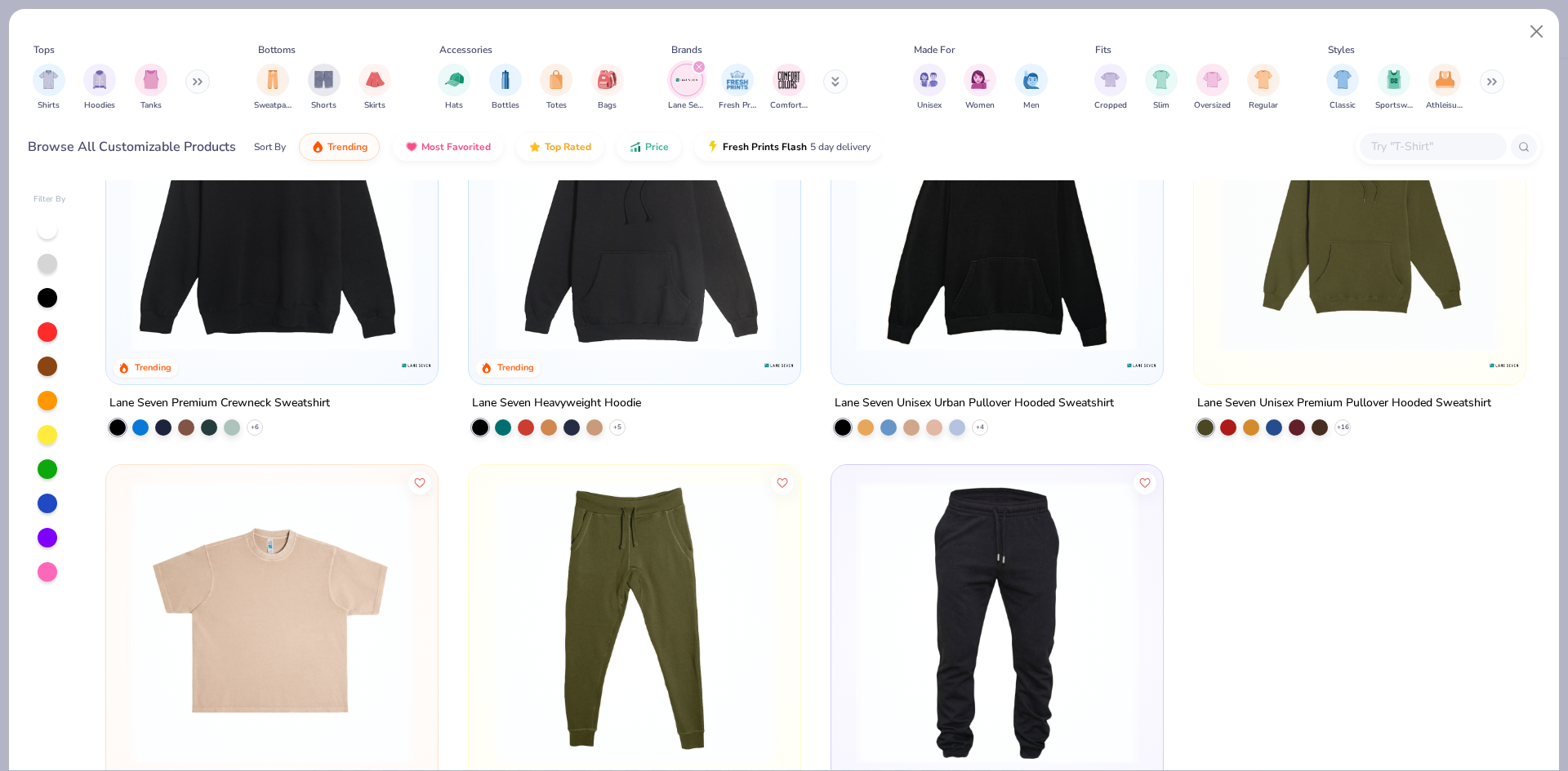
scroll to position [163, 0]
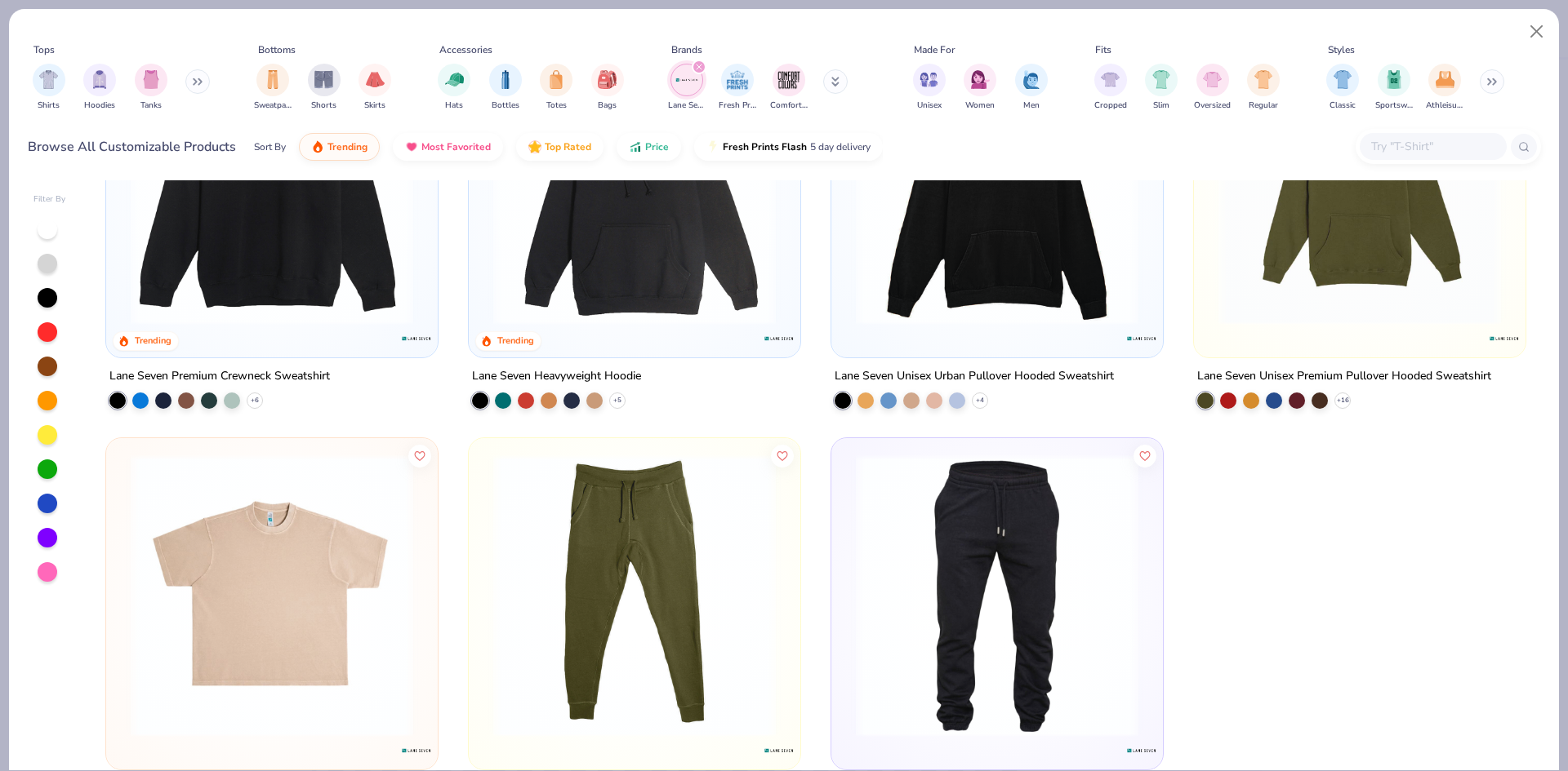
click at [260, 570] on img at bounding box center [272, 596] width 299 height 283
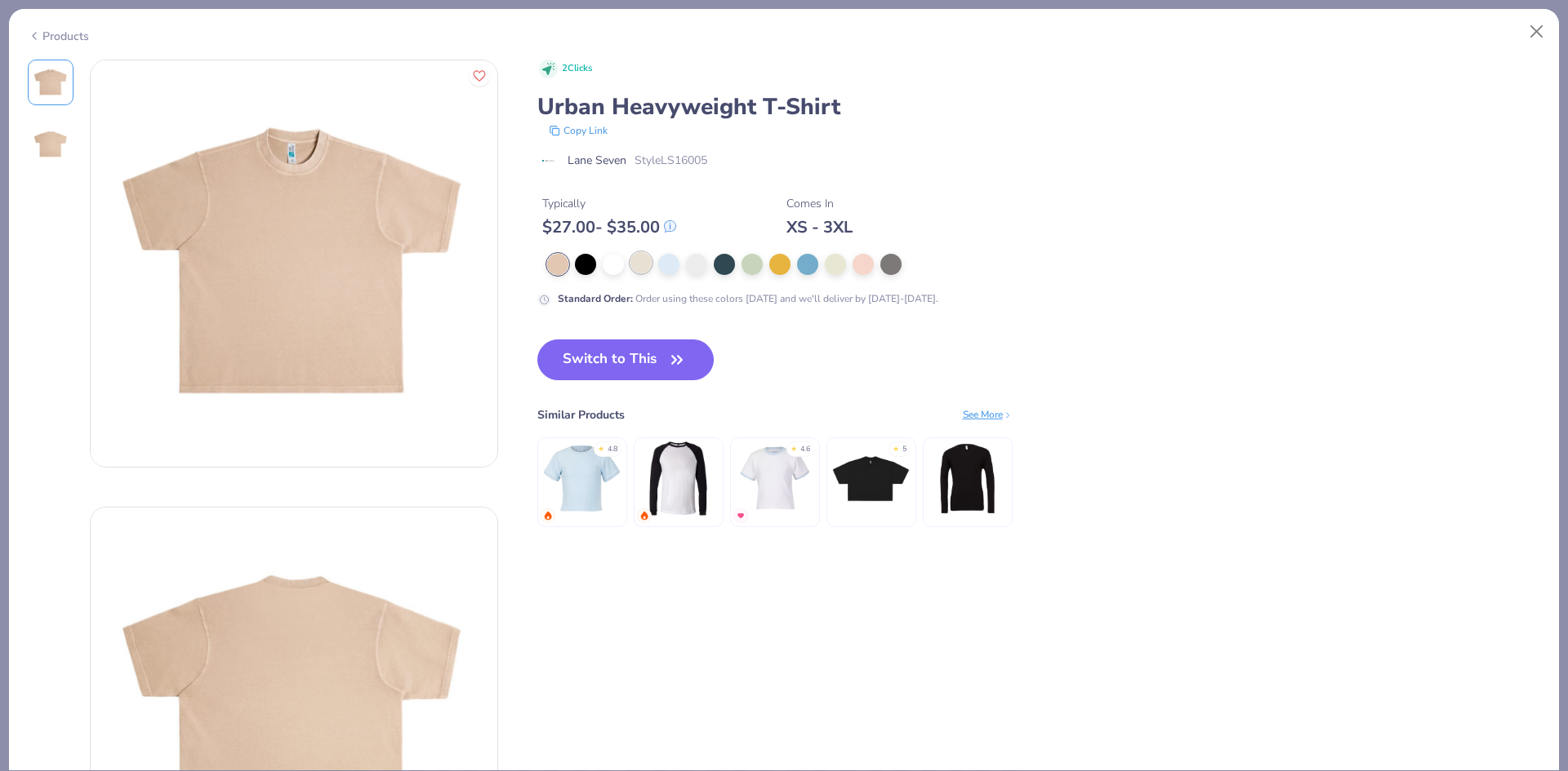
click at [643, 264] on div at bounding box center [641, 262] width 21 height 21
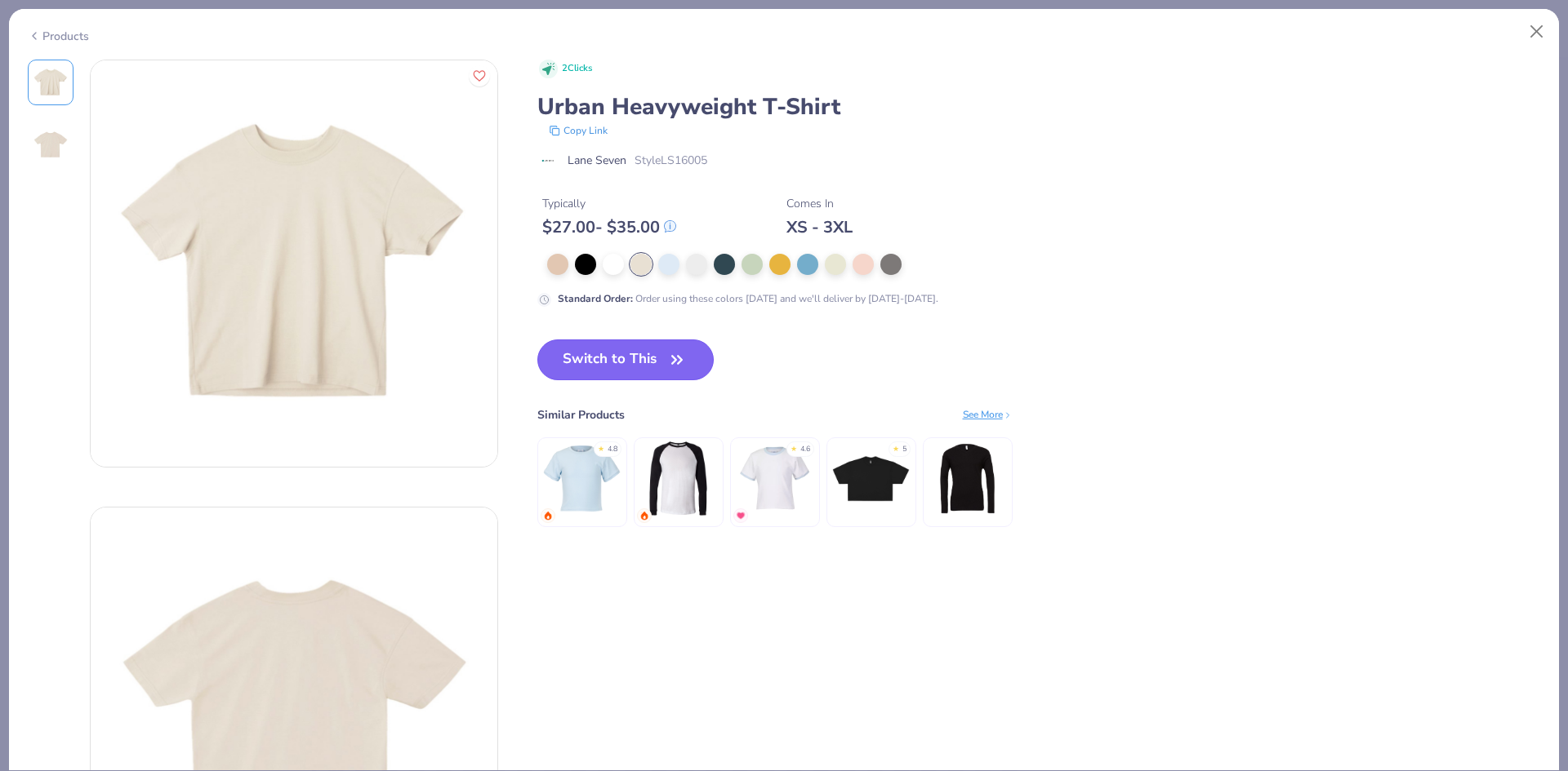
click at [617, 363] on button "Switch to This" at bounding box center [626, 360] width 177 height 41
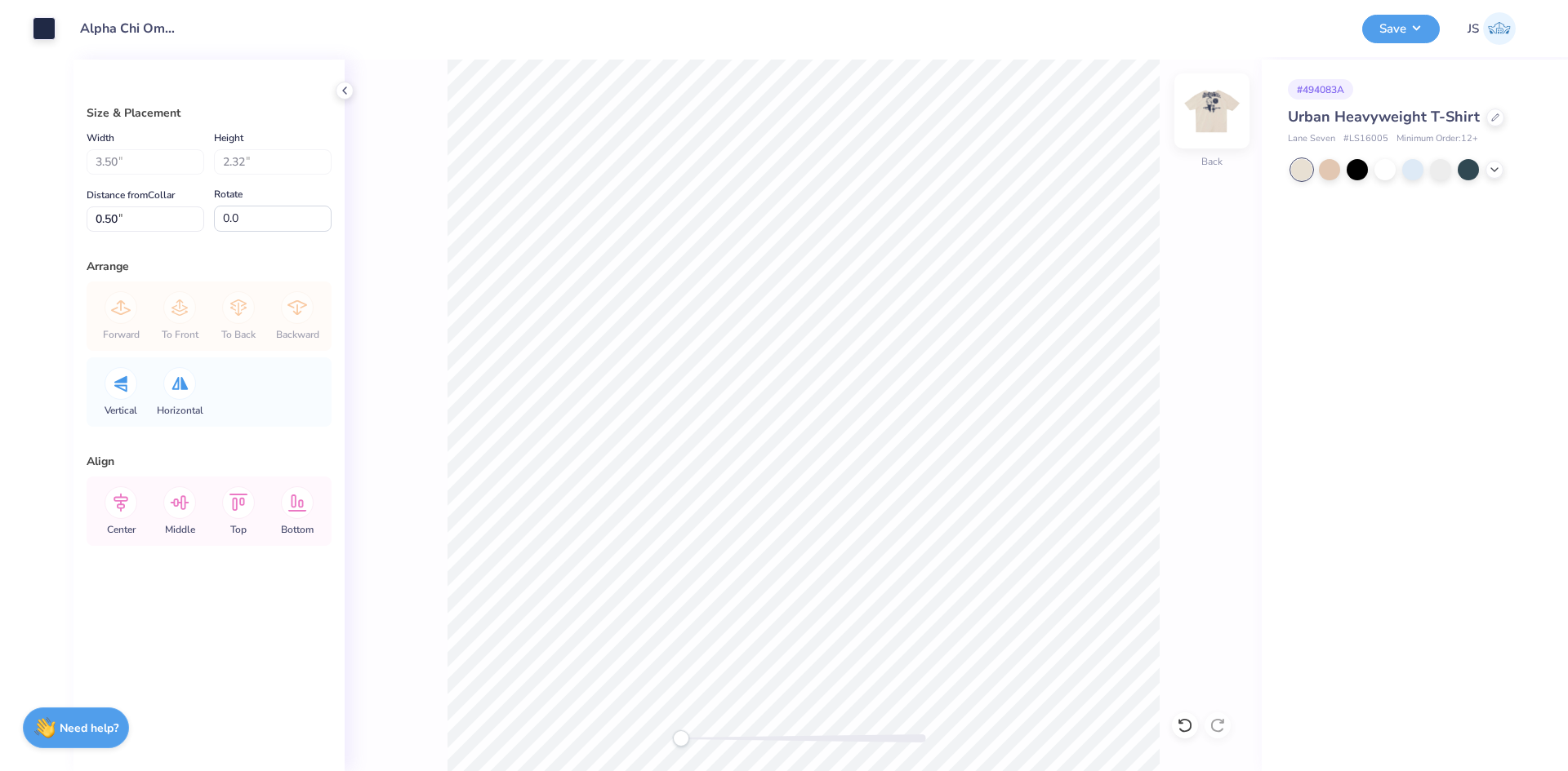
click at [1196, 120] on img at bounding box center [1212, 111] width 65 height 65
click at [1373, 30] on button "Save" at bounding box center [1401, 26] width 78 height 29
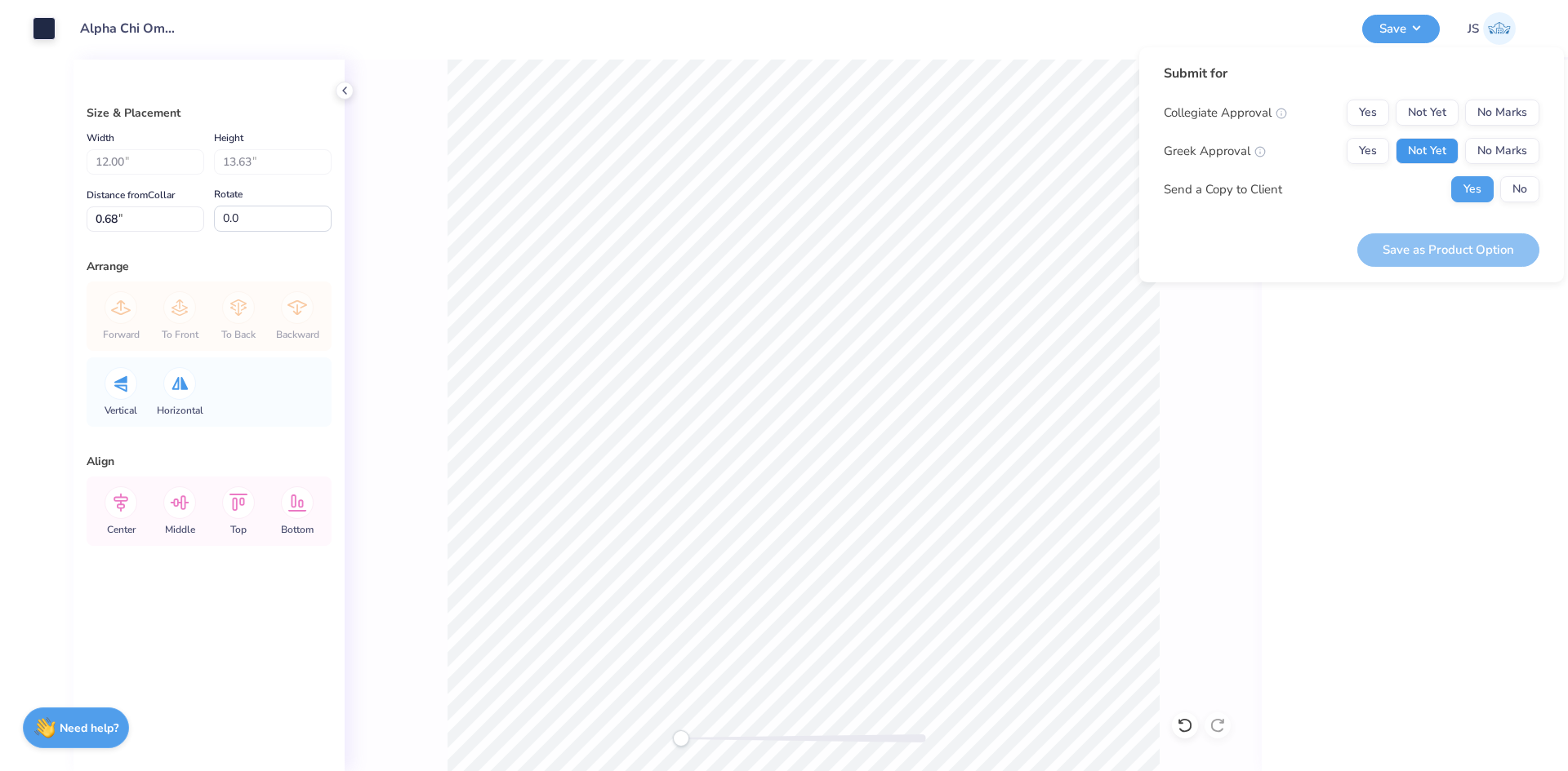
click at [1446, 140] on button "Not Yet" at bounding box center [1427, 151] width 63 height 26
drag, startPoint x: 1519, startPoint y: 108, endPoint x: 1503, endPoint y: 129, distance: 26.4
click at [1510, 115] on button "No Marks" at bounding box center [1503, 113] width 75 height 26
click at [1468, 245] on button "Save as Product Option" at bounding box center [1448, 250] width 182 height 34
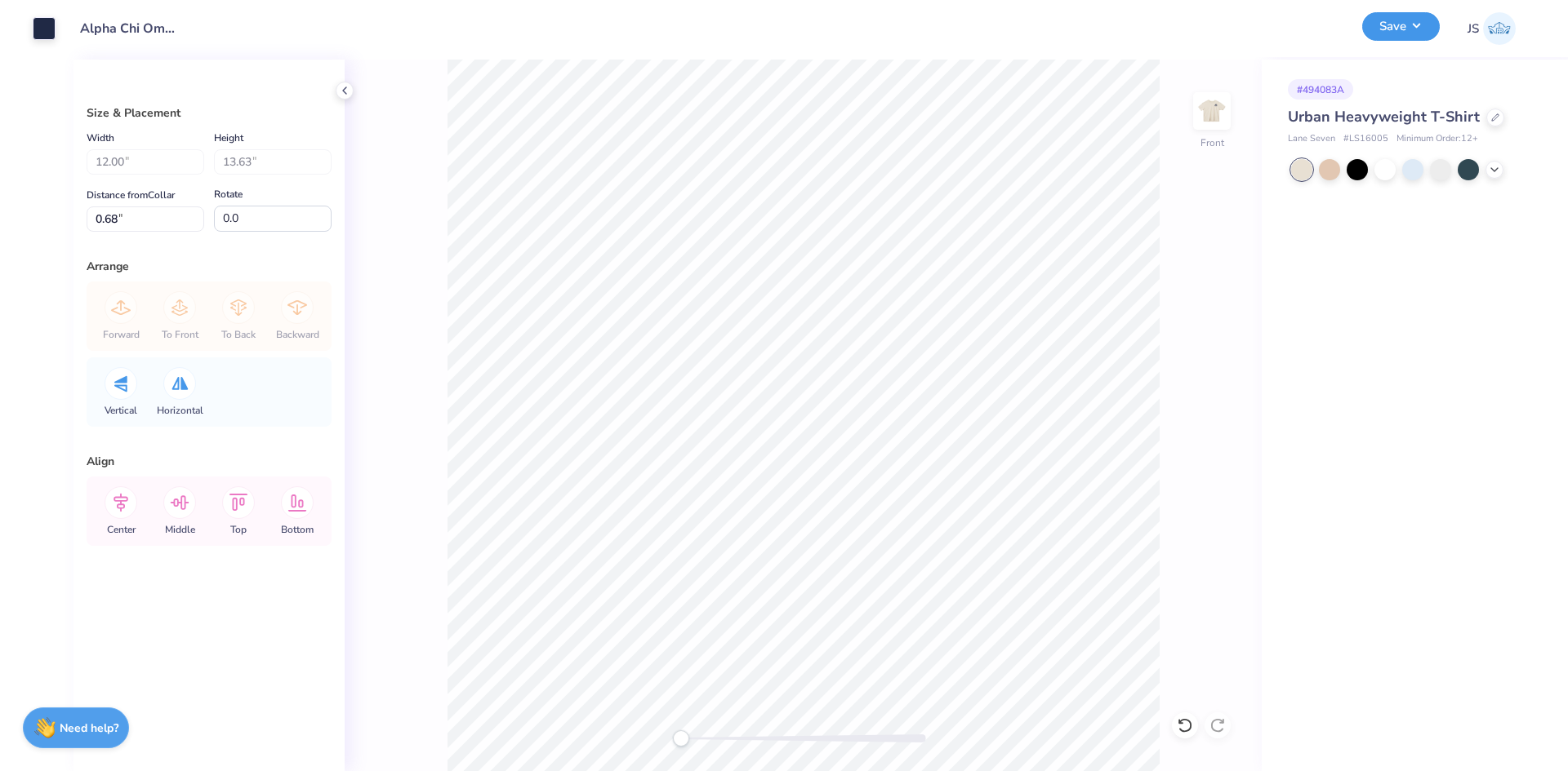
click at [1377, 14] on button "Save" at bounding box center [1401, 26] width 78 height 29
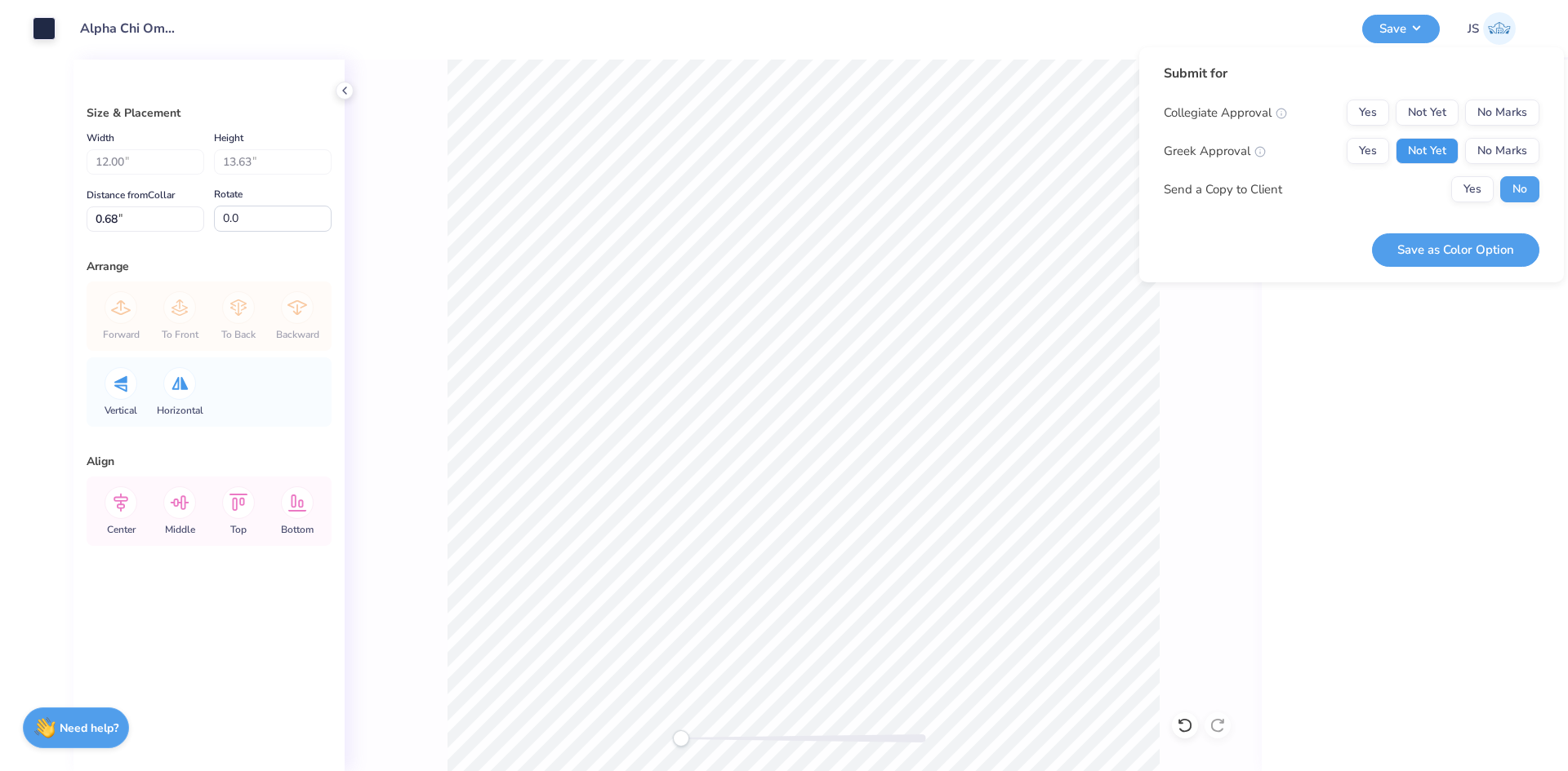
click at [1447, 146] on button "Not Yet" at bounding box center [1427, 151] width 63 height 26
click at [1479, 116] on button "No Marks" at bounding box center [1503, 113] width 75 height 26
click at [1432, 266] on button "Save as Color Option" at bounding box center [1455, 250] width 167 height 34
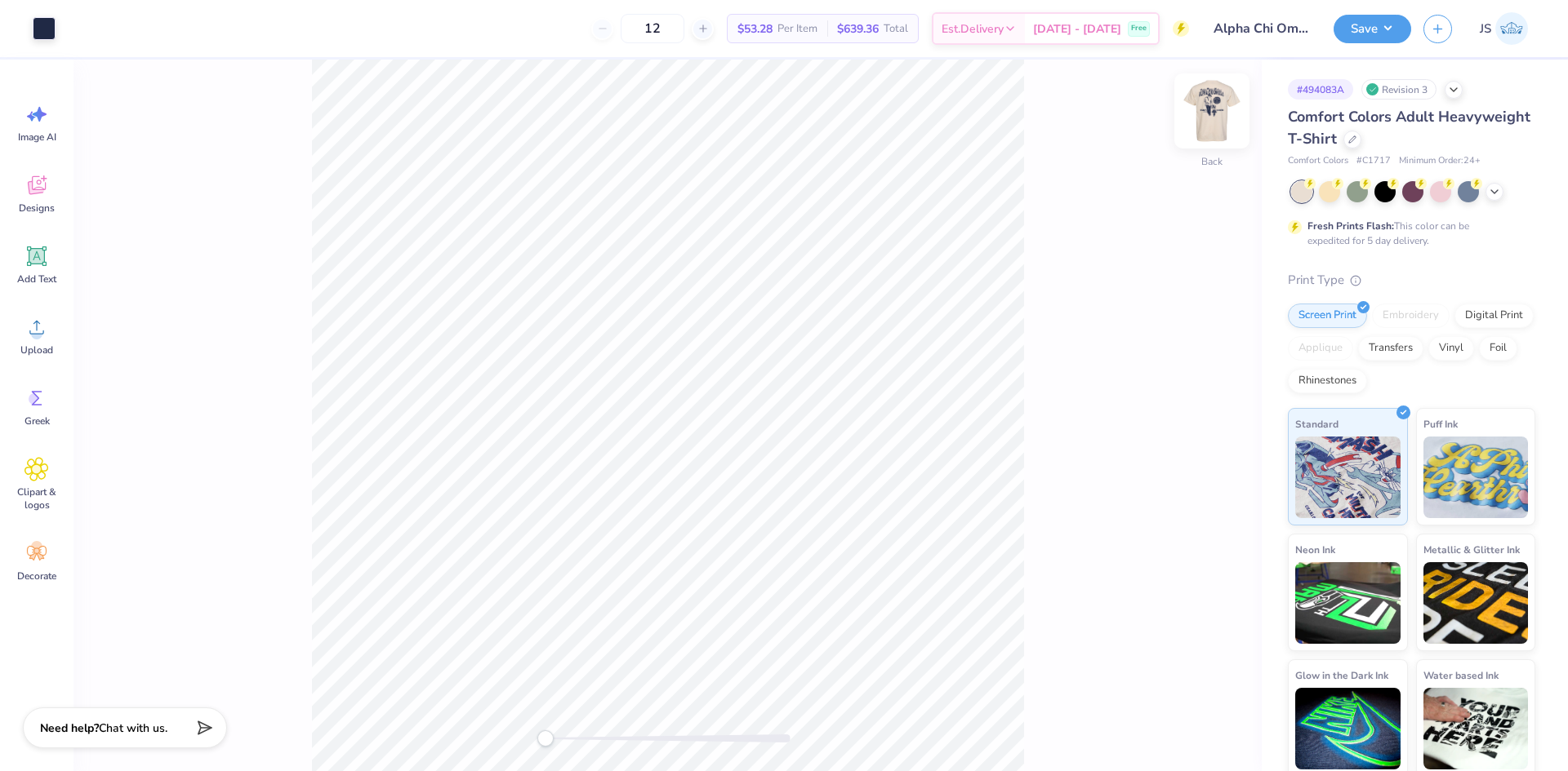
click at [1228, 96] on img at bounding box center [1212, 111] width 65 height 65
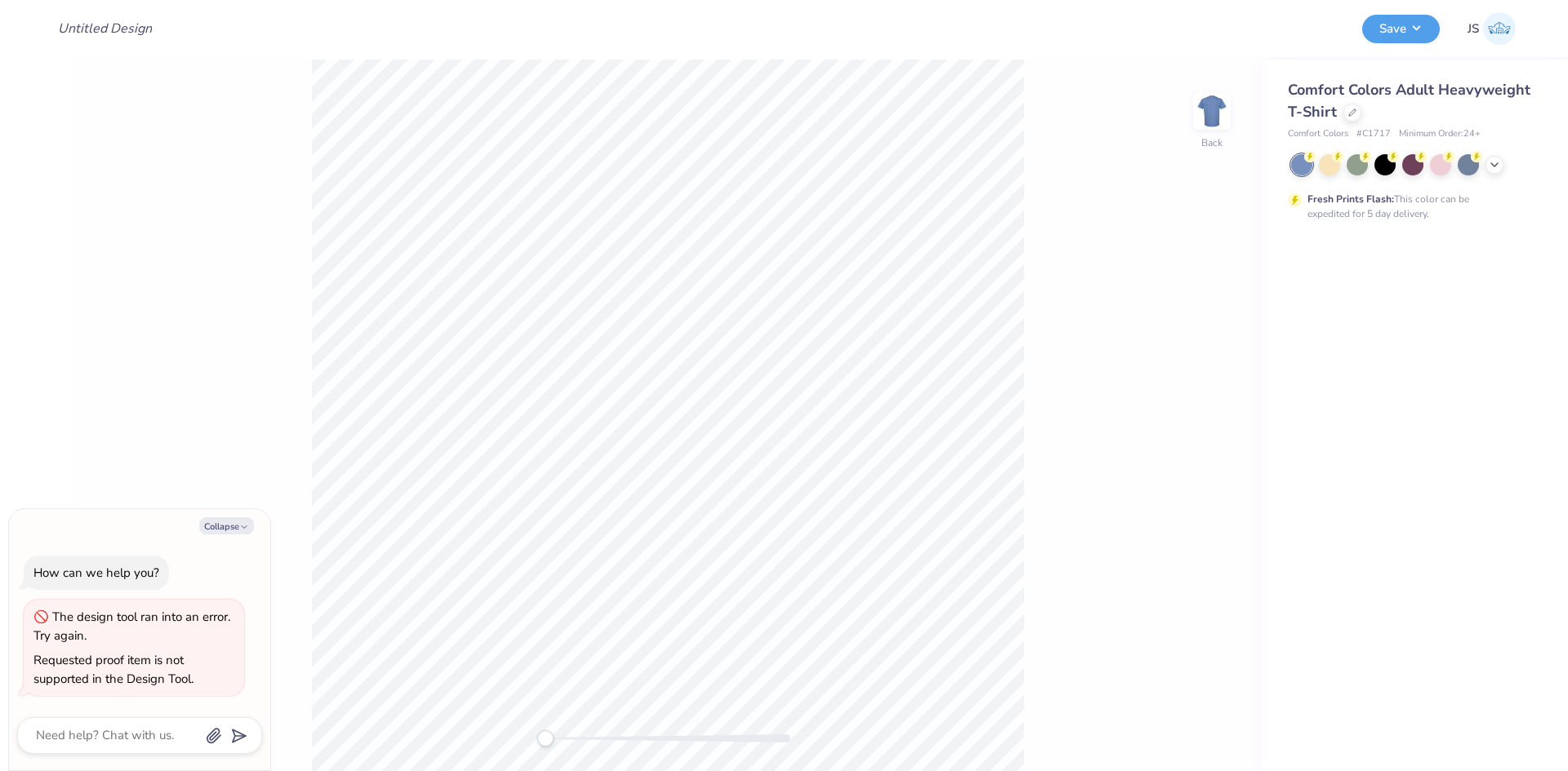
click at [1504, 167] on div at bounding box center [1414, 164] width 245 height 21
click at [1497, 166] on icon at bounding box center [1495, 163] width 13 height 13
type textarea "x"
